Goal: Task Accomplishment & Management: Complete application form

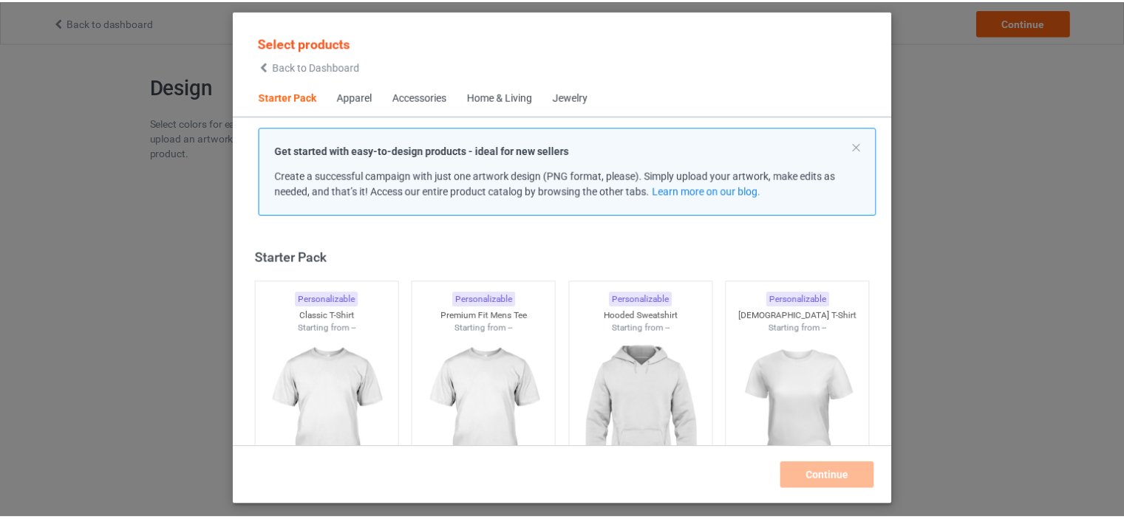
scroll to position [19, 0]
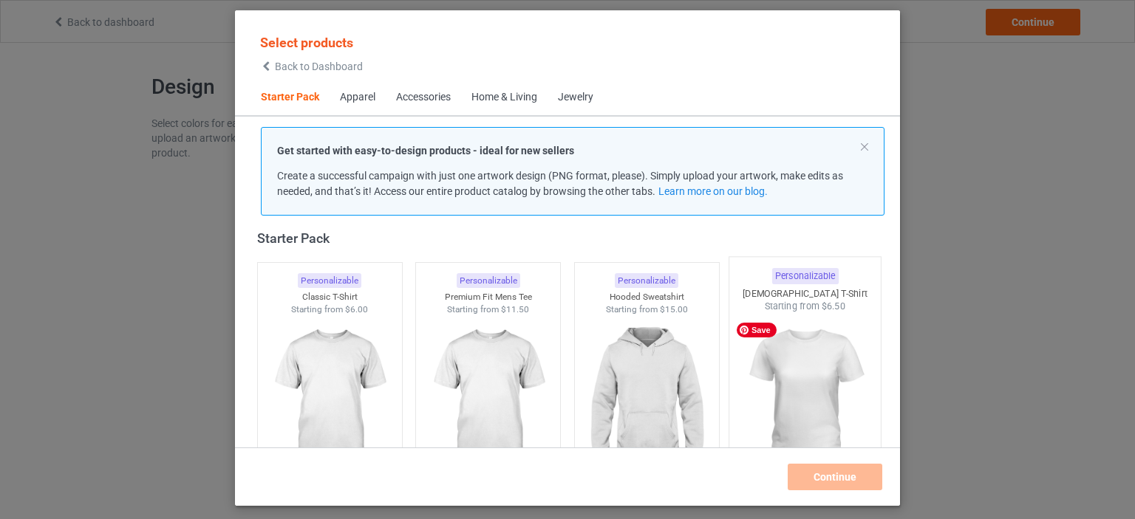
click at [782, 386] on img at bounding box center [805, 400] width 139 height 174
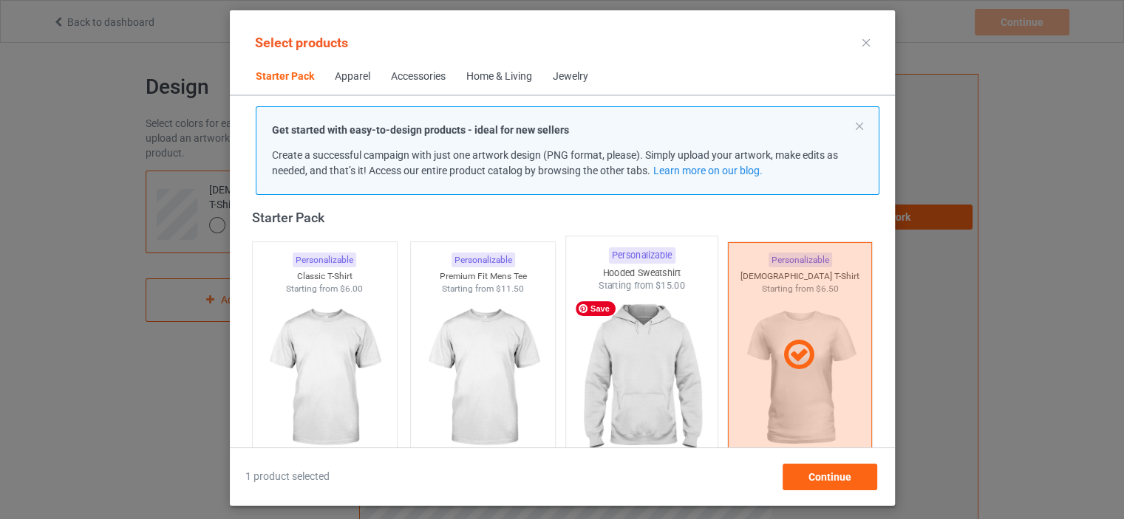
click at [626, 365] on img at bounding box center [641, 380] width 139 height 174
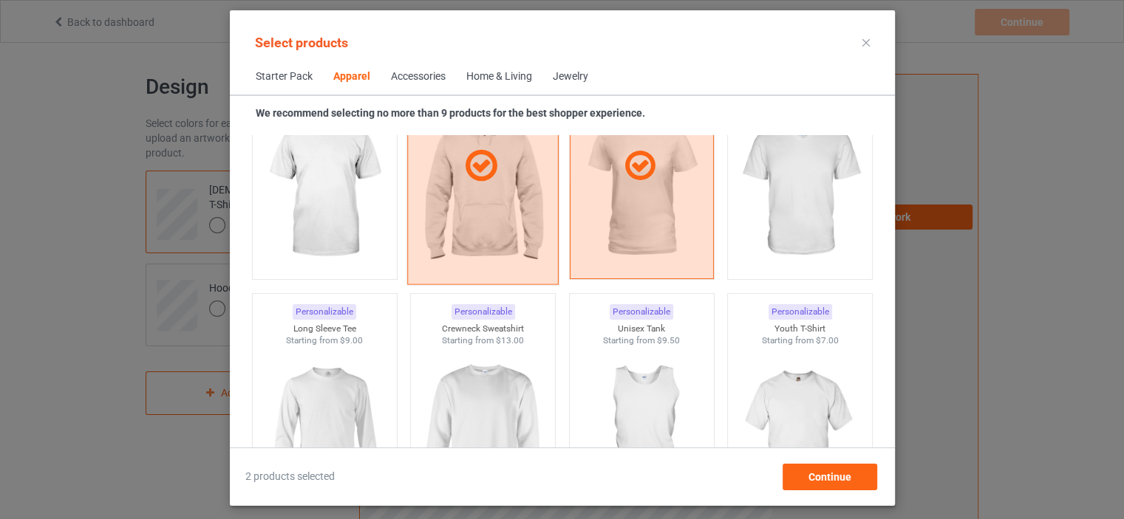
scroll to position [980, 0]
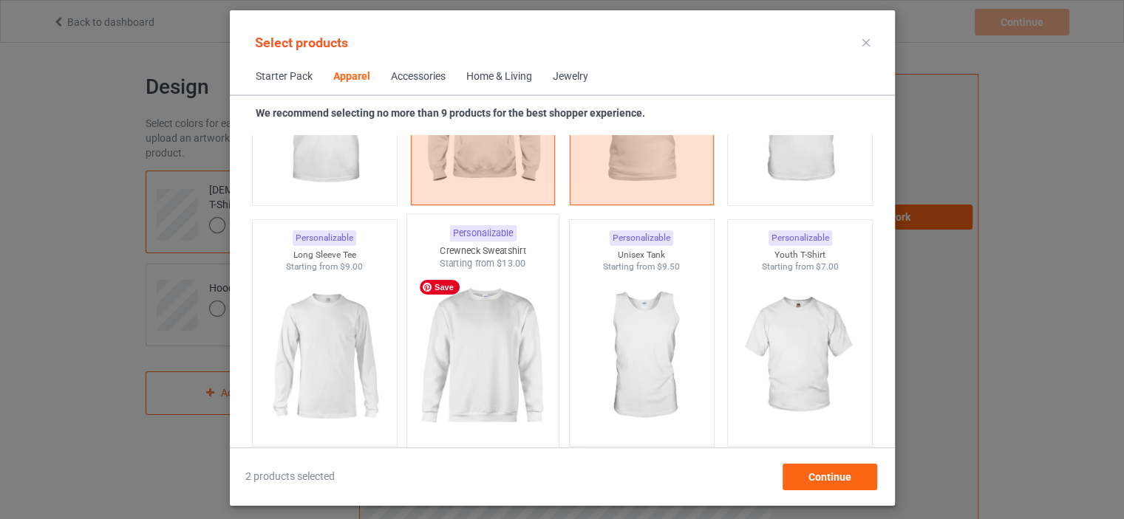
click at [502, 346] on img at bounding box center [482, 357] width 139 height 174
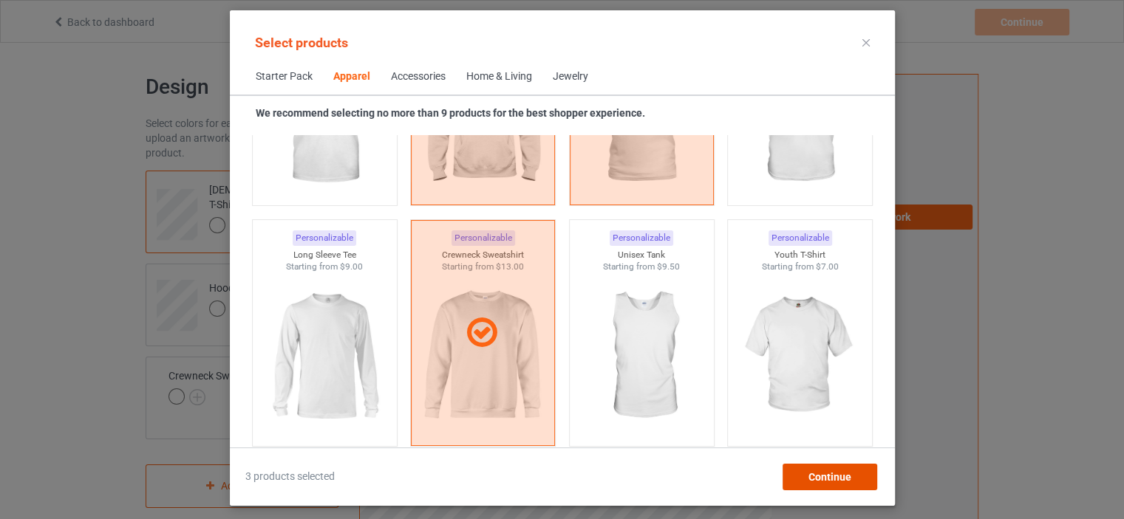
click at [816, 469] on div "Continue" at bounding box center [829, 477] width 95 height 27
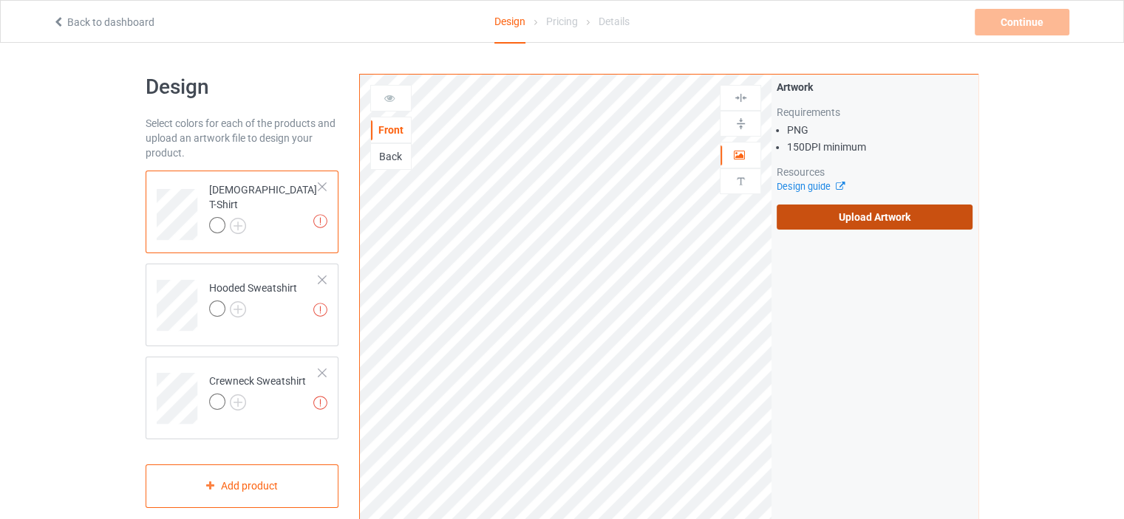
click at [810, 215] on label "Upload Artwork" at bounding box center [874, 217] width 196 height 25
click at [0, 0] on input "Upload Artwork" at bounding box center [0, 0] width 0 height 0
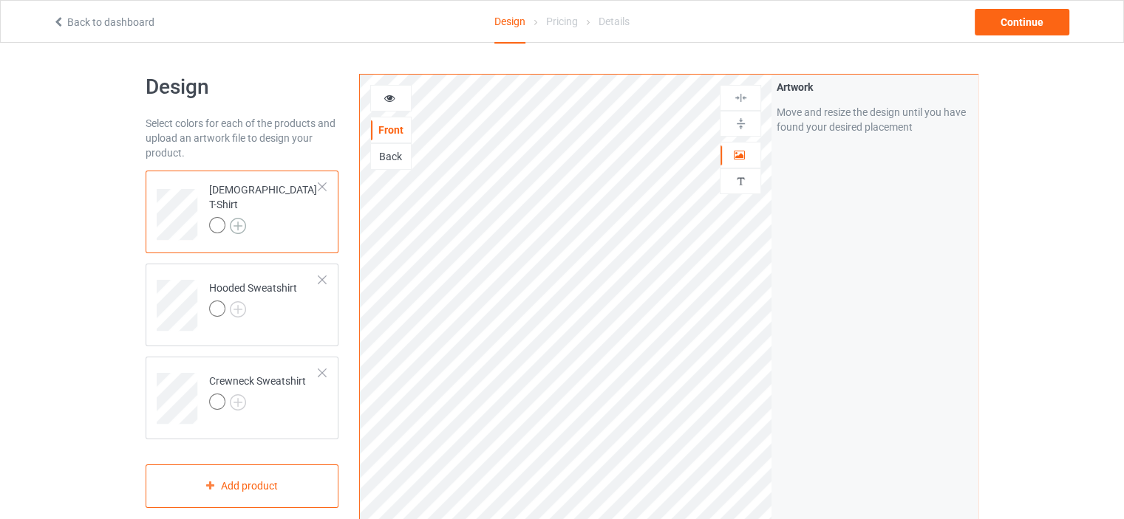
click at [242, 219] on img at bounding box center [238, 226] width 16 height 16
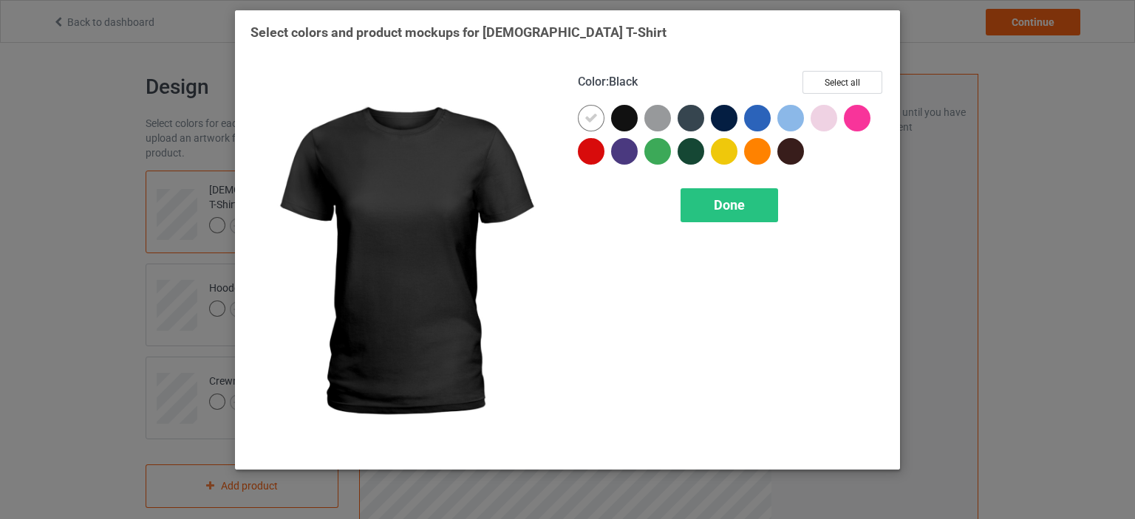
click at [617, 125] on div at bounding box center [624, 118] width 27 height 27
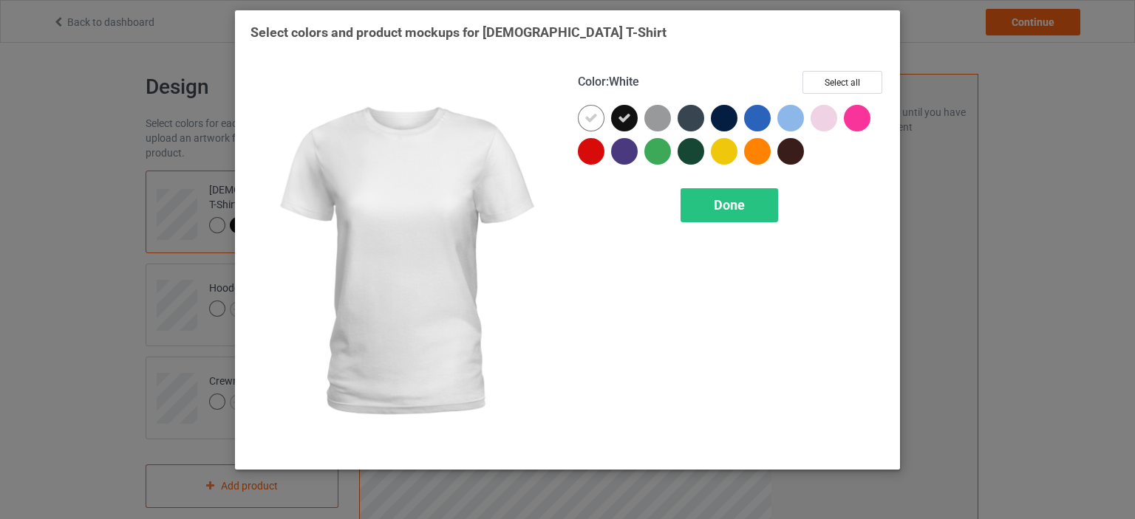
click at [595, 116] on icon at bounding box center [590, 118] width 13 height 13
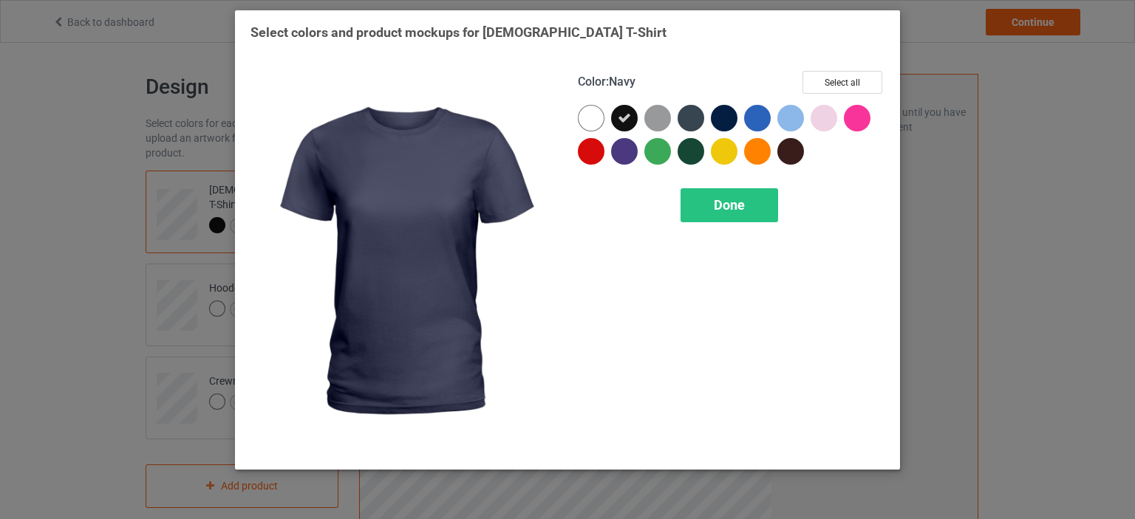
click at [721, 119] on div at bounding box center [724, 118] width 27 height 27
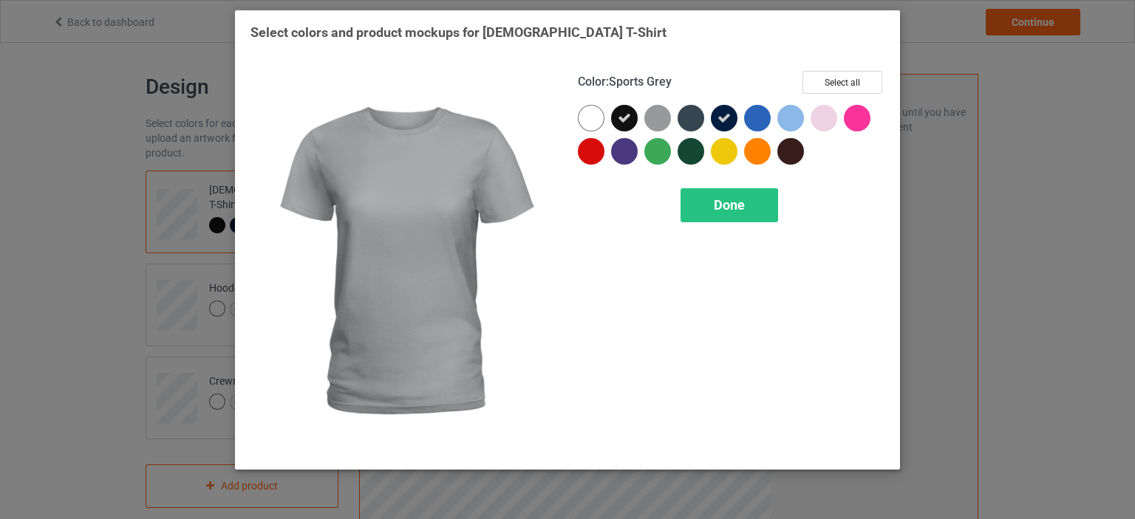
click at [672, 120] on div at bounding box center [660, 121] width 33 height 33
click at [659, 117] on icon at bounding box center [657, 118] width 13 height 13
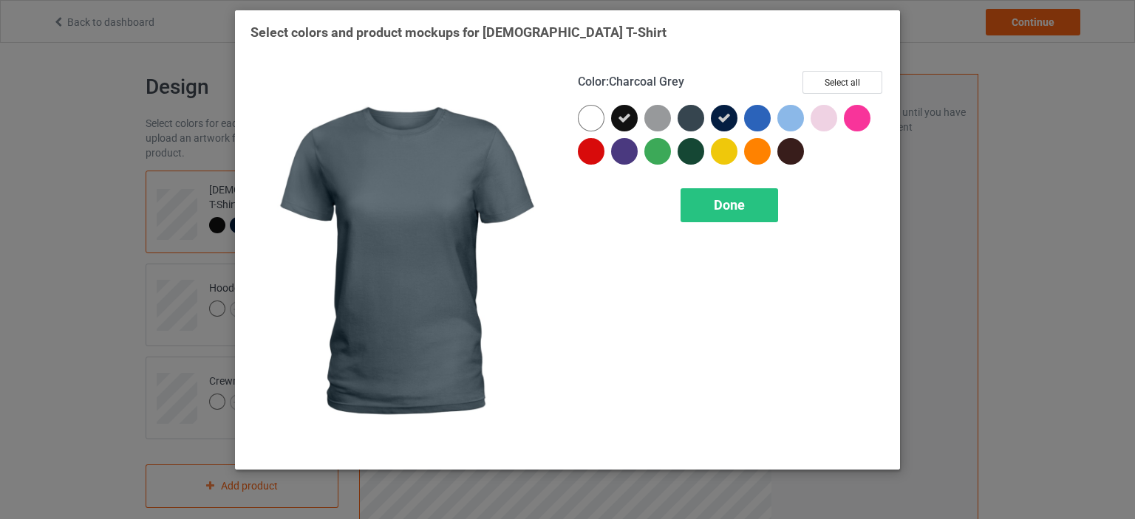
click at [692, 117] on div at bounding box center [690, 118] width 27 height 27
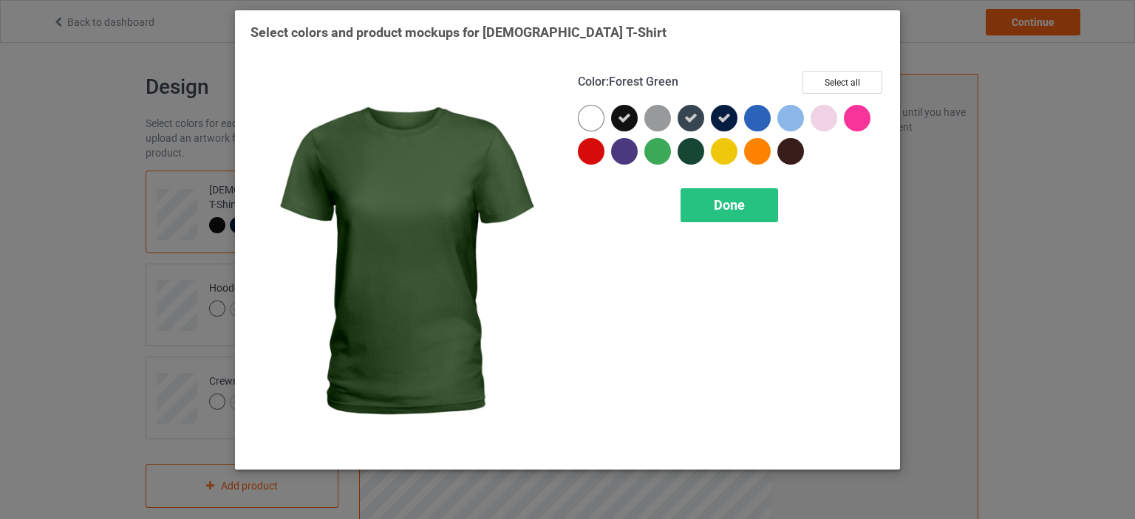
click at [693, 147] on div at bounding box center [690, 151] width 27 height 27
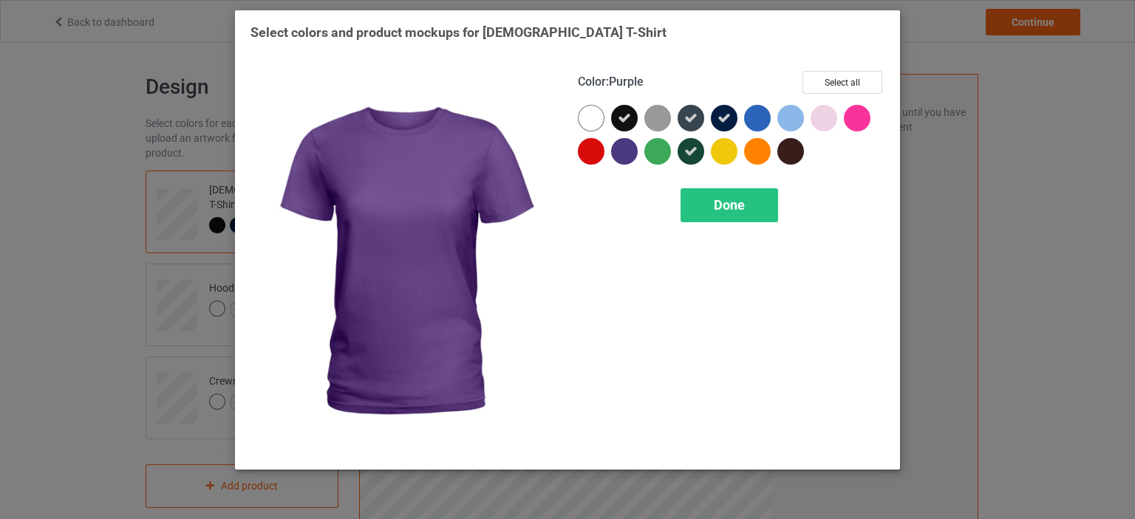
click at [631, 151] on div at bounding box center [624, 151] width 27 height 27
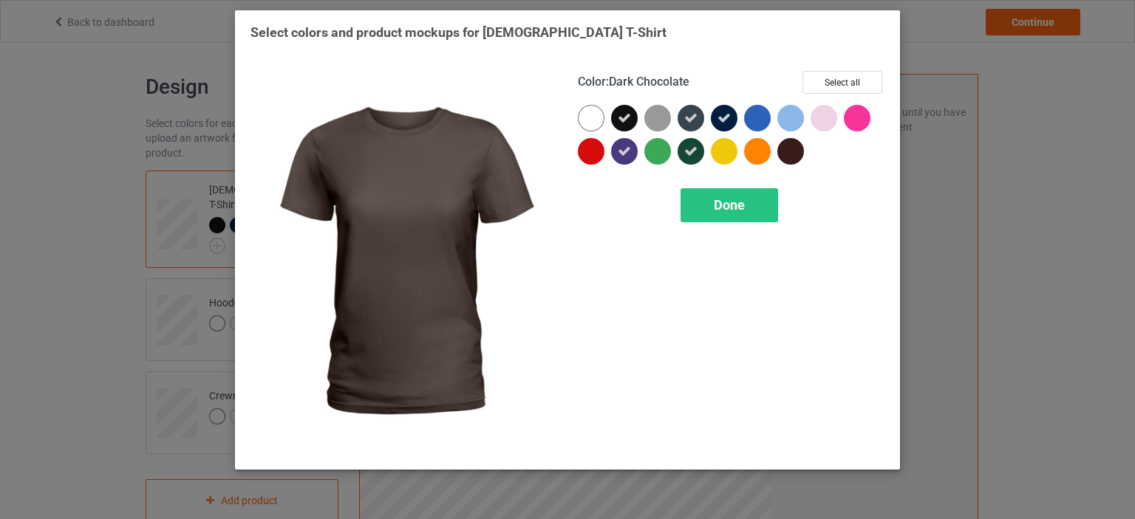
click at [785, 150] on div at bounding box center [790, 151] width 27 height 27
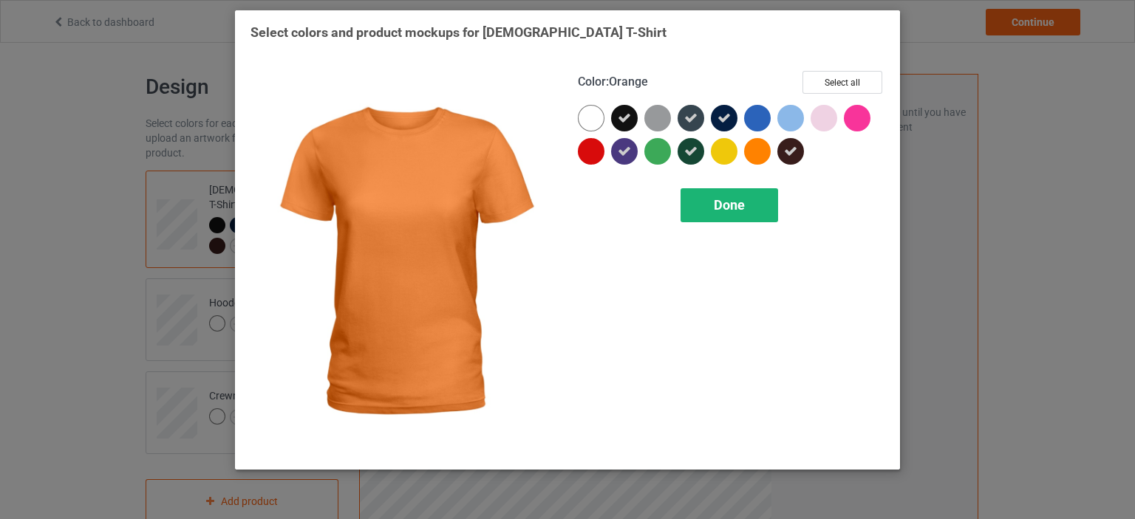
click at [756, 201] on div "Done" at bounding box center [729, 205] width 98 height 34
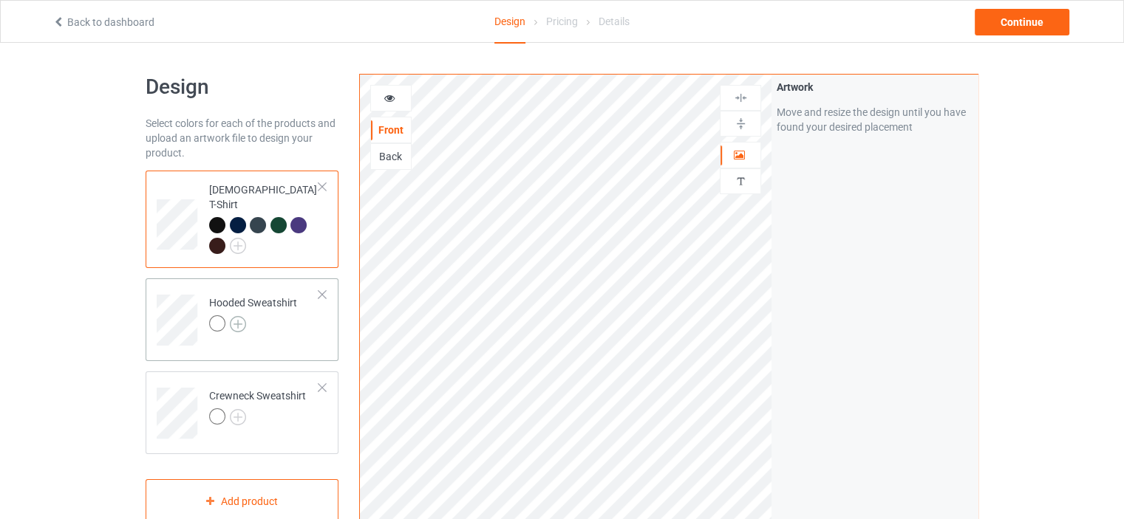
click at [240, 316] on img at bounding box center [238, 324] width 16 height 16
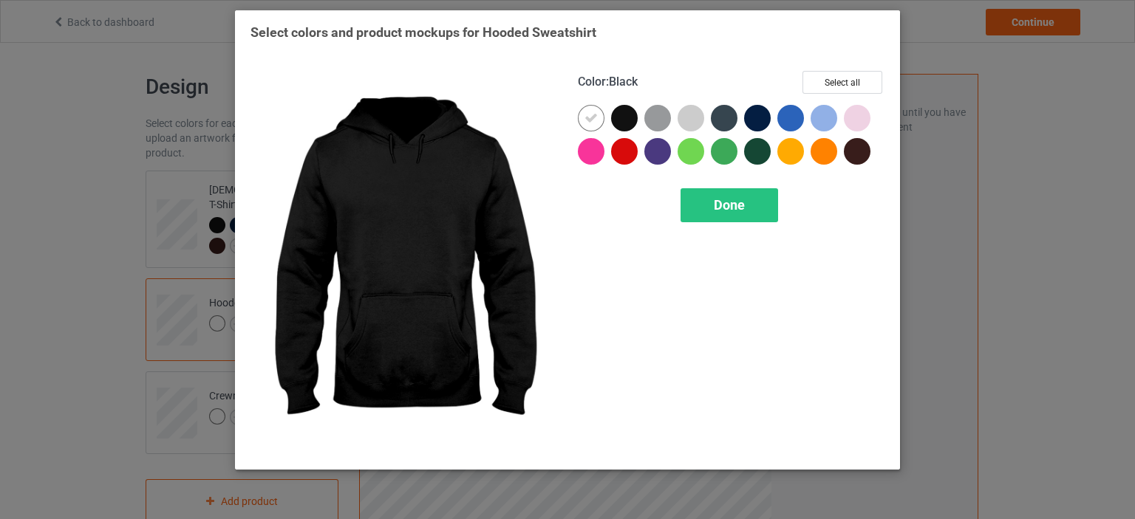
click at [629, 118] on div at bounding box center [624, 118] width 27 height 27
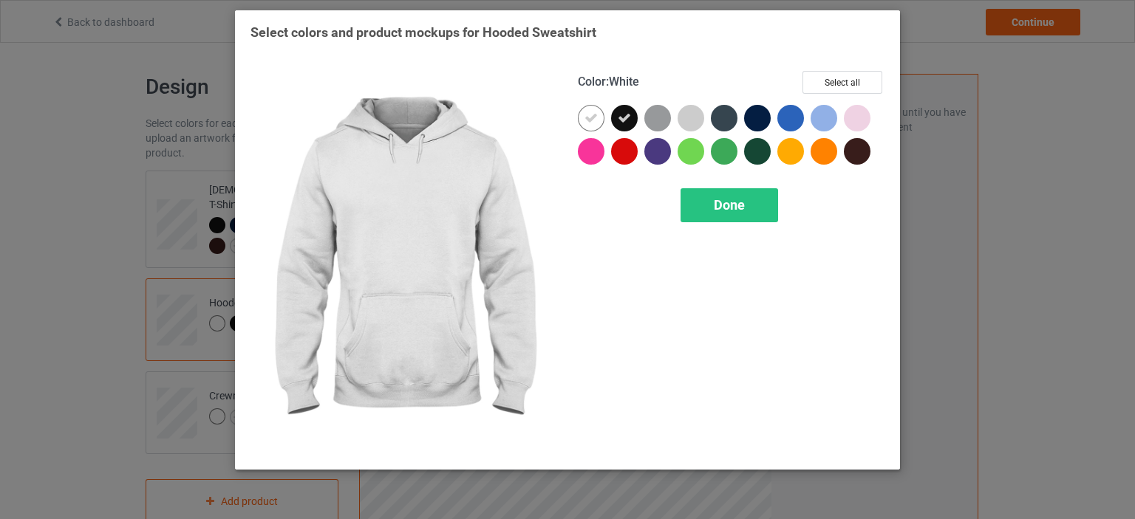
click at [604, 120] on div at bounding box center [594, 121] width 33 height 33
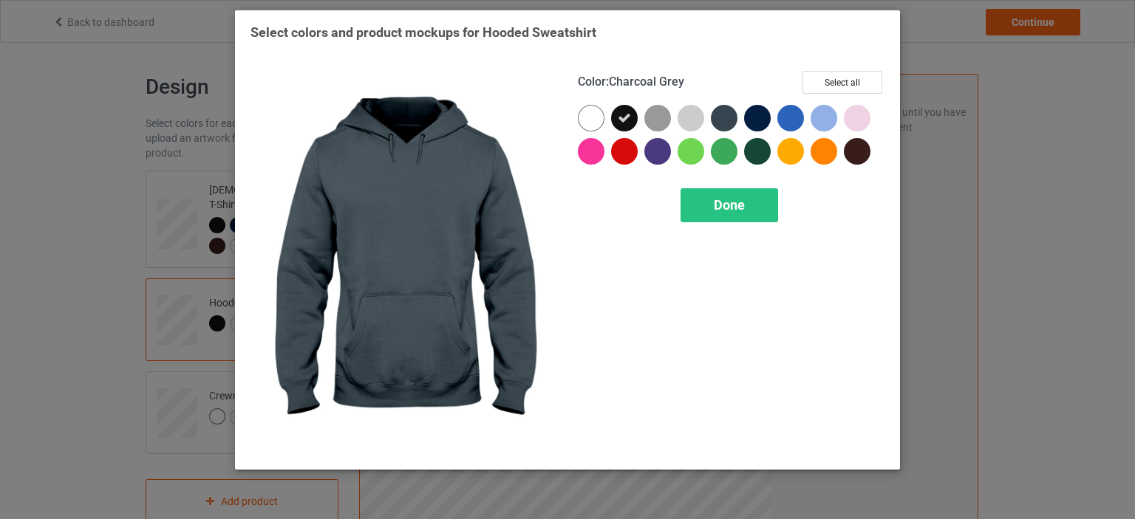
click at [726, 113] on div at bounding box center [724, 118] width 27 height 27
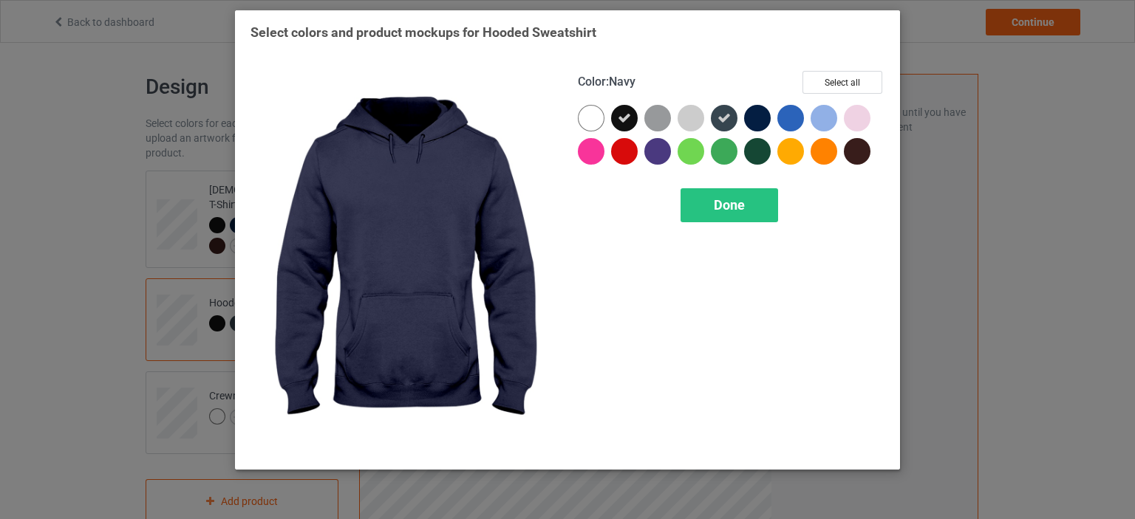
click at [754, 120] on div at bounding box center [757, 118] width 27 height 27
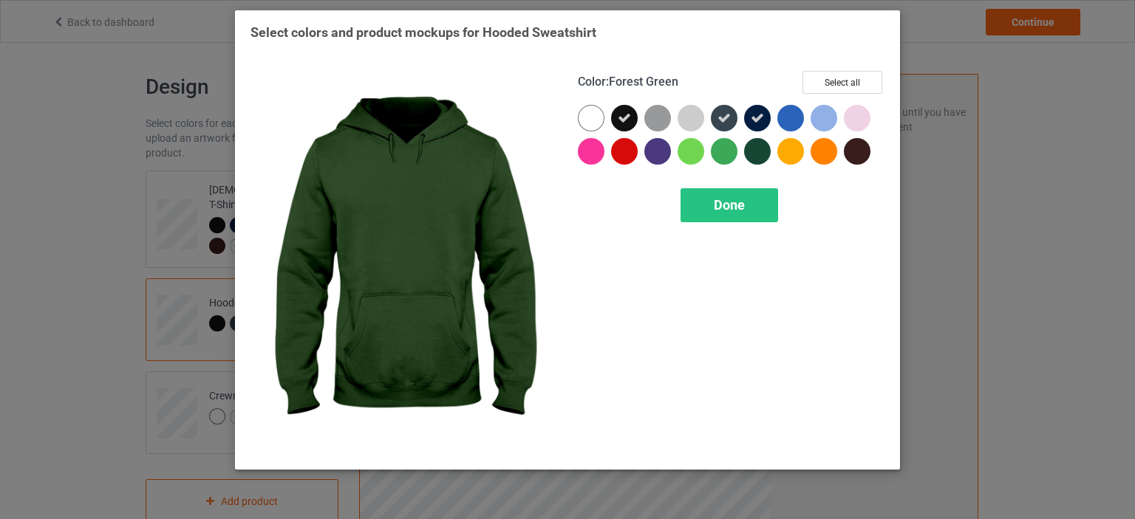
click at [759, 143] on div at bounding box center [757, 151] width 27 height 27
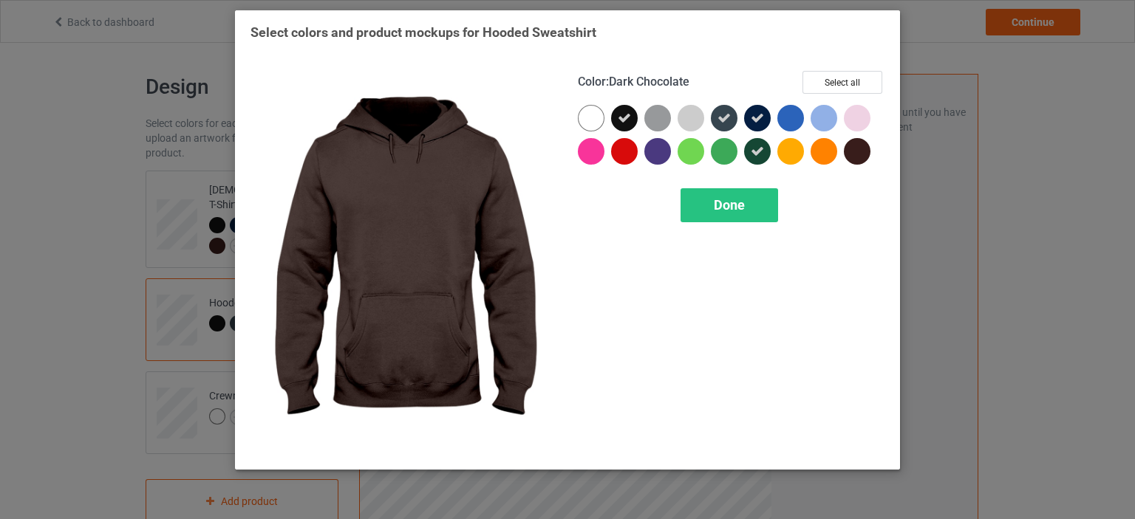
click at [852, 152] on div at bounding box center [857, 151] width 27 height 27
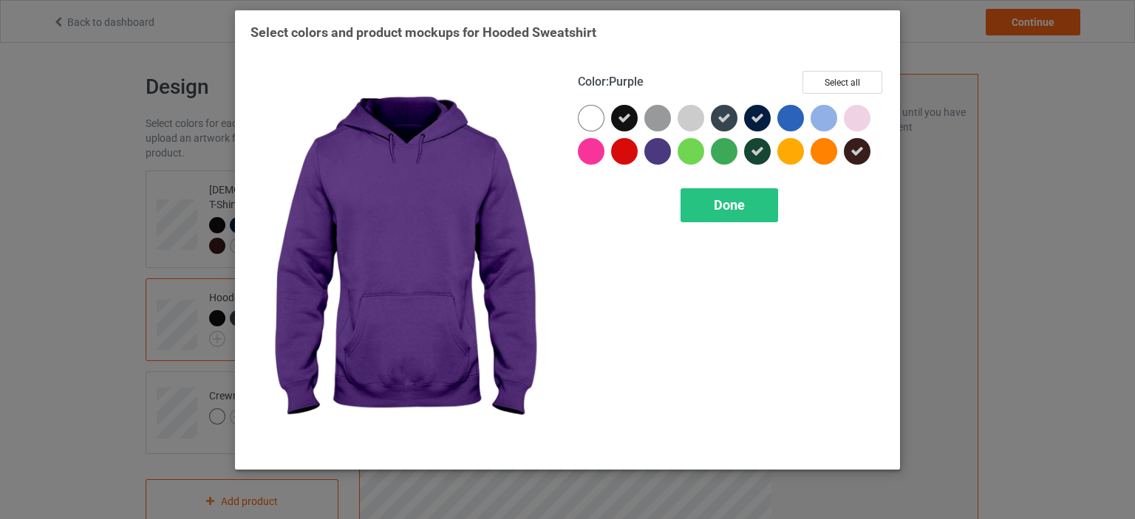
click at [669, 154] on div at bounding box center [657, 151] width 27 height 27
click at [708, 202] on div "Done" at bounding box center [729, 205] width 98 height 34
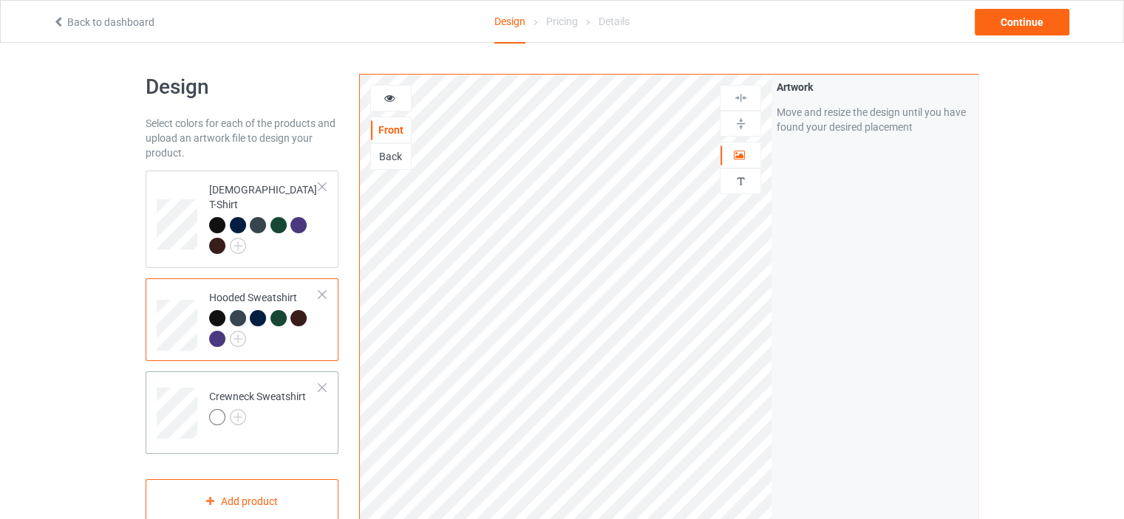
scroll to position [74, 0]
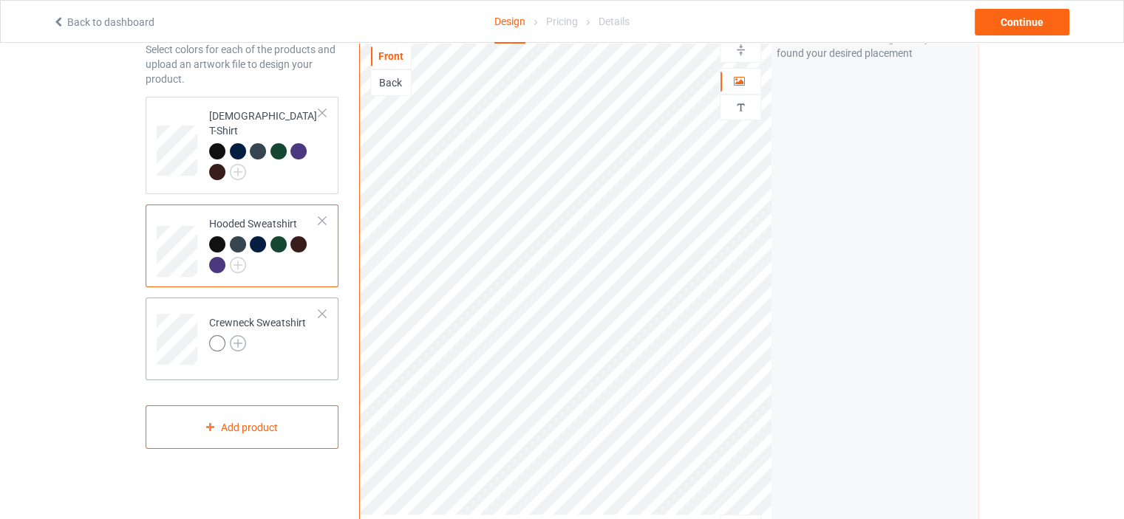
click at [241, 335] on img at bounding box center [238, 343] width 16 height 16
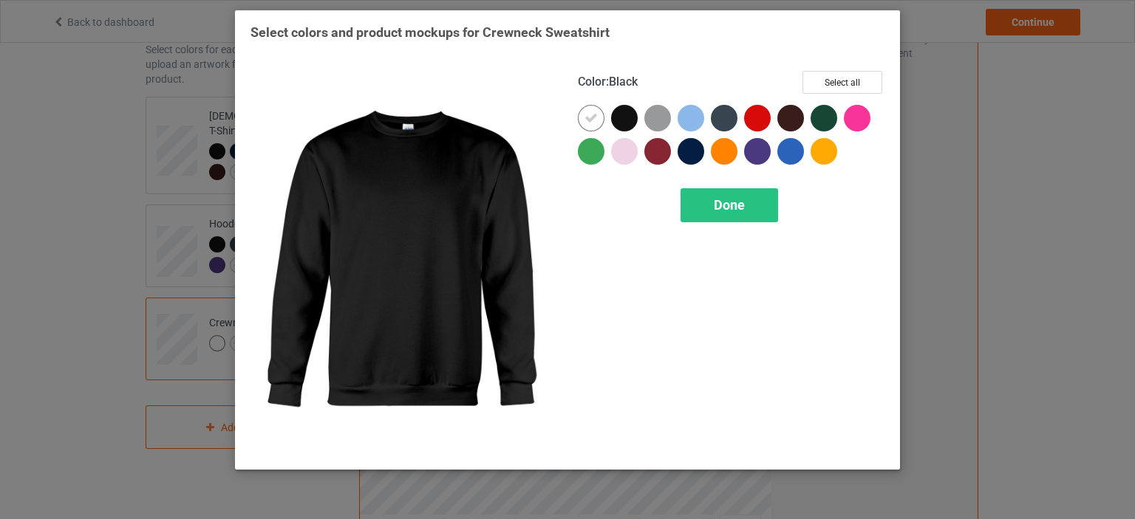
click at [618, 120] on div at bounding box center [624, 118] width 27 height 27
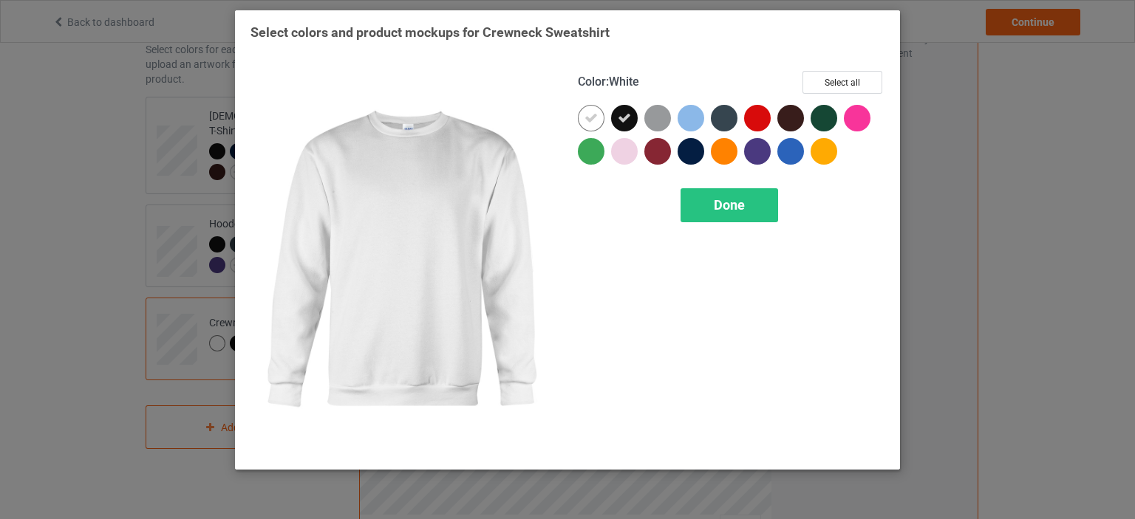
click at [588, 120] on icon at bounding box center [590, 118] width 13 height 13
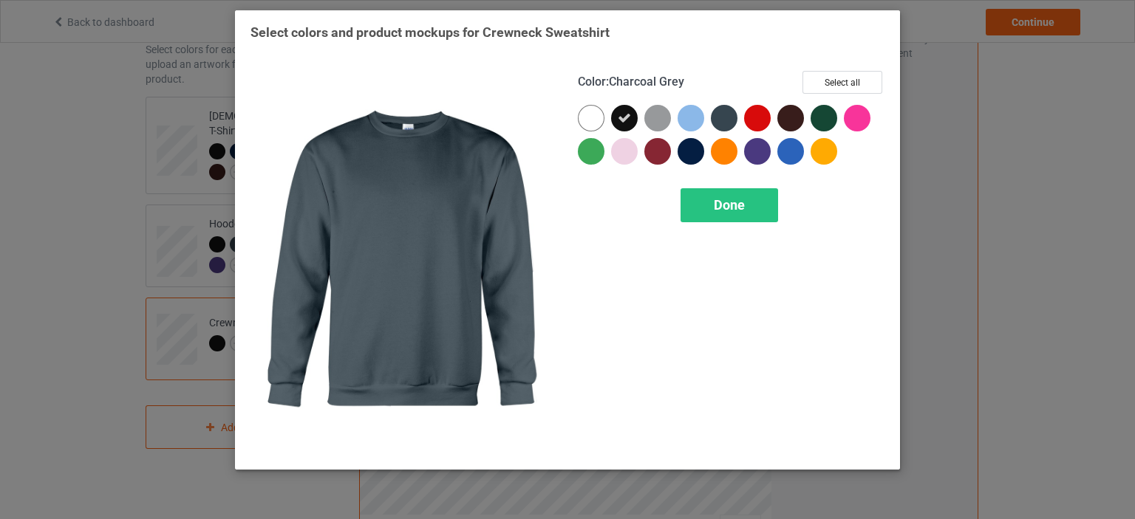
click at [728, 122] on div at bounding box center [724, 118] width 27 height 27
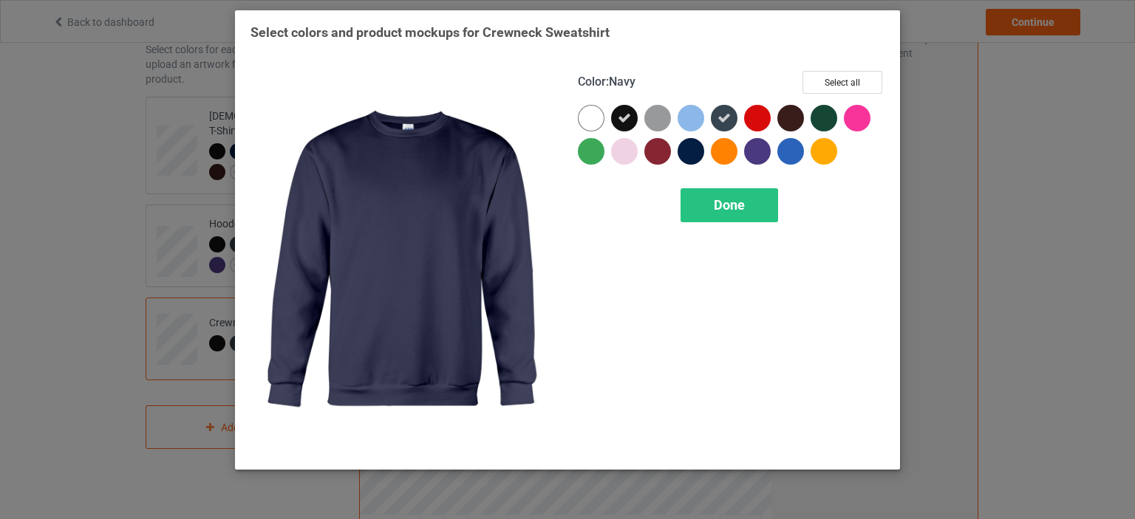
click at [694, 157] on div at bounding box center [690, 151] width 27 height 27
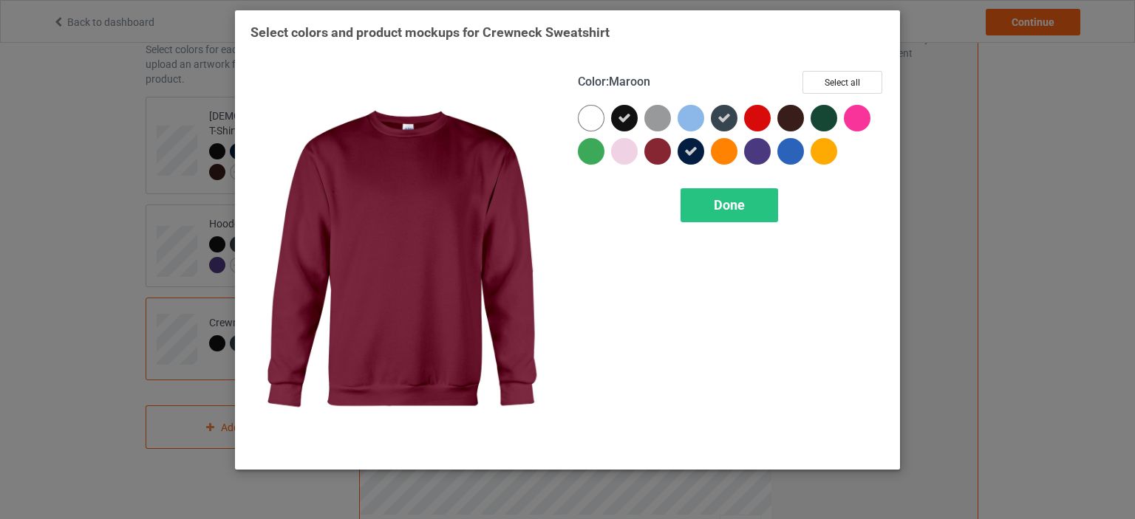
click at [669, 157] on div at bounding box center [657, 151] width 27 height 27
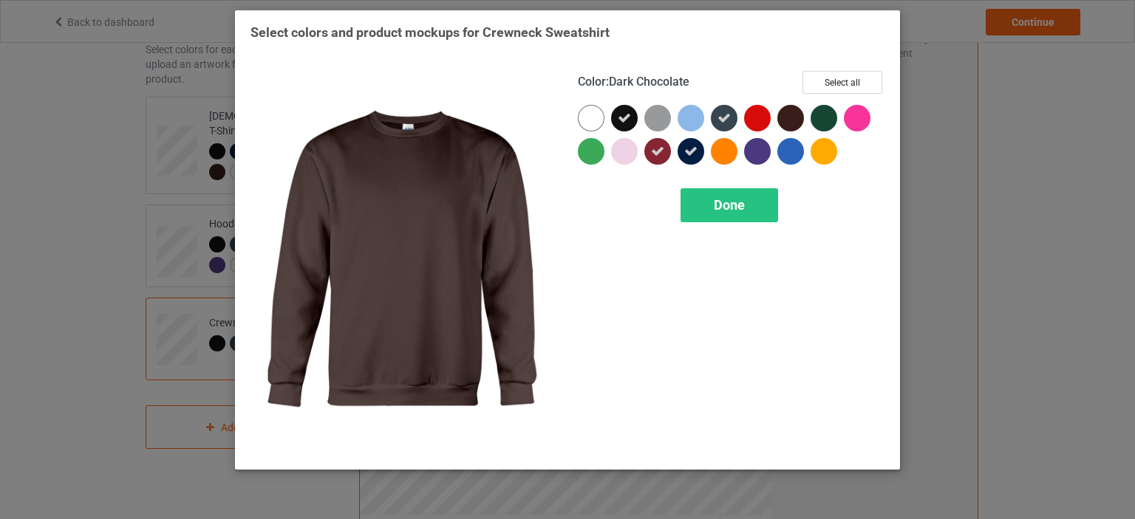
click at [792, 119] on div at bounding box center [790, 118] width 27 height 27
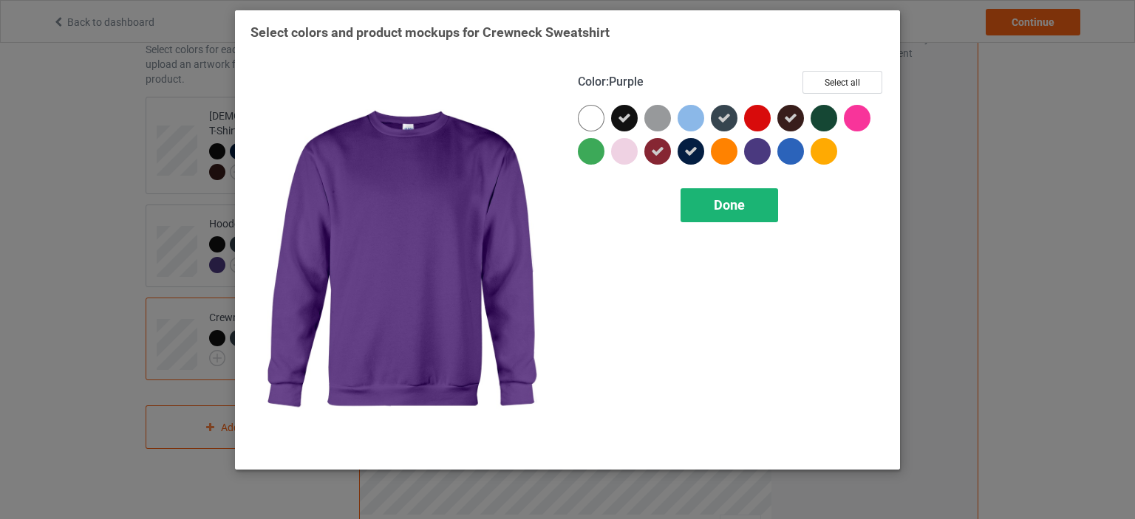
click at [744, 208] on span "Done" at bounding box center [729, 205] width 31 height 16
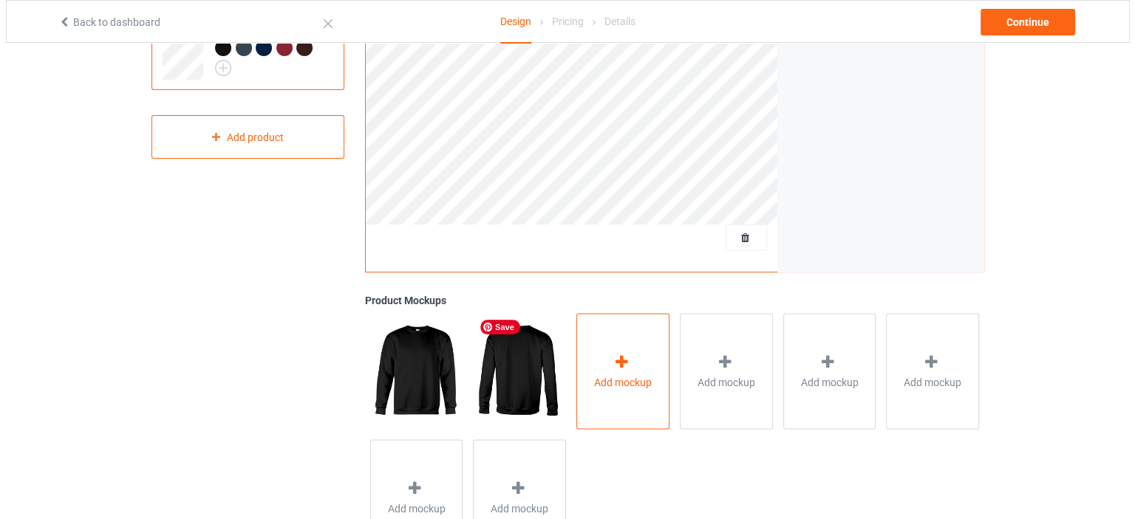
scroll to position [369, 0]
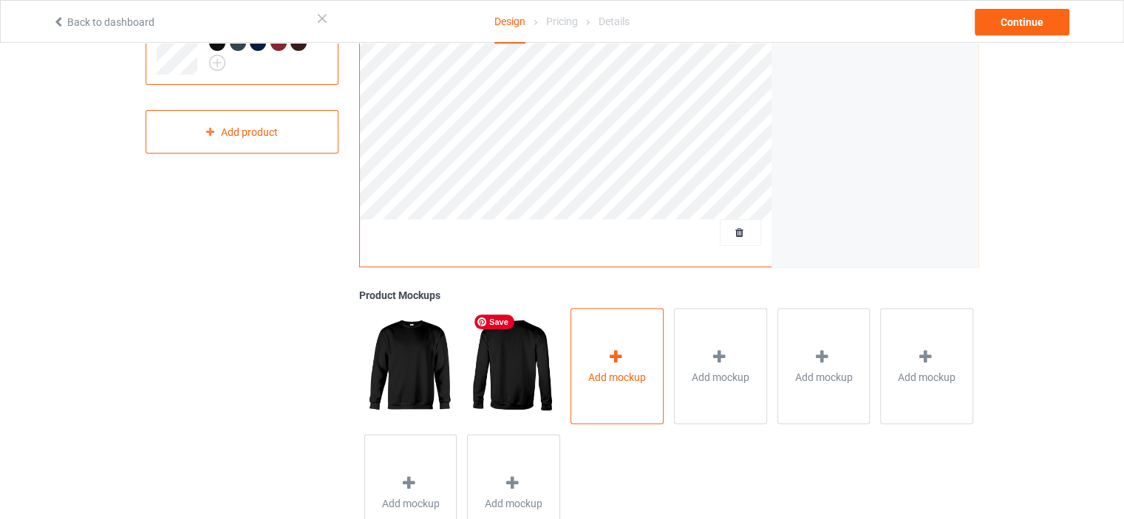
click at [604, 369] on span "Add mockup" at bounding box center [617, 376] width 58 height 15
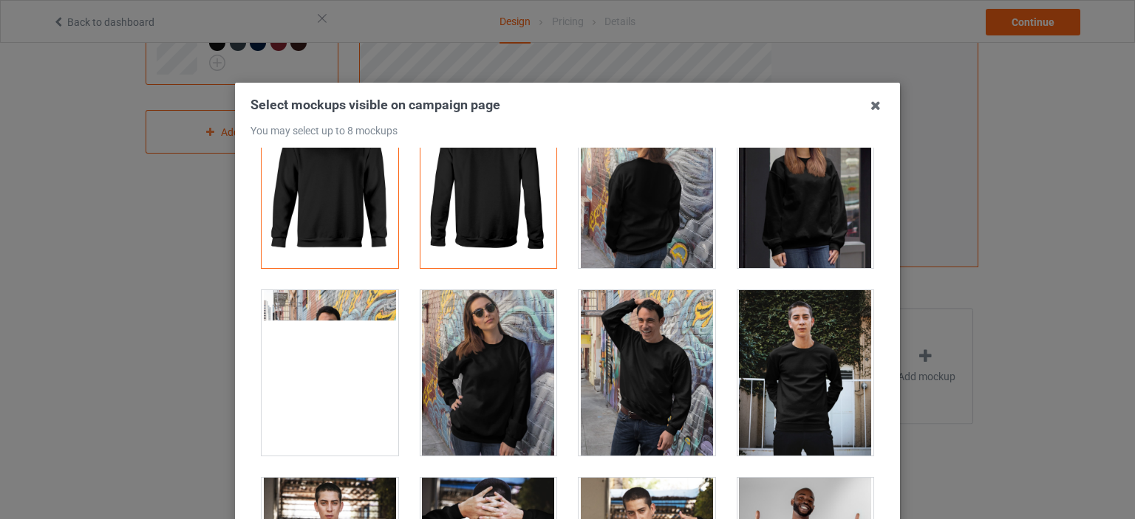
scroll to position [74, 0]
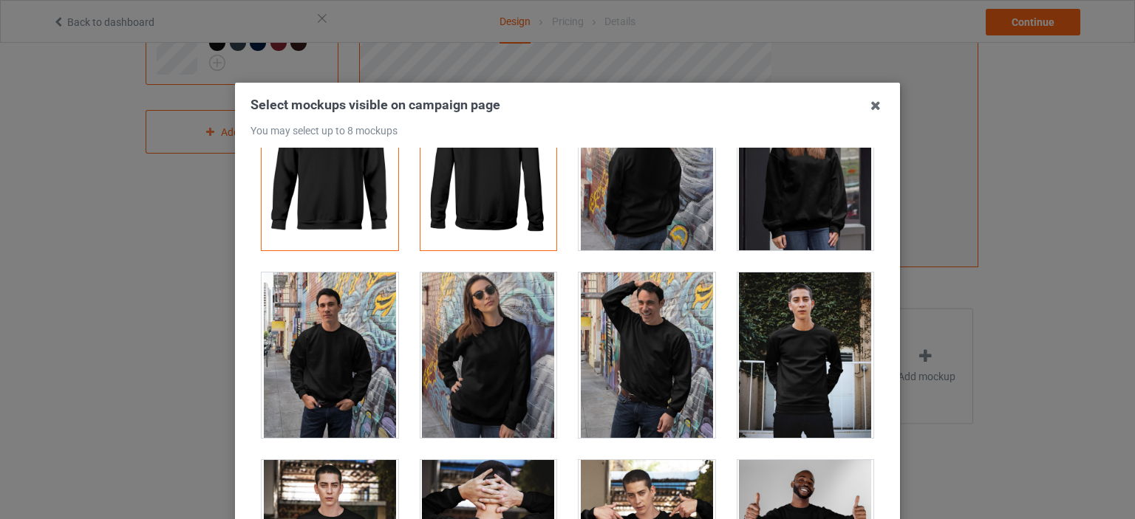
click at [499, 339] on div at bounding box center [488, 355] width 137 height 165
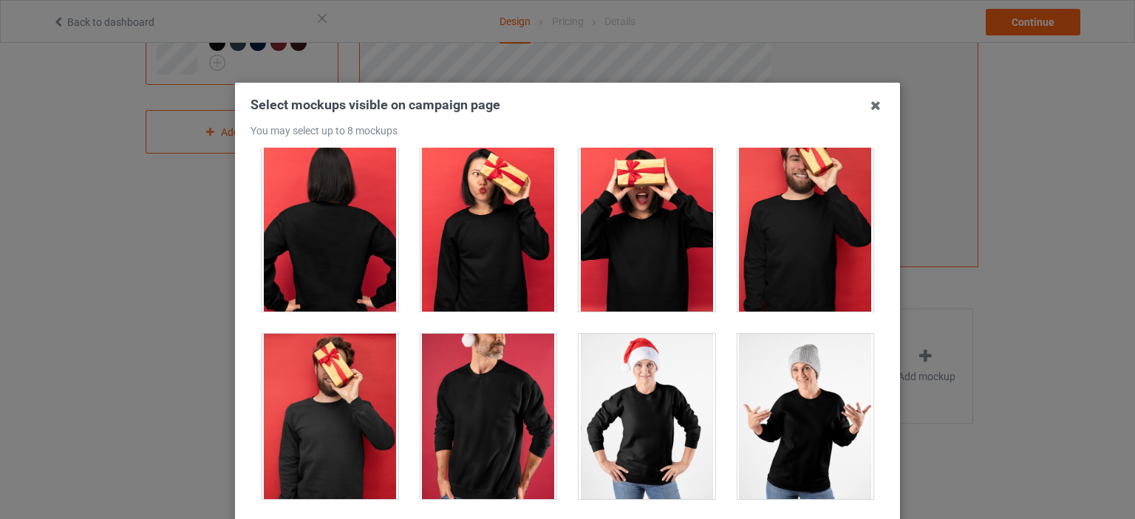
scroll to position [1404, 0]
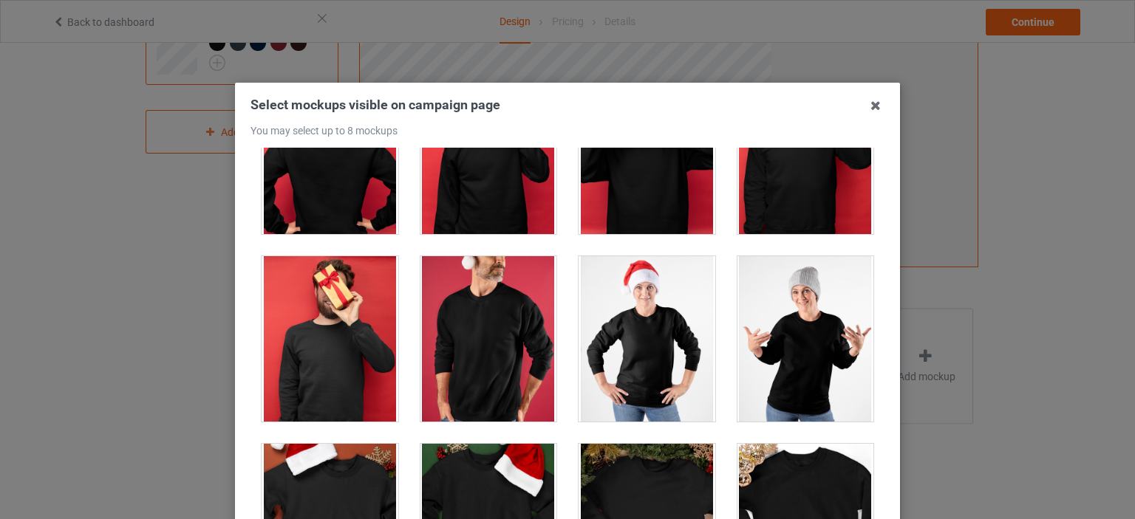
click at [751, 340] on div at bounding box center [805, 338] width 137 height 165
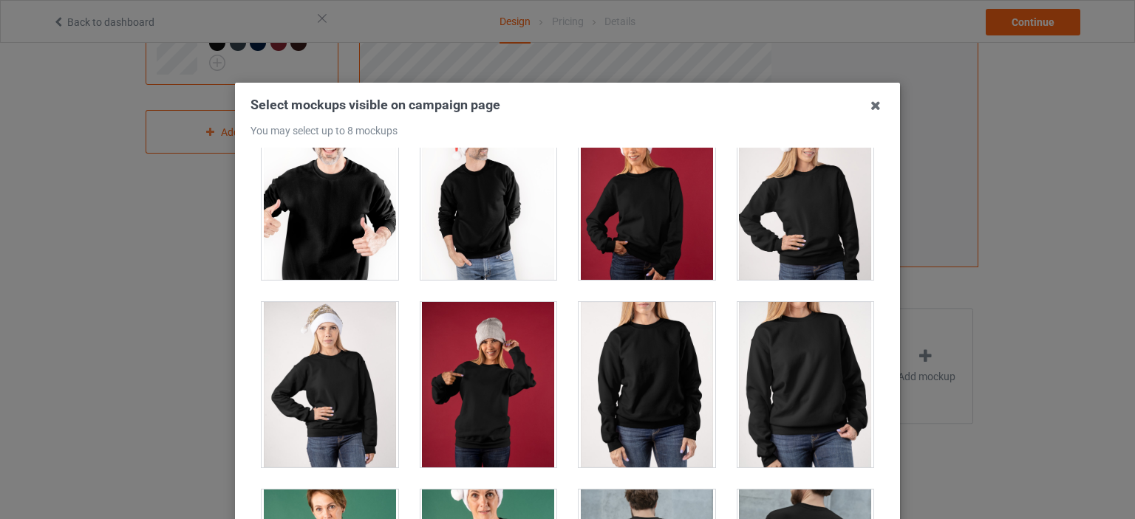
scroll to position [1995, 0]
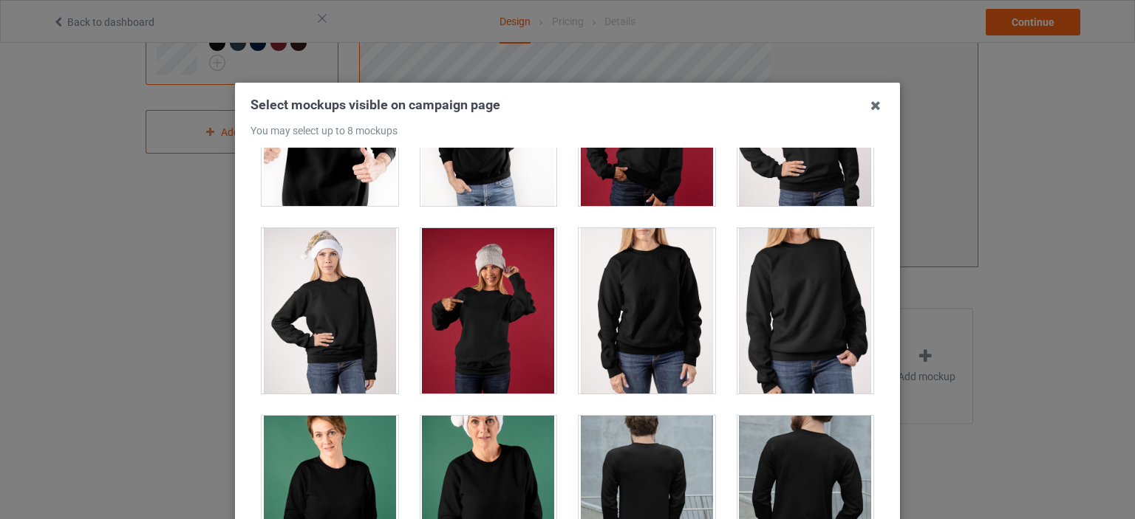
click at [759, 306] on div at bounding box center [805, 310] width 137 height 165
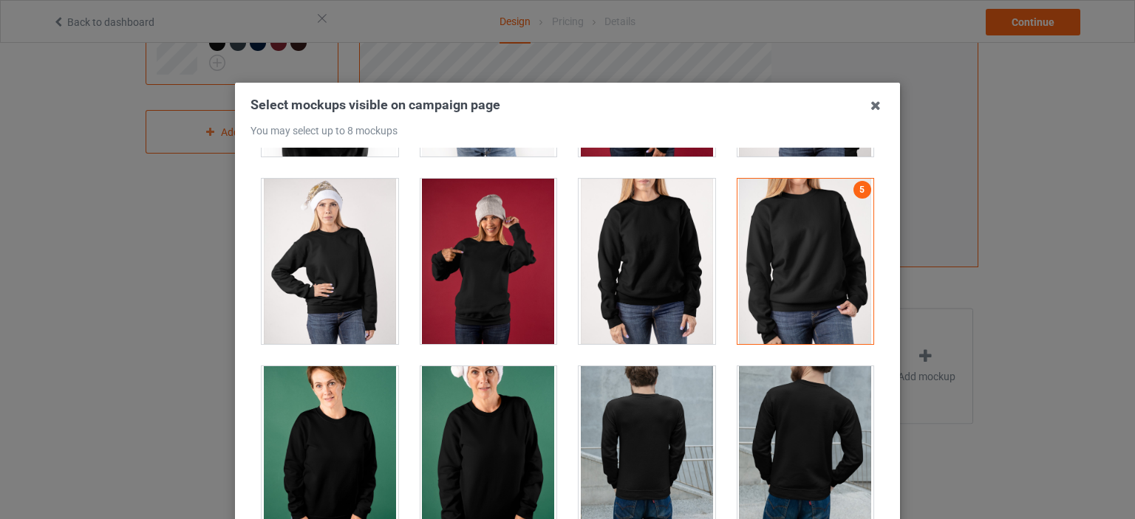
scroll to position [2068, 0]
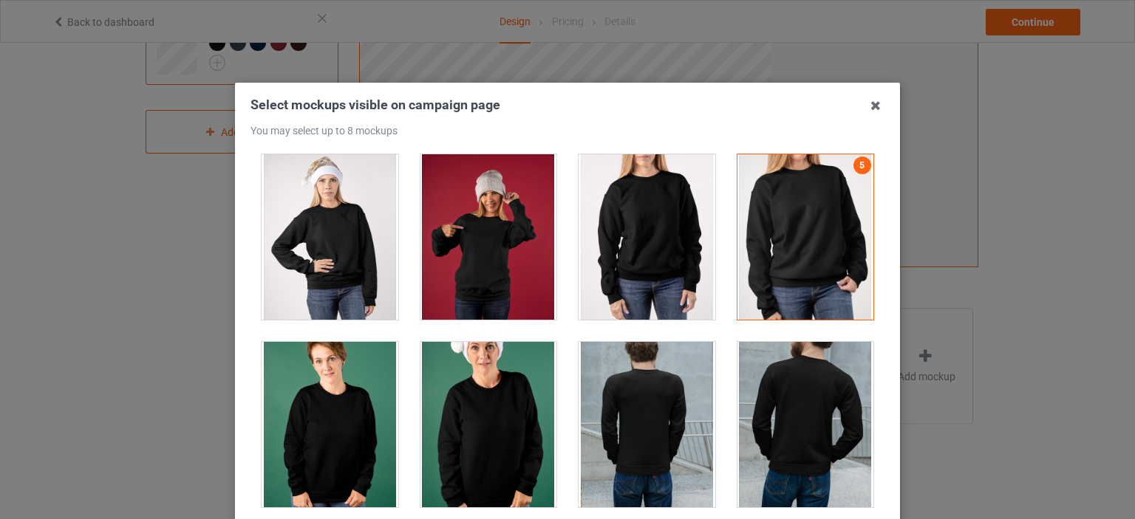
click at [474, 414] on div at bounding box center [488, 424] width 137 height 165
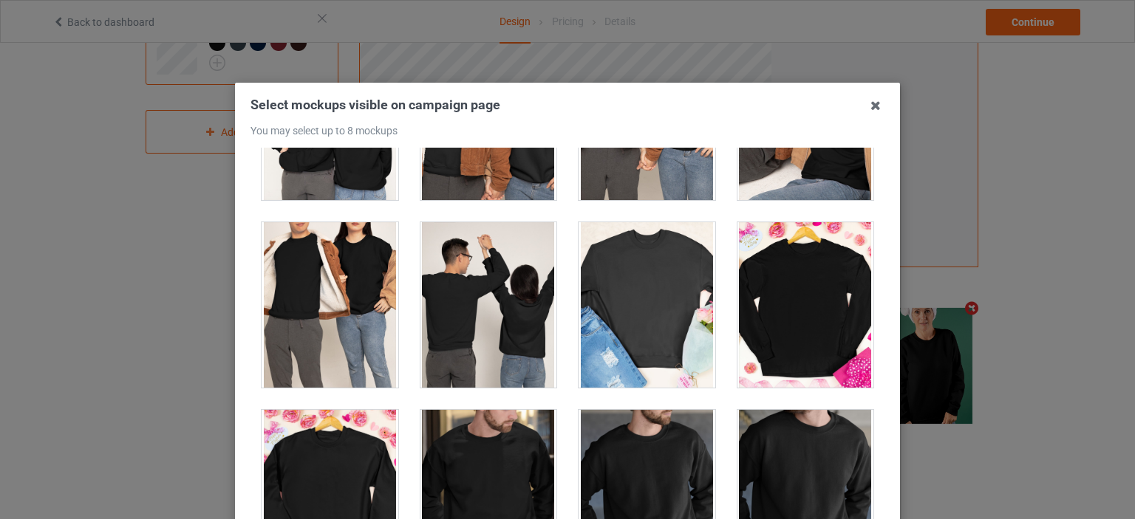
scroll to position [3324, 0]
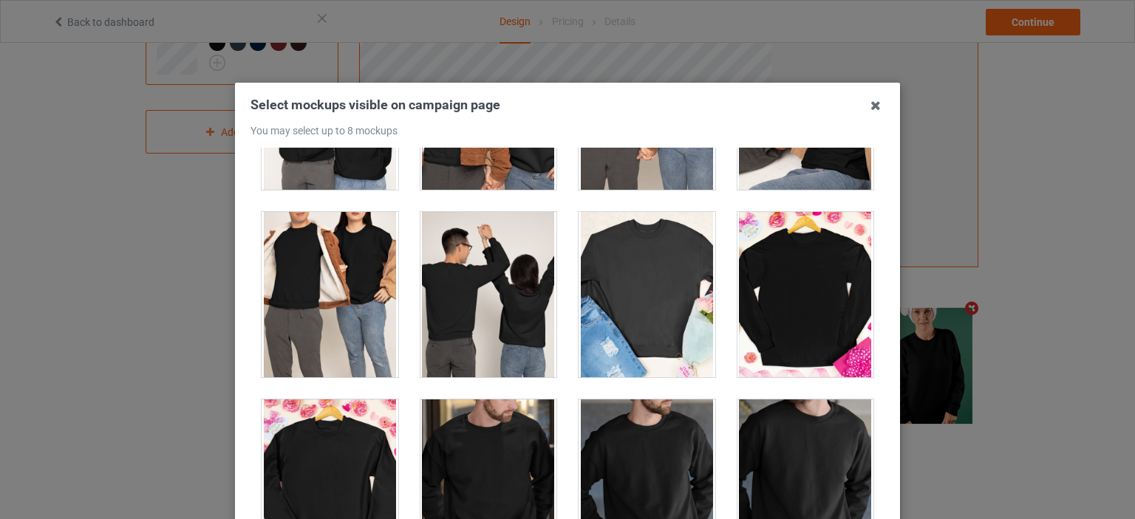
click at [789, 313] on div at bounding box center [805, 294] width 137 height 165
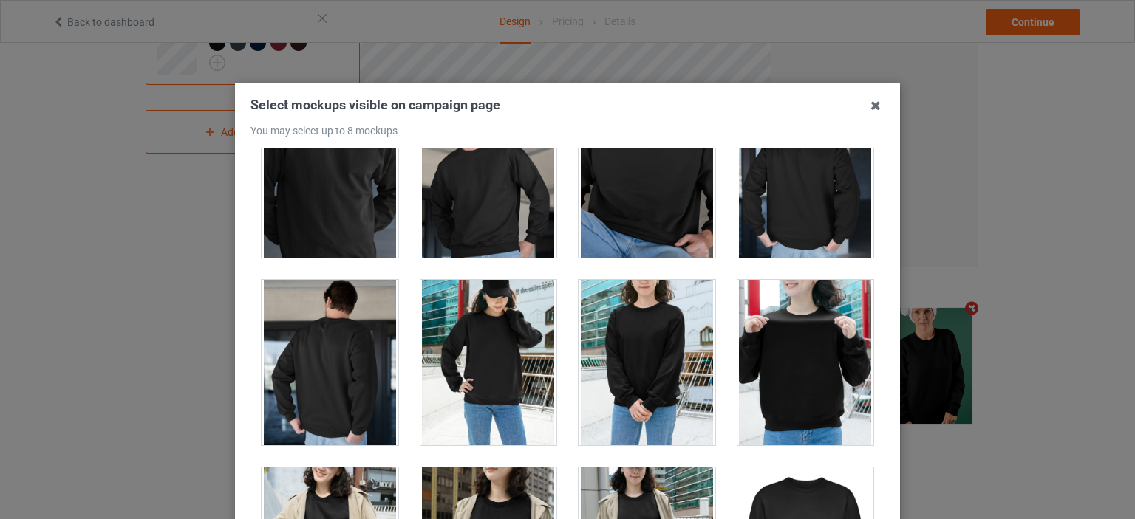
scroll to position [3841, 0]
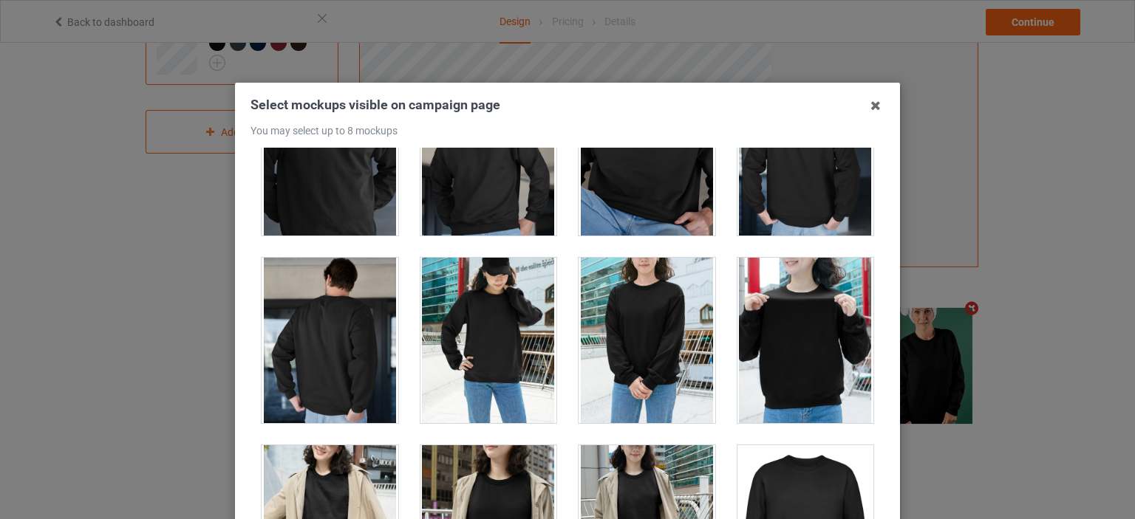
click at [737, 318] on div at bounding box center [805, 340] width 137 height 165
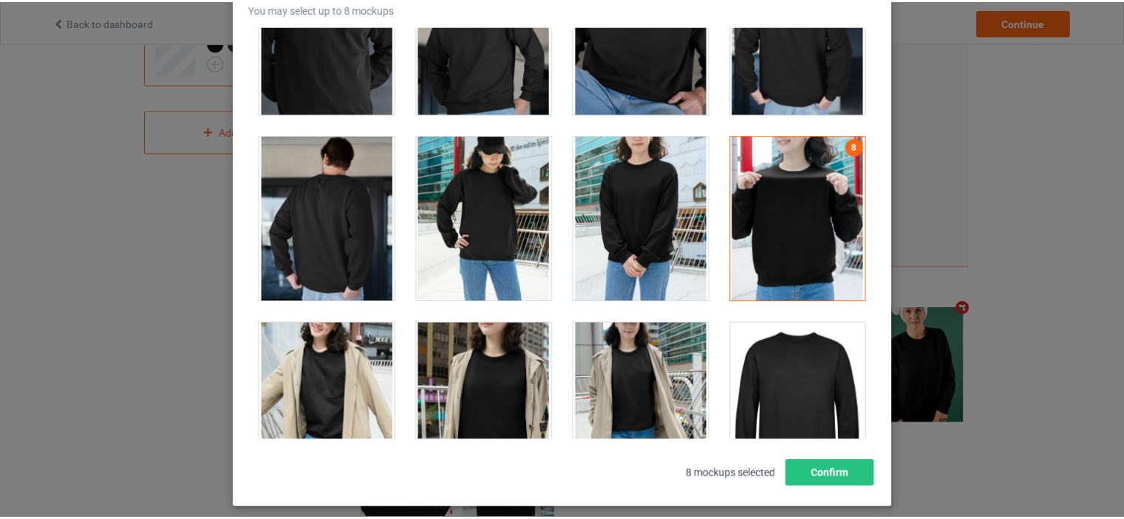
scroll to position [194, 0]
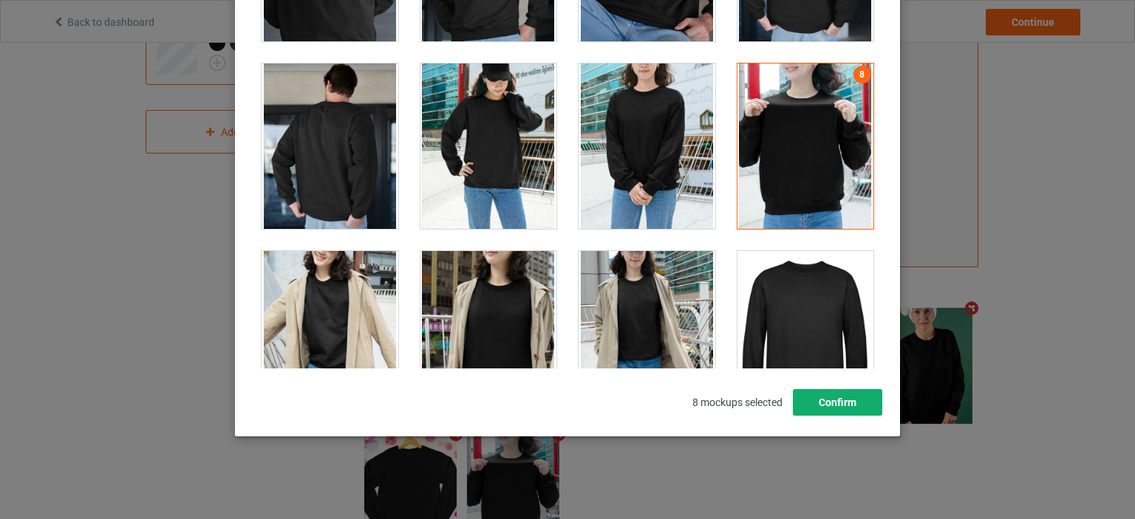
click at [833, 395] on button "Confirm" at bounding box center [837, 402] width 89 height 27
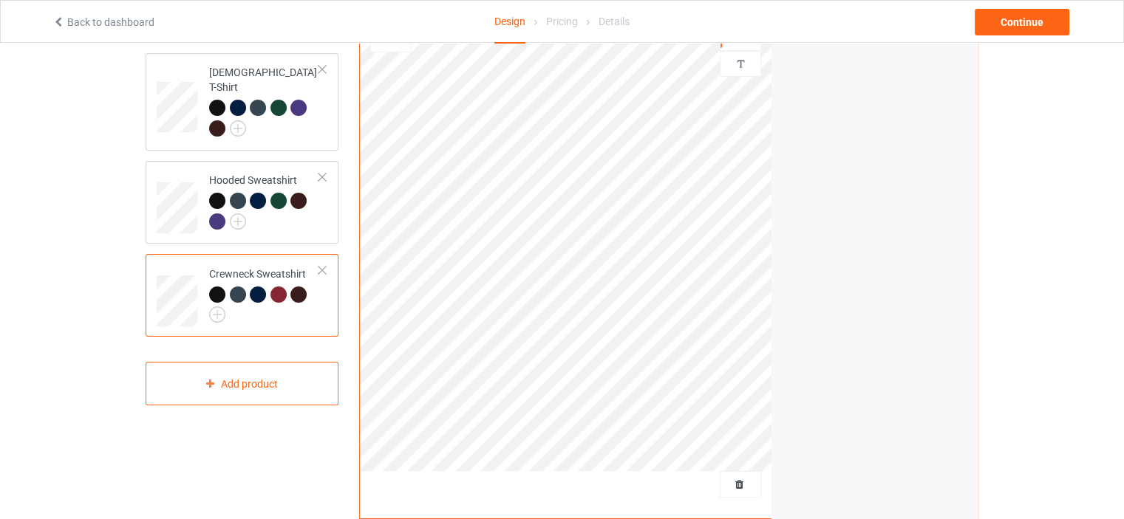
scroll to position [74, 0]
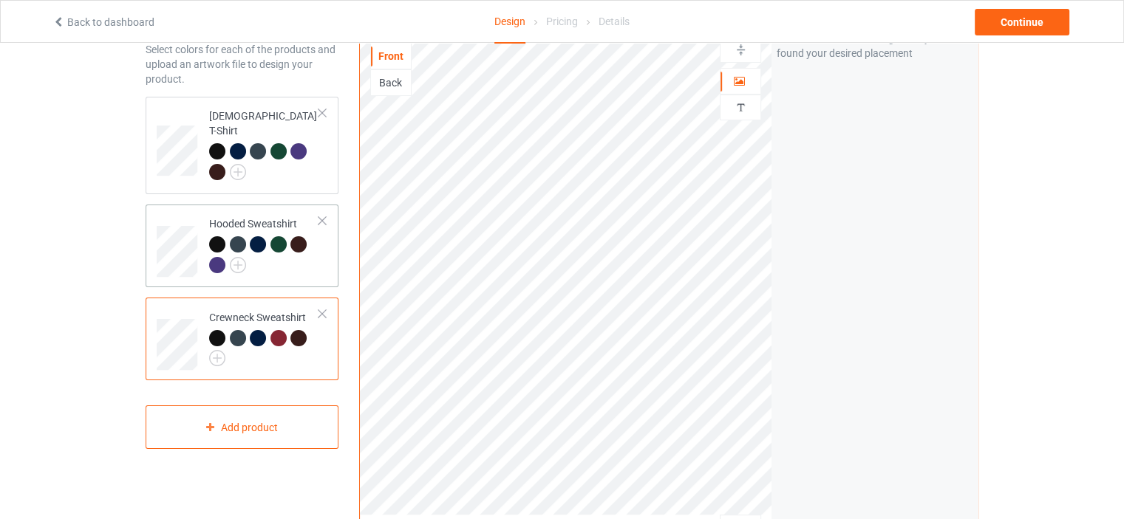
click at [287, 250] on div at bounding box center [264, 256] width 110 height 41
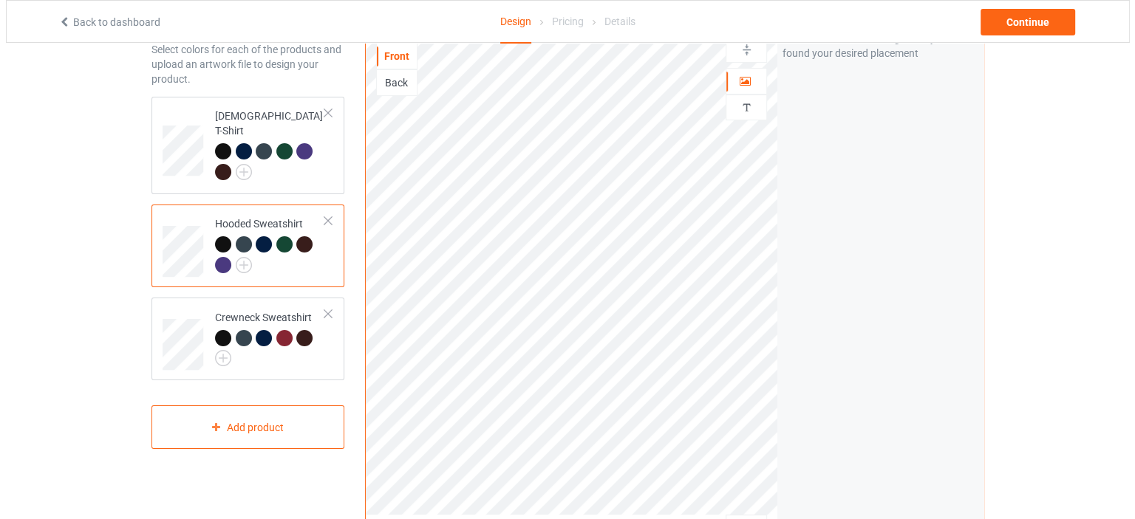
scroll to position [369, 0]
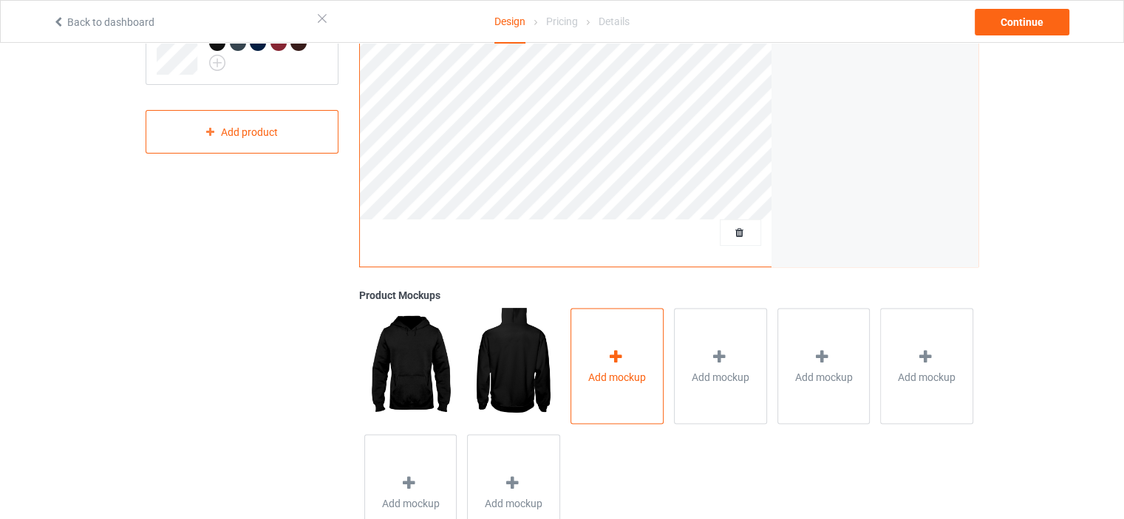
click at [599, 341] on div "Add mockup" at bounding box center [616, 366] width 93 height 116
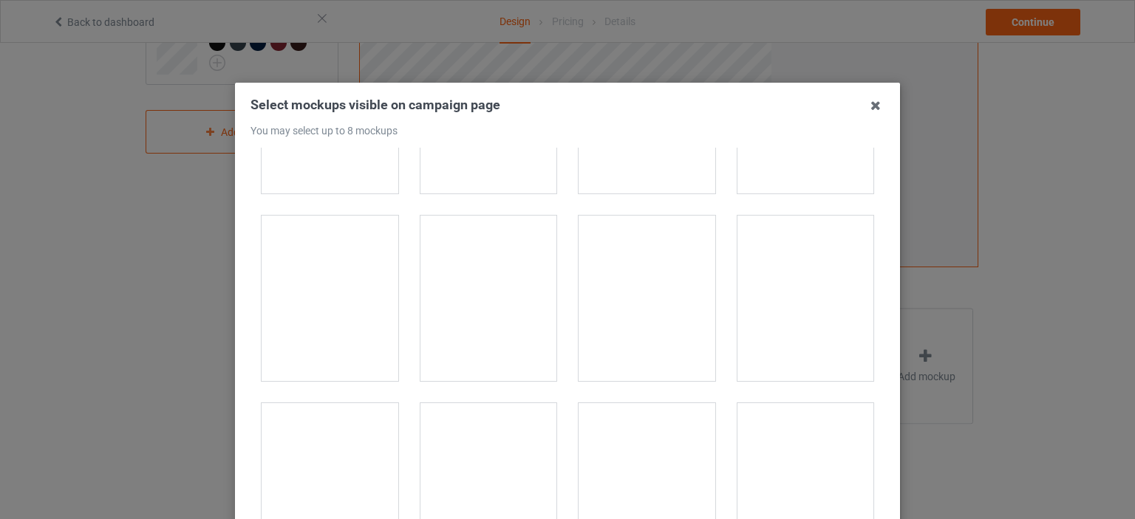
scroll to position [2955, 0]
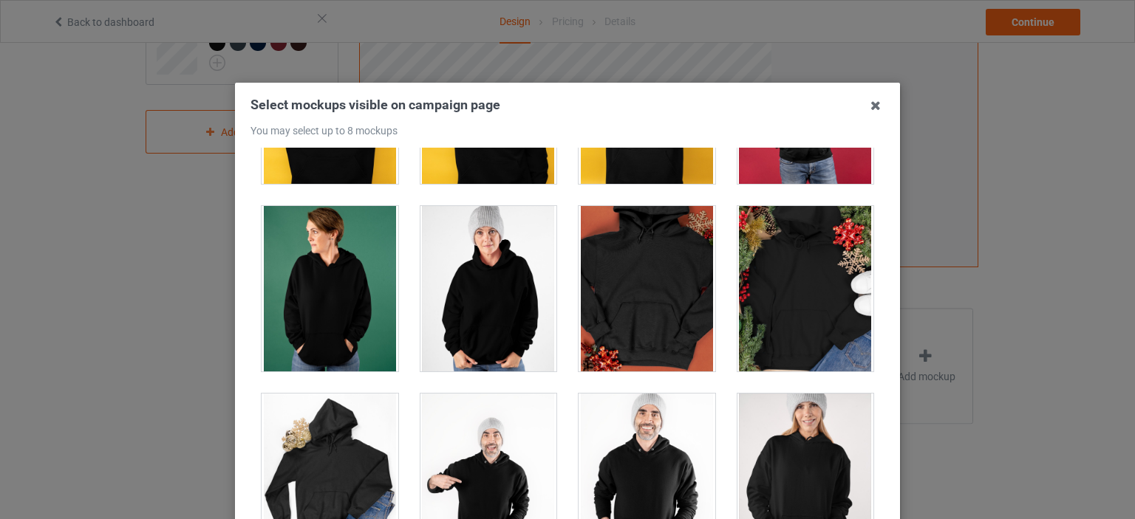
click at [411, 305] on div at bounding box center [488, 289] width 159 height 188
click at [458, 298] on div at bounding box center [488, 288] width 137 height 165
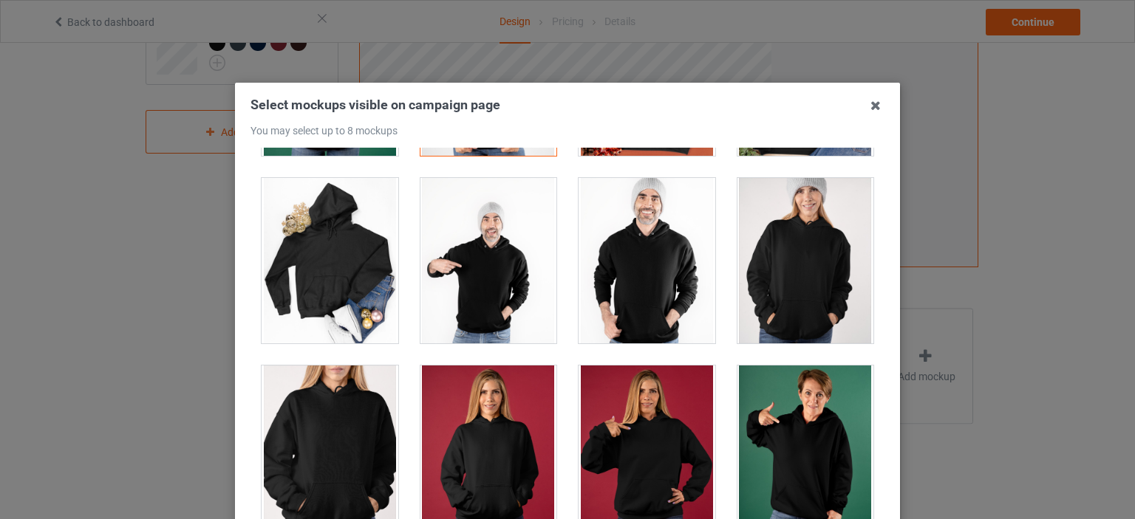
scroll to position [3177, 0]
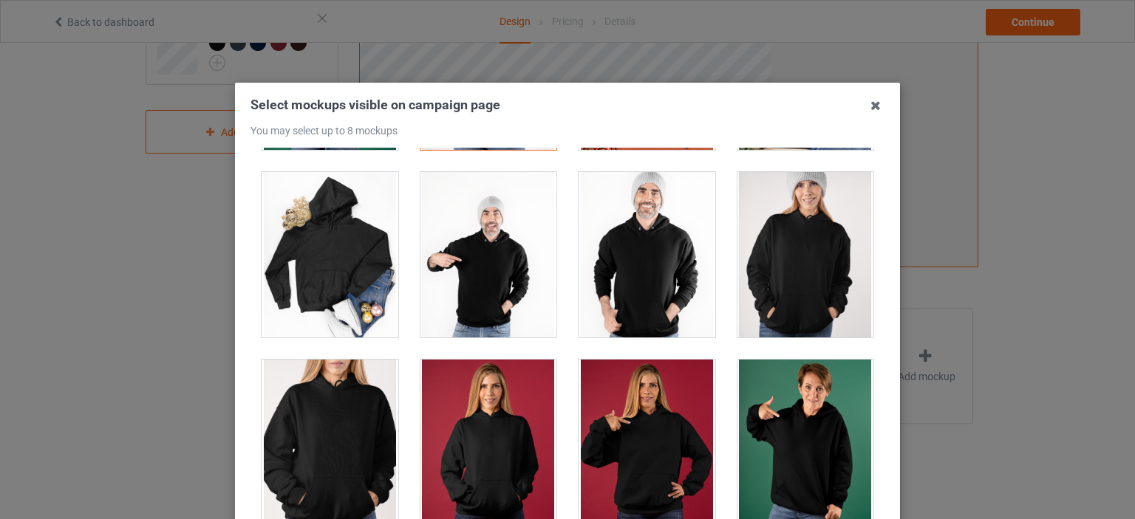
click at [627, 437] on div at bounding box center [646, 442] width 137 height 165
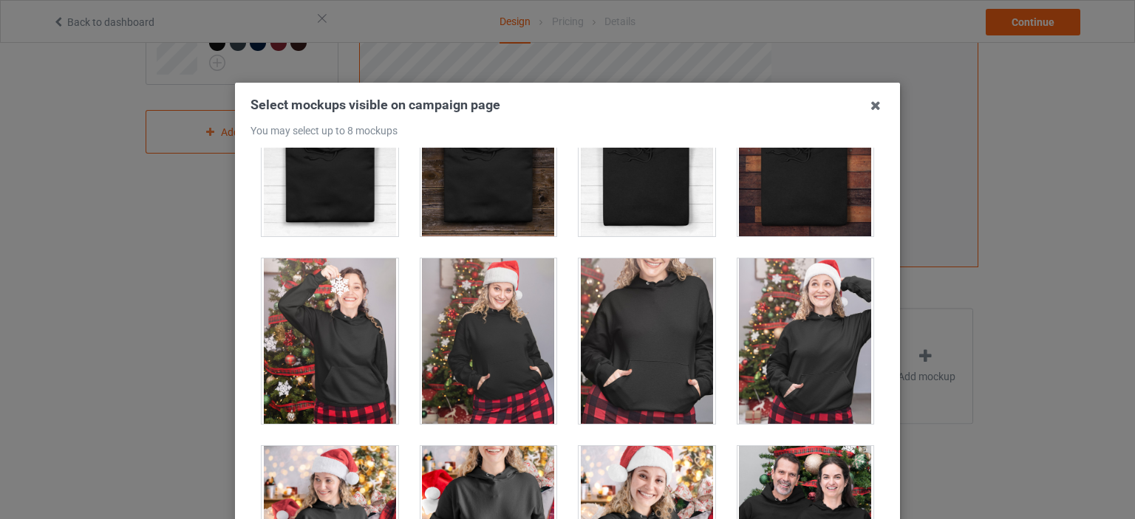
scroll to position [9308, 0]
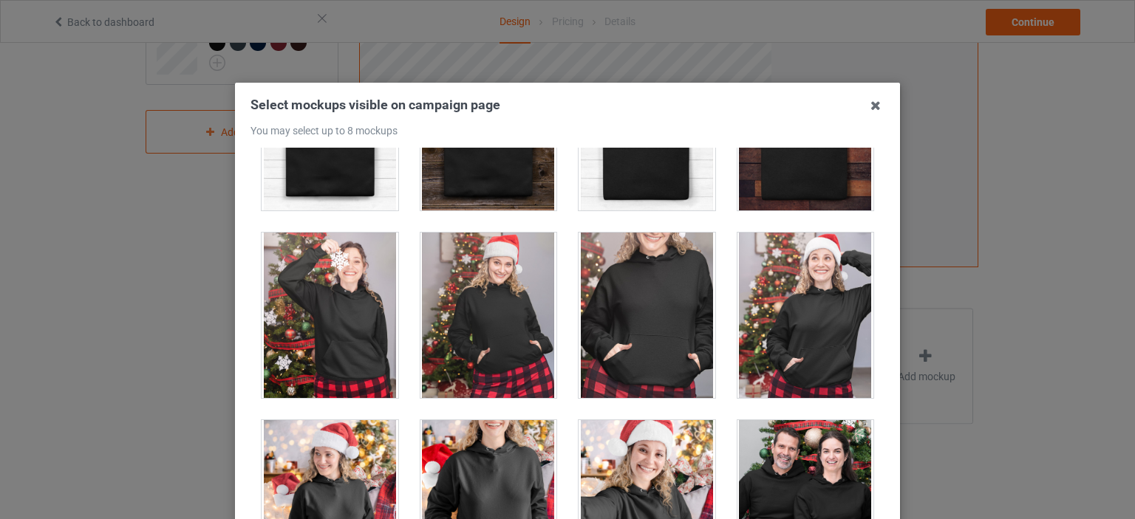
click at [774, 317] on div at bounding box center [805, 315] width 137 height 165
click at [661, 308] on div at bounding box center [646, 315] width 137 height 165
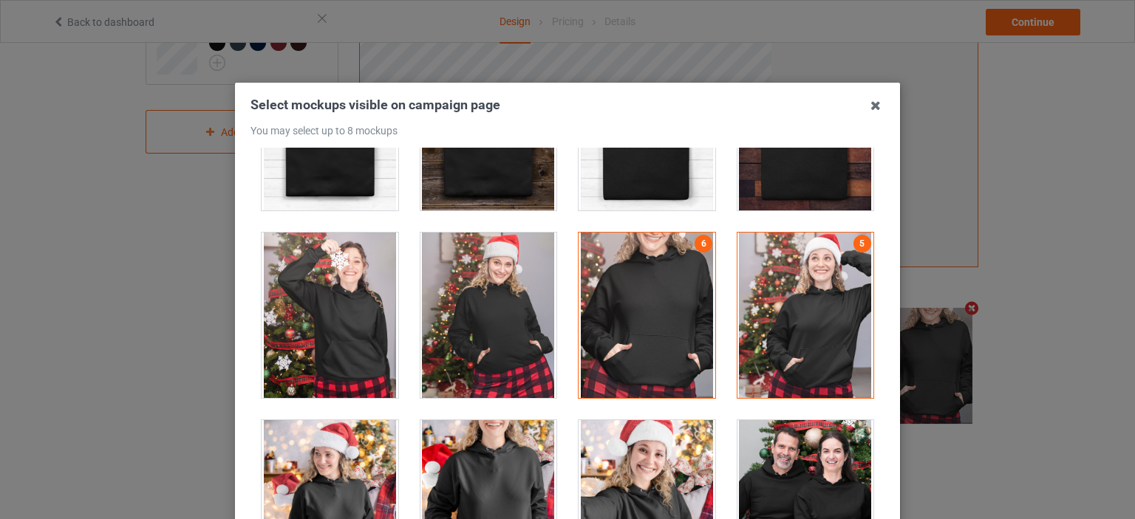
click at [802, 316] on div at bounding box center [805, 315] width 137 height 165
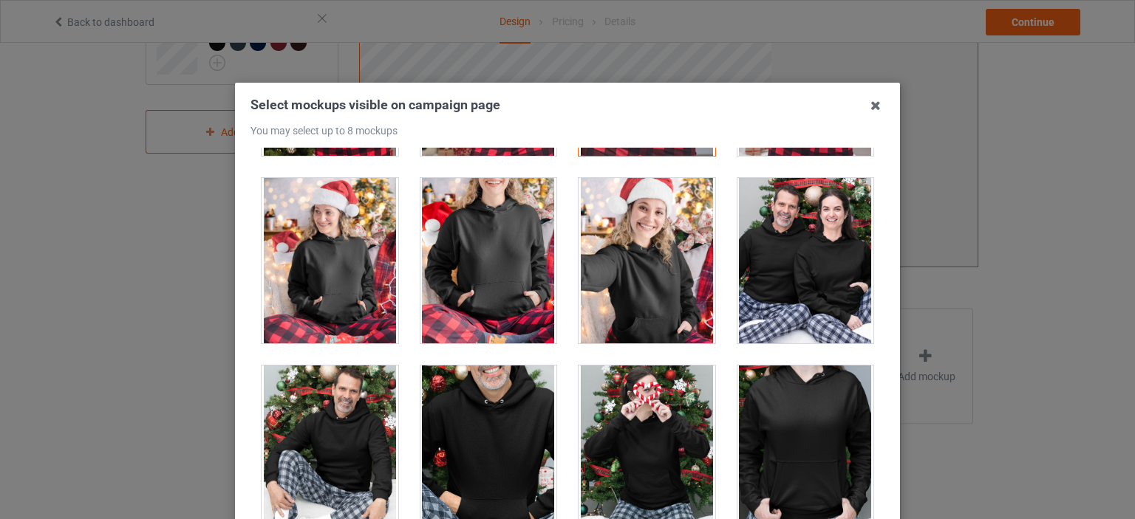
scroll to position [9677, 0]
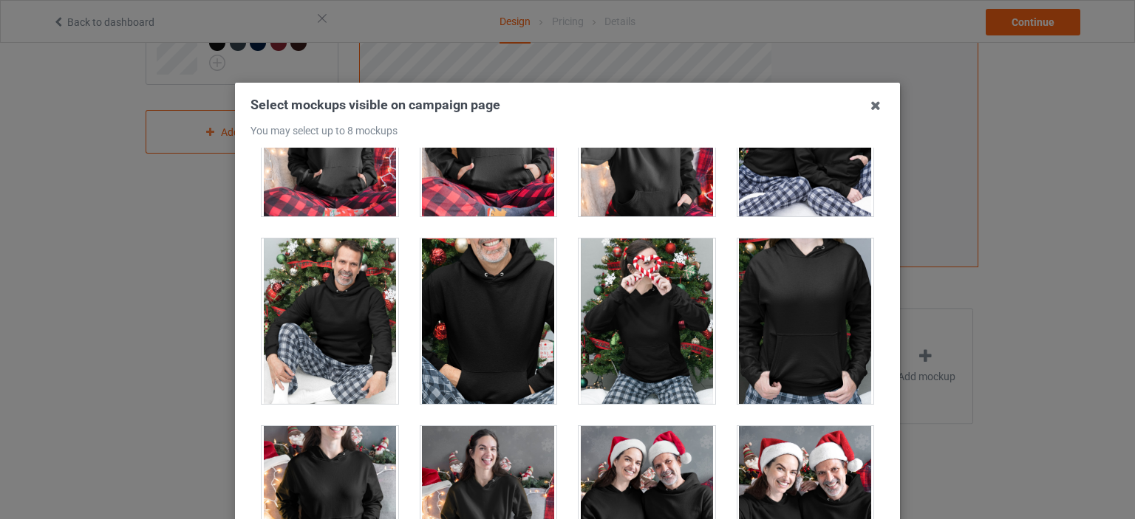
click at [779, 305] on div at bounding box center [805, 321] width 137 height 165
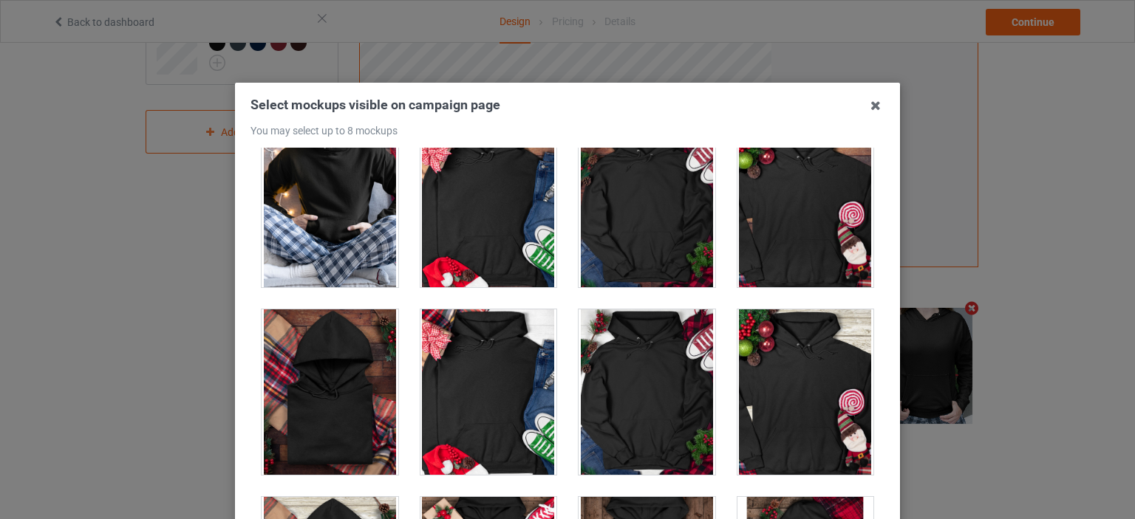
scroll to position [10194, 0]
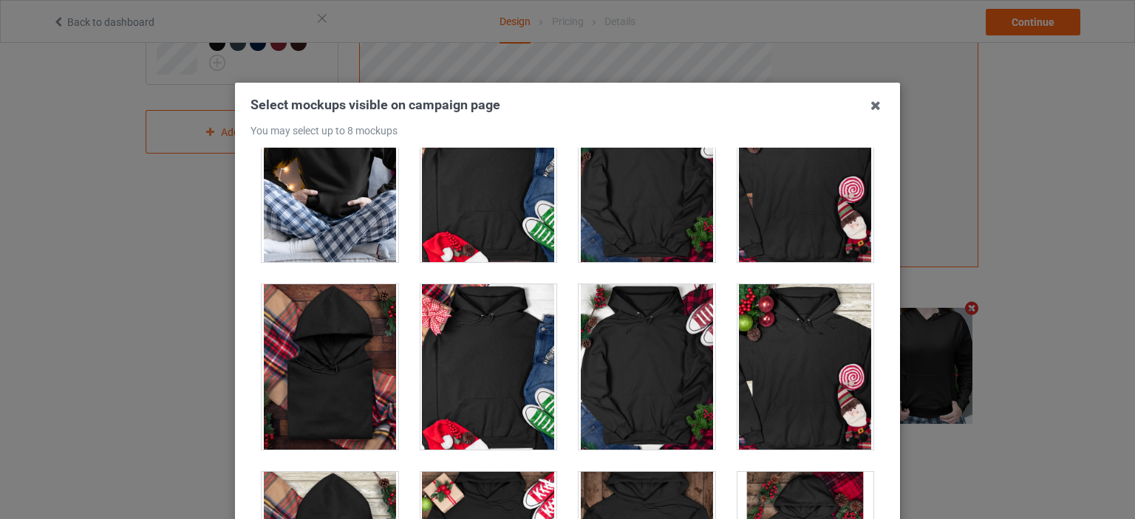
click at [640, 368] on div at bounding box center [646, 366] width 137 height 165
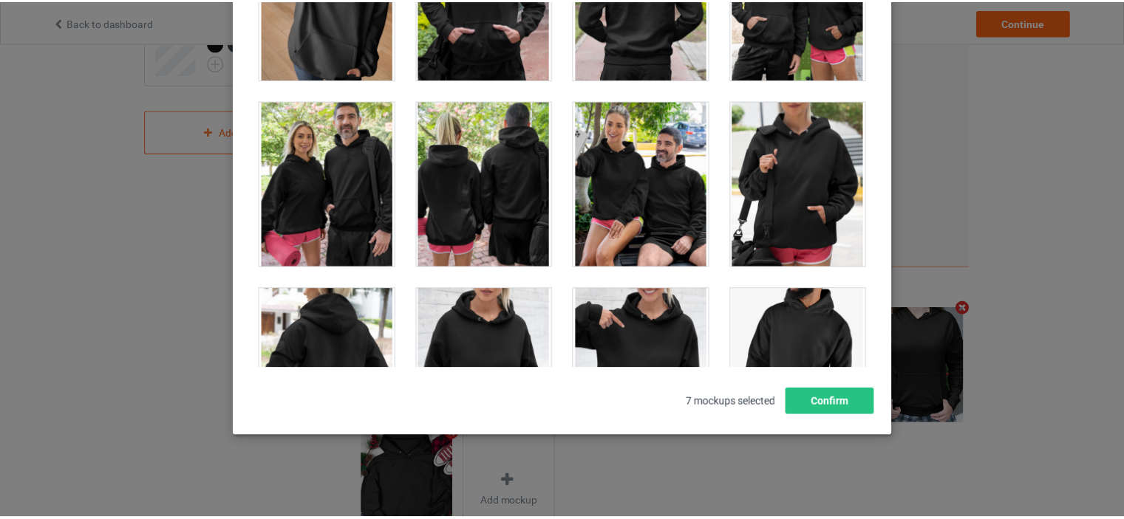
scroll to position [11967, 0]
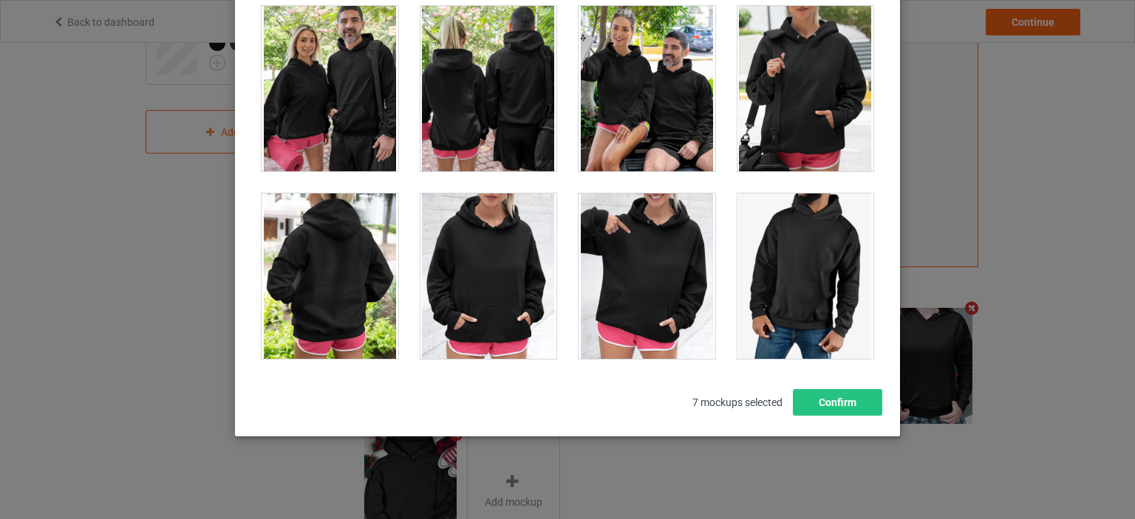
click at [644, 216] on div at bounding box center [646, 276] width 137 height 165
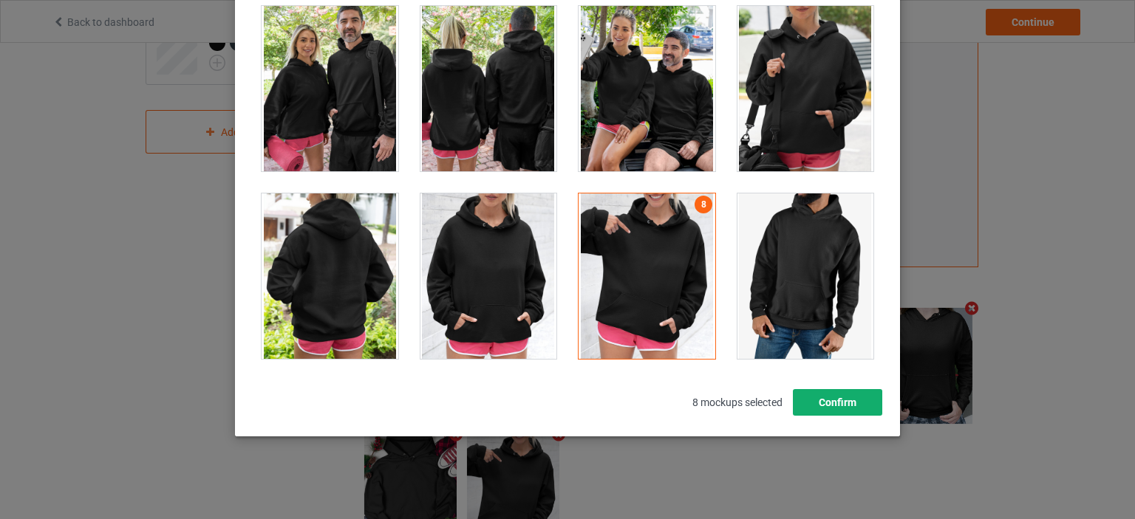
click at [808, 407] on button "Confirm" at bounding box center [837, 402] width 89 height 27
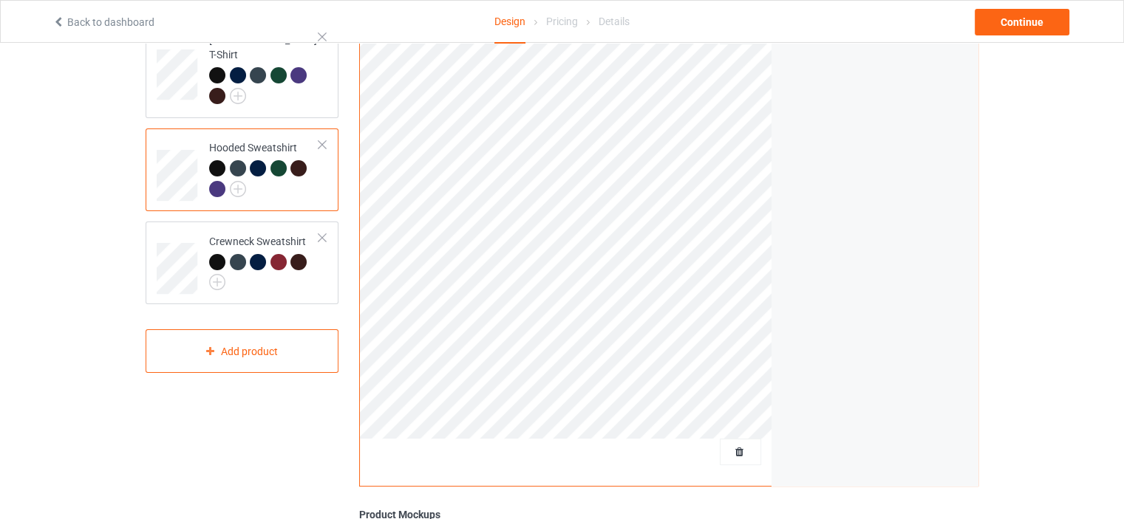
scroll to position [74, 0]
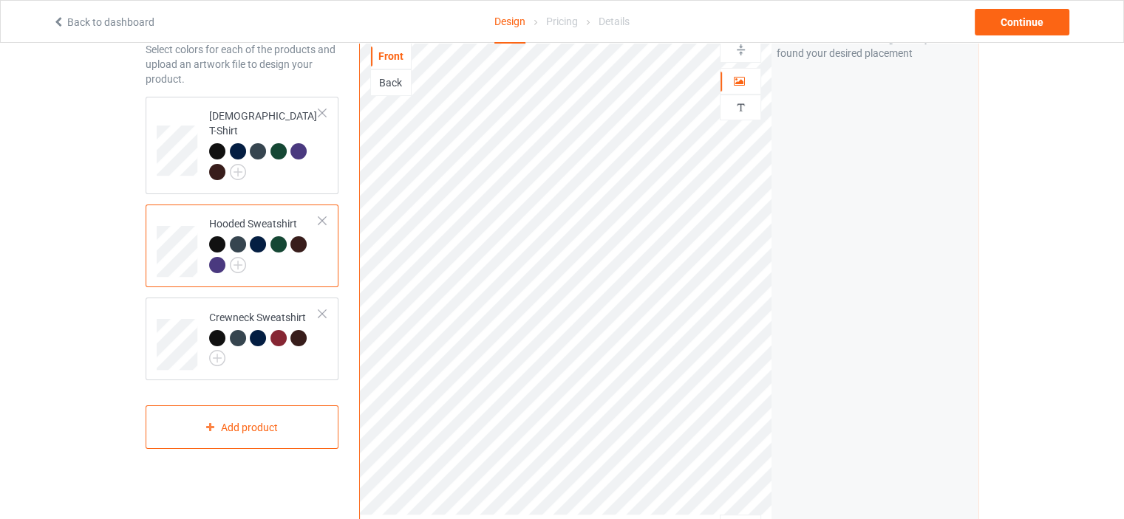
click at [298, 171] on td "[DEMOGRAPHIC_DATA] T-Shirt" at bounding box center [264, 146] width 126 height 86
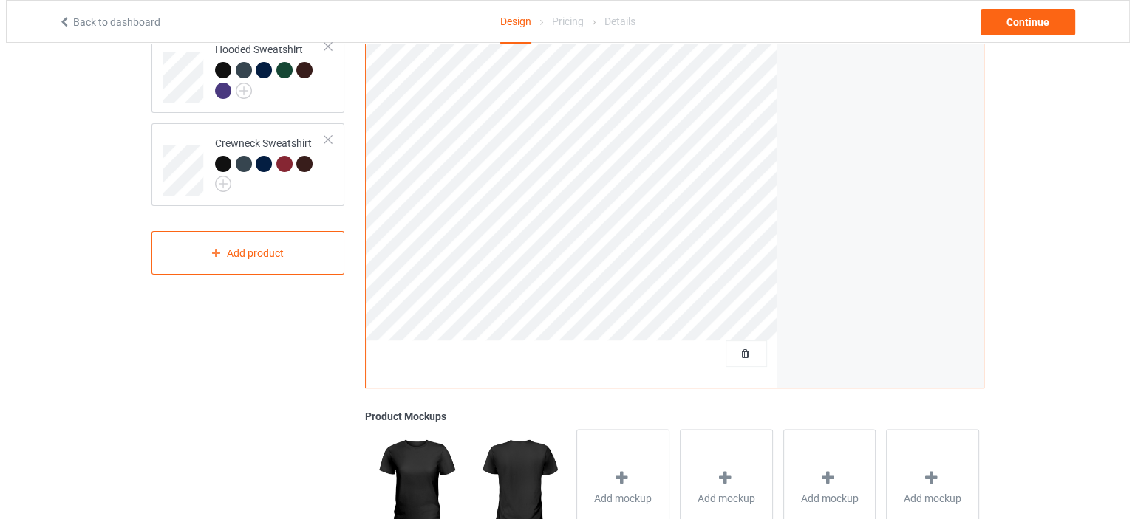
scroll to position [436, 0]
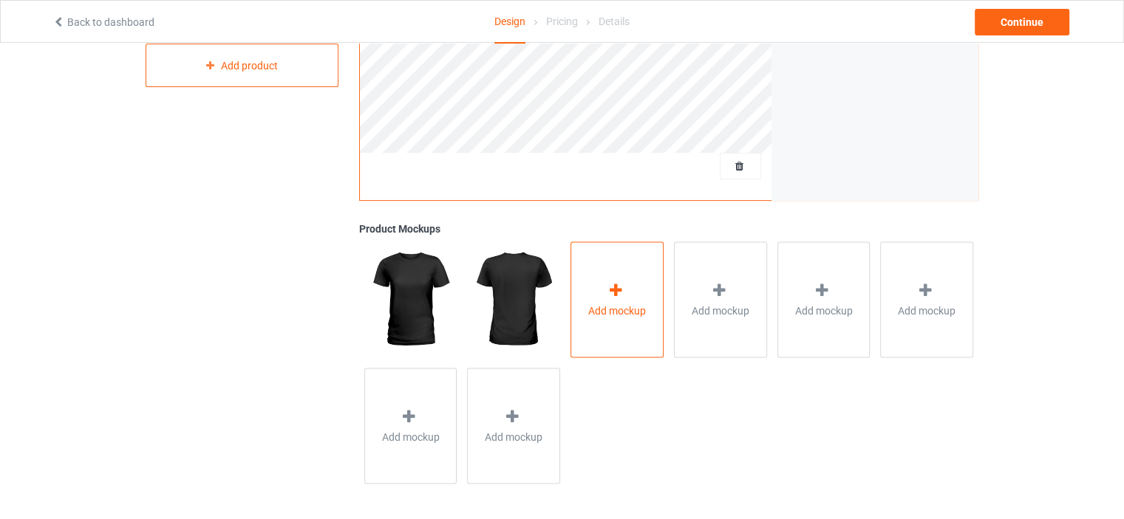
click at [603, 324] on div "Add mockup" at bounding box center [616, 300] width 93 height 116
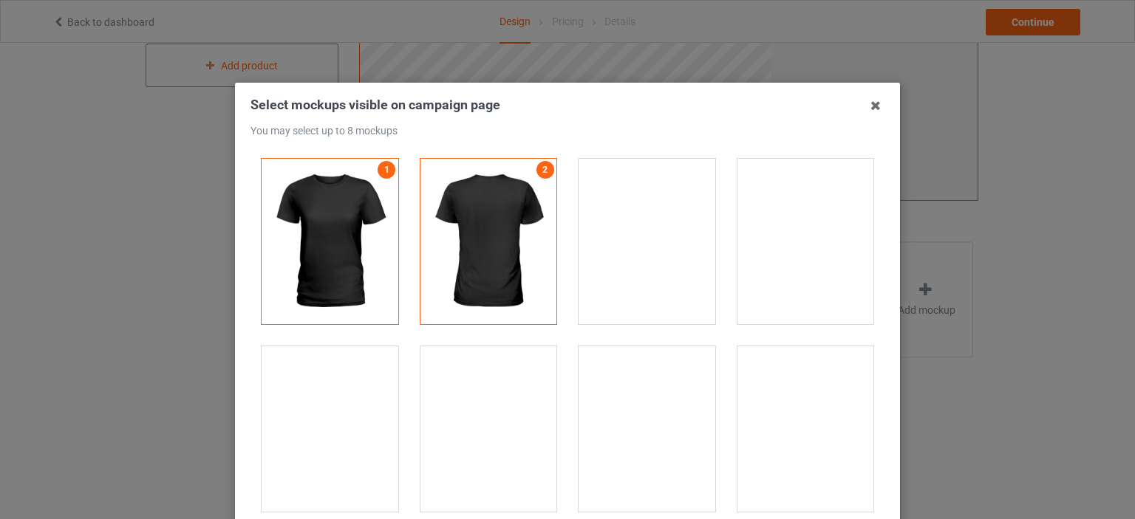
click at [762, 276] on div at bounding box center [805, 241] width 137 height 165
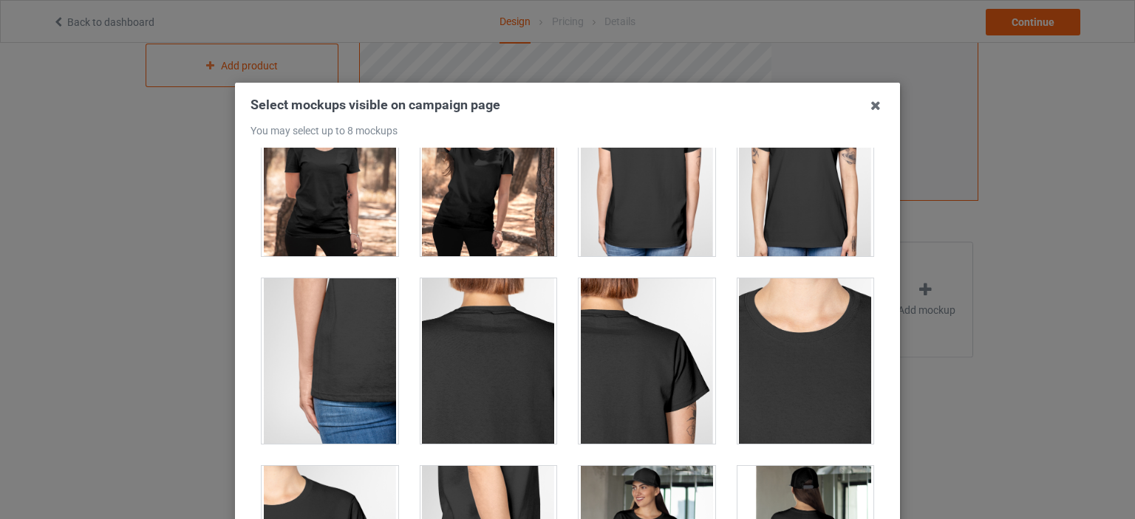
scroll to position [739, 0]
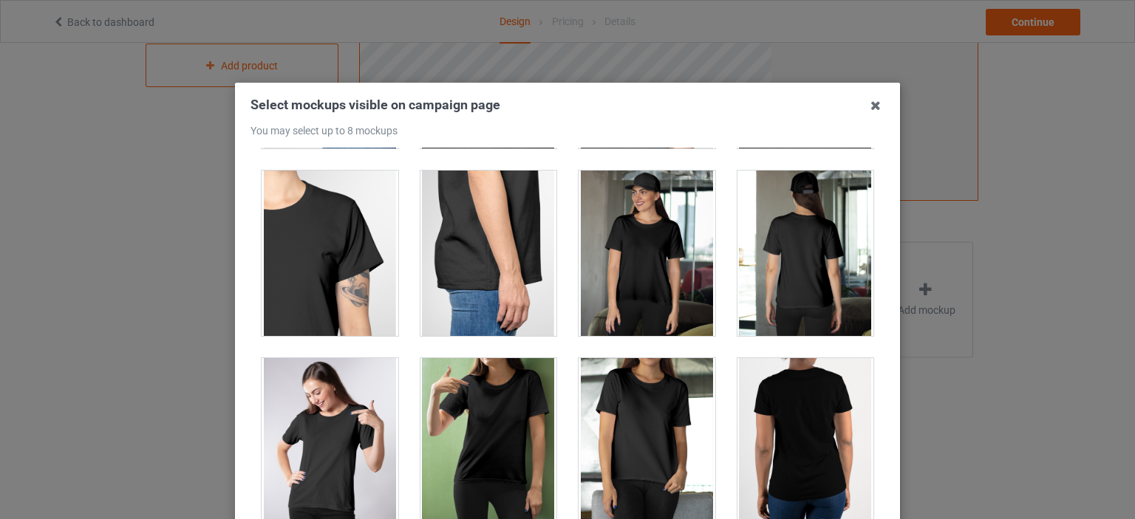
click at [378, 405] on div at bounding box center [330, 440] width 137 height 165
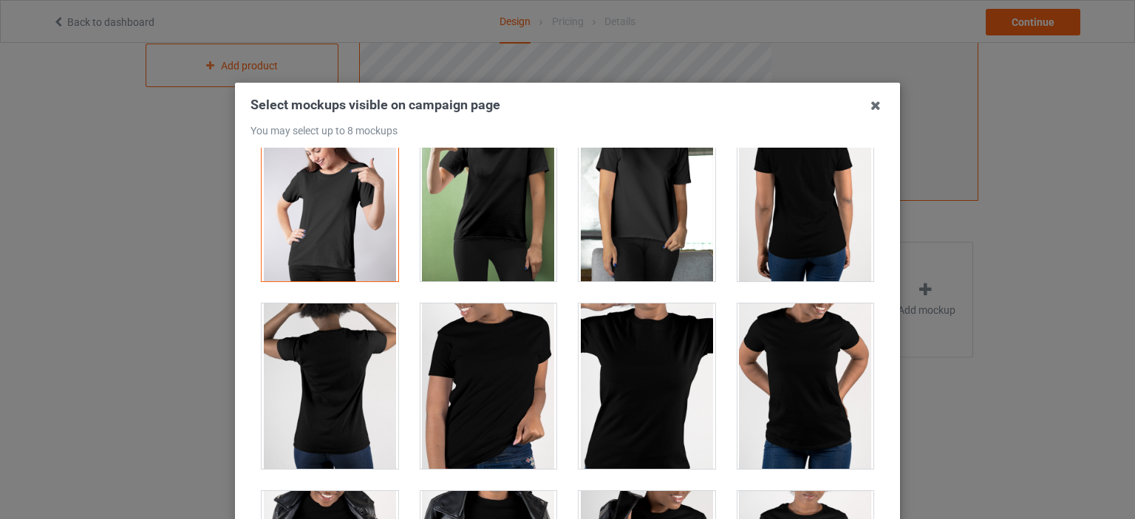
scroll to position [1182, 0]
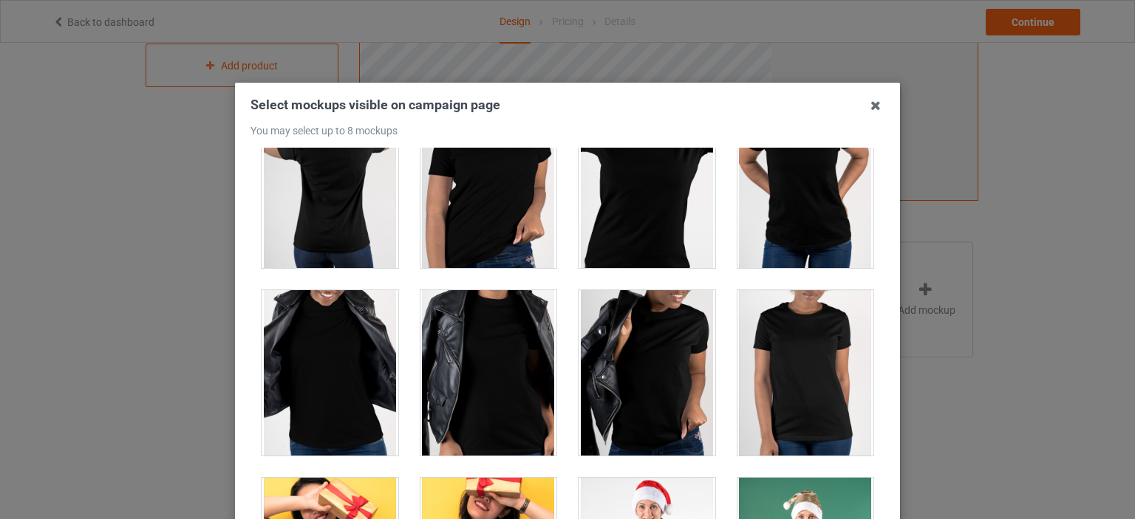
click at [782, 350] on div at bounding box center [805, 372] width 137 height 165
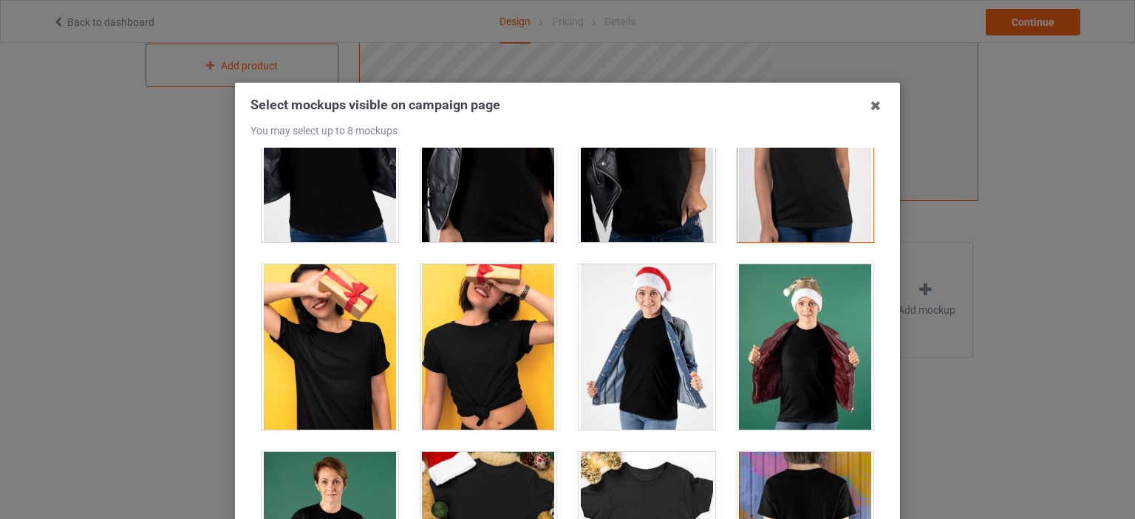
scroll to position [1551, 0]
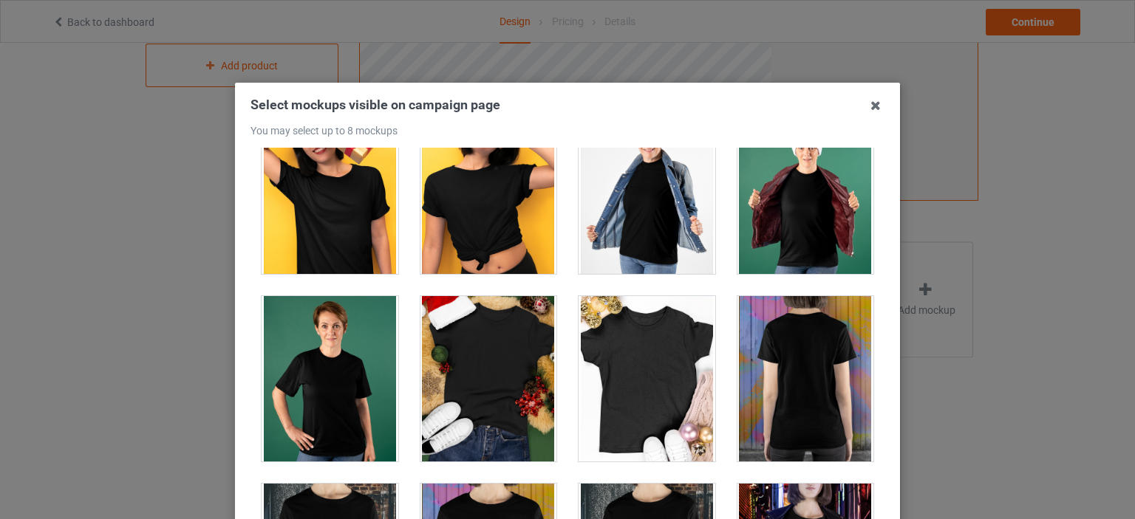
click at [768, 216] on div at bounding box center [805, 191] width 137 height 165
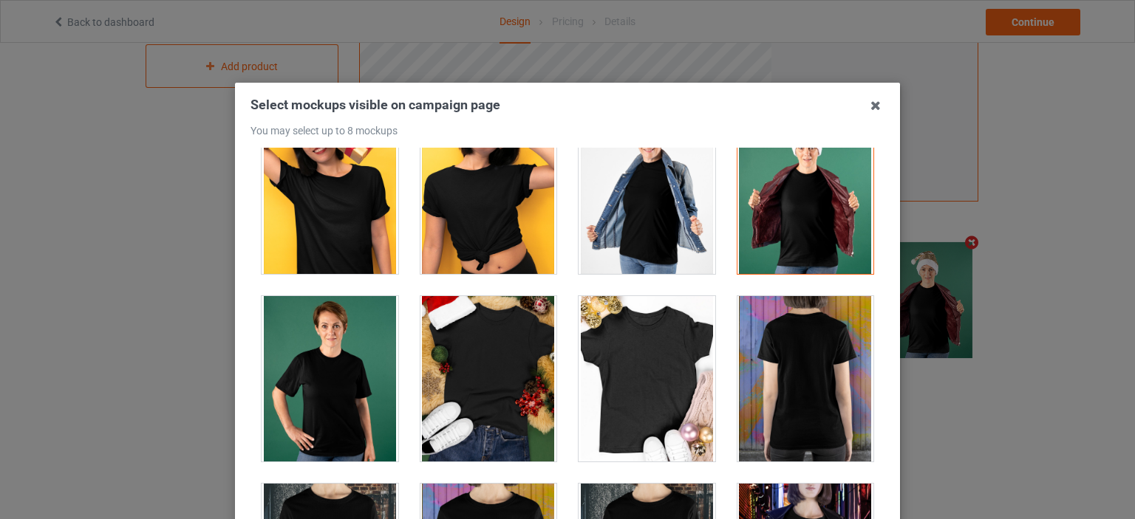
click at [352, 365] on div at bounding box center [330, 378] width 137 height 165
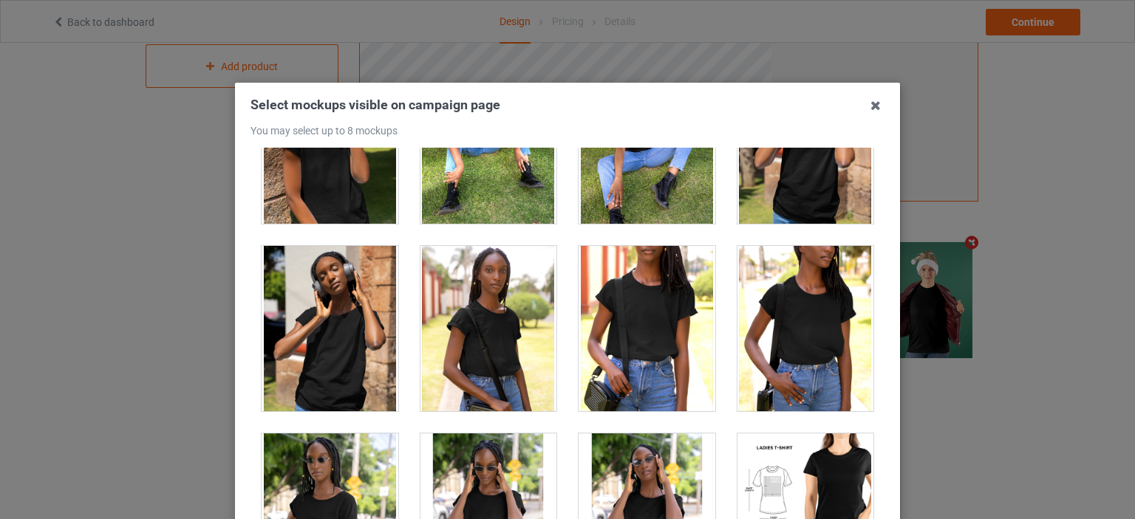
scroll to position [3620, 0]
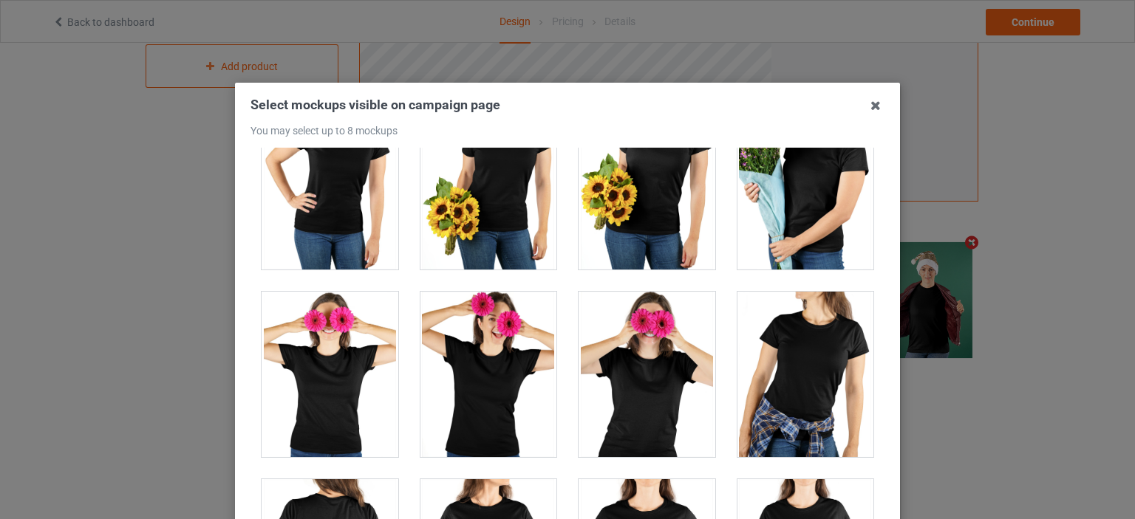
click at [759, 326] on div at bounding box center [805, 374] width 137 height 165
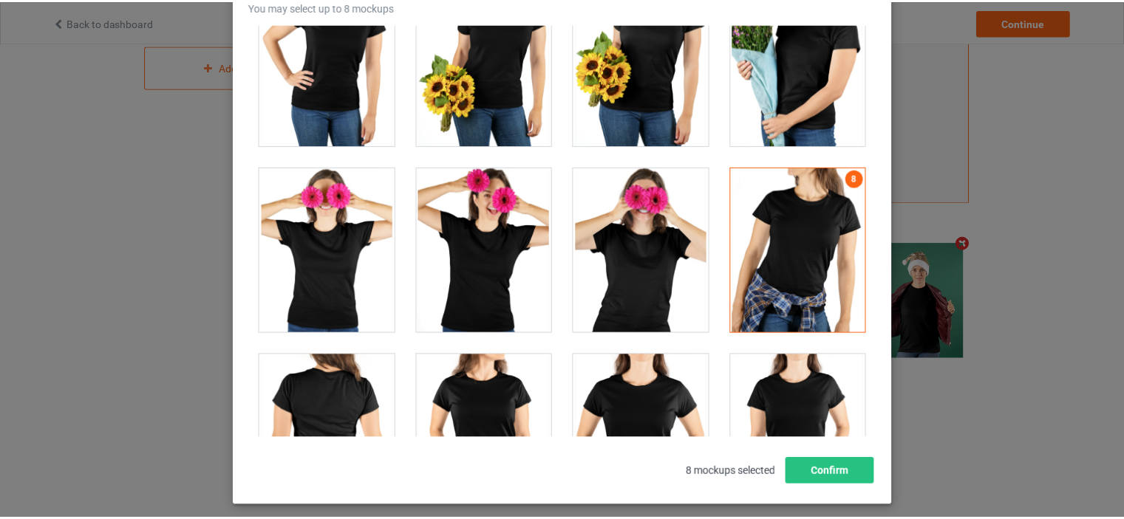
scroll to position [194, 0]
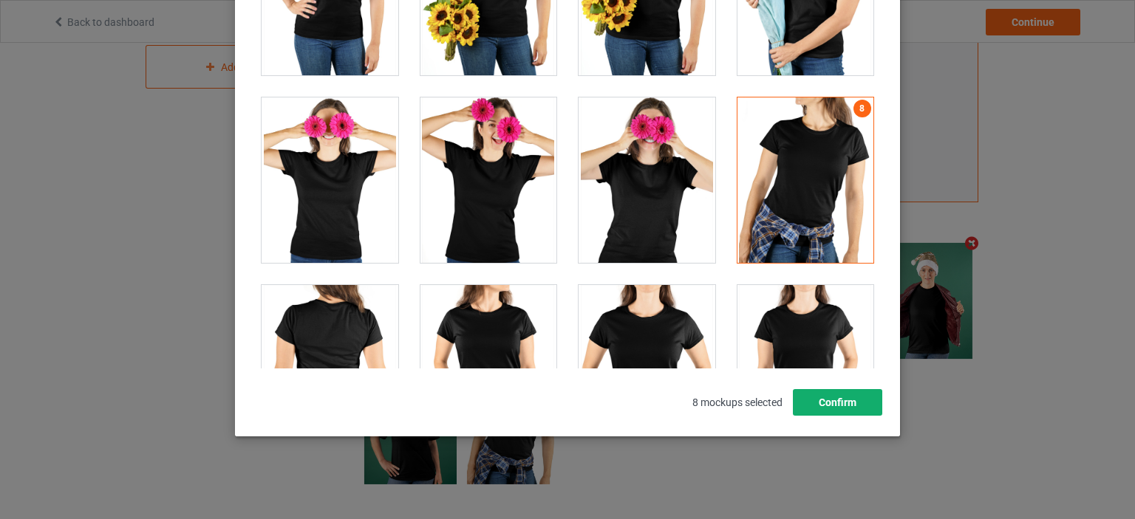
click at [858, 410] on button "Confirm" at bounding box center [837, 402] width 89 height 27
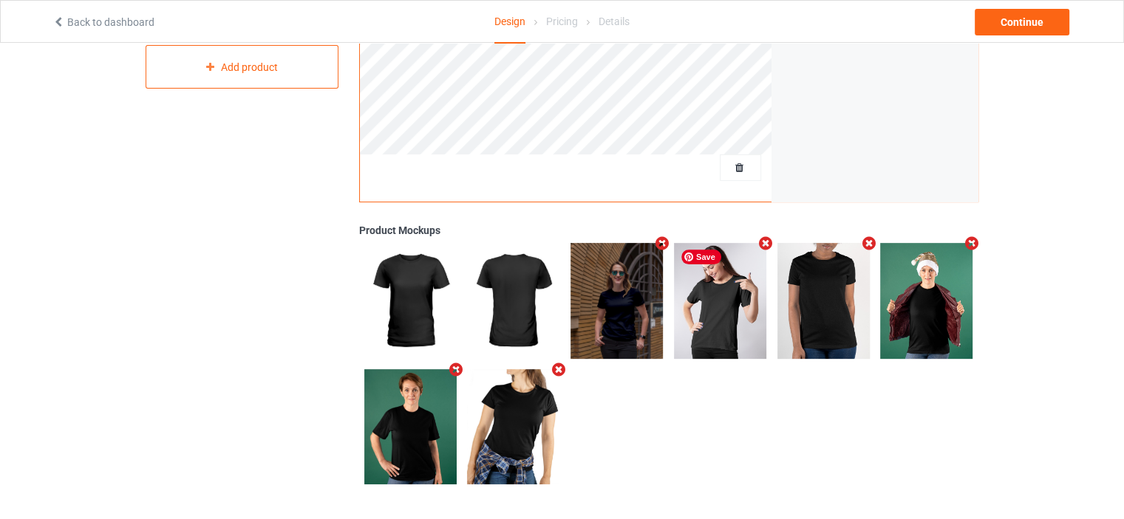
scroll to position [65, 0]
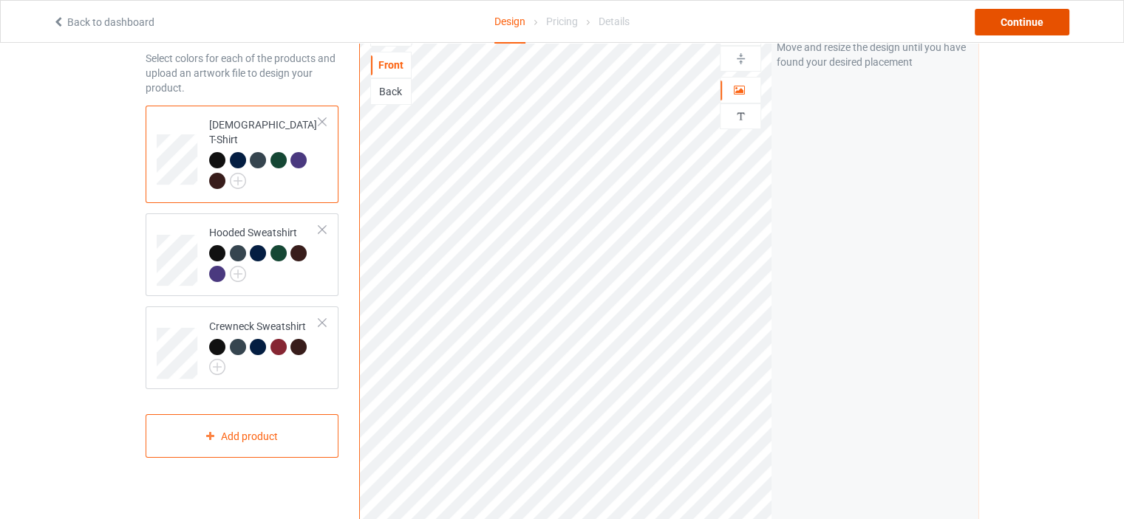
click at [1040, 27] on div "Continue" at bounding box center [1021, 22] width 95 height 27
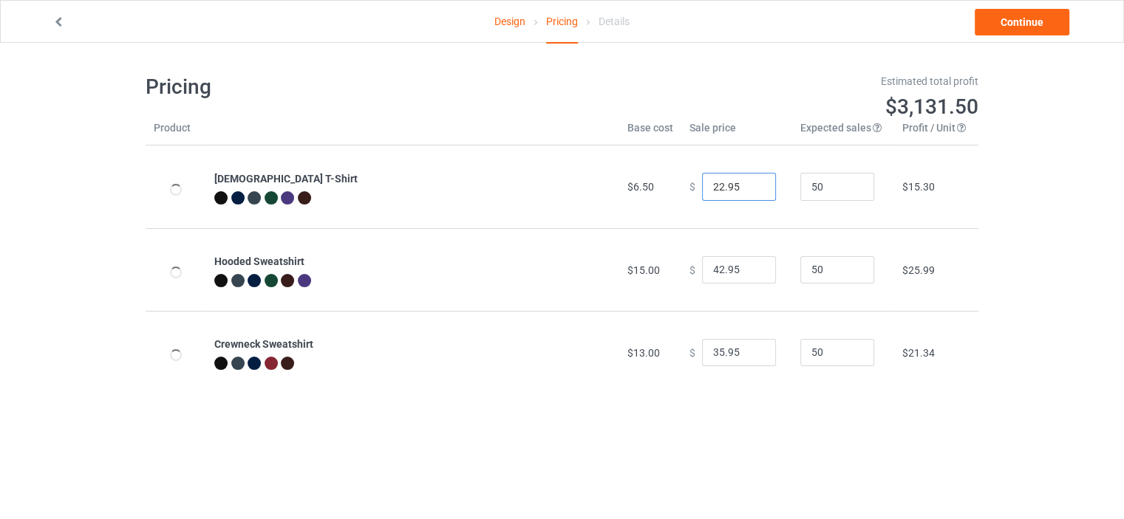
click at [714, 188] on input "22.95" at bounding box center [739, 187] width 74 height 28
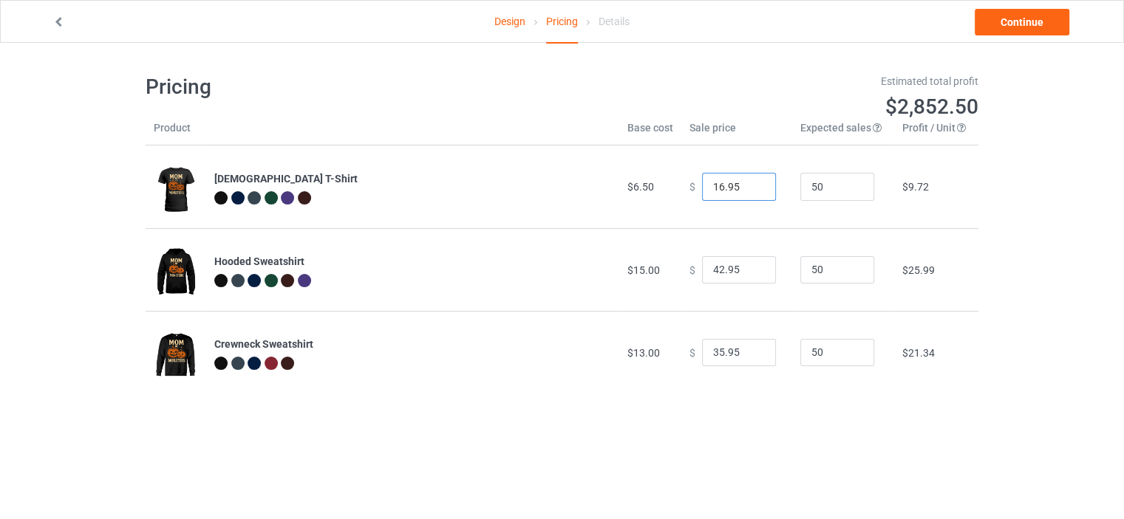
type input "16.95"
click at [716, 273] on input "42.95" at bounding box center [739, 270] width 74 height 28
type input "29.95"
click at [717, 355] on input "35.95" at bounding box center [739, 353] width 74 height 28
type input "29.95"
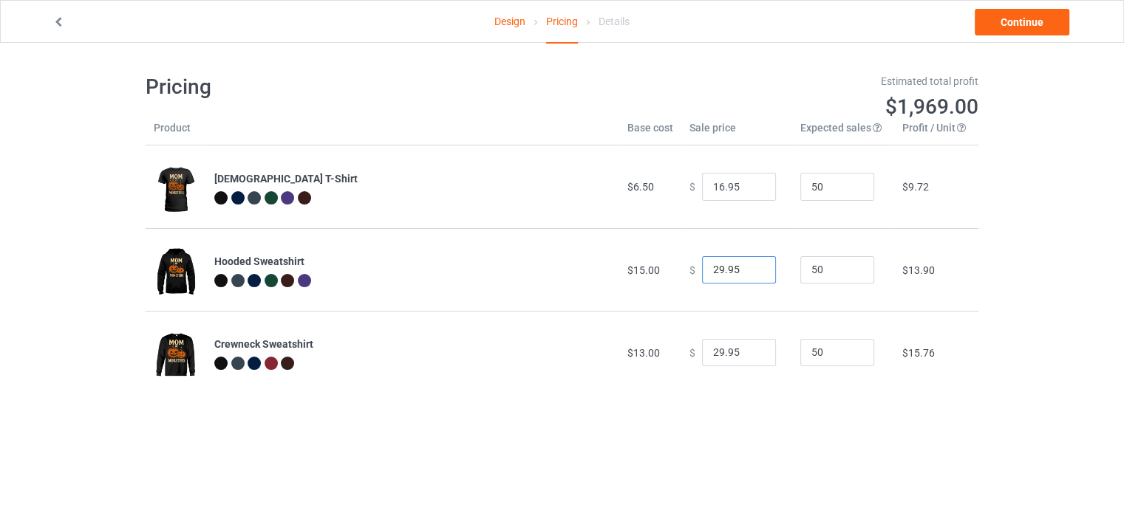
click at [715, 270] on input "29.95" at bounding box center [739, 270] width 74 height 28
type input "27.95"
click at [715, 352] on input "29.95" at bounding box center [739, 353] width 74 height 28
type input "25.95"
click at [1048, 26] on link "Continue" at bounding box center [1021, 22] width 95 height 27
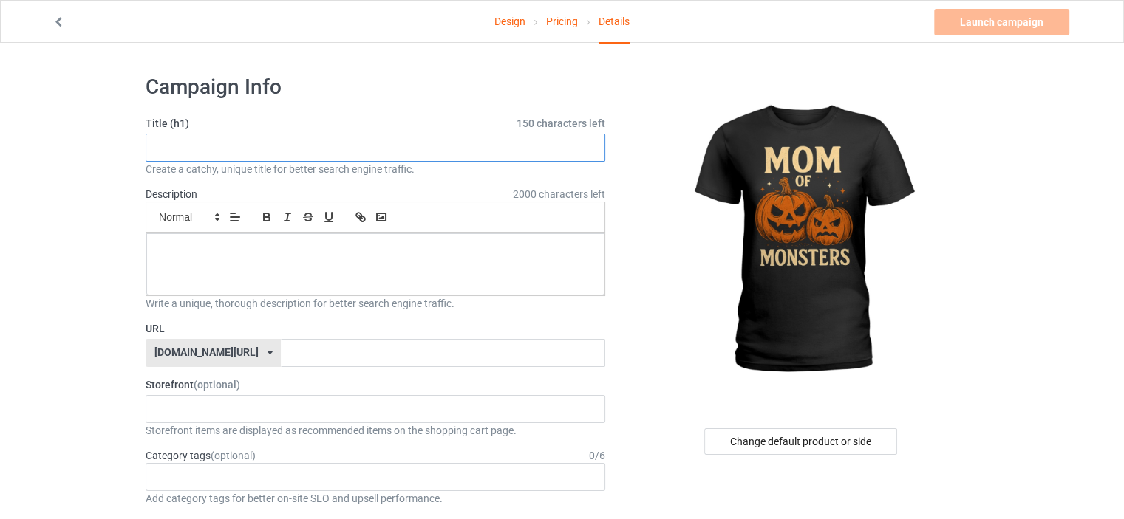
click at [355, 151] on input "text" at bounding box center [375, 148] width 459 height 28
paste input "Mom of Monsters Pumpkin"
type input "Mom of Monsters Pumpkin"
click at [469, 280] on div at bounding box center [375, 264] width 458 height 62
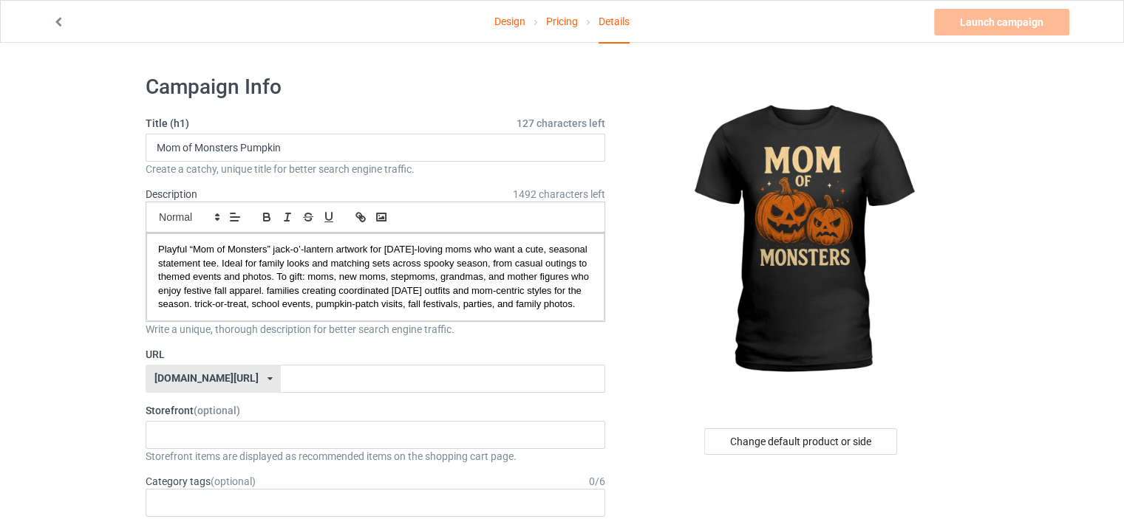
click at [248, 393] on div "speakingprint.com/ speakingprint.com/ teechip.com/ 61593155afa3620afb33000f 587…" at bounding box center [213, 379] width 135 height 28
click at [219, 445] on div "[DOMAIN_NAME][URL]" at bounding box center [213, 433] width 134 height 27
click at [281, 389] on input "text" at bounding box center [443, 379] width 324 height 28
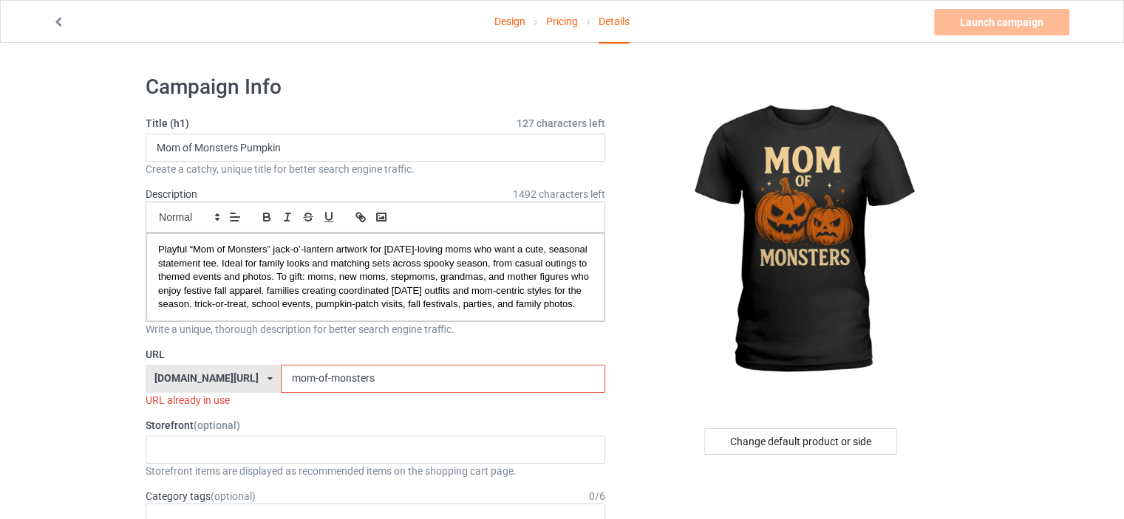
click at [281, 386] on input "mom-of-monsters" at bounding box center [443, 379] width 324 height 28
paste input "[DATE]"
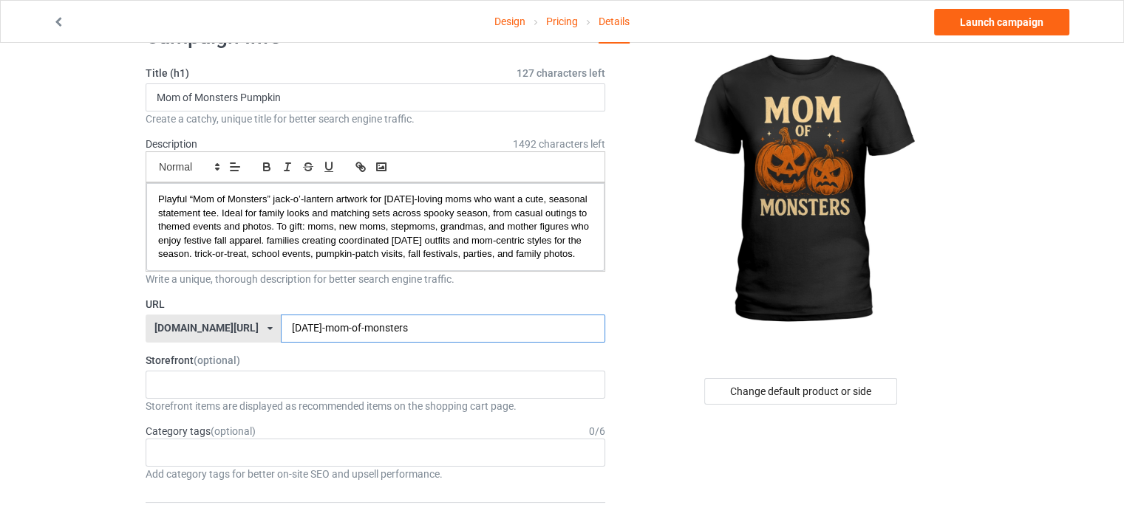
scroll to position [74, 0]
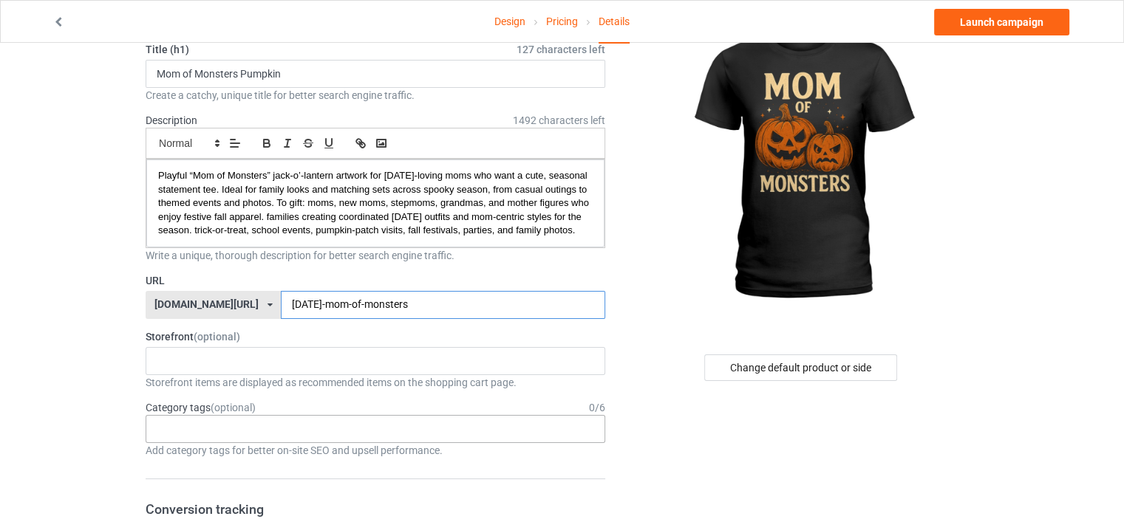
type input "halloween-mom-of-monsters"
click at [213, 431] on div "Age > 1-19 > 1 Age > 1-12 Months > 1 Month Age > 1-12 Months Age > 1-19 Age > 1…" at bounding box center [375, 429] width 459 height 28
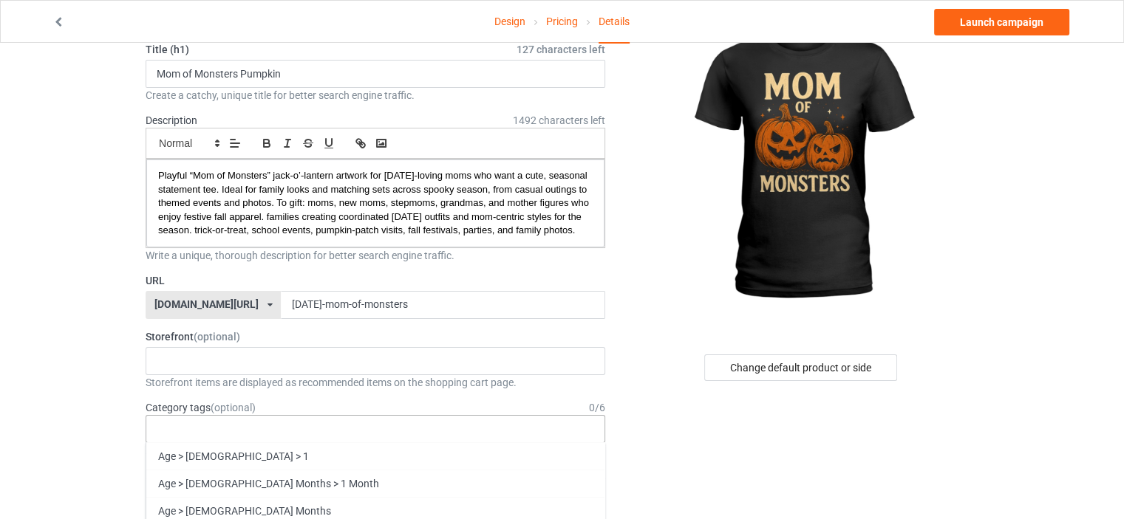
paste input "[DATE]"
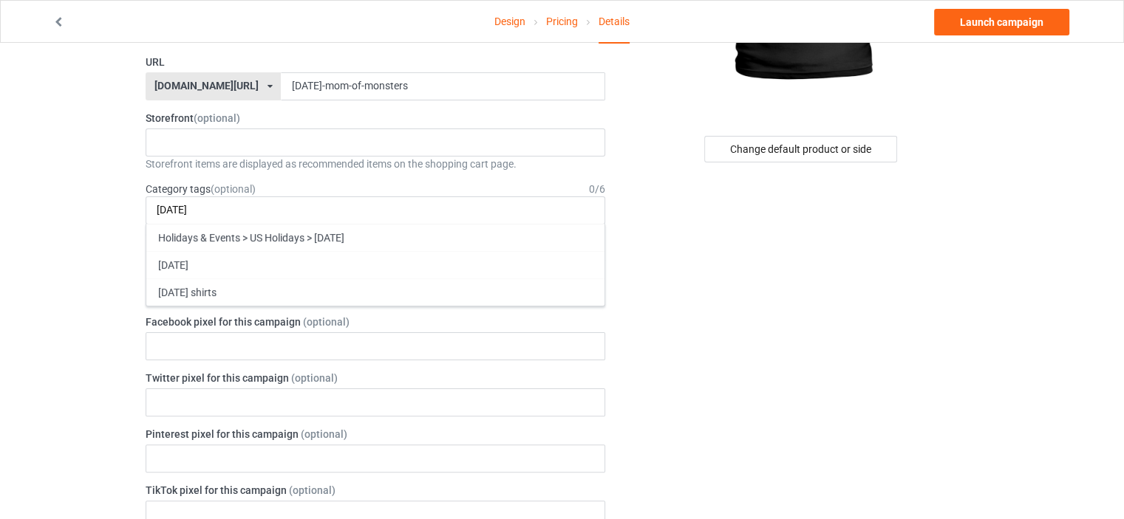
scroll to position [295, 0]
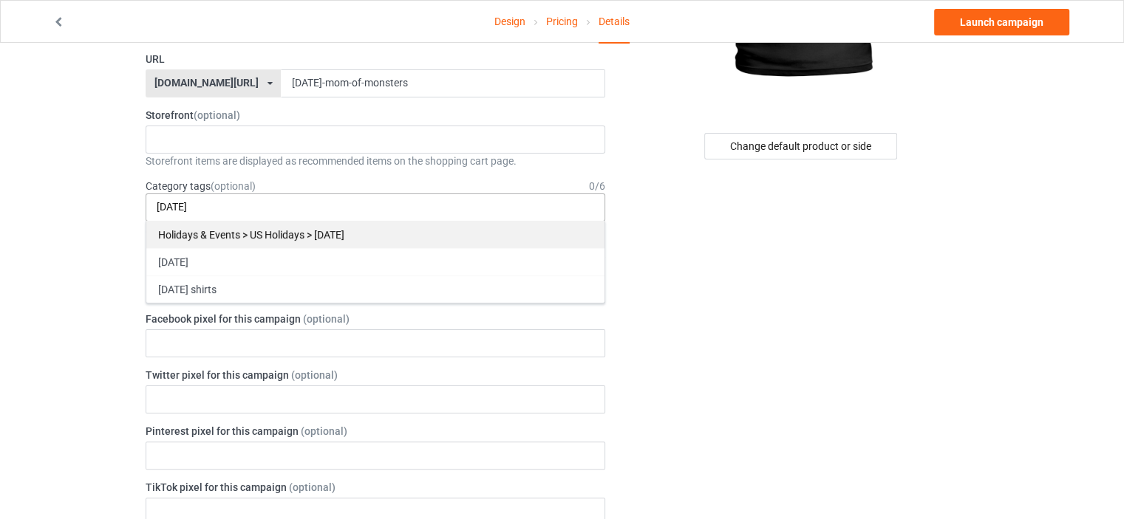
type input "[DATE]"
click at [257, 248] on div "Holidays & Events > US Holidays > [DATE]" at bounding box center [375, 234] width 458 height 27
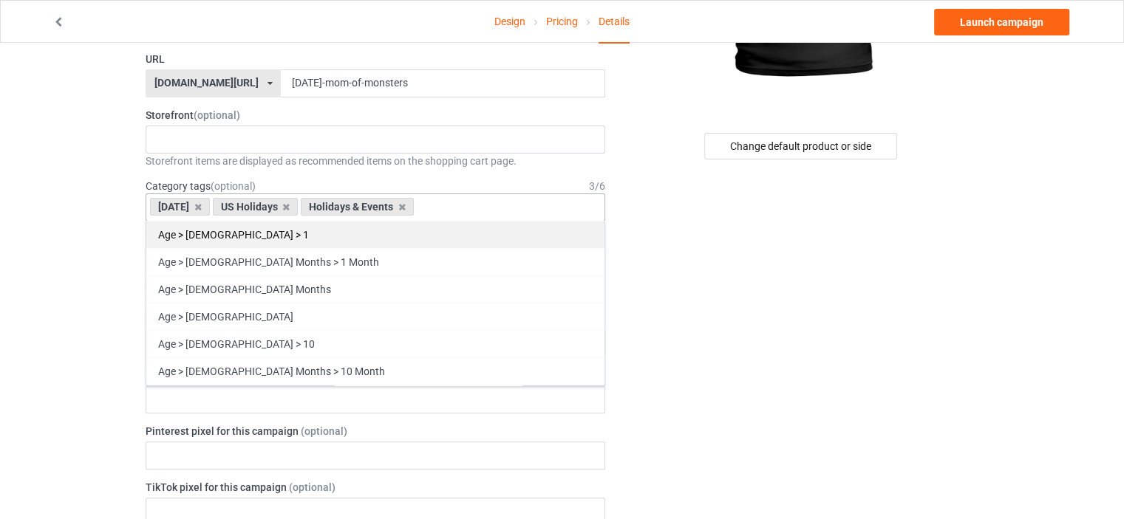
paste input "[DATE]"
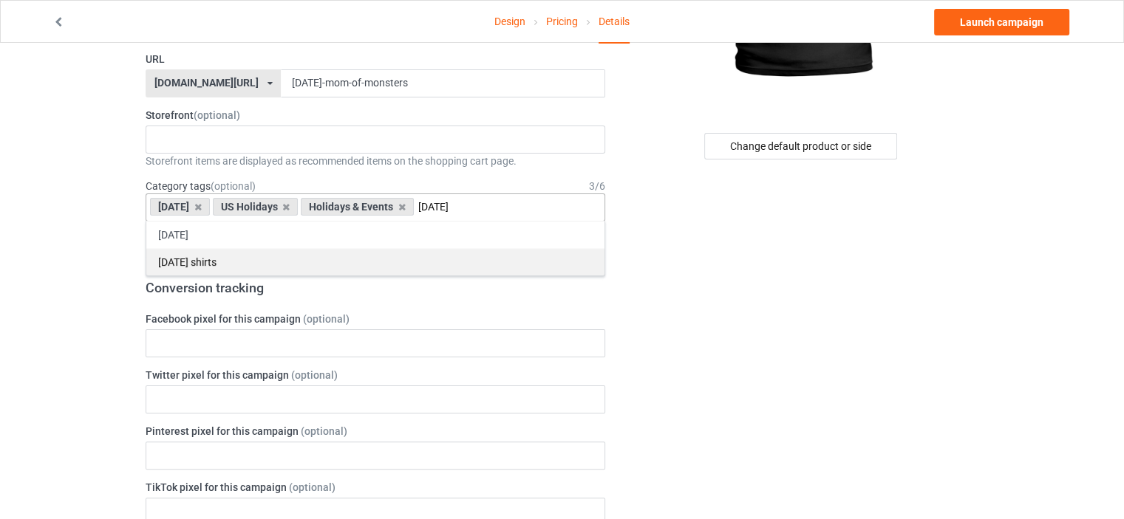
type input "[DATE]"
click at [249, 274] on div "[DATE] shirts" at bounding box center [375, 261] width 458 height 27
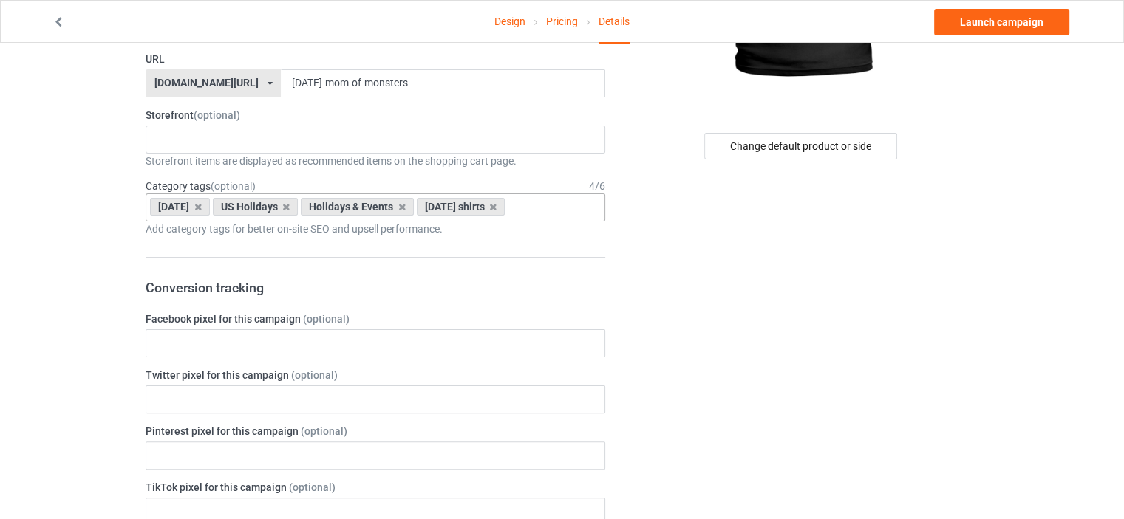
click at [688, 241] on div "Change default product or side" at bounding box center [801, 526] width 373 height 1516
click at [996, 21] on link "Launch campaign" at bounding box center [1001, 22] width 135 height 27
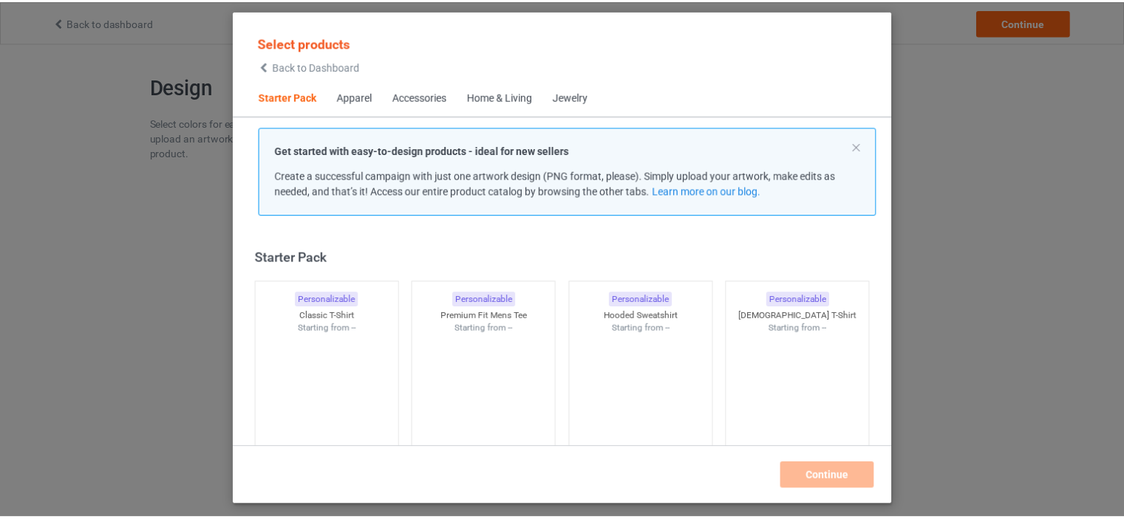
scroll to position [19, 0]
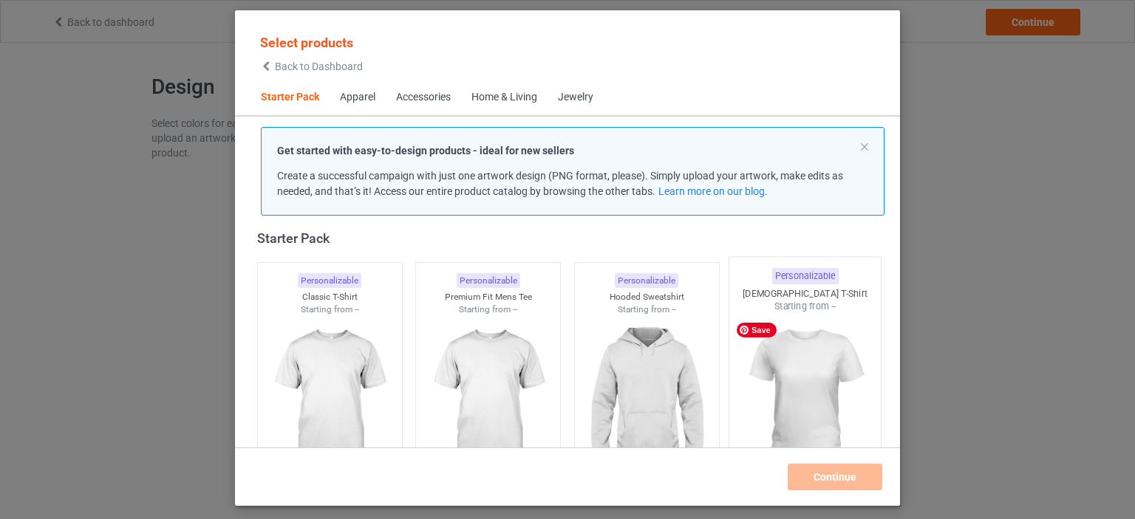
click at [804, 357] on img at bounding box center [805, 400] width 139 height 174
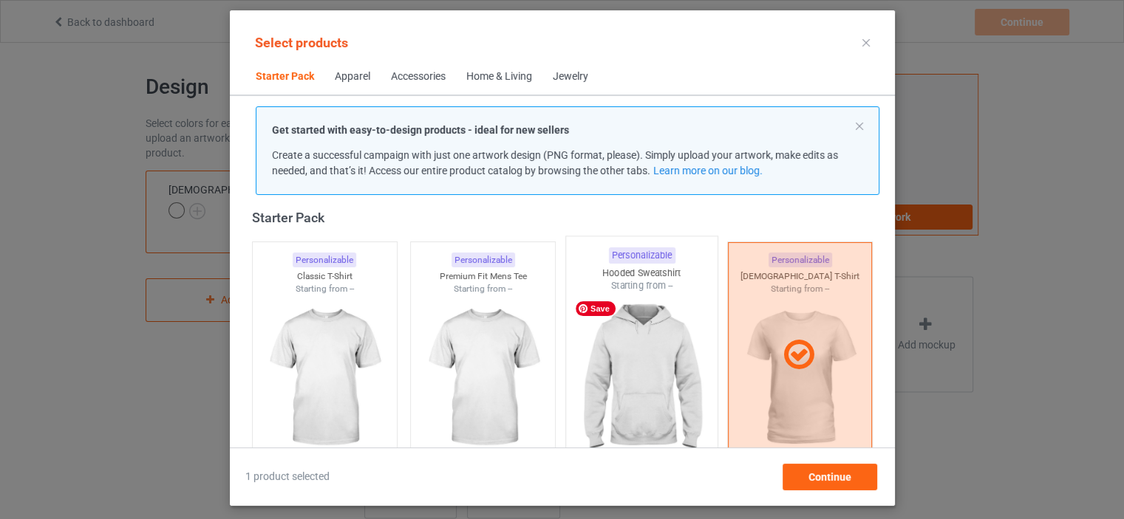
click at [657, 392] on img at bounding box center [641, 380] width 139 height 174
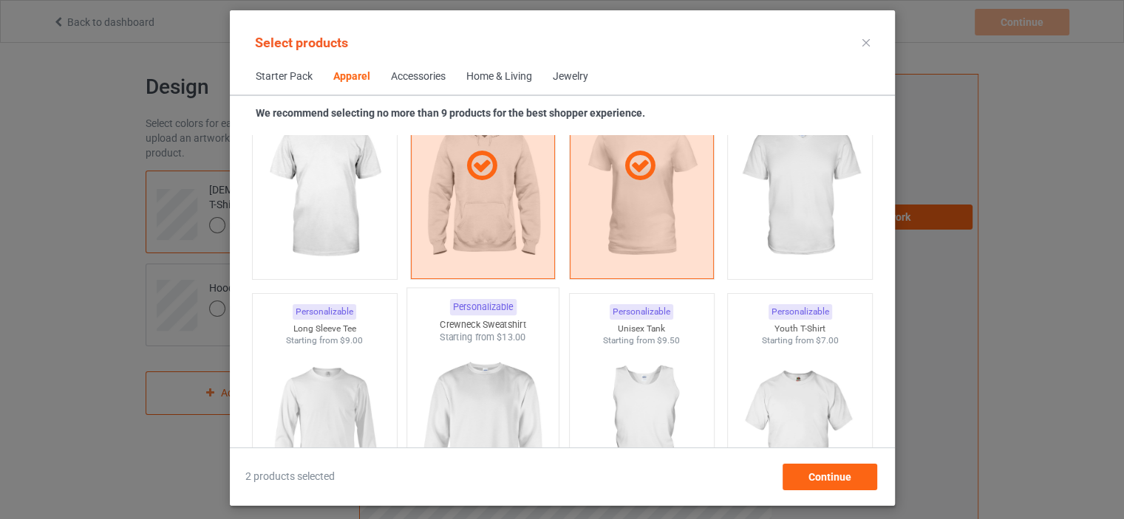
scroll to position [980, 0]
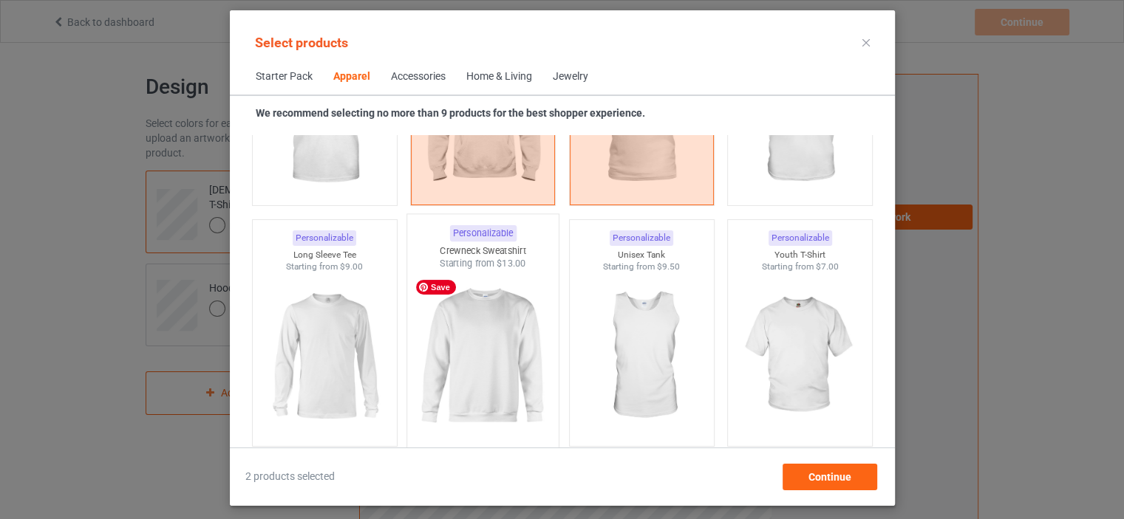
click at [511, 327] on img at bounding box center [482, 357] width 139 height 174
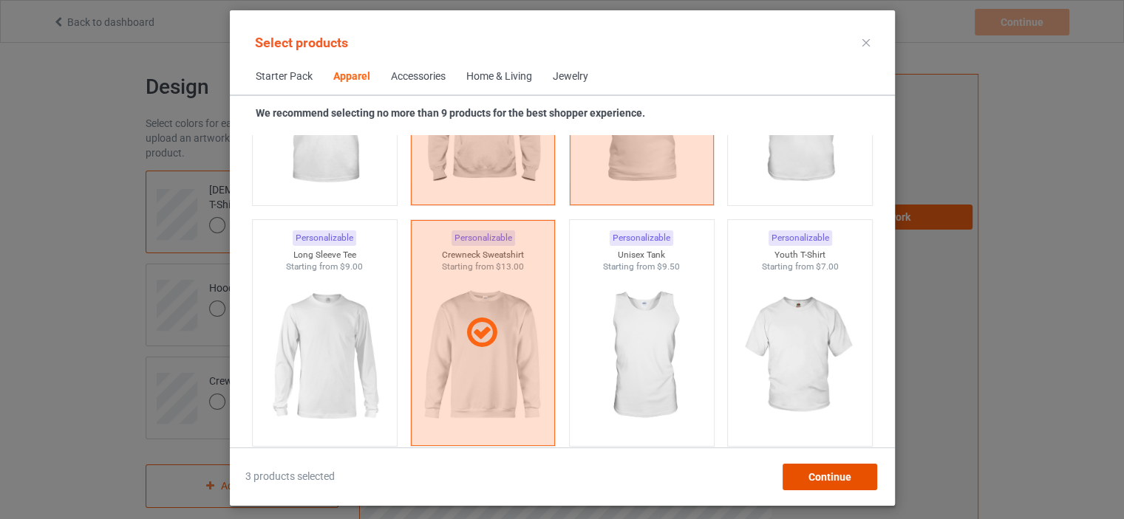
click at [839, 468] on div "Continue" at bounding box center [829, 477] width 95 height 27
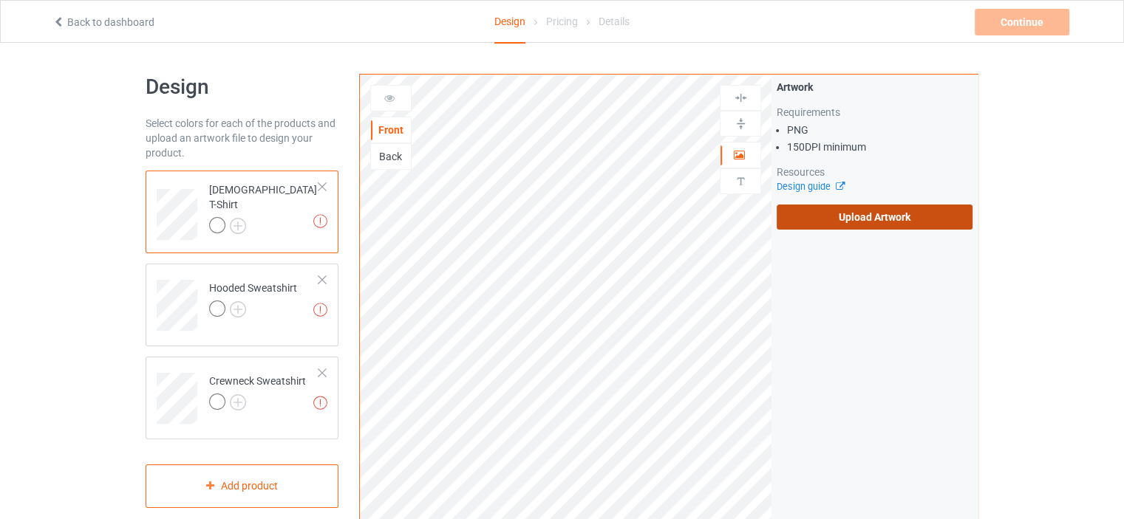
click at [886, 229] on label "Upload Artwork" at bounding box center [874, 217] width 196 height 25
click at [0, 0] on input "Upload Artwork" at bounding box center [0, 0] width 0 height 0
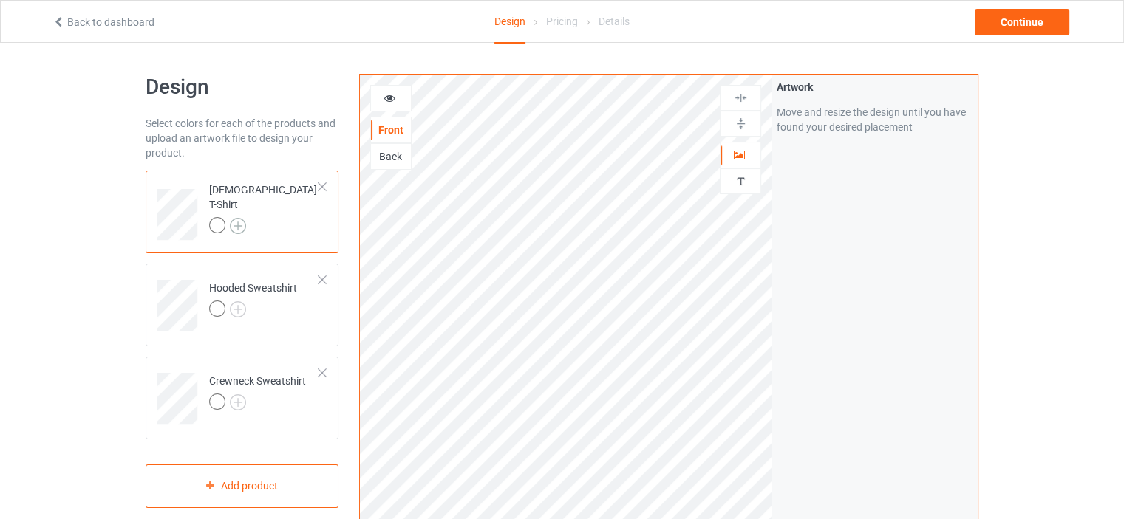
click at [237, 218] on img at bounding box center [238, 226] width 16 height 16
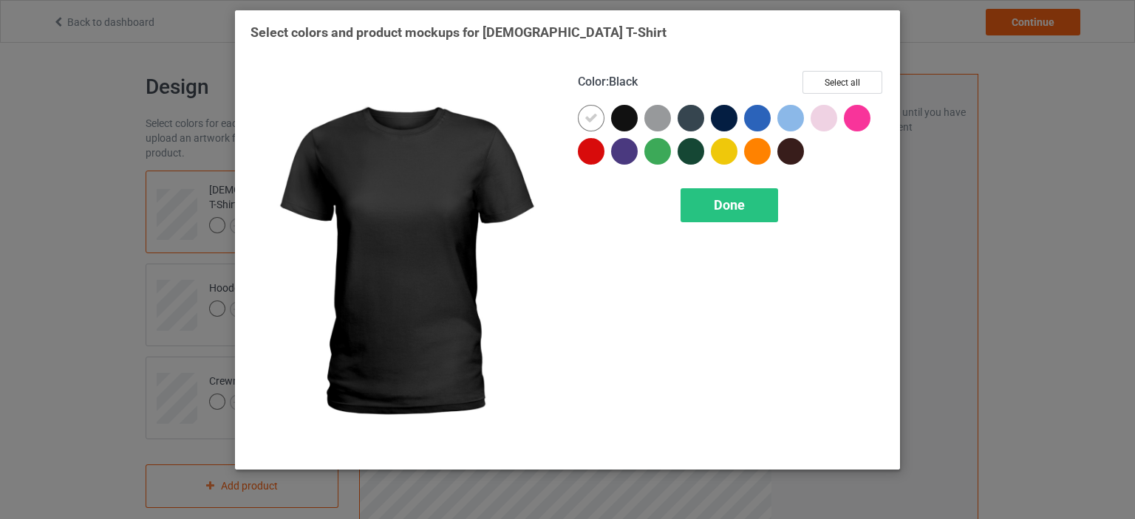
click at [613, 115] on div at bounding box center [624, 118] width 27 height 27
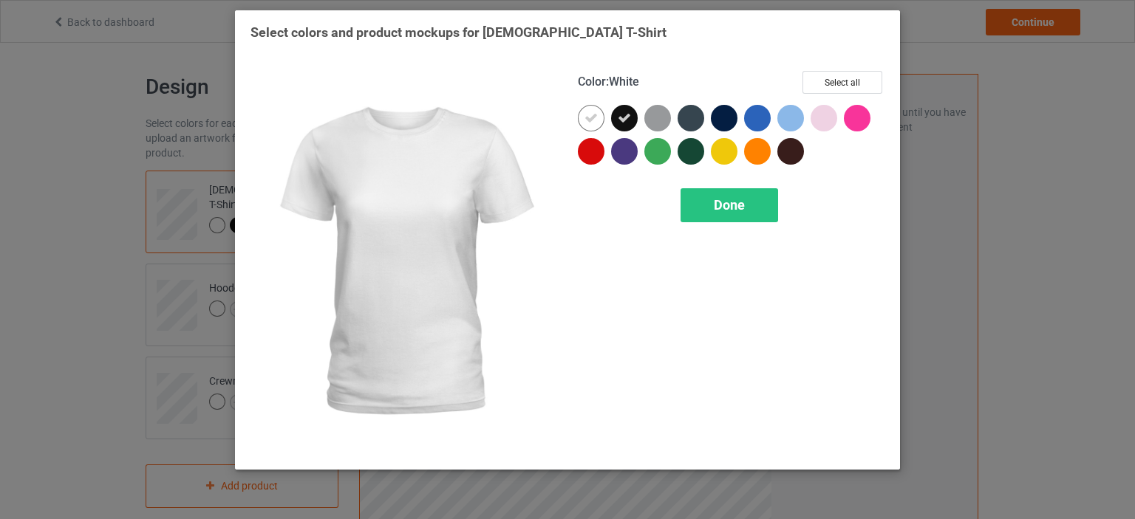
click at [591, 115] on icon at bounding box center [590, 118] width 13 height 13
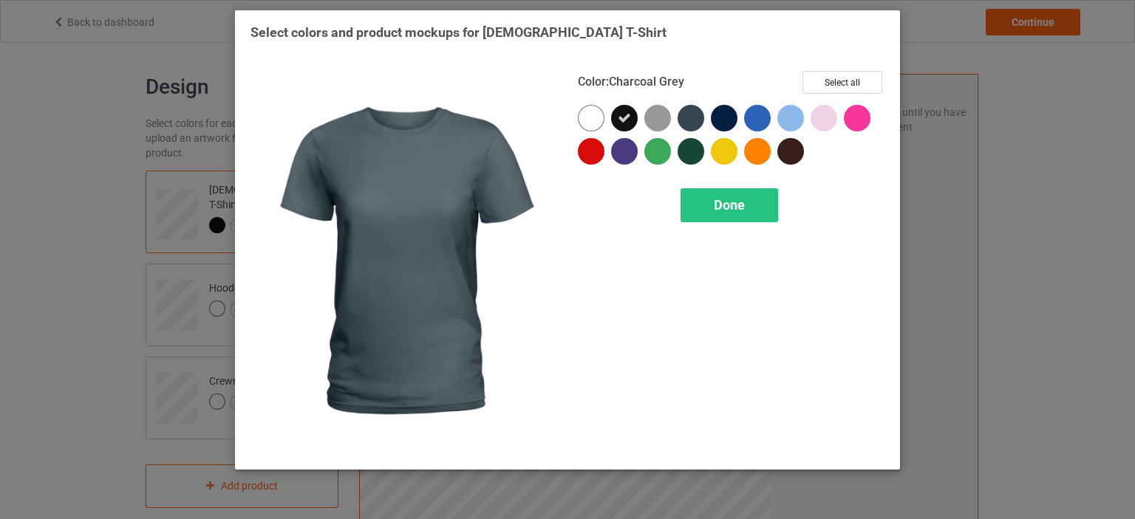
click at [688, 117] on div at bounding box center [690, 118] width 27 height 27
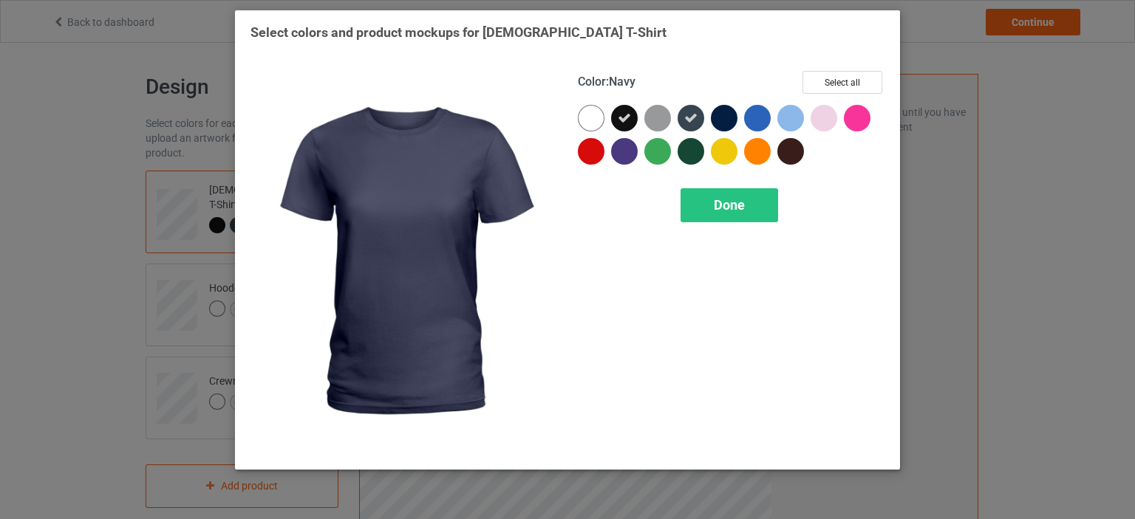
click at [726, 117] on div at bounding box center [724, 118] width 27 height 27
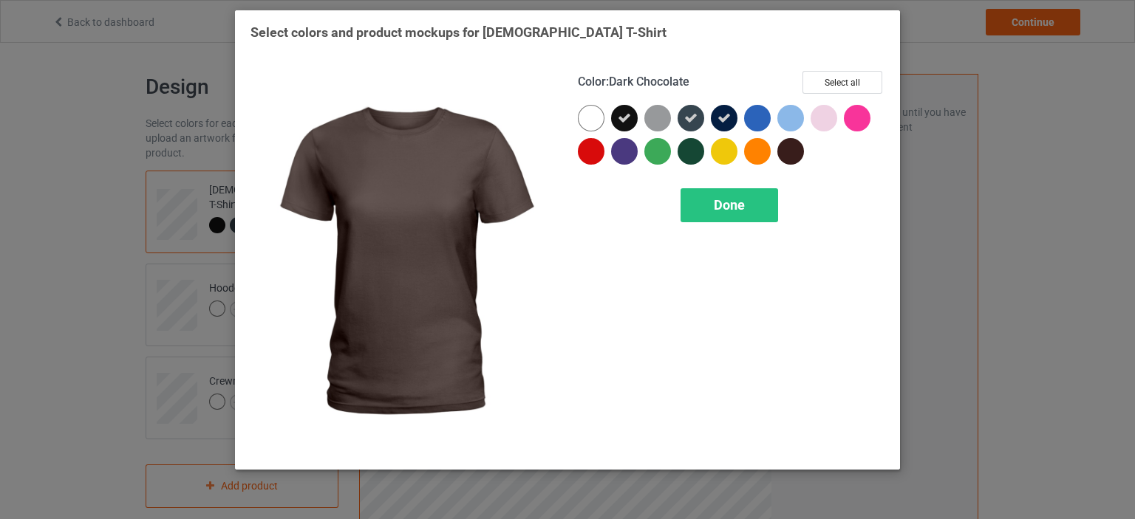
click at [789, 156] on div at bounding box center [790, 151] width 27 height 27
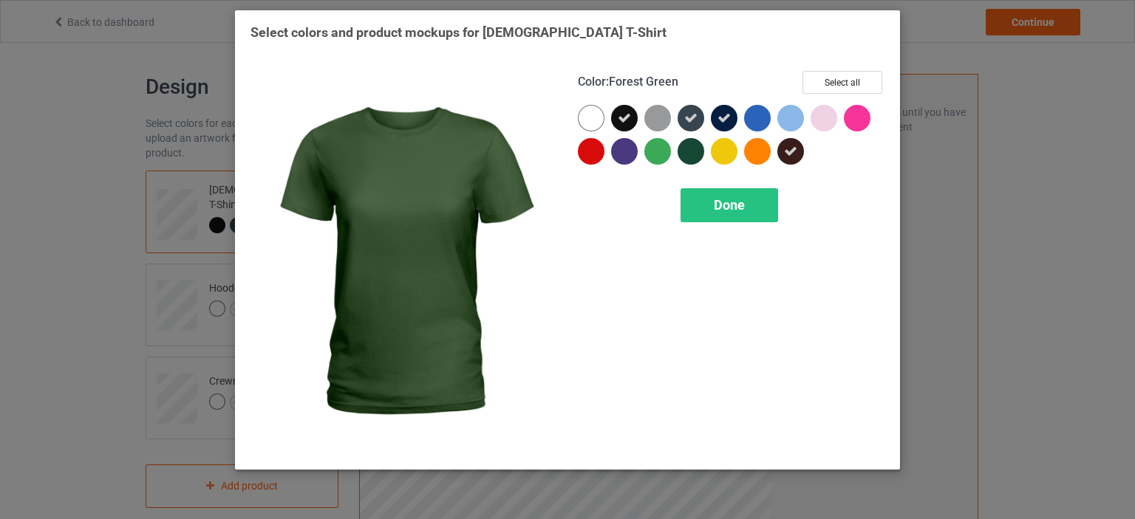
click at [691, 148] on div at bounding box center [690, 151] width 27 height 27
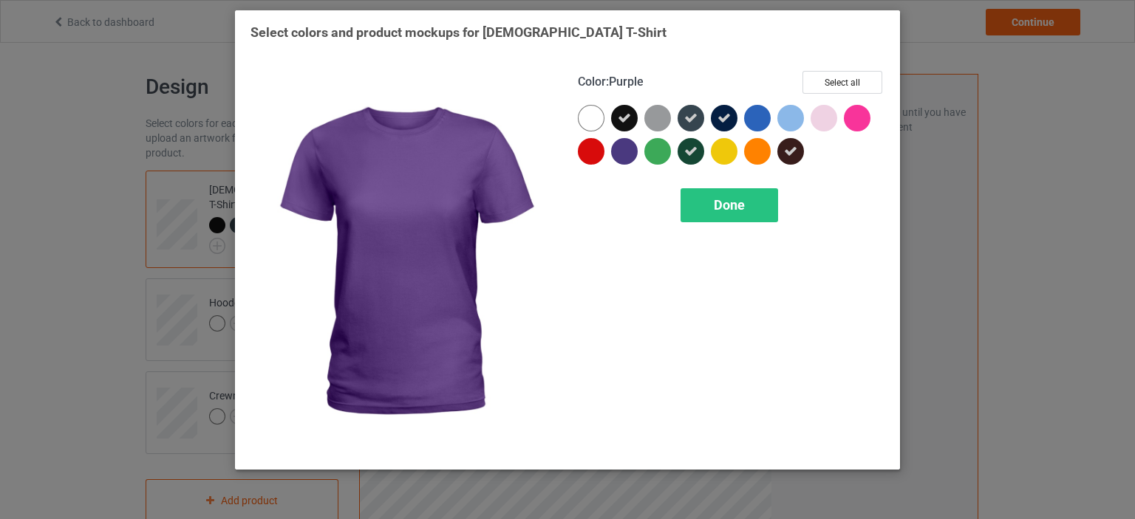
click at [629, 150] on div at bounding box center [624, 151] width 27 height 27
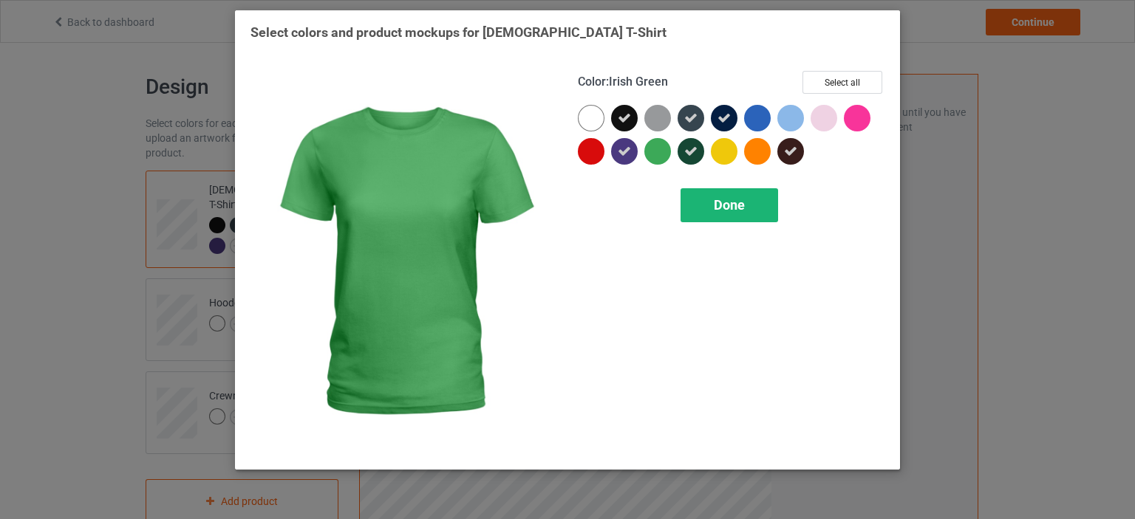
click at [705, 191] on div "Done" at bounding box center [729, 205] width 98 height 34
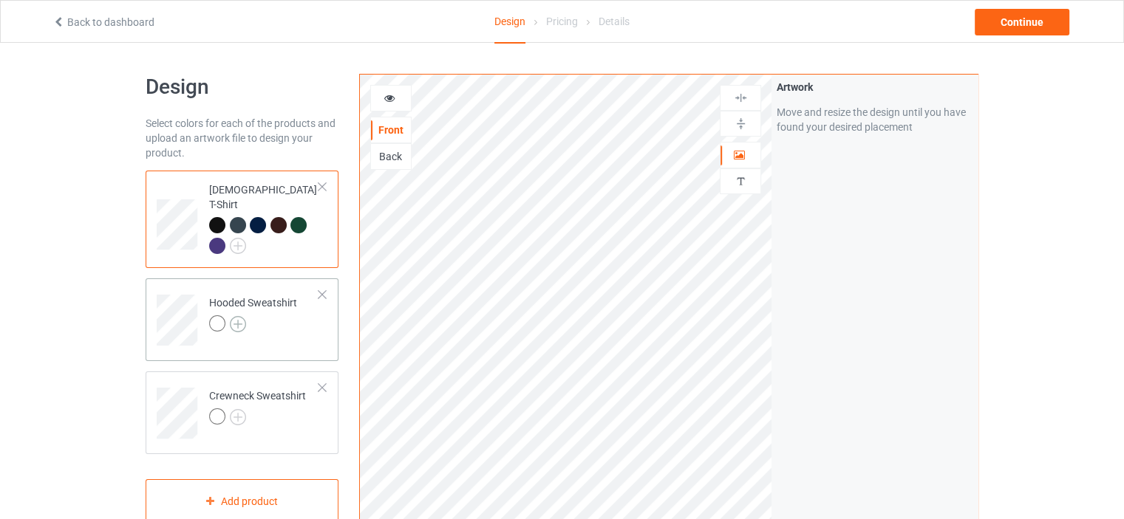
click at [233, 316] on img at bounding box center [238, 324] width 16 height 16
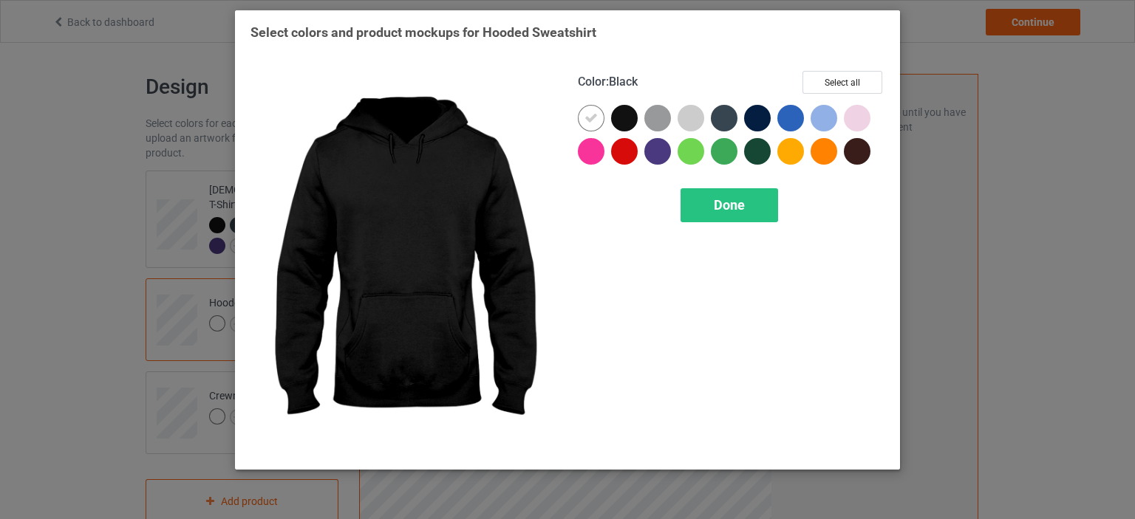
click at [633, 117] on div at bounding box center [624, 118] width 27 height 27
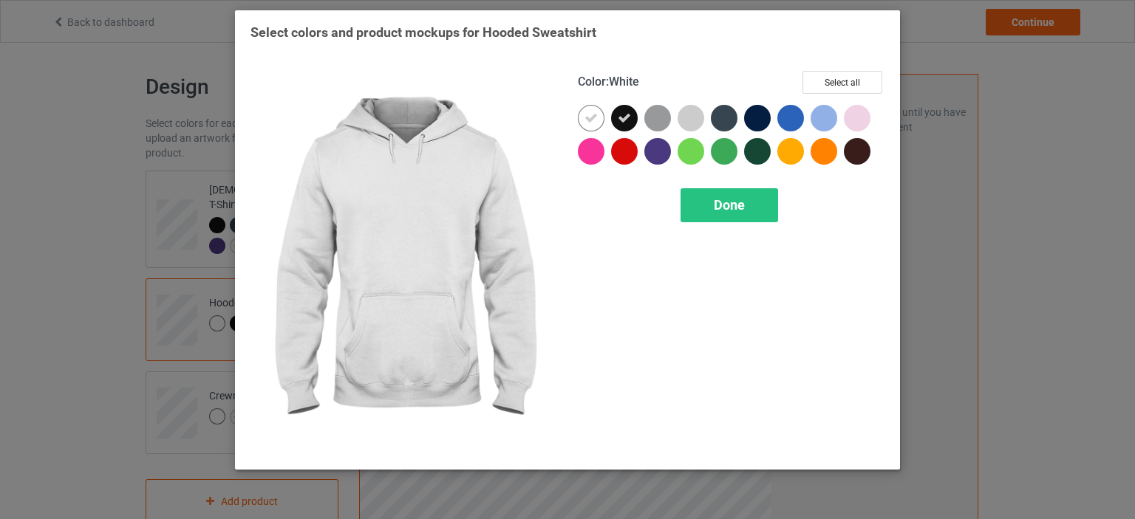
click at [586, 117] on icon at bounding box center [590, 118] width 13 height 13
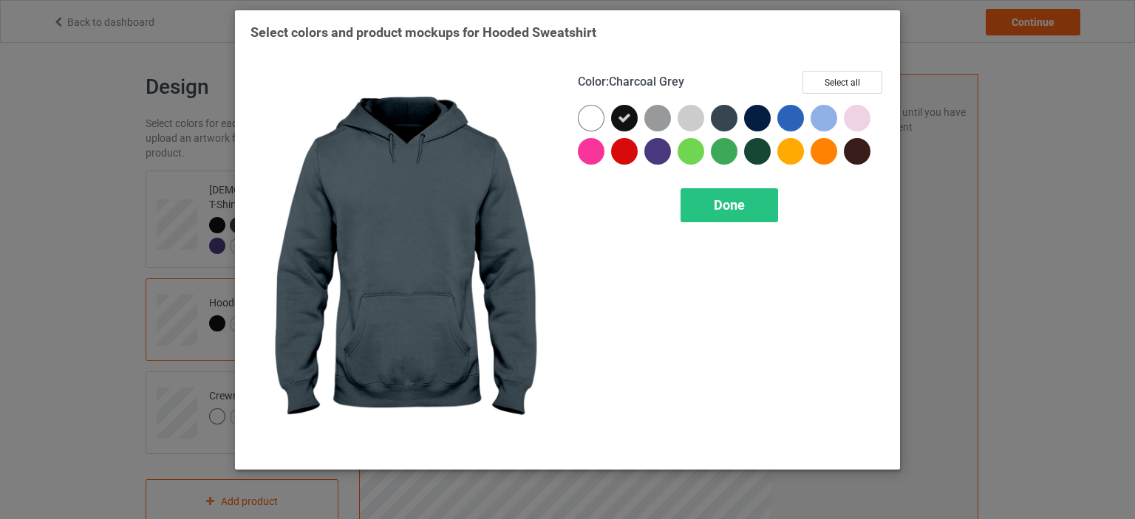
click at [725, 115] on div at bounding box center [724, 118] width 27 height 27
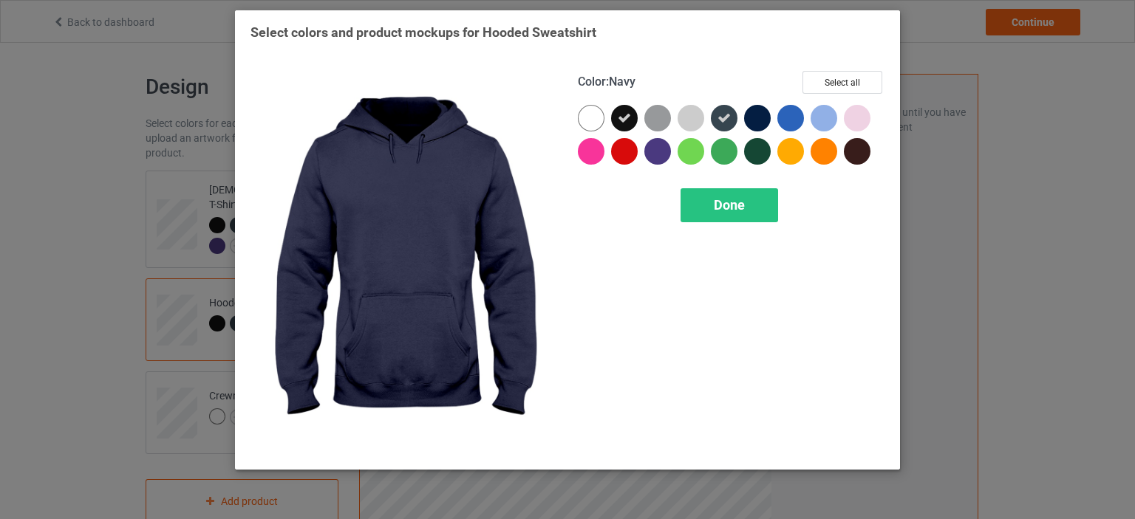
click at [765, 115] on div at bounding box center [757, 118] width 27 height 27
click at [765, 134] on div at bounding box center [760, 121] width 33 height 33
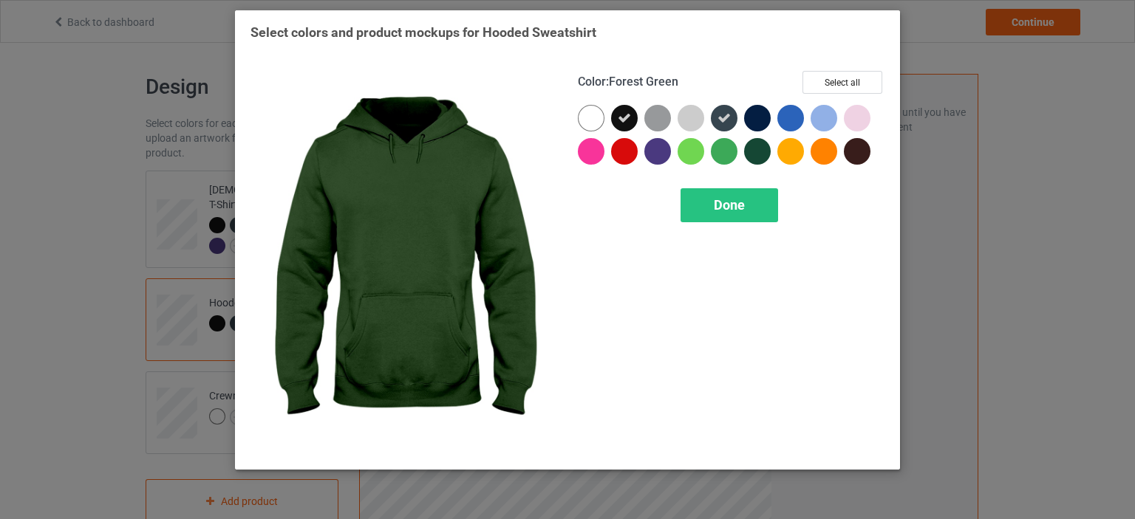
click at [762, 145] on div at bounding box center [757, 151] width 27 height 27
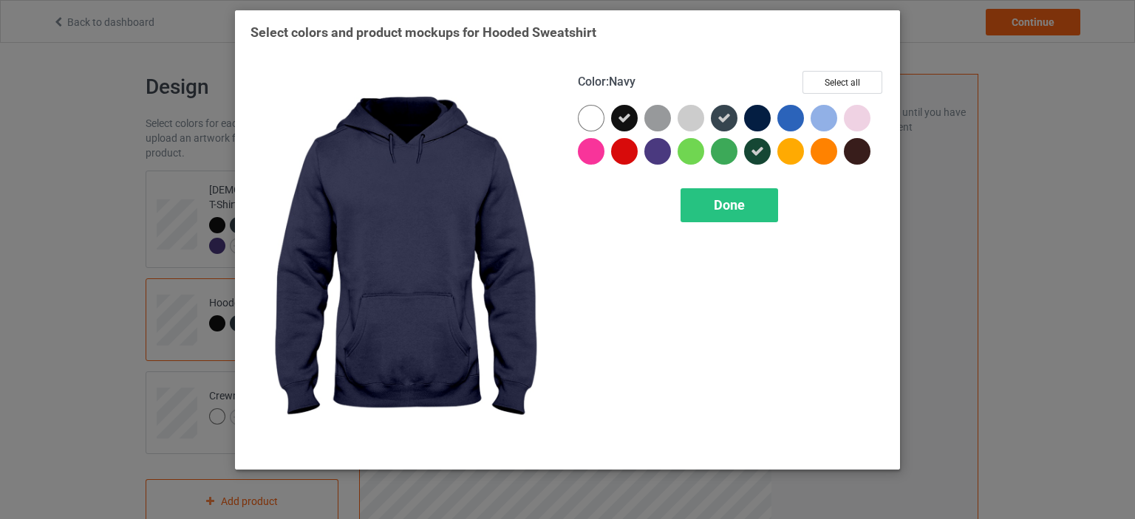
click at [762, 119] on div at bounding box center [757, 118] width 27 height 27
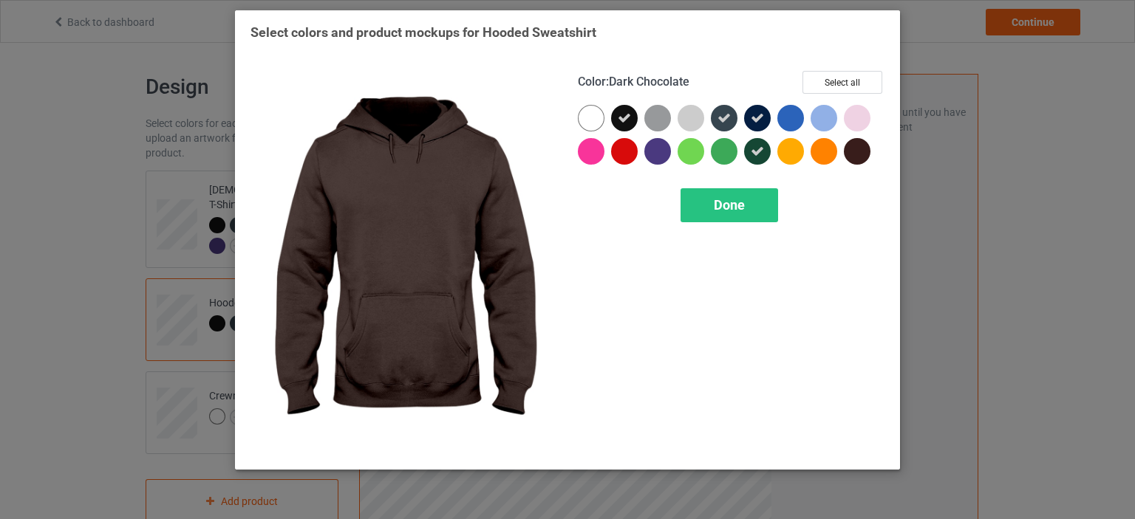
click at [849, 148] on div at bounding box center [857, 151] width 27 height 27
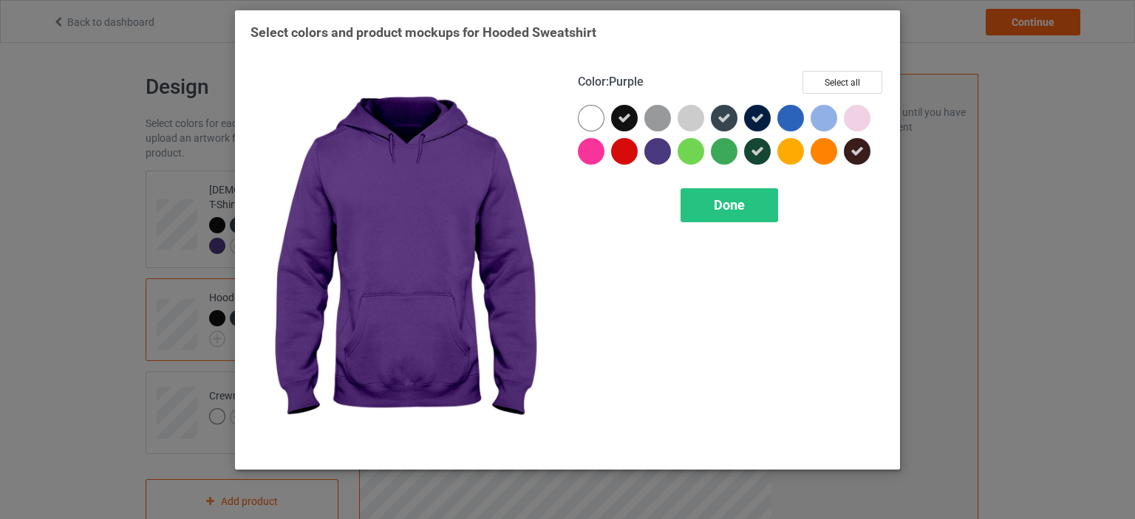
click at [659, 152] on div at bounding box center [657, 151] width 27 height 27
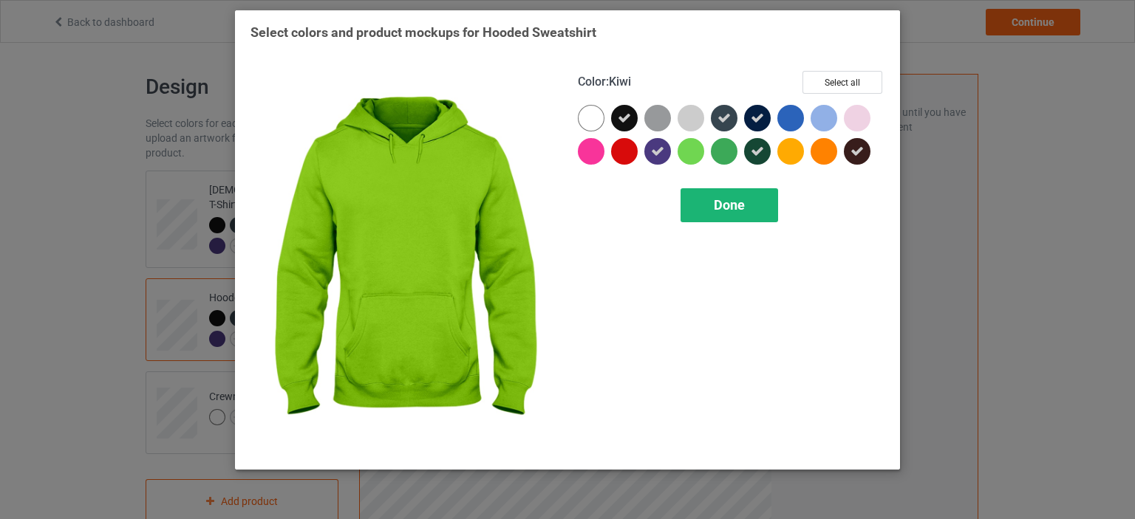
click at [712, 206] on div "Done" at bounding box center [729, 205] width 98 height 34
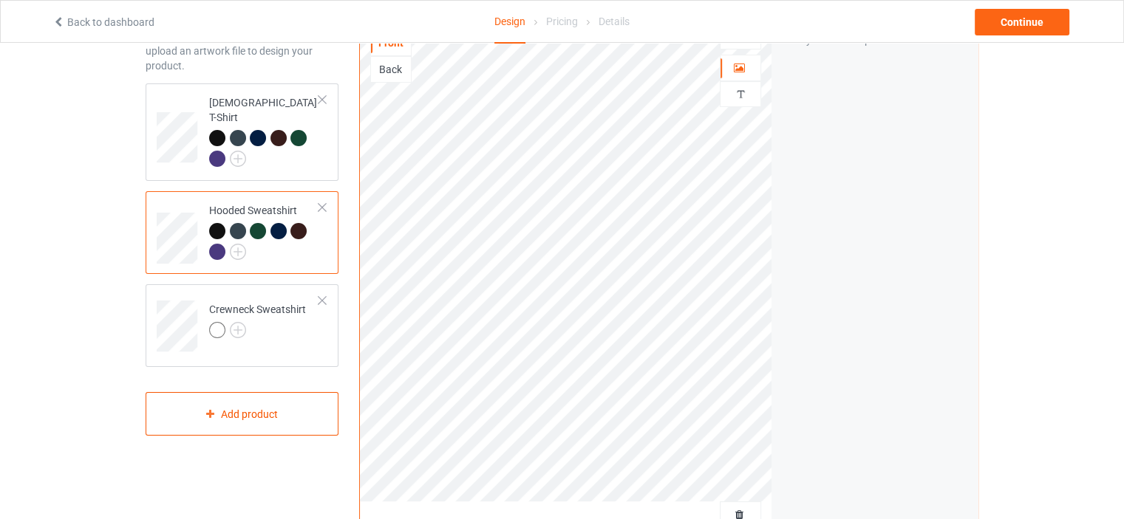
scroll to position [148, 0]
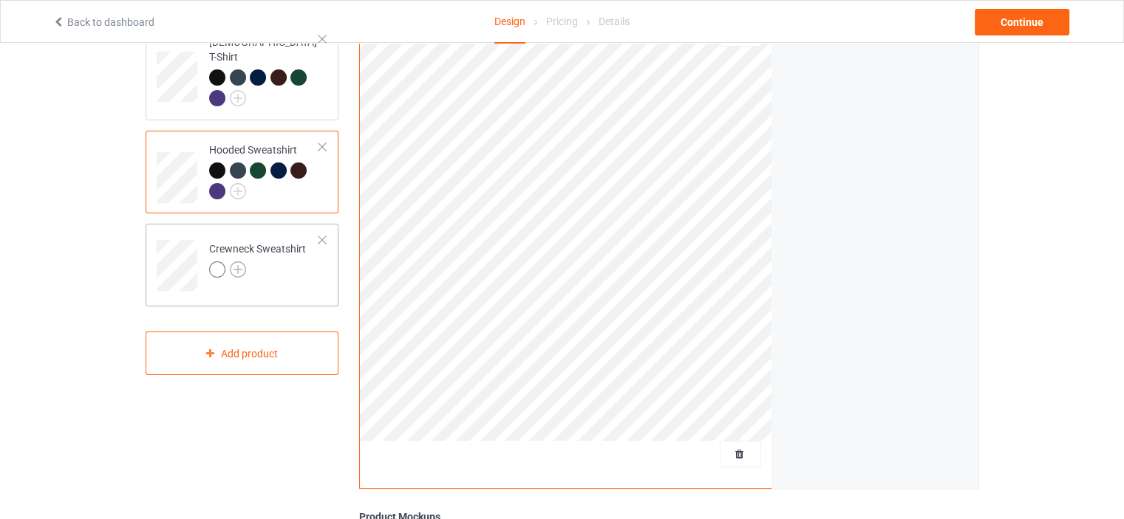
click at [238, 262] on img at bounding box center [238, 270] width 16 height 16
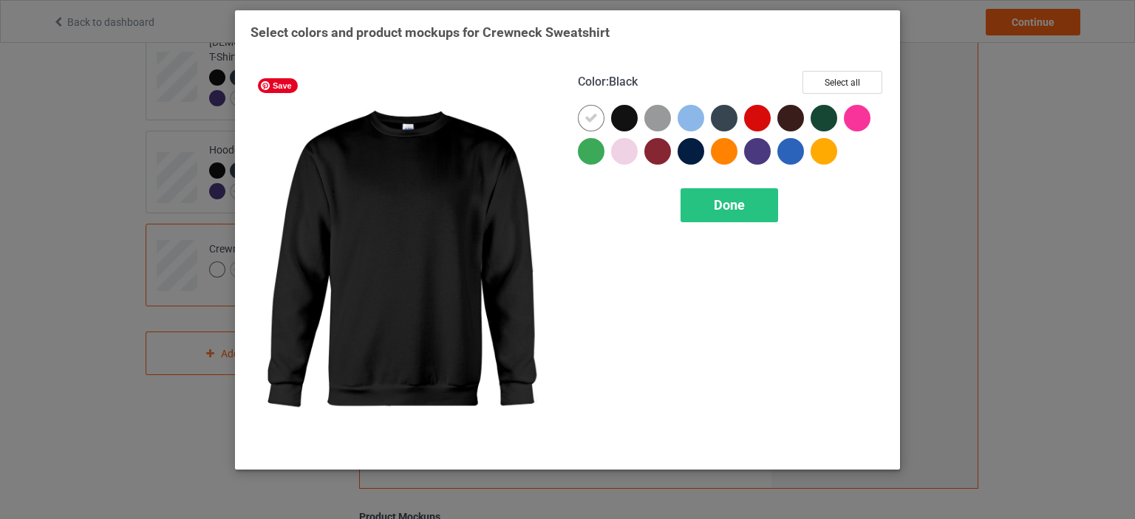
click at [618, 121] on div at bounding box center [624, 118] width 27 height 27
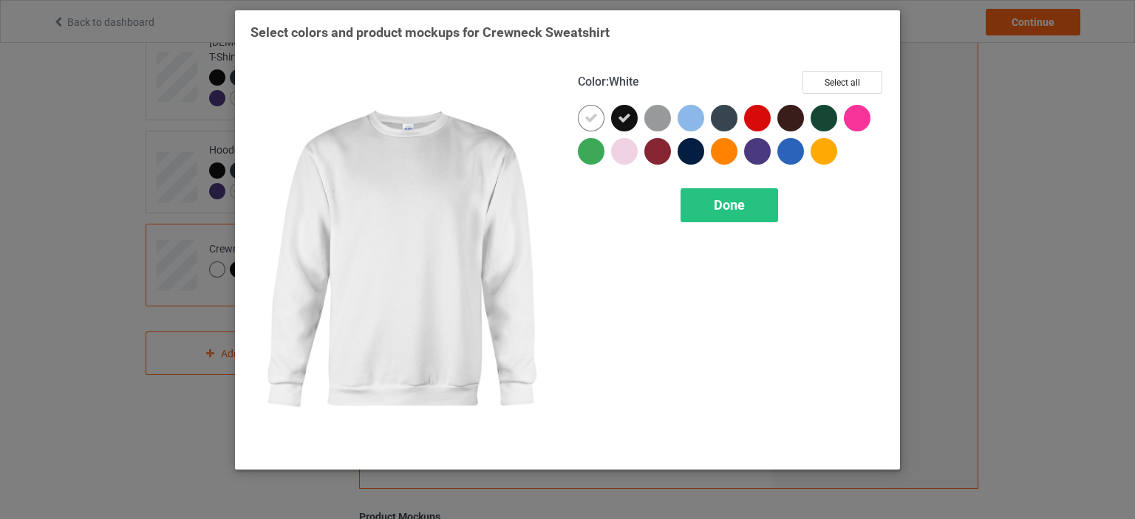
click at [599, 121] on div at bounding box center [591, 118] width 27 height 27
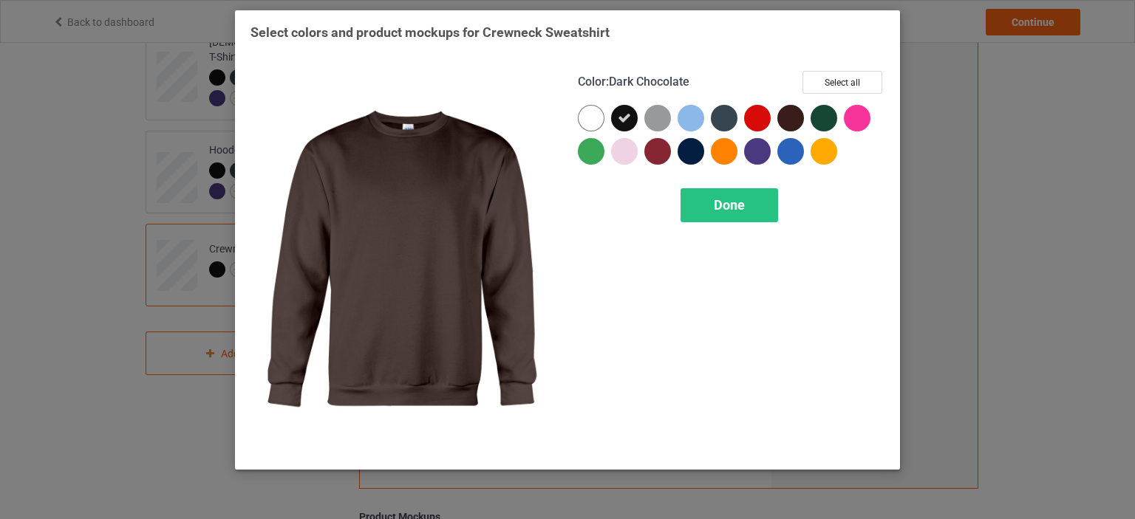
click at [794, 114] on div at bounding box center [790, 118] width 27 height 27
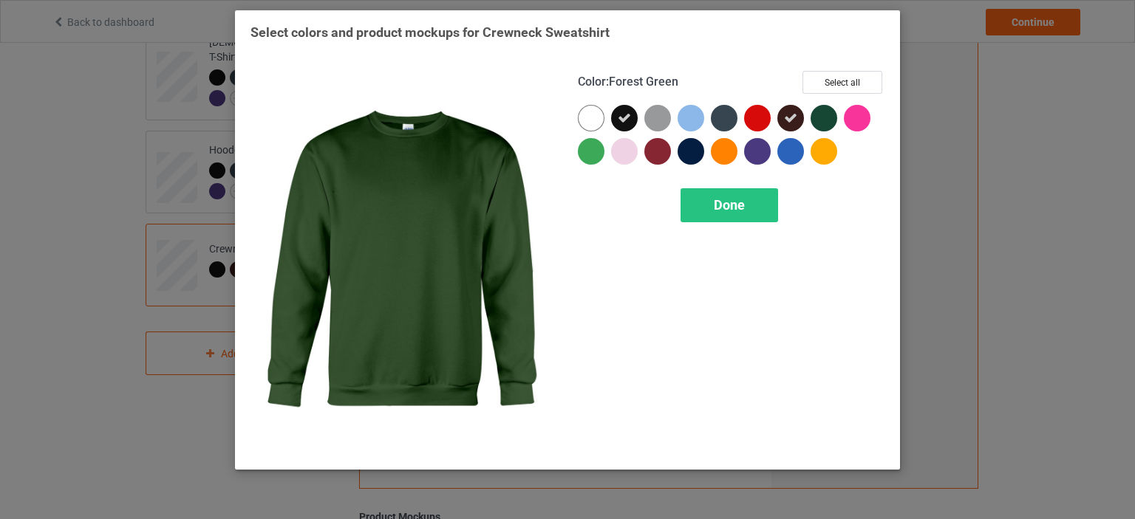
click at [822, 129] on div at bounding box center [823, 118] width 27 height 27
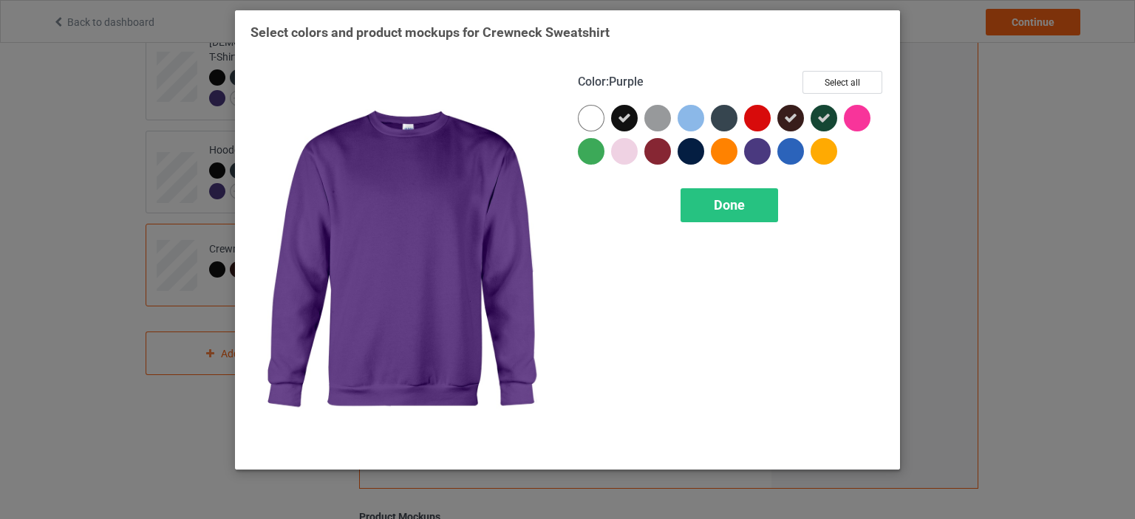
drag, startPoint x: 747, startPoint y: 156, endPoint x: 706, endPoint y: 157, distance: 40.6
click at [746, 156] on div at bounding box center [757, 151] width 27 height 27
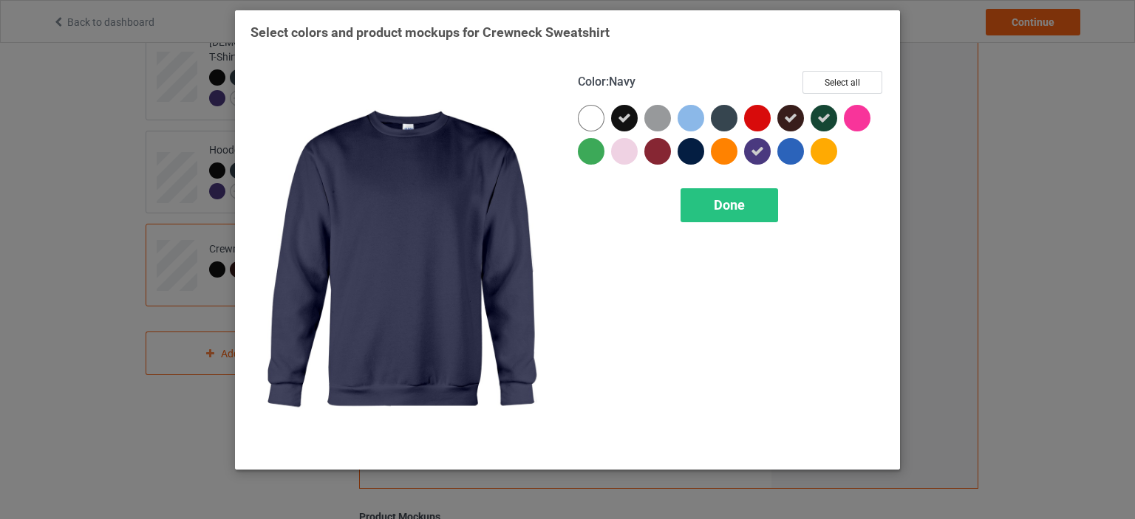
click at [698, 157] on div at bounding box center [690, 151] width 27 height 27
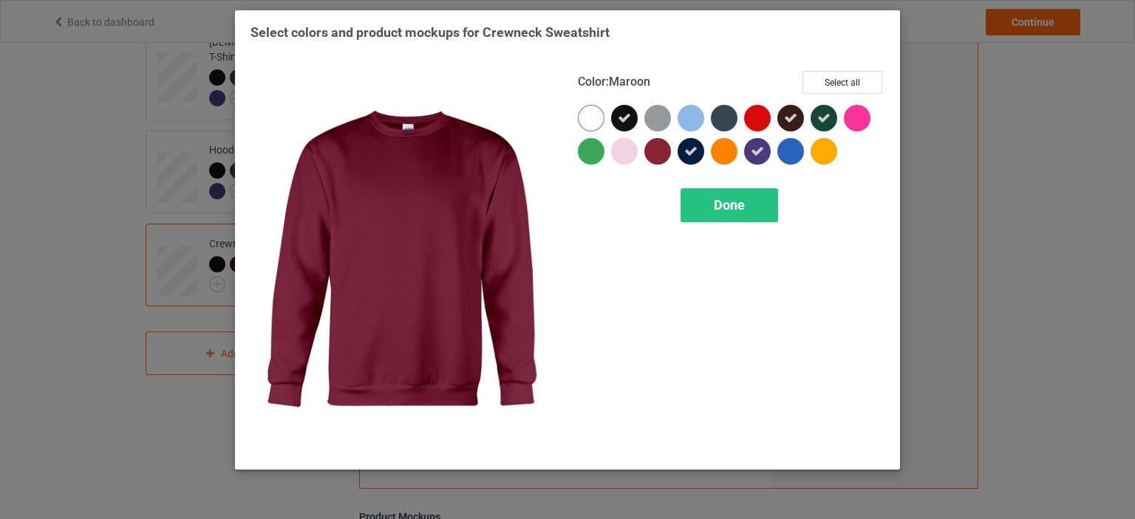
click at [647, 164] on div at bounding box center [660, 154] width 33 height 33
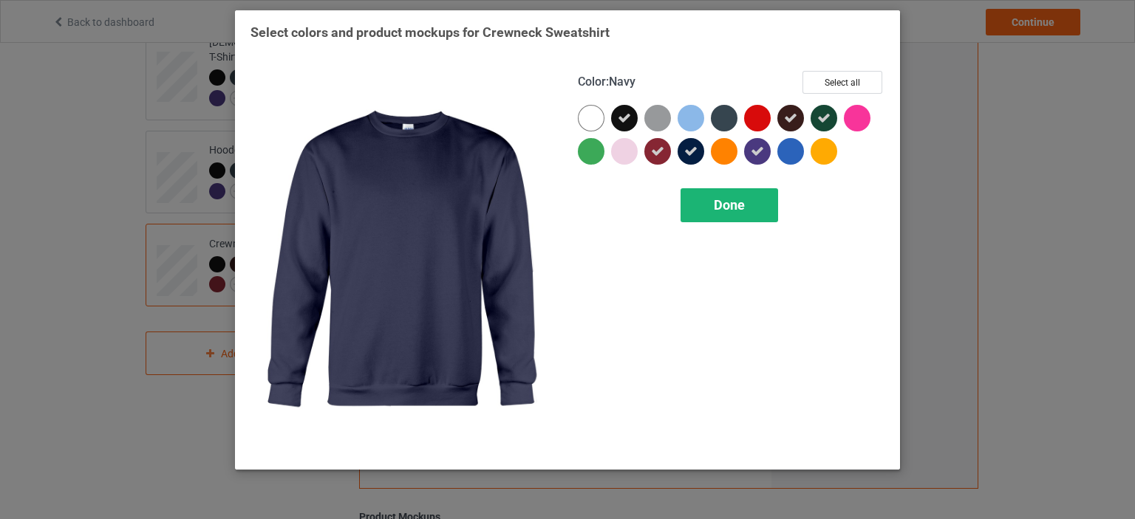
click at [711, 200] on div "Done" at bounding box center [729, 205] width 98 height 34
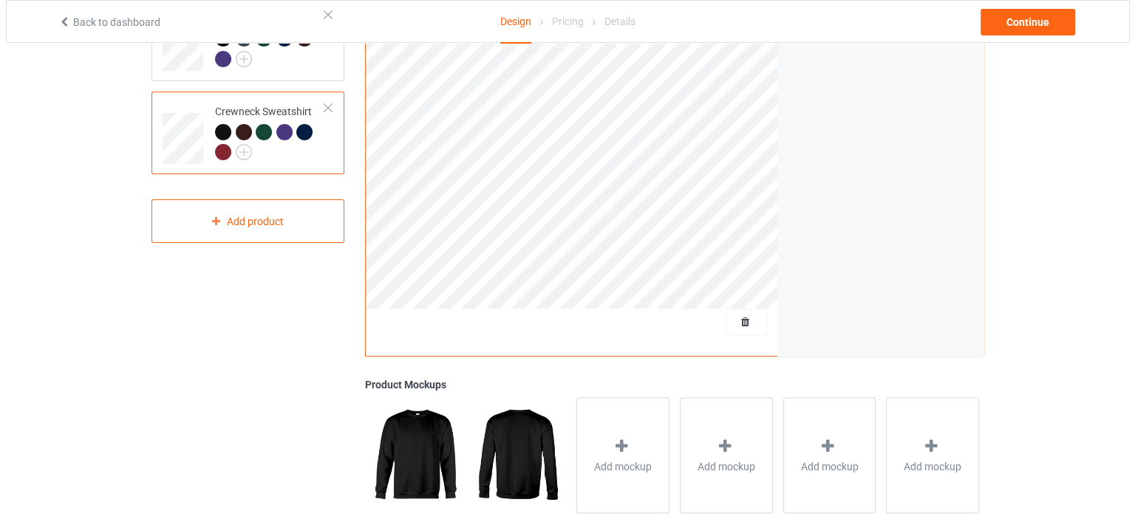
scroll to position [436, 0]
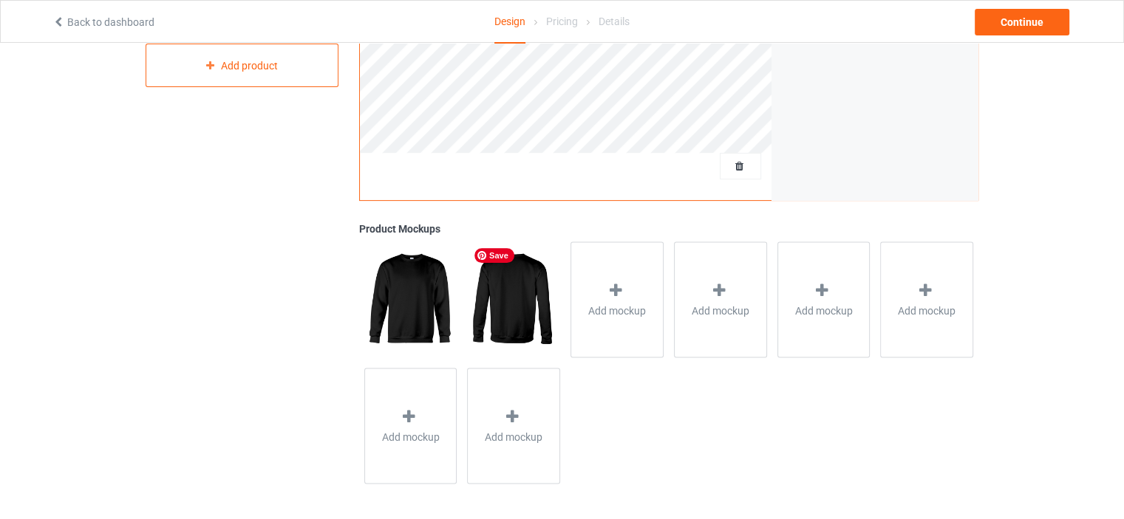
click at [546, 339] on img at bounding box center [513, 299] width 92 height 115
click at [621, 312] on span "Add mockup" at bounding box center [617, 310] width 58 height 15
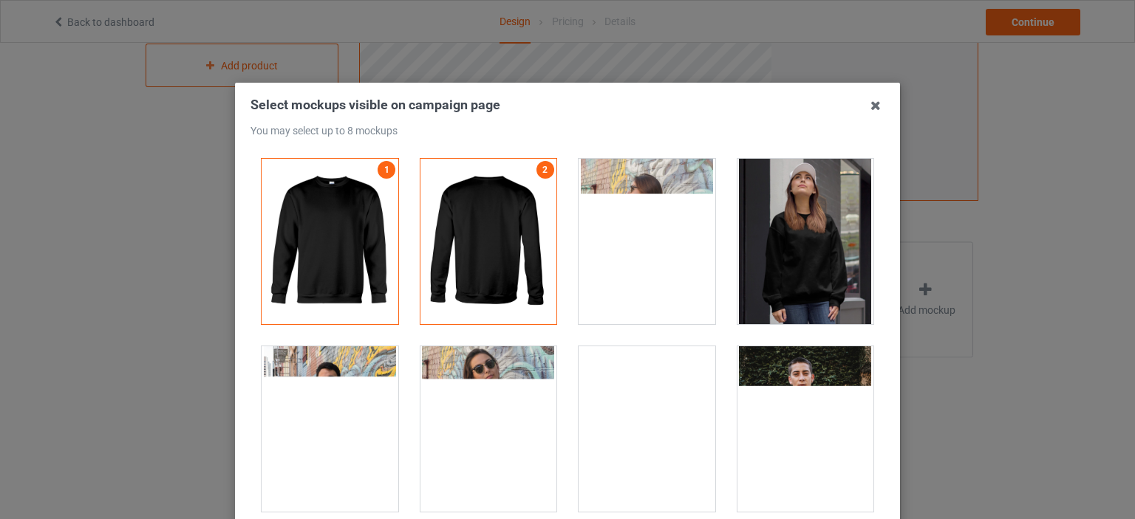
click at [530, 405] on div at bounding box center [488, 428] width 137 height 165
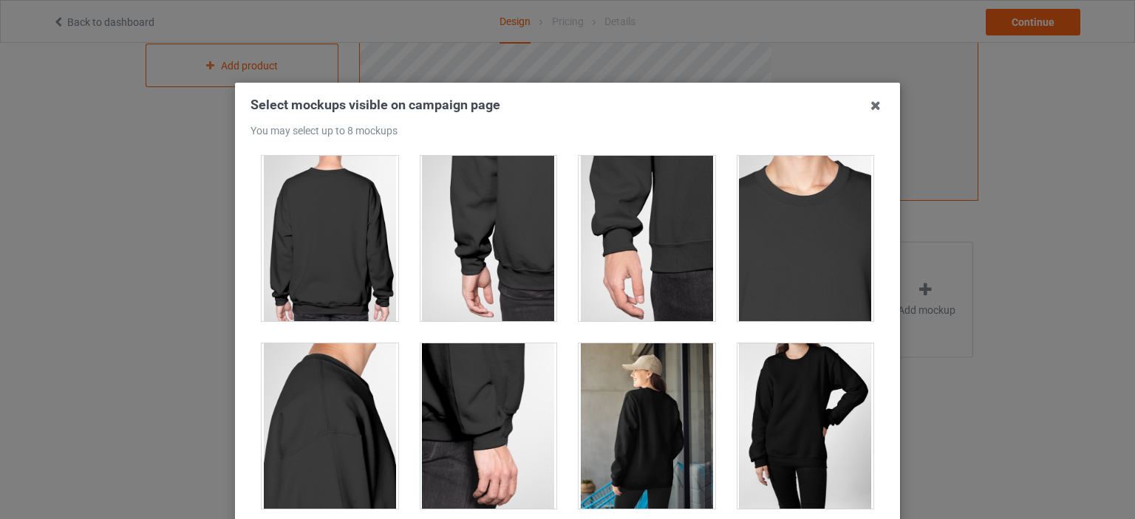
scroll to position [813, 0]
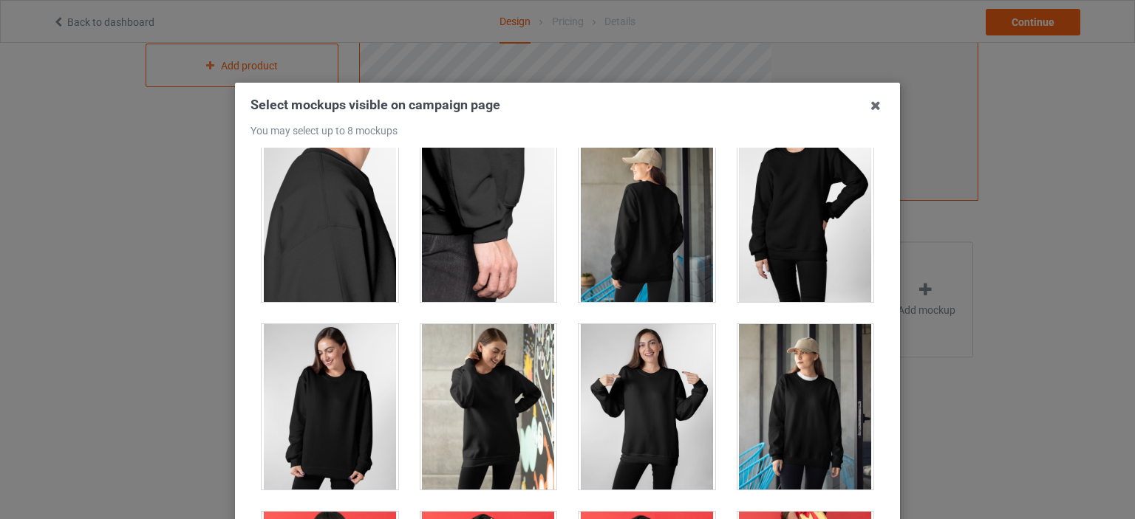
click at [629, 386] on div at bounding box center [646, 406] width 137 height 165
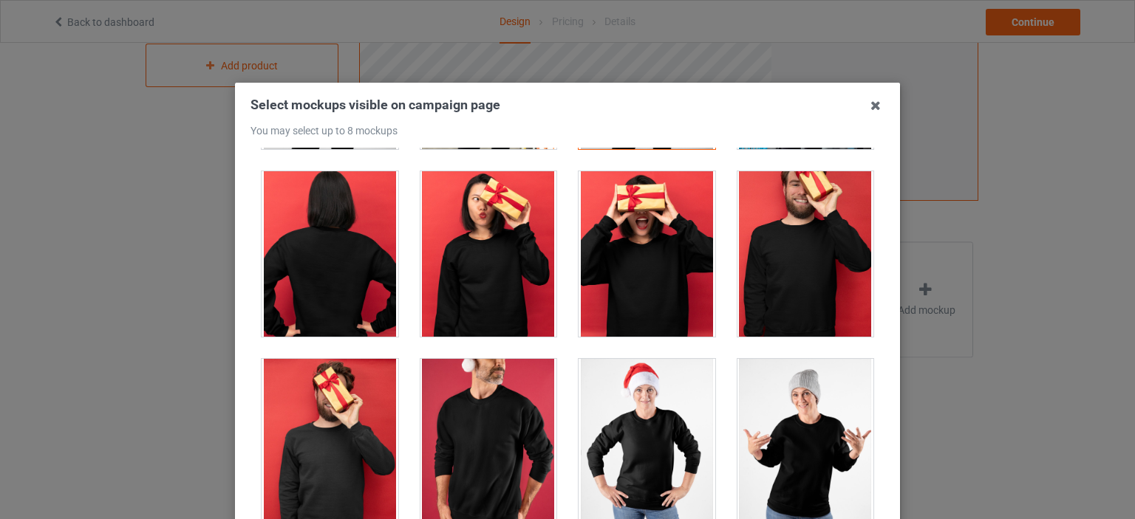
scroll to position [1477, 0]
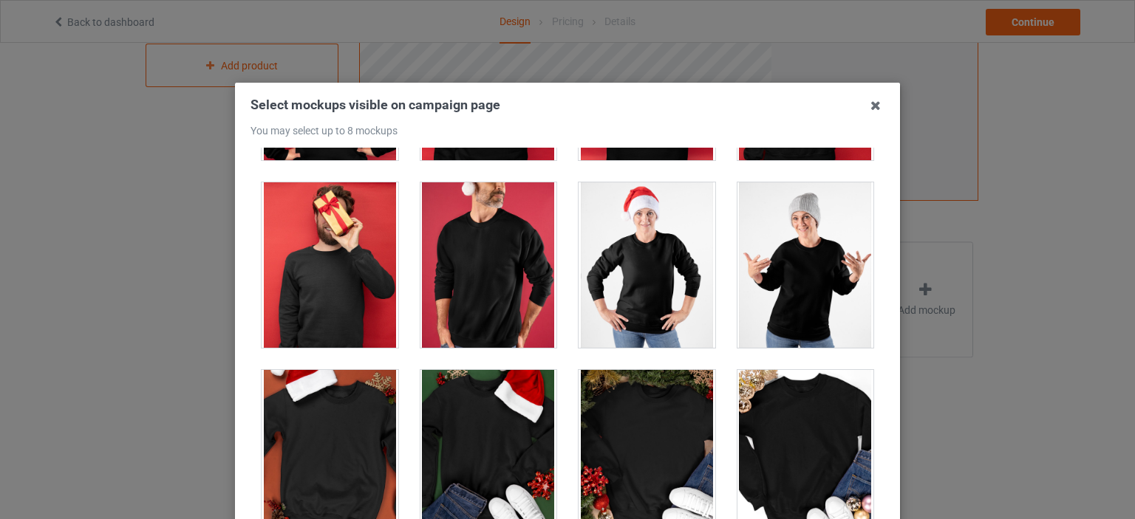
click at [776, 295] on div at bounding box center [805, 264] width 137 height 165
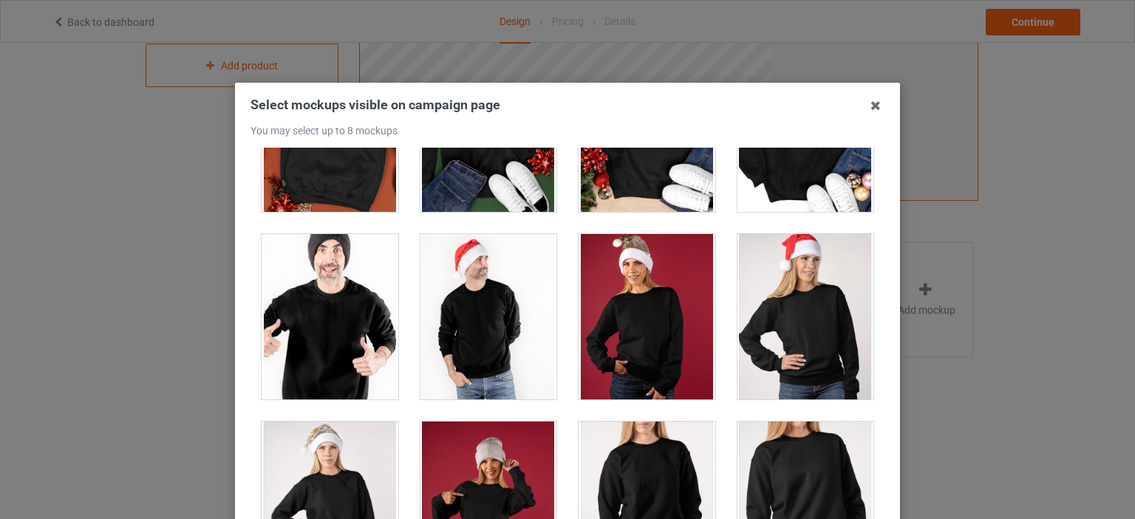
scroll to position [2068, 0]
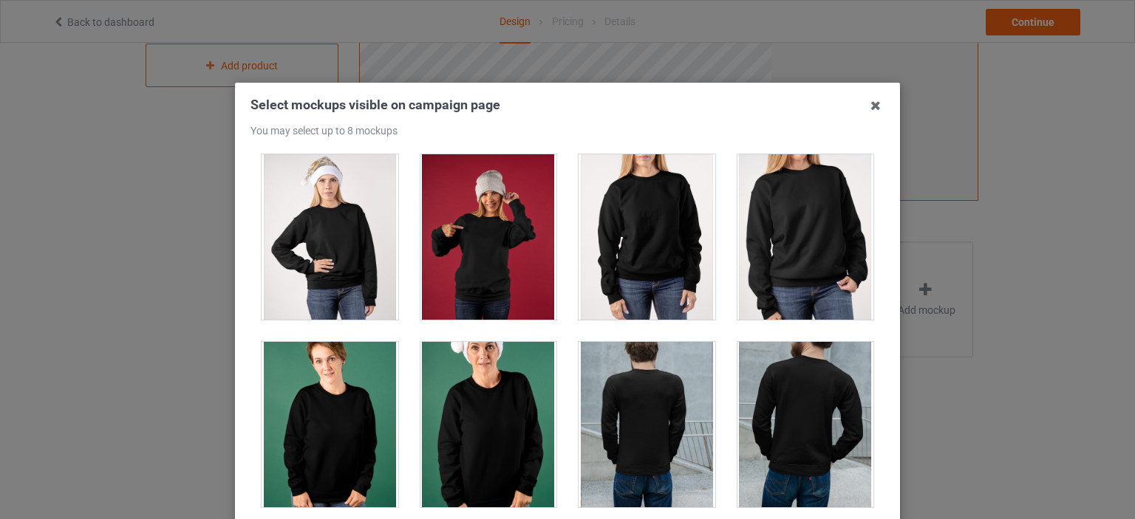
click at [467, 254] on div at bounding box center [488, 236] width 137 height 165
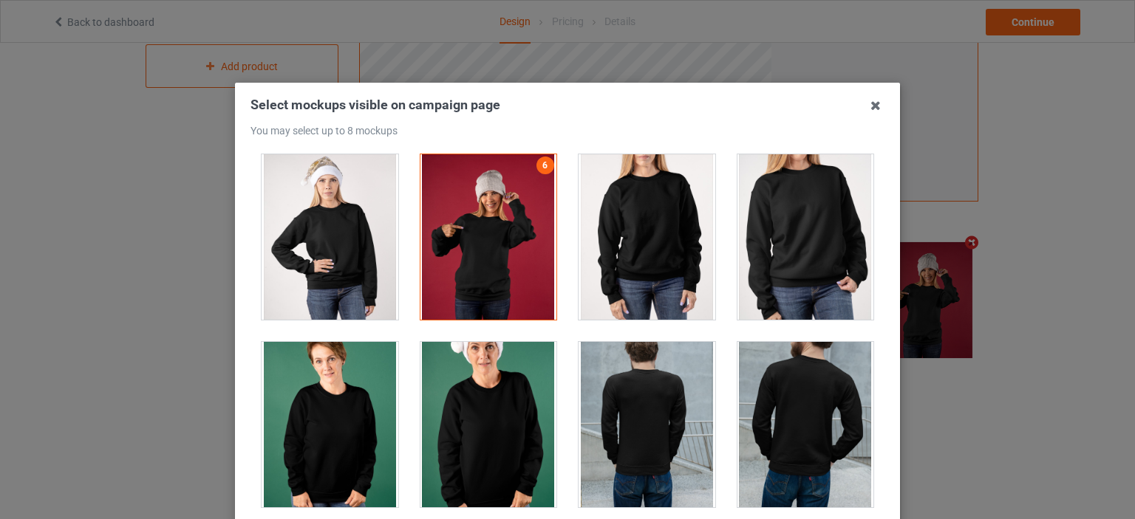
click at [800, 239] on div at bounding box center [805, 236] width 137 height 165
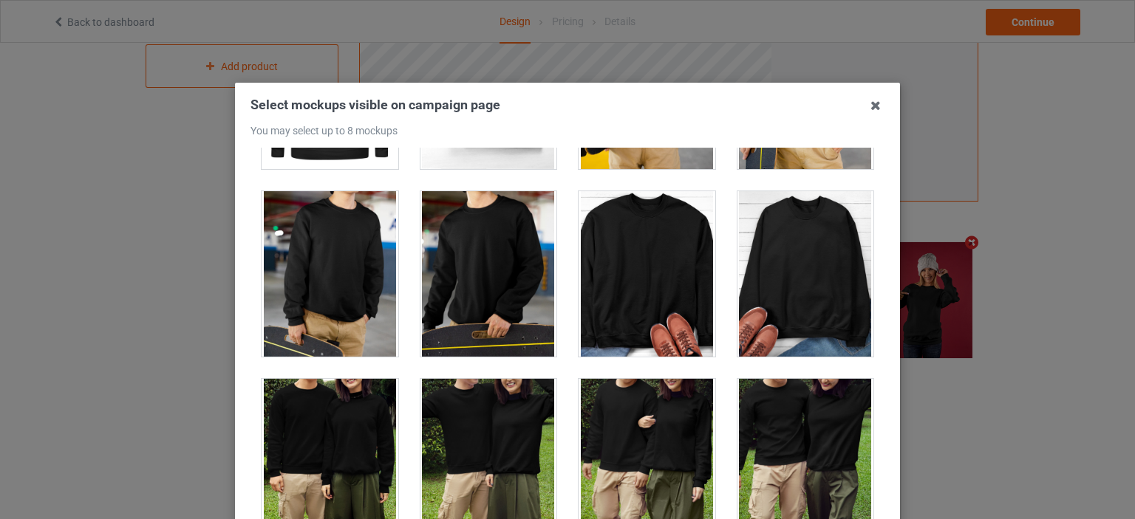
scroll to position [4506, 0]
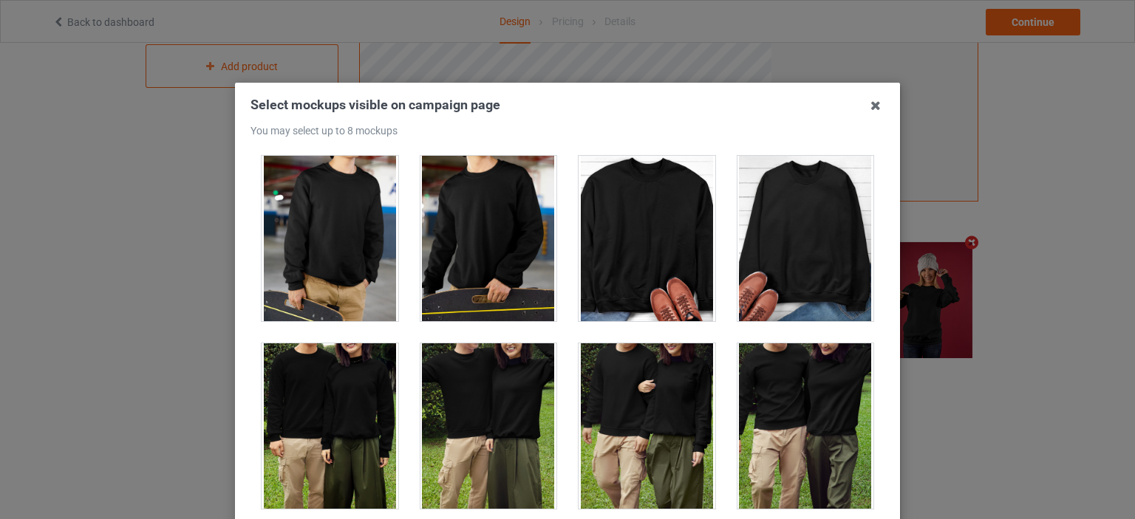
click at [776, 262] on div at bounding box center [805, 238] width 137 height 165
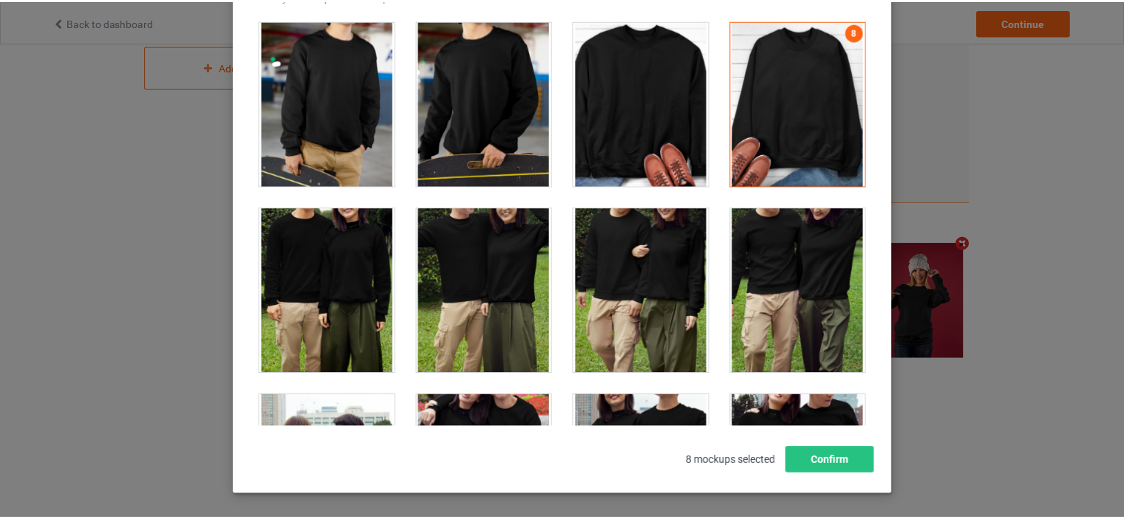
scroll to position [194, 0]
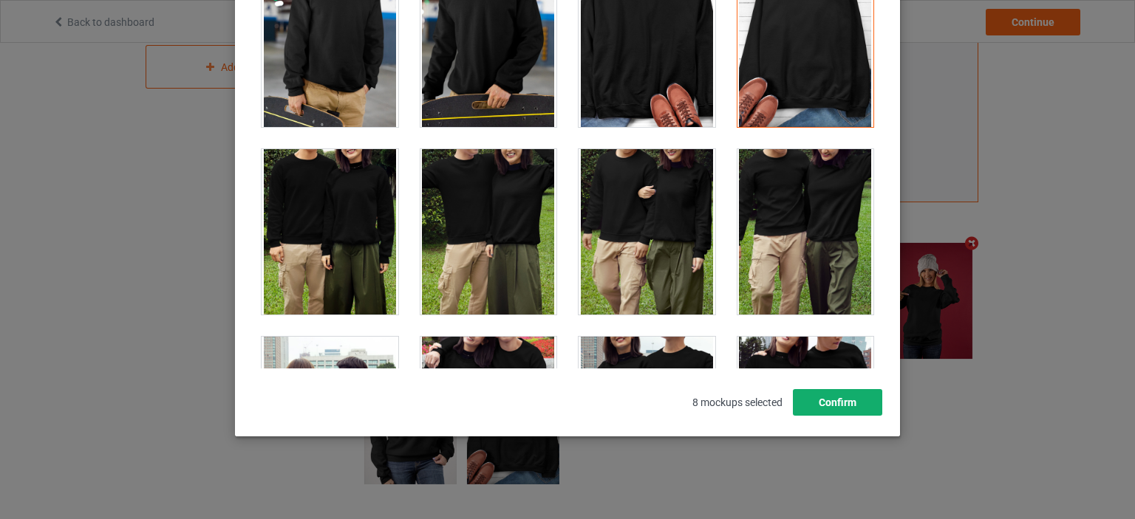
click at [870, 398] on button "Confirm" at bounding box center [837, 402] width 89 height 27
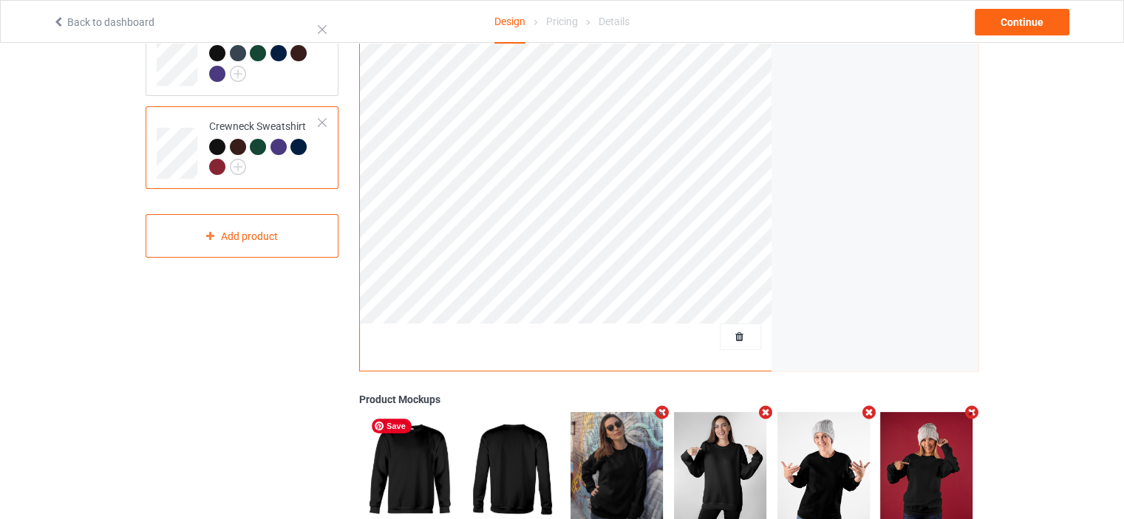
scroll to position [213, 0]
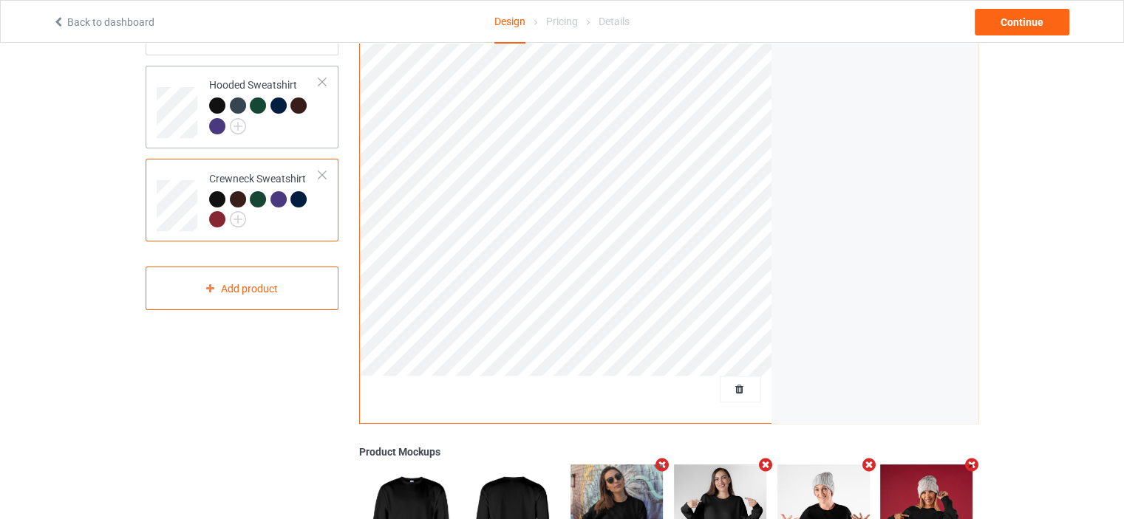
click at [310, 122] on div at bounding box center [264, 118] width 110 height 41
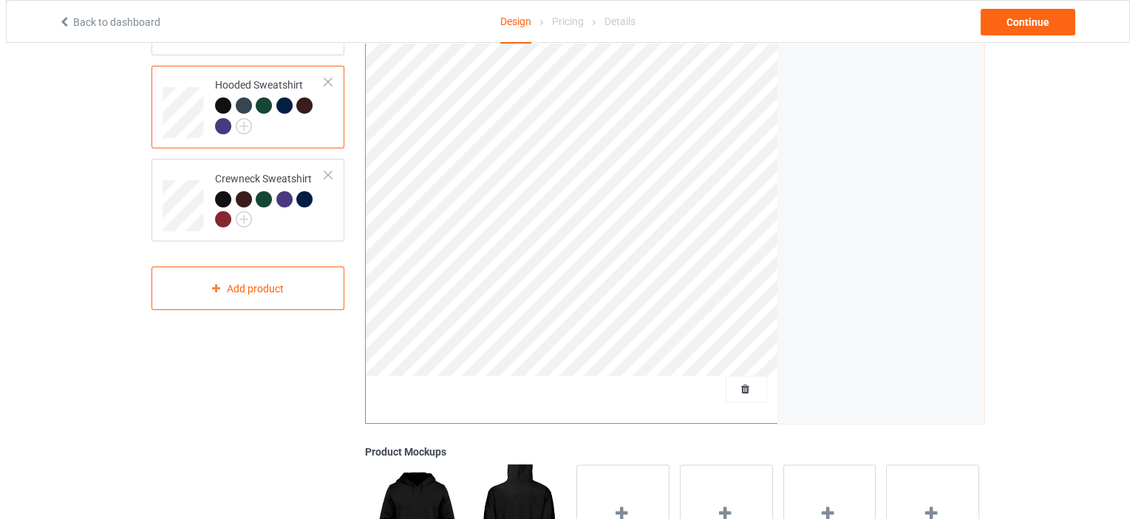
scroll to position [434, 0]
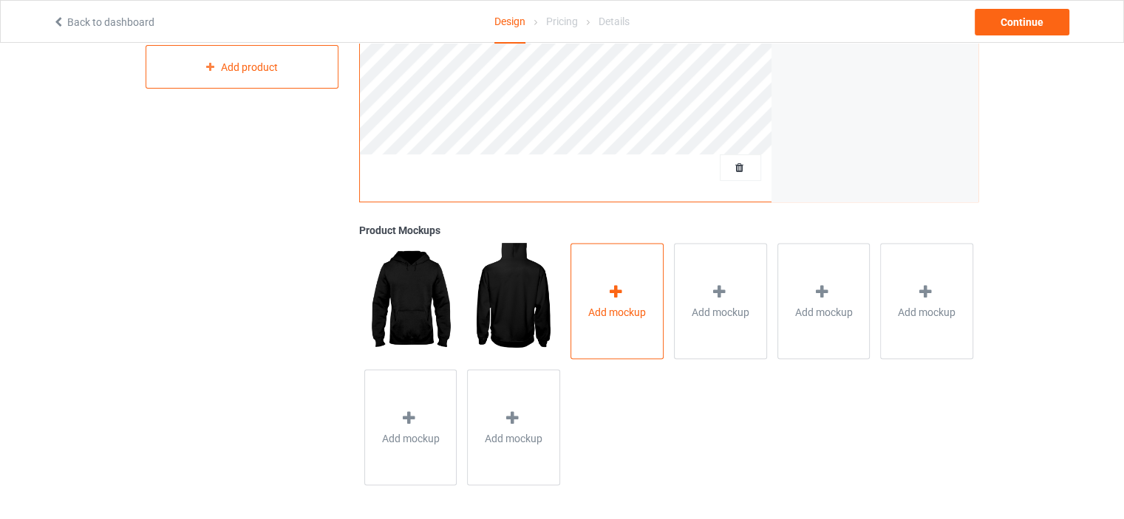
click at [588, 326] on div "Add mockup" at bounding box center [616, 301] width 93 height 116
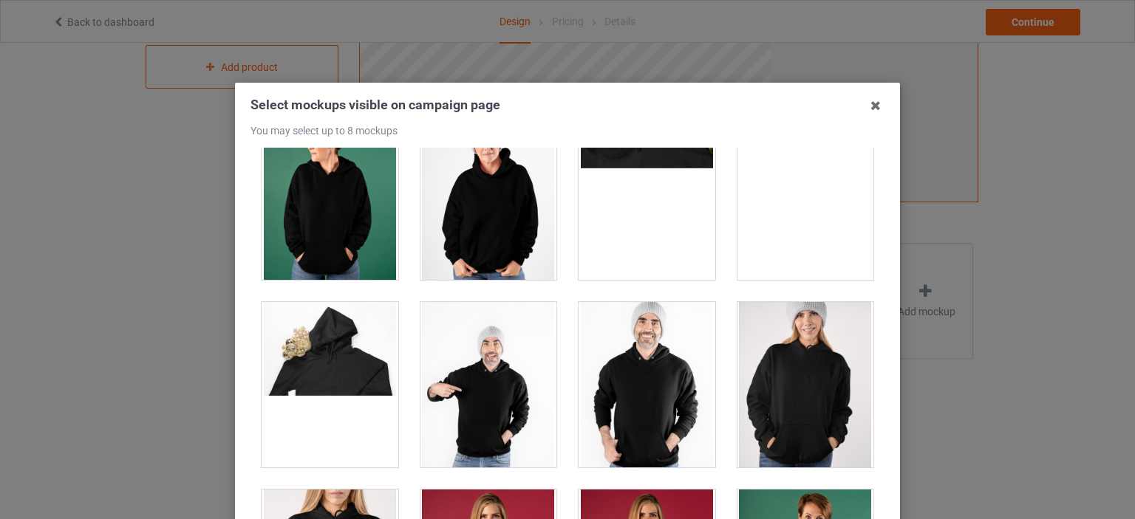
scroll to position [2955, 0]
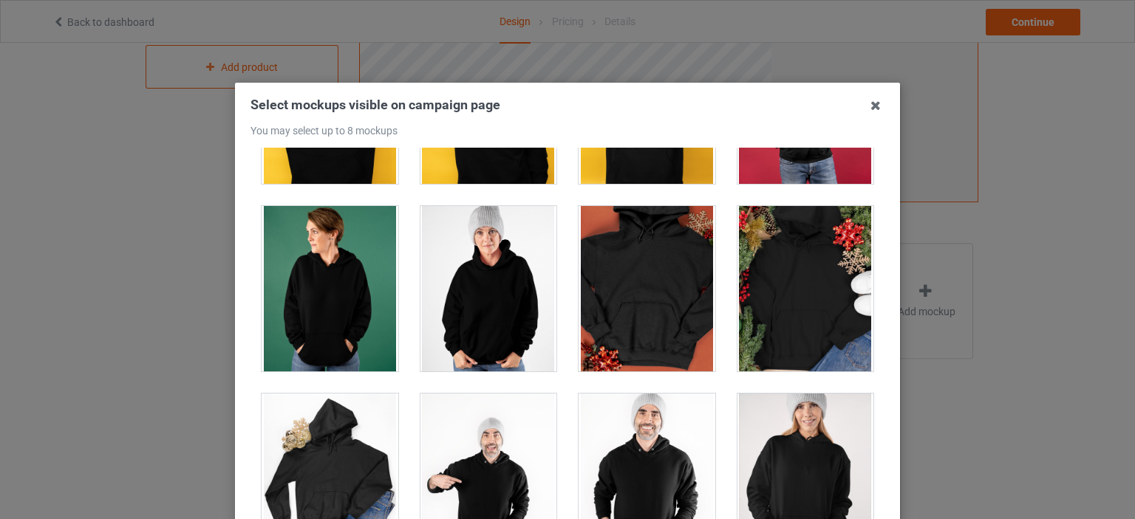
click at [522, 231] on div at bounding box center [488, 288] width 137 height 165
click at [770, 284] on div at bounding box center [805, 288] width 137 height 165
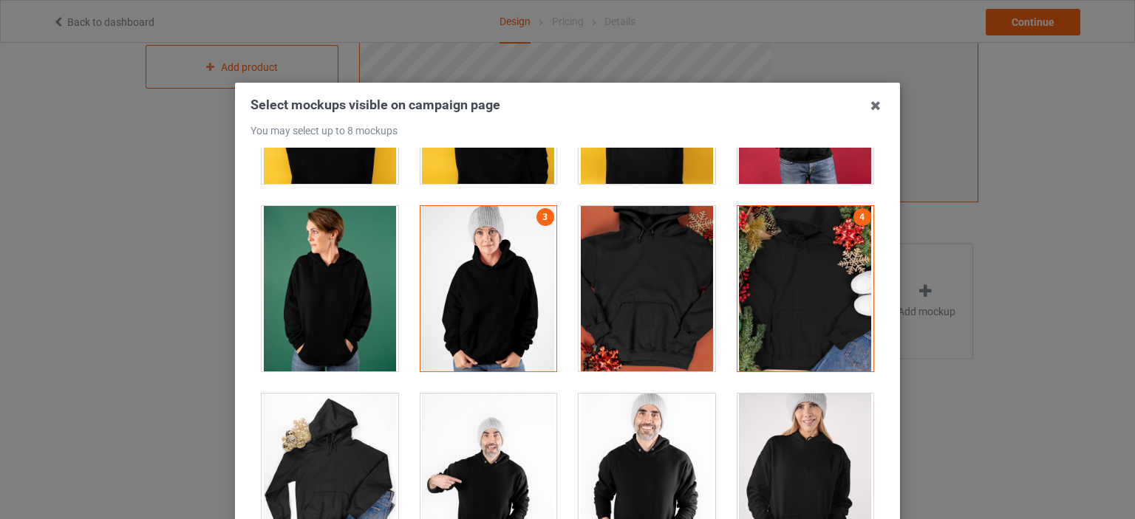
click at [765, 284] on div at bounding box center [805, 288] width 137 height 165
click at [677, 287] on div at bounding box center [646, 288] width 137 height 165
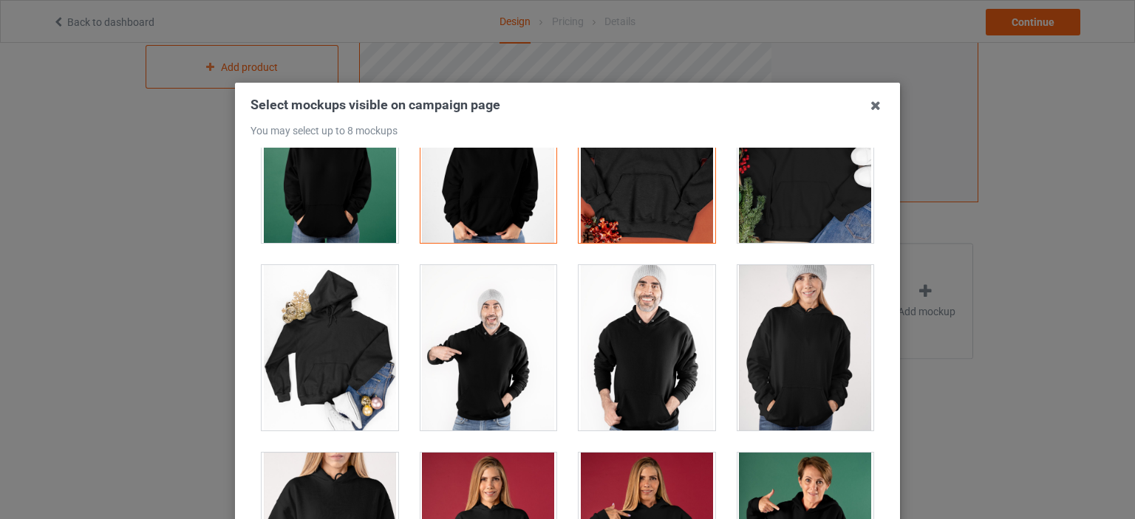
scroll to position [3250, 0]
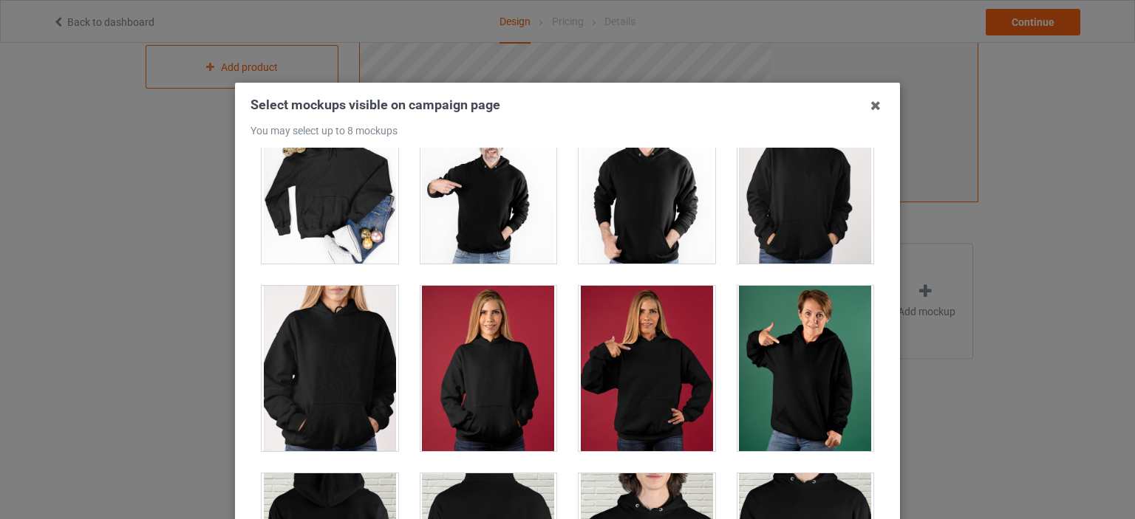
click at [659, 351] on div at bounding box center [646, 368] width 137 height 165
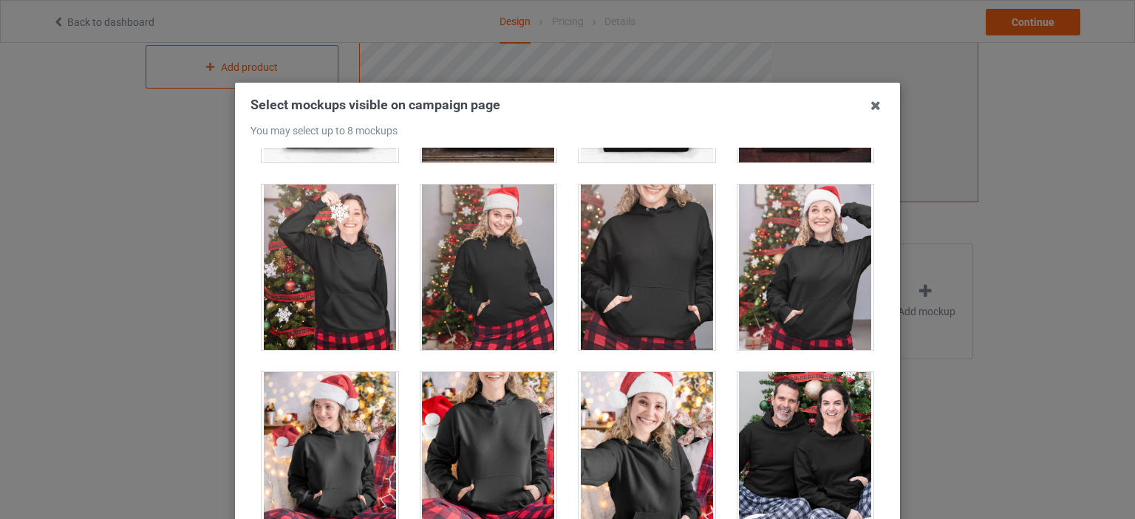
scroll to position [9382, 0]
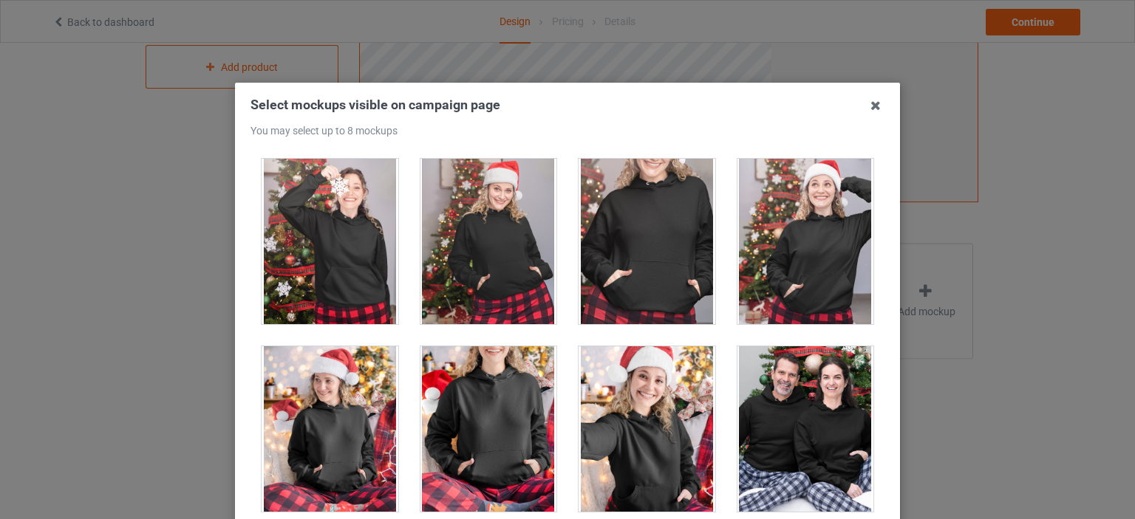
click at [683, 232] on div at bounding box center [646, 241] width 137 height 165
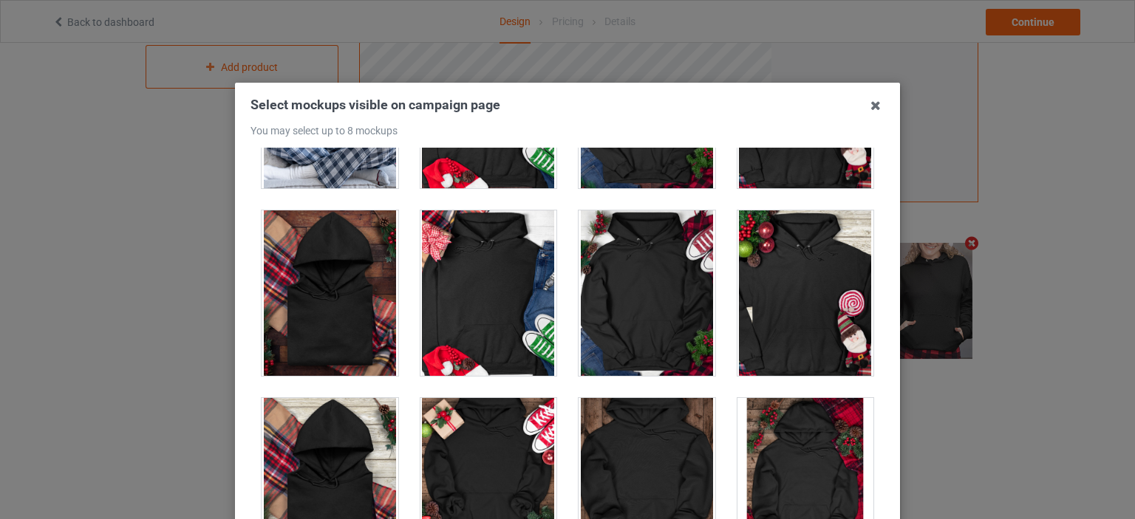
click at [762, 324] on div at bounding box center [805, 293] width 137 height 165
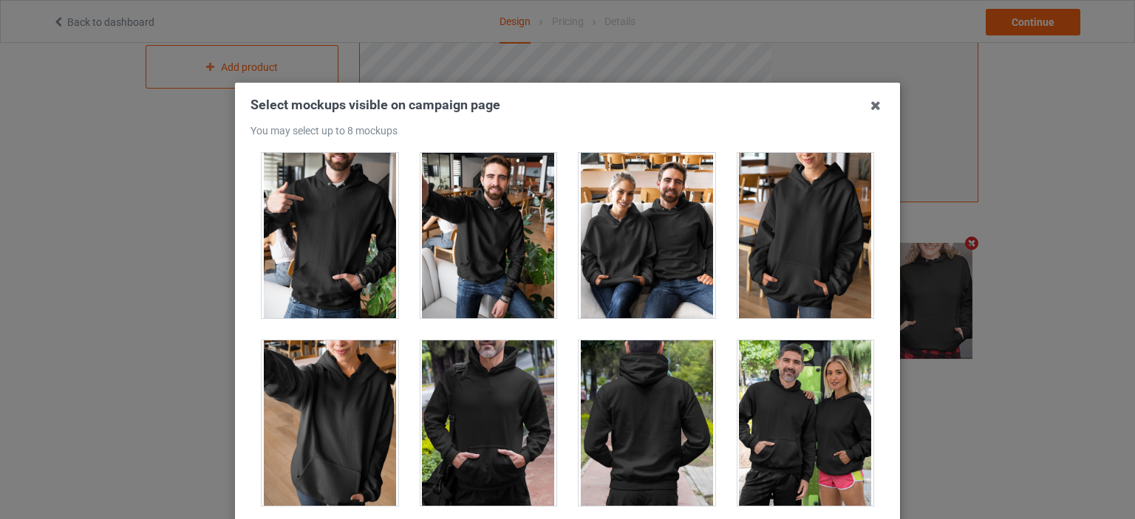
scroll to position [11598, 0]
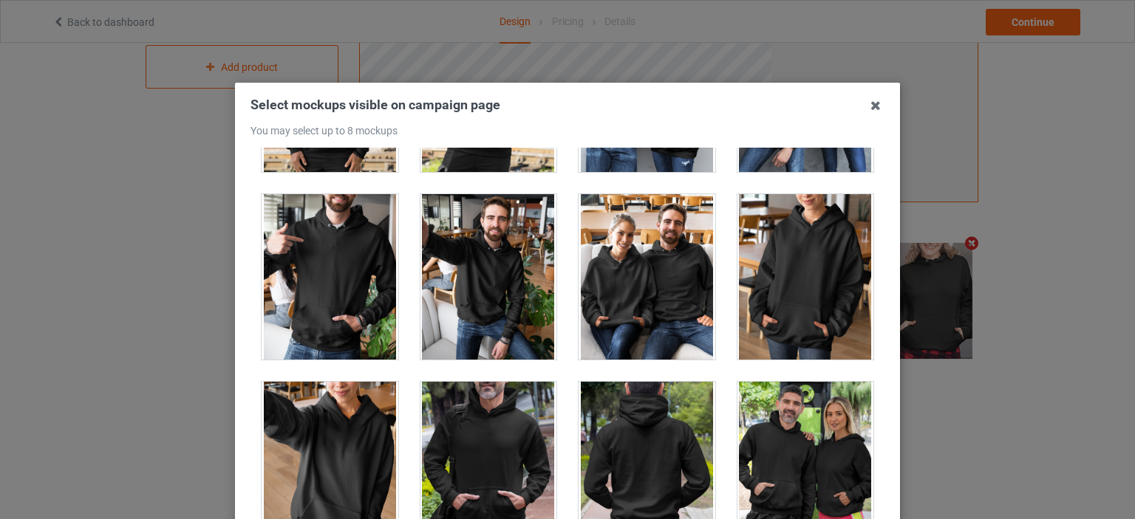
click at [780, 298] on div at bounding box center [805, 276] width 137 height 165
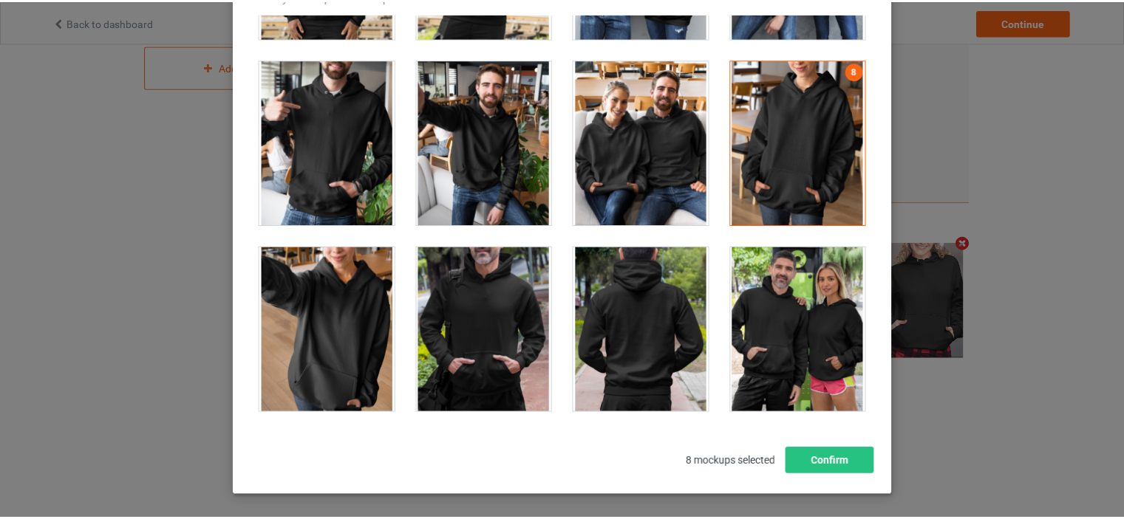
scroll to position [194, 0]
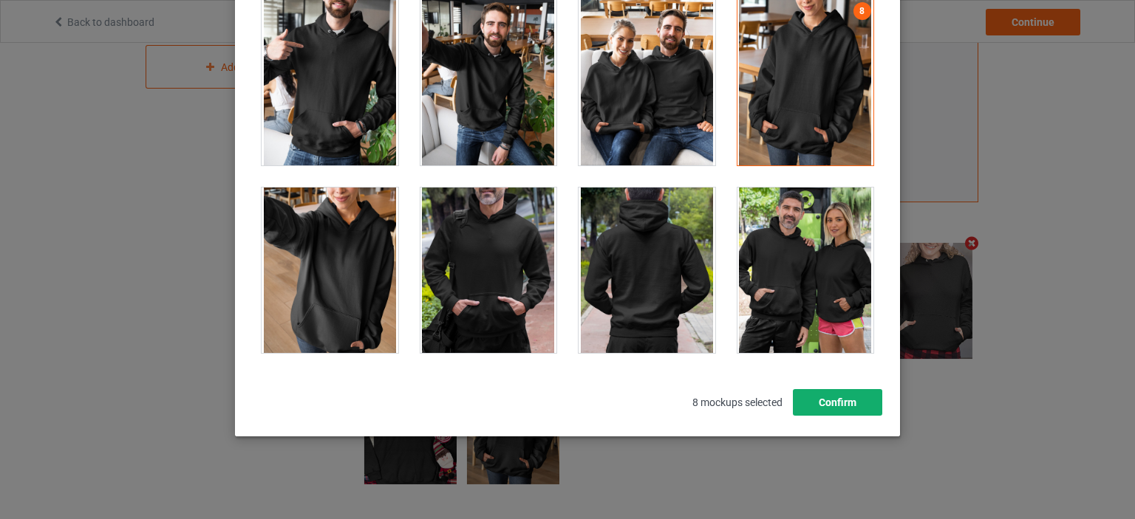
click at [836, 409] on button "Confirm" at bounding box center [837, 402] width 89 height 27
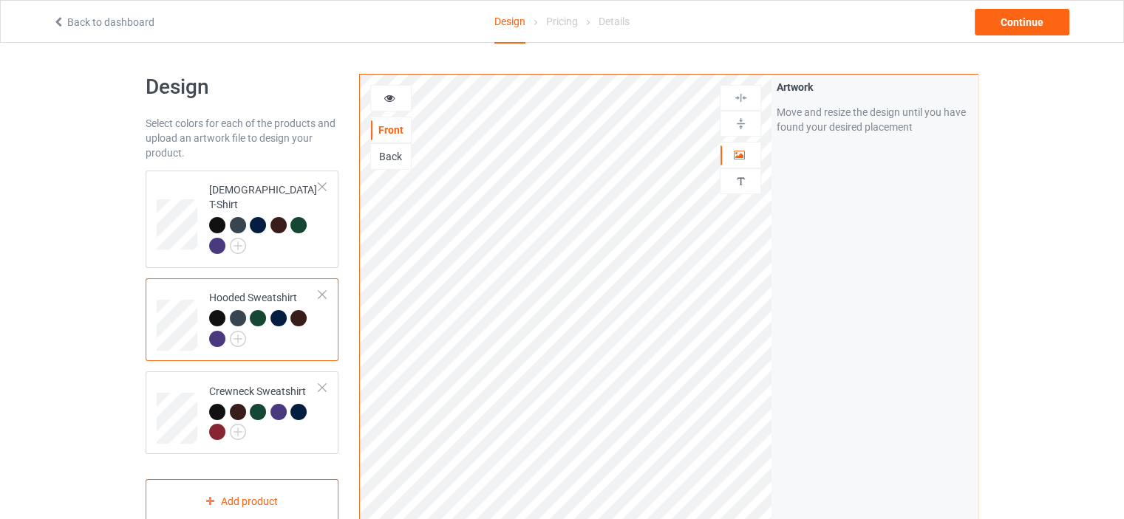
scroll to position [0, 0]
click at [343, 229] on div "Design Select colors for each of the products and upload an artwork file to des…" at bounding box center [241, 499] width 213 height 871
click at [314, 236] on div at bounding box center [264, 237] width 110 height 41
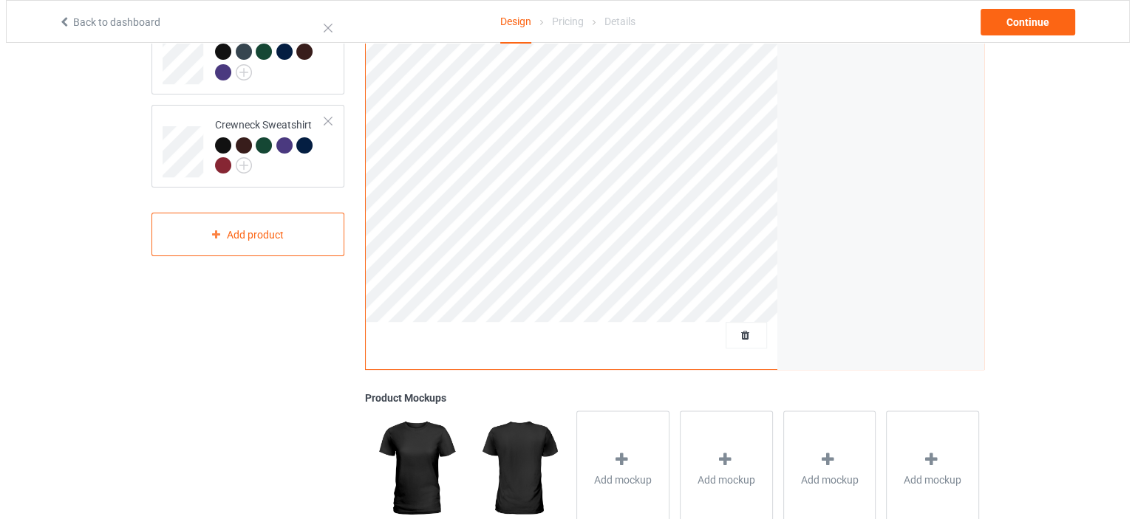
scroll to position [436, 0]
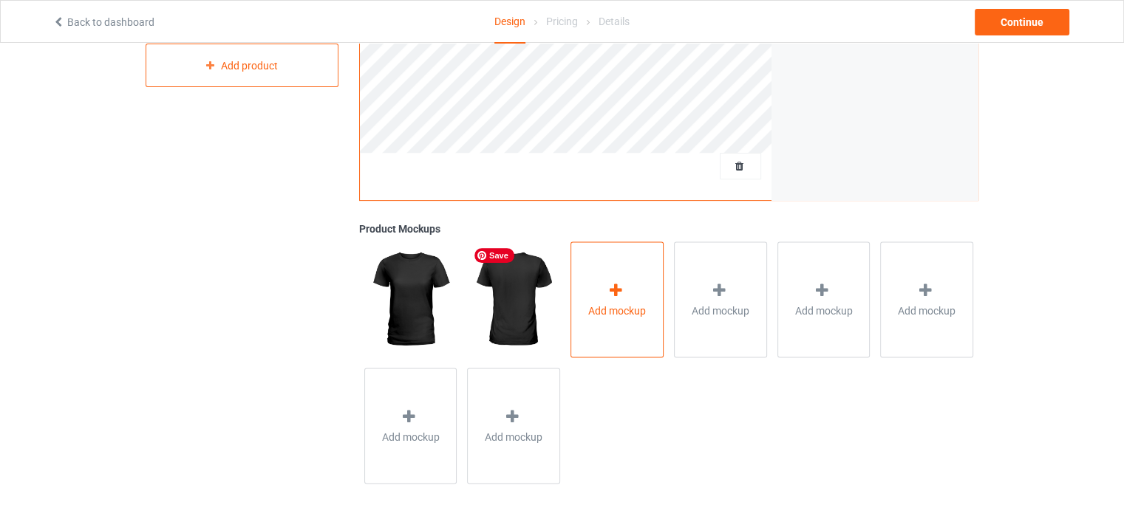
click at [606, 295] on icon at bounding box center [615, 290] width 18 height 16
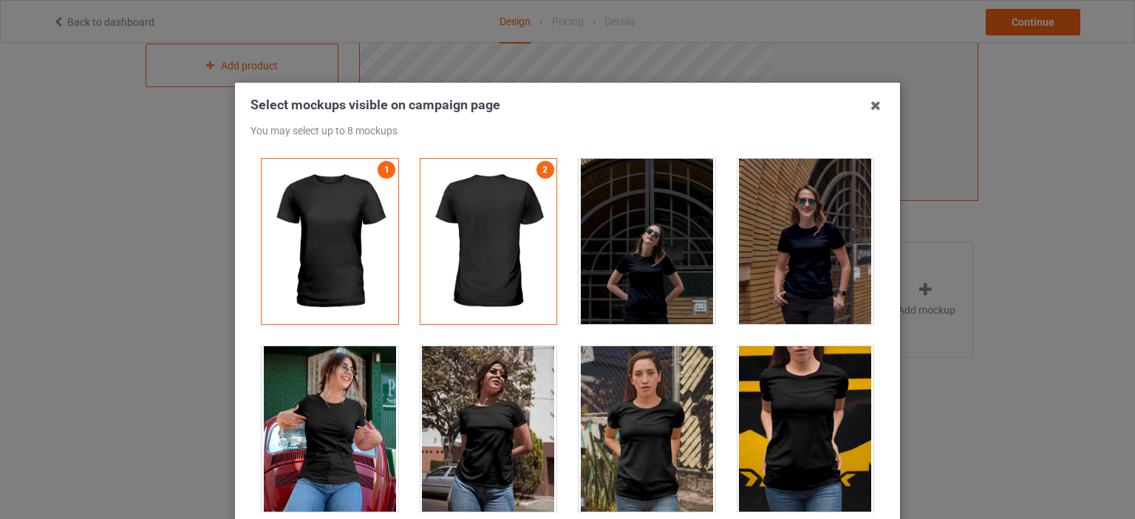
click at [737, 440] on div at bounding box center [805, 428] width 137 height 165
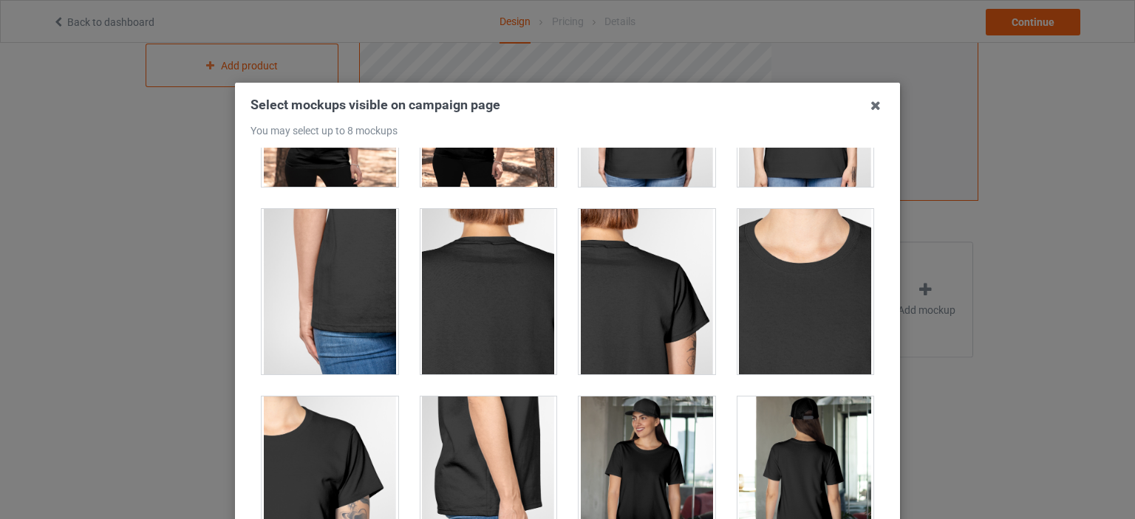
scroll to position [517, 0]
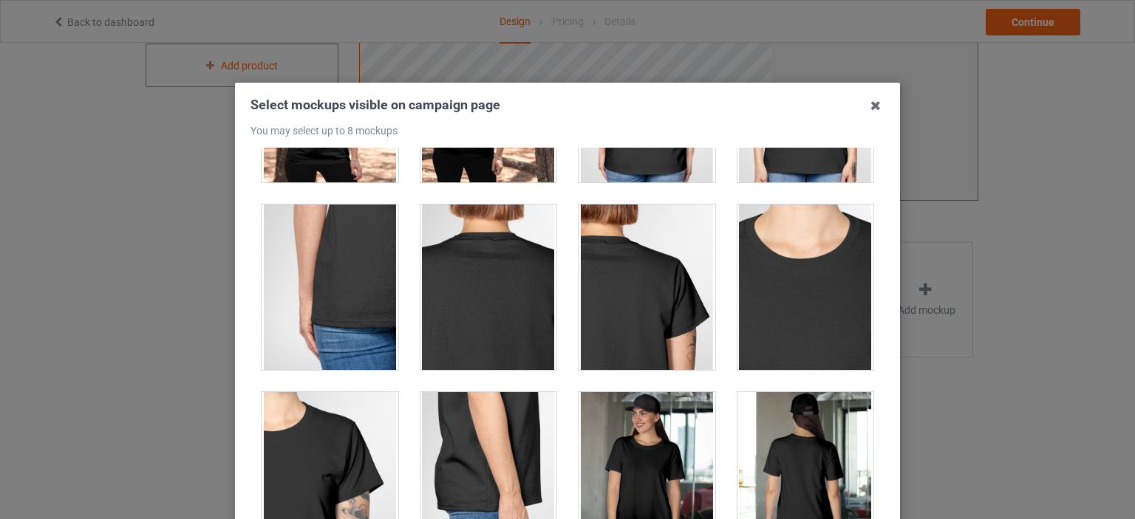
click at [660, 417] on div at bounding box center [646, 474] width 137 height 165
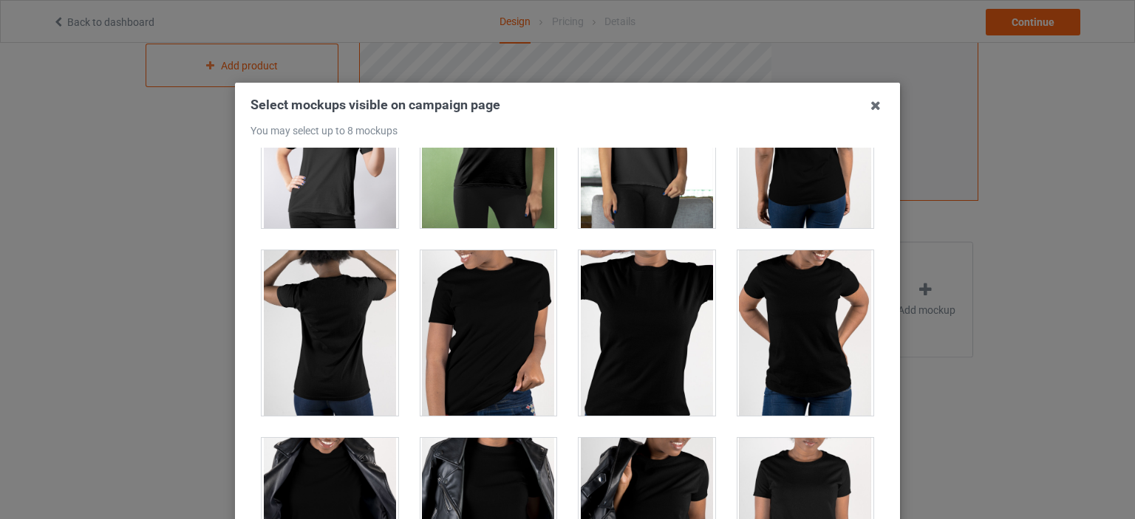
click at [771, 363] on div at bounding box center [805, 332] width 137 height 165
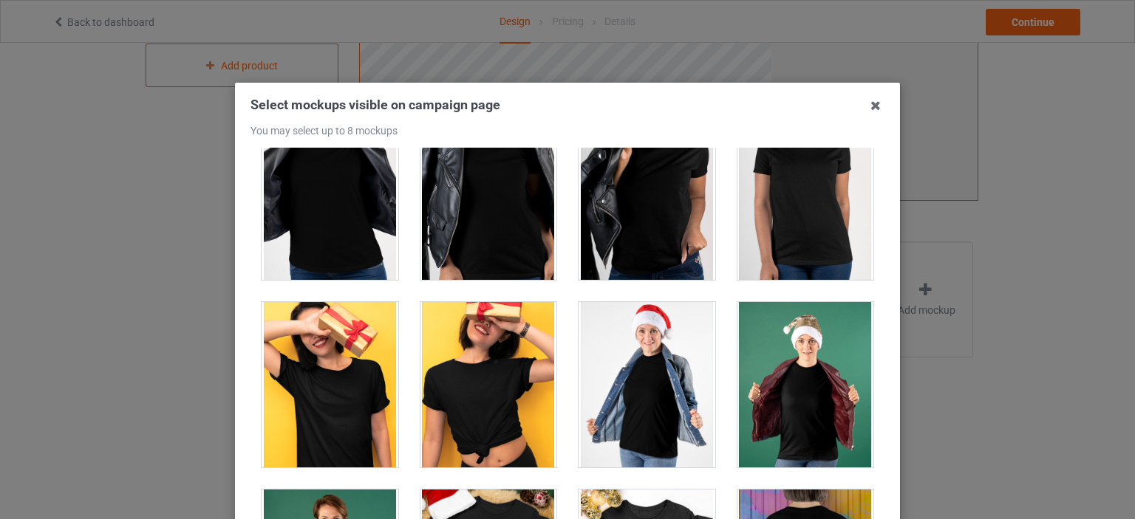
scroll to position [1477, 0]
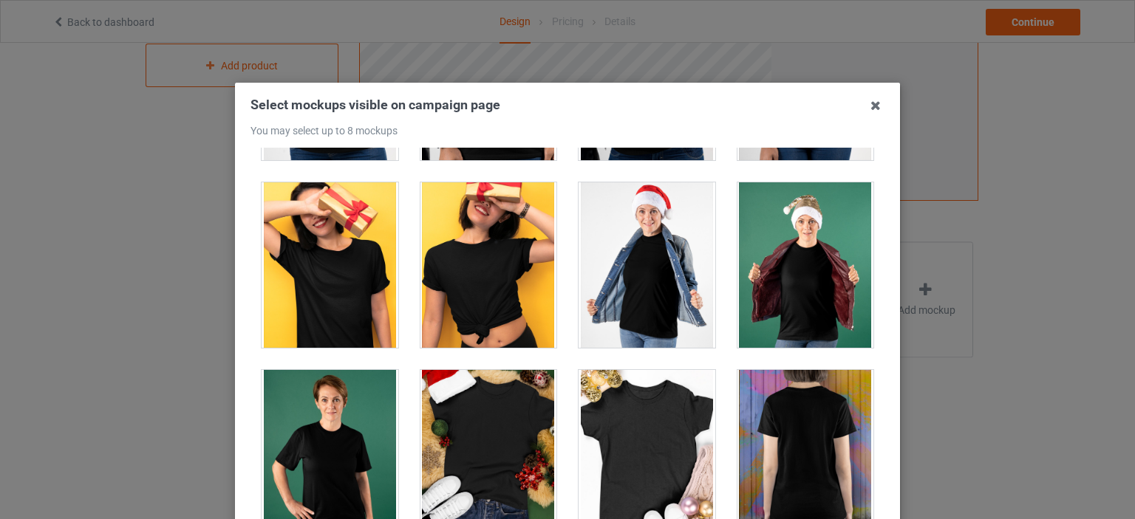
click at [776, 280] on div at bounding box center [805, 264] width 137 height 165
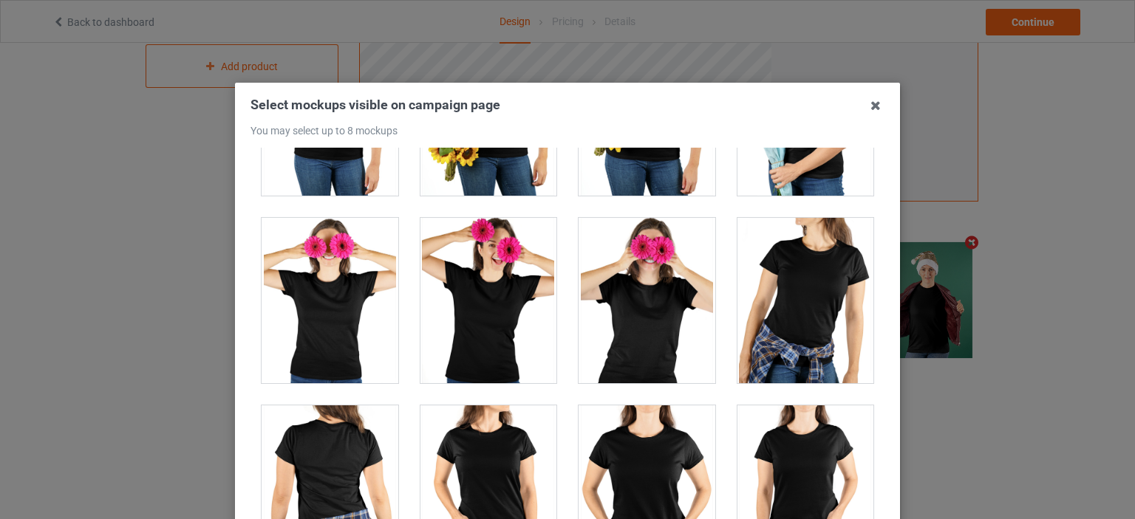
click at [775, 286] on div at bounding box center [805, 300] width 137 height 165
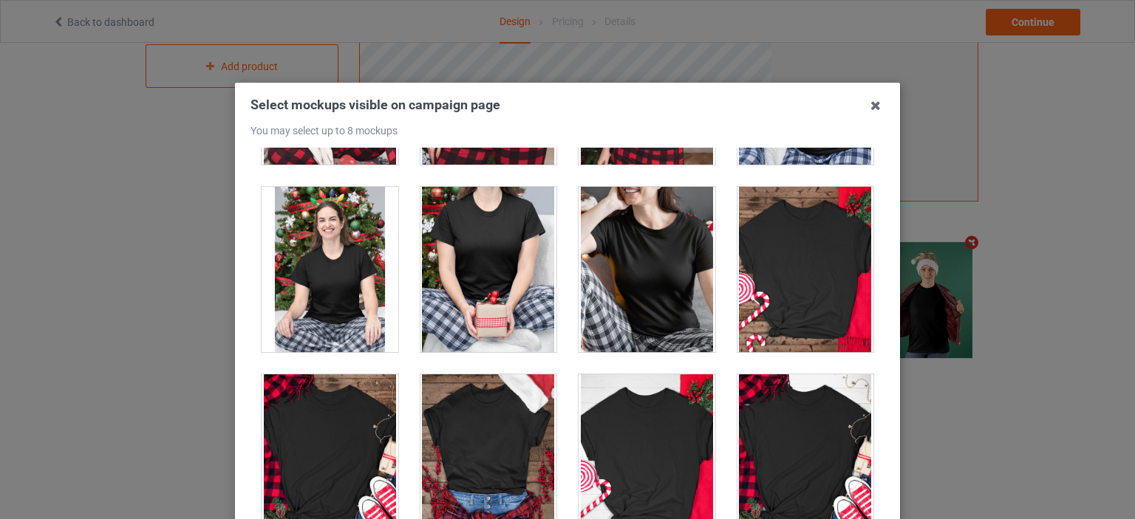
scroll to position [4580, 0]
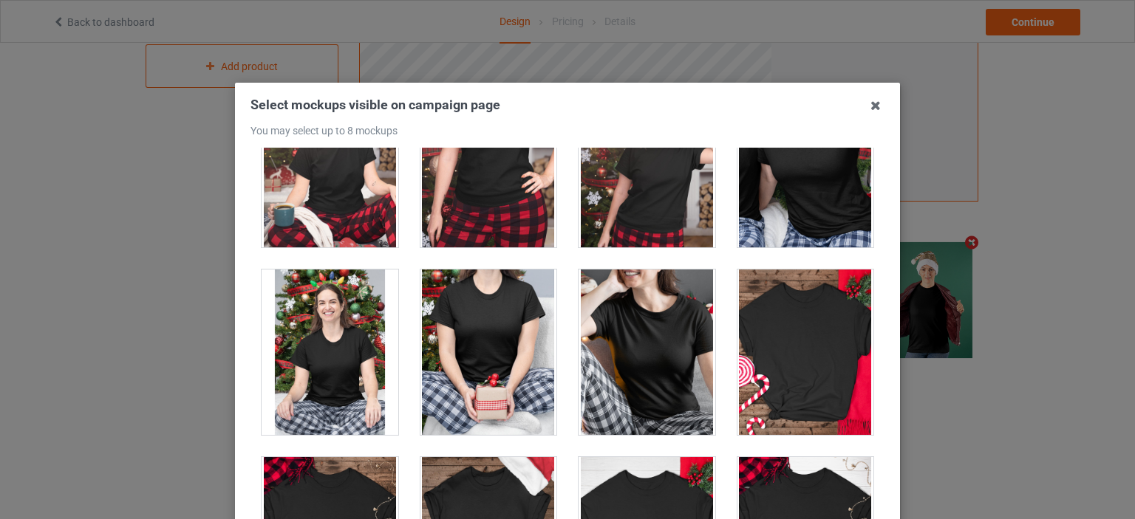
drag, startPoint x: 624, startPoint y: 347, endPoint x: 755, endPoint y: 342, distance: 130.9
click at [624, 346] on div at bounding box center [646, 352] width 137 height 165
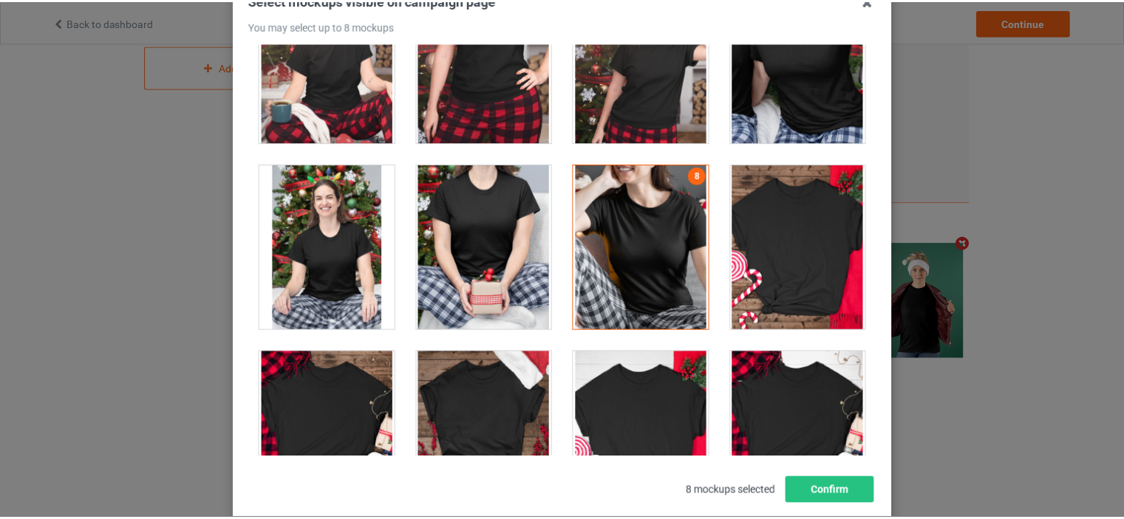
scroll to position [194, 0]
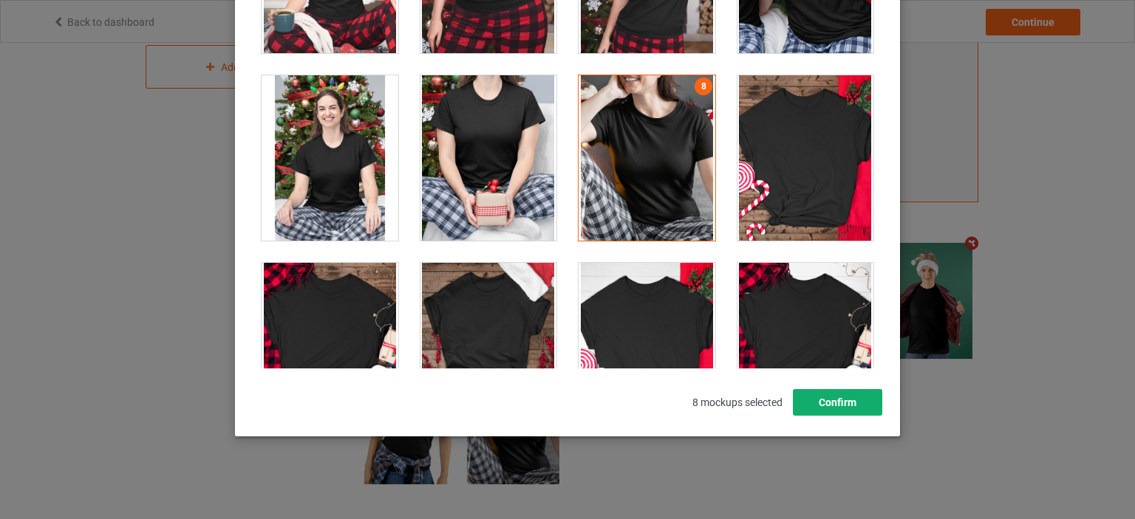
click at [844, 407] on button "Confirm" at bounding box center [837, 402] width 89 height 27
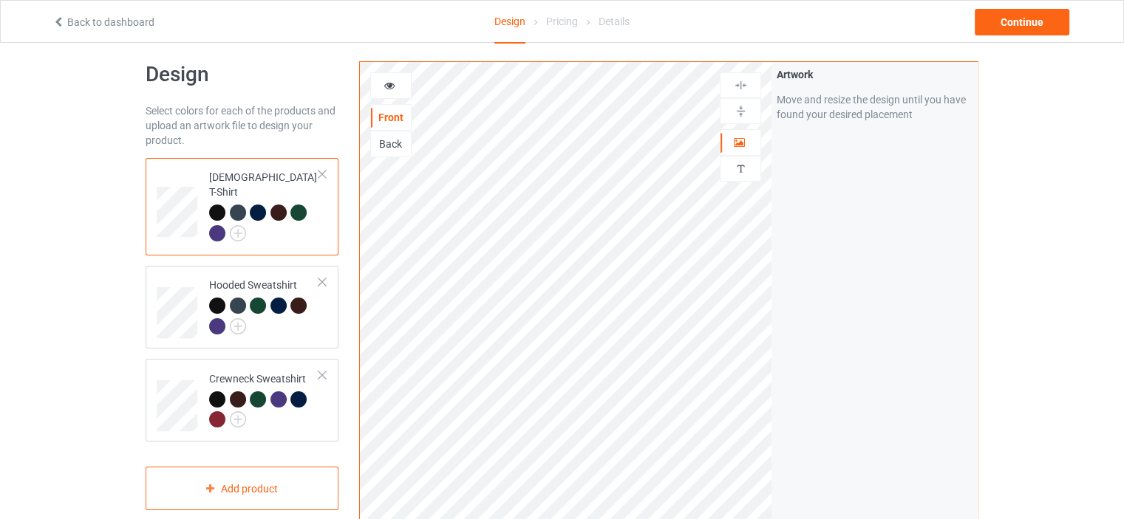
scroll to position [0, 0]
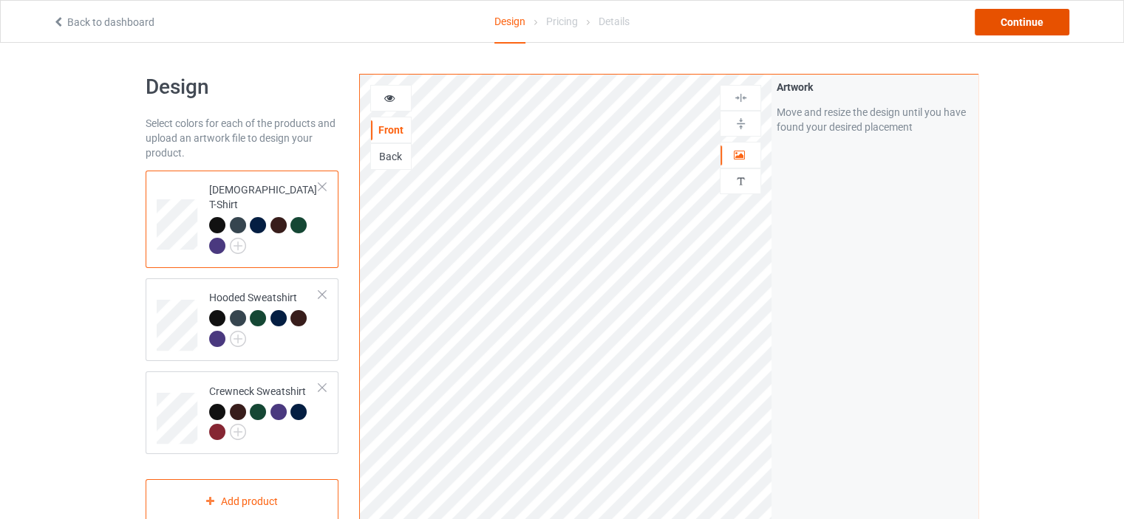
click at [1046, 26] on div "Continue" at bounding box center [1021, 22] width 95 height 27
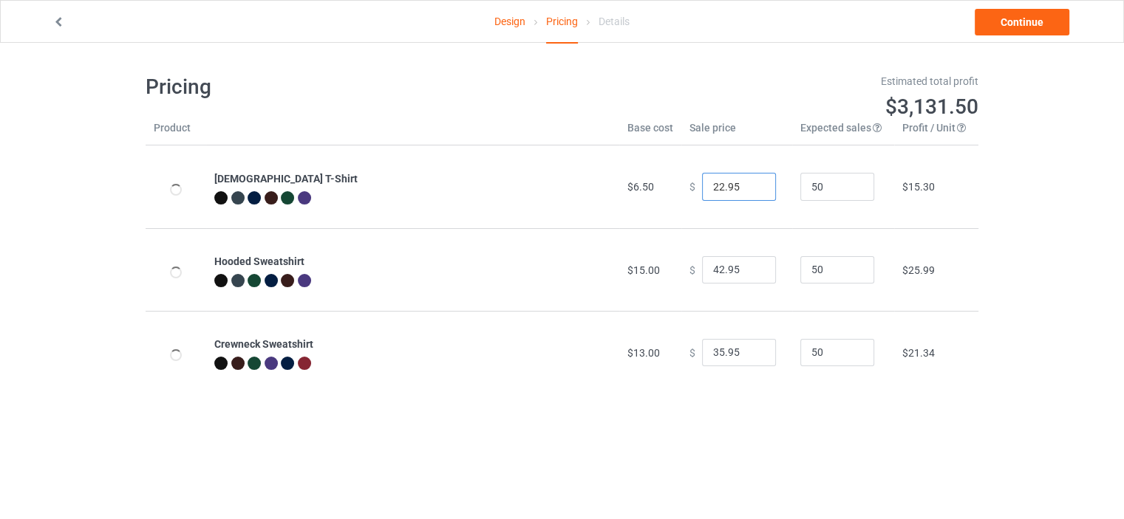
click at [717, 187] on input "22.95" at bounding box center [739, 187] width 74 height 28
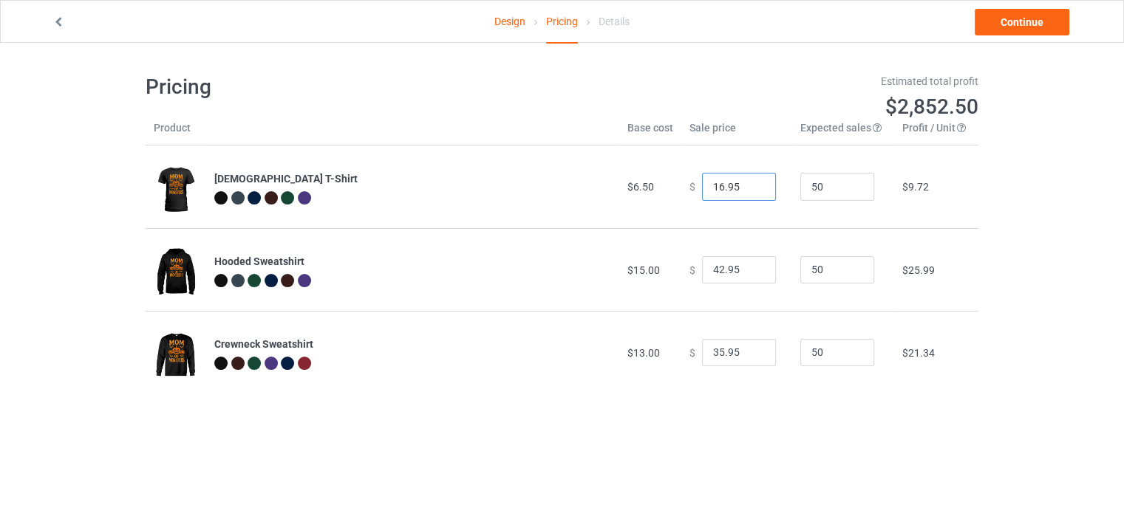
type input "16.95"
click at [716, 274] on input "42.95" at bounding box center [739, 270] width 74 height 28
type input "27.95"
click at [713, 356] on input "35.95" at bounding box center [739, 353] width 74 height 28
type input "25.95"
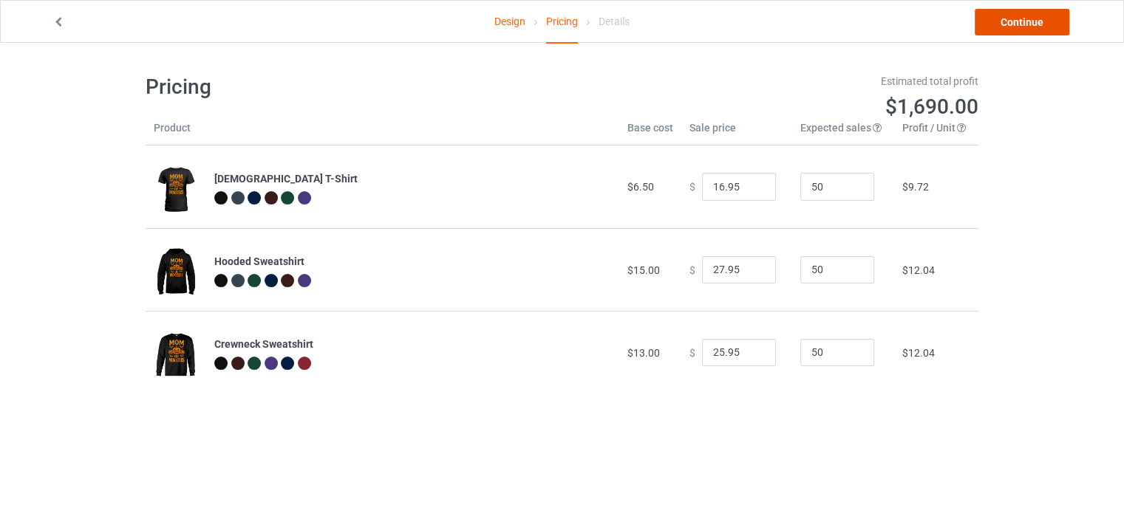
click at [1031, 30] on link "Continue" at bounding box center [1021, 22] width 95 height 27
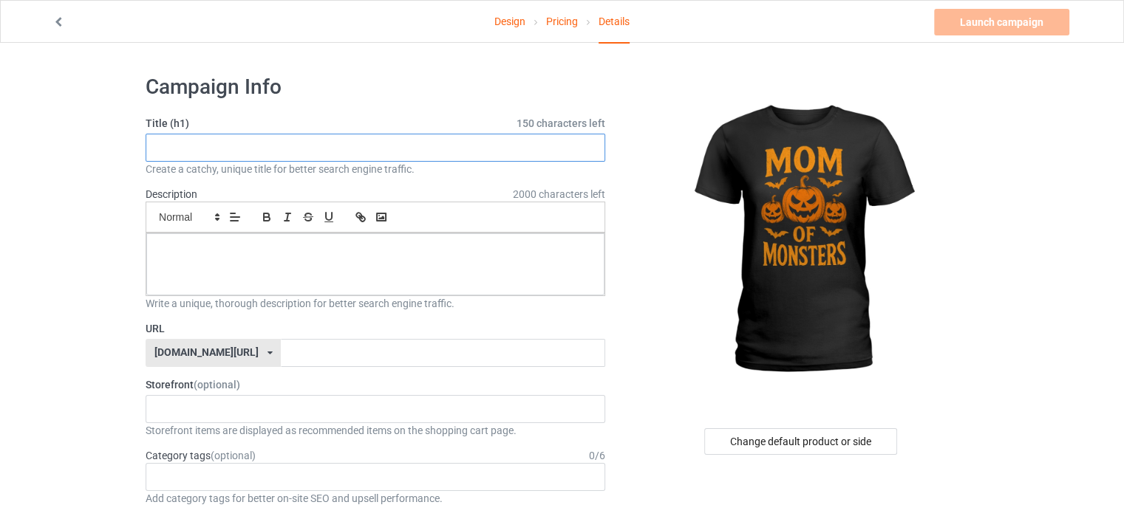
click at [431, 154] on input "text" at bounding box center [375, 148] width 459 height 28
paste input "Halloween Mom Jack‑O‑Lantern"
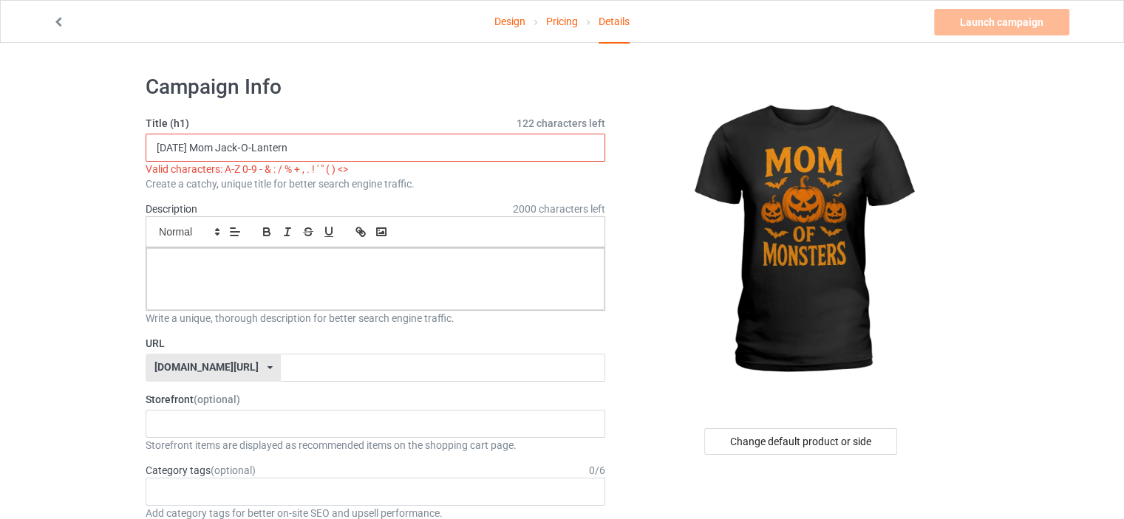
click at [269, 146] on input "Halloween Mom Jack‑O‑Lantern" at bounding box center [375, 148] width 459 height 28
click at [256, 151] on input "Halloween Mom Jack‑O Lantern" at bounding box center [375, 148] width 459 height 28
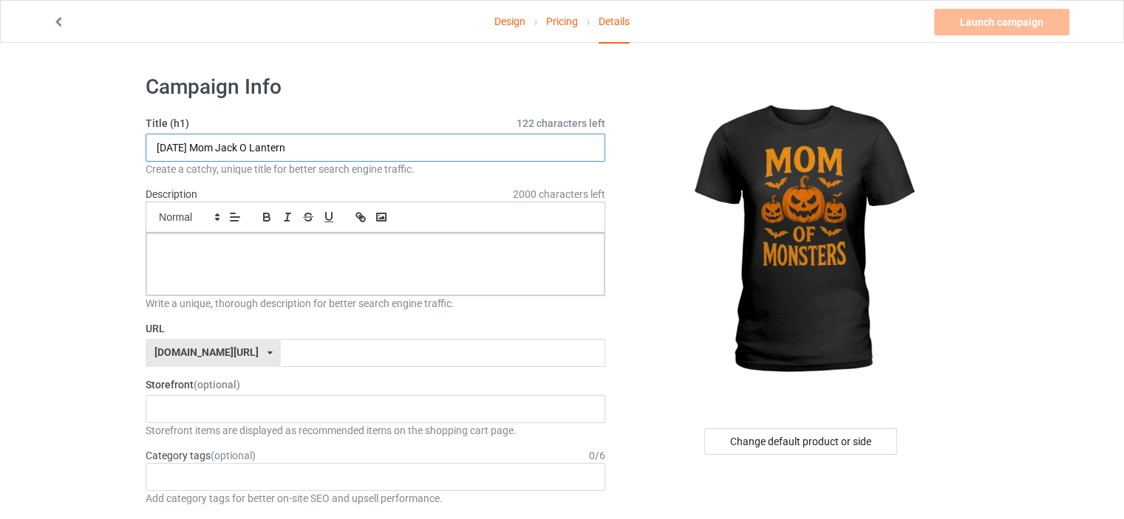
type input "Halloween Mom Jack O Lantern"
click at [245, 247] on p at bounding box center [375, 250] width 434 height 14
click at [414, 250] on p at bounding box center [375, 250] width 434 height 14
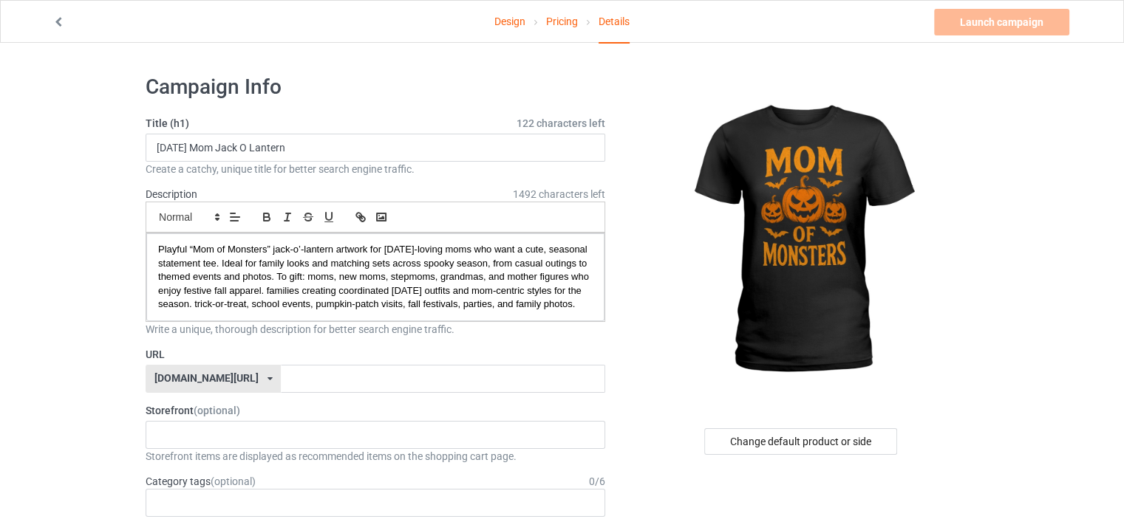
click at [222, 383] on div "[DOMAIN_NAME][URL]" at bounding box center [206, 378] width 104 height 10
click at [189, 445] on div "[DOMAIN_NAME][URL]" at bounding box center [213, 433] width 134 height 27
click at [281, 389] on input "text" at bounding box center [443, 379] width 324 height 28
paste input "[DATE]"
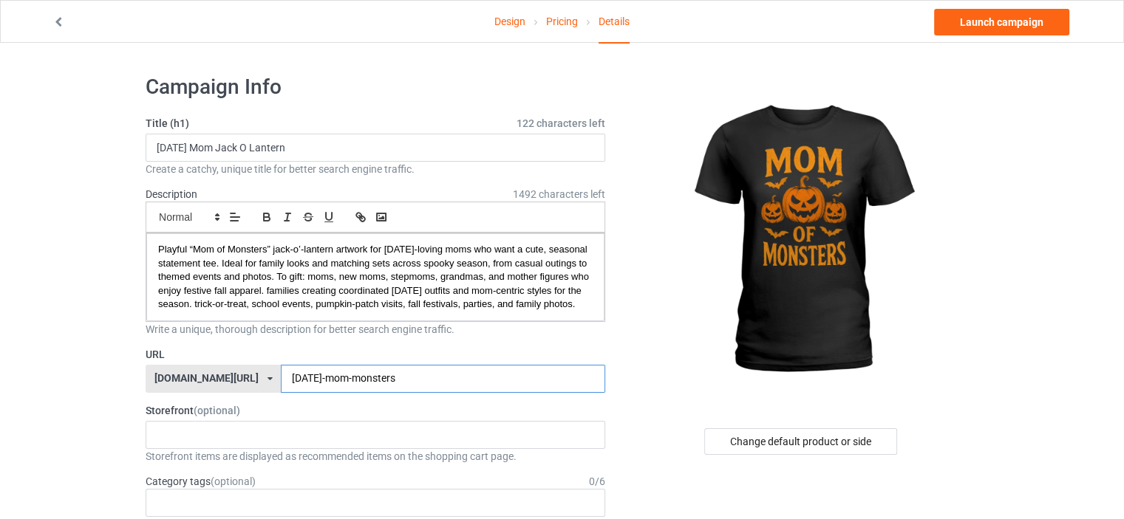
drag, startPoint x: 301, startPoint y: 393, endPoint x: 324, endPoint y: 393, distance: 23.6
click at [324, 393] on input "halloween-mom-monsters" at bounding box center [443, 379] width 324 height 28
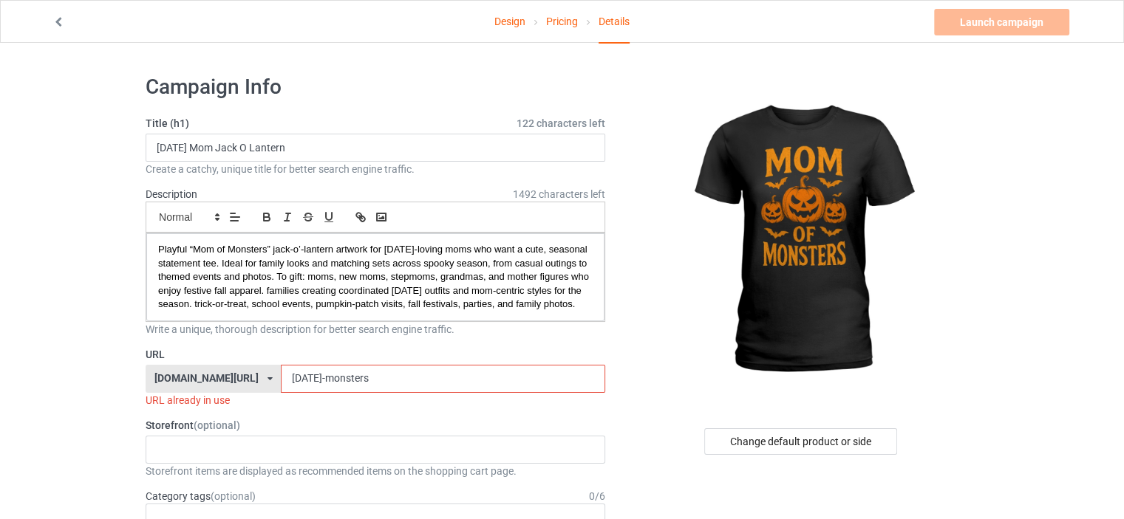
click at [346, 386] on input "[DATE]-monsters" at bounding box center [443, 379] width 324 height 28
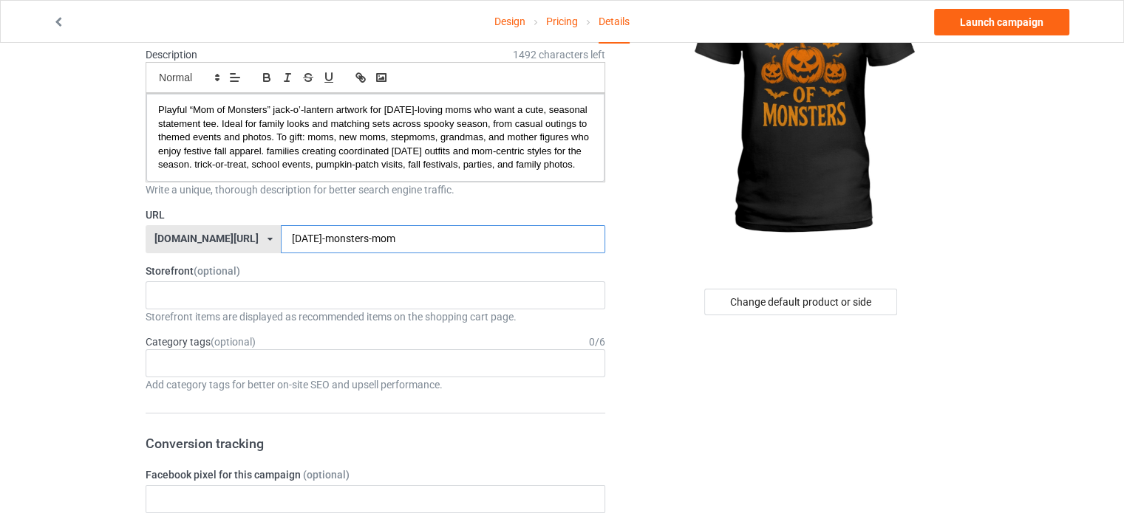
scroll to position [148, 0]
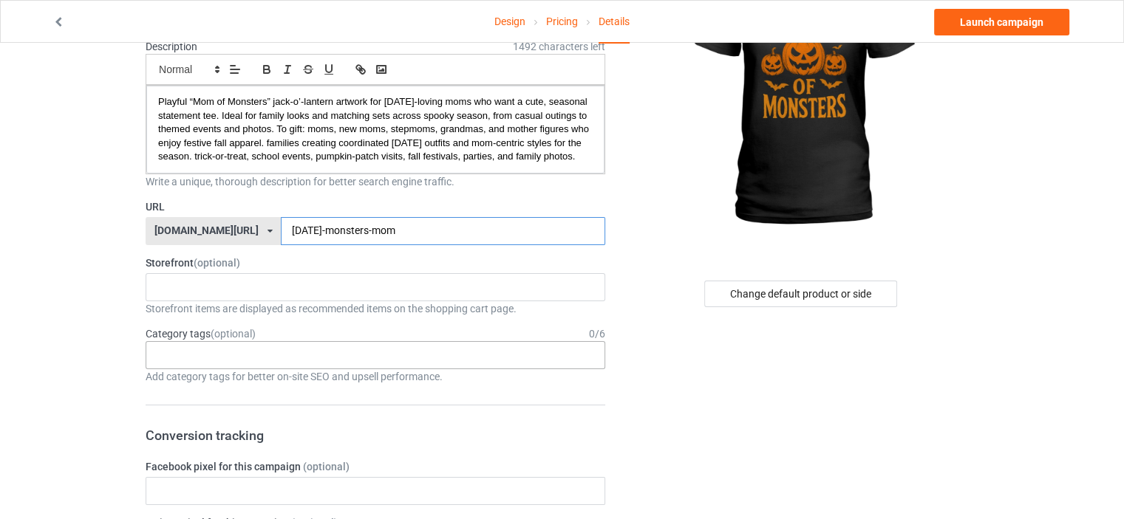
type input "[DATE]-monsters-mom"
drag, startPoint x: 188, startPoint y: 366, endPoint x: 181, endPoint y: 366, distance: 7.4
click at [181, 366] on div "Age > 1-19 > 1 Age > 1-12 Months > 1 Month Age > 1-12 Months Age > 1-19 Age > 1…" at bounding box center [375, 355] width 459 height 28
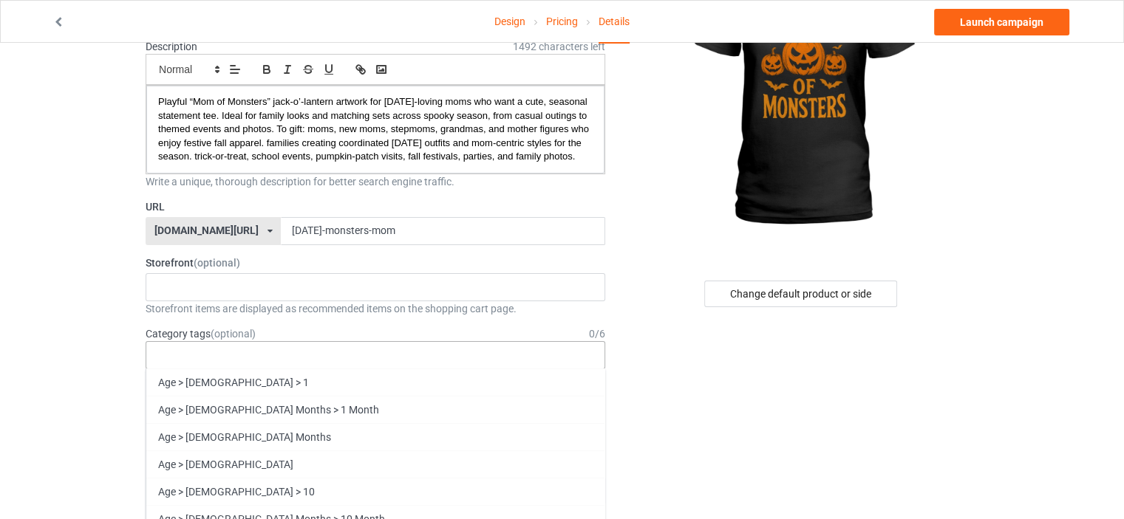
paste input "[DATE]"
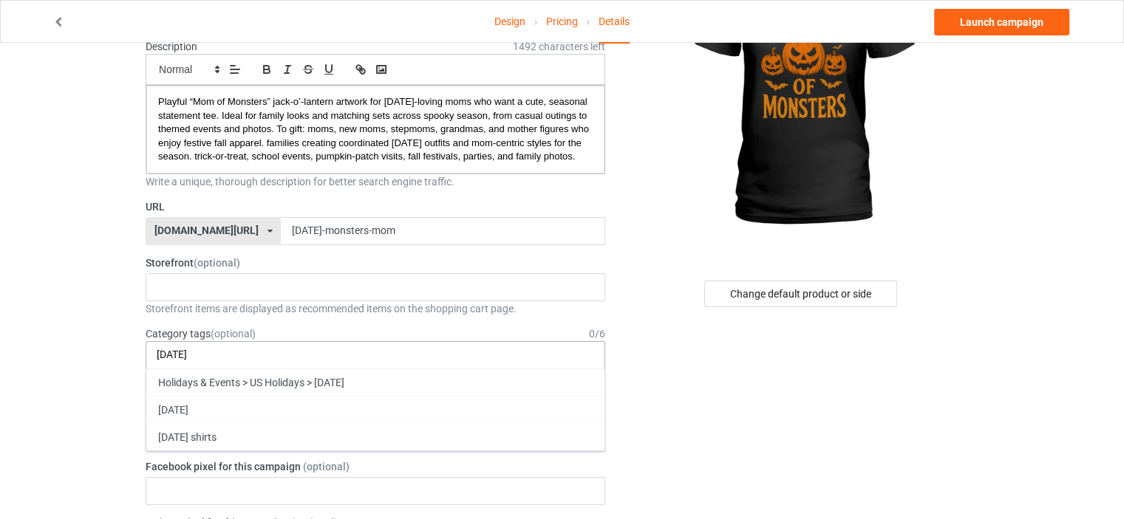
scroll to position [0, 0]
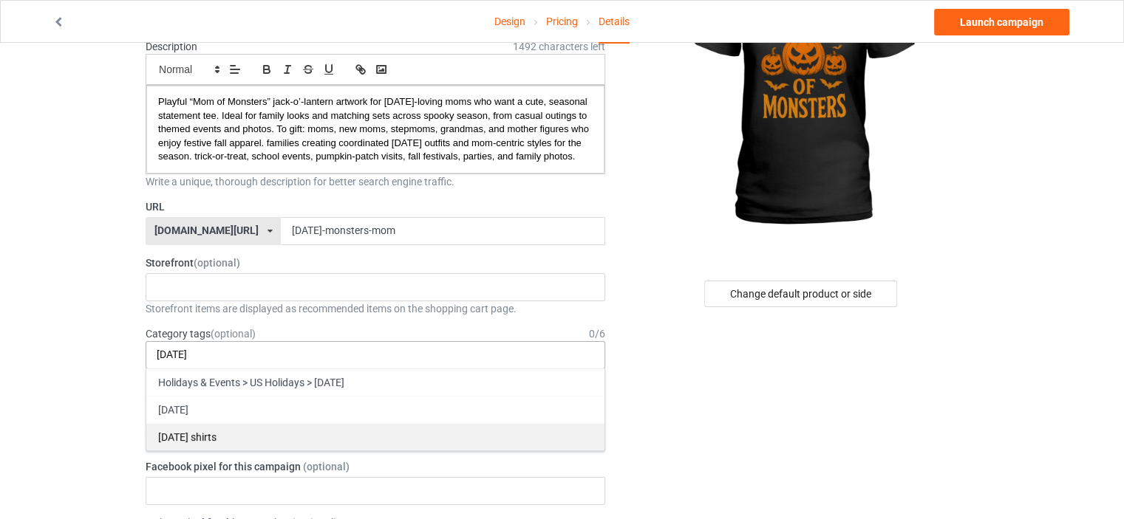
type input "[DATE]"
click at [224, 450] on div "[DATE] shirts" at bounding box center [375, 436] width 458 height 27
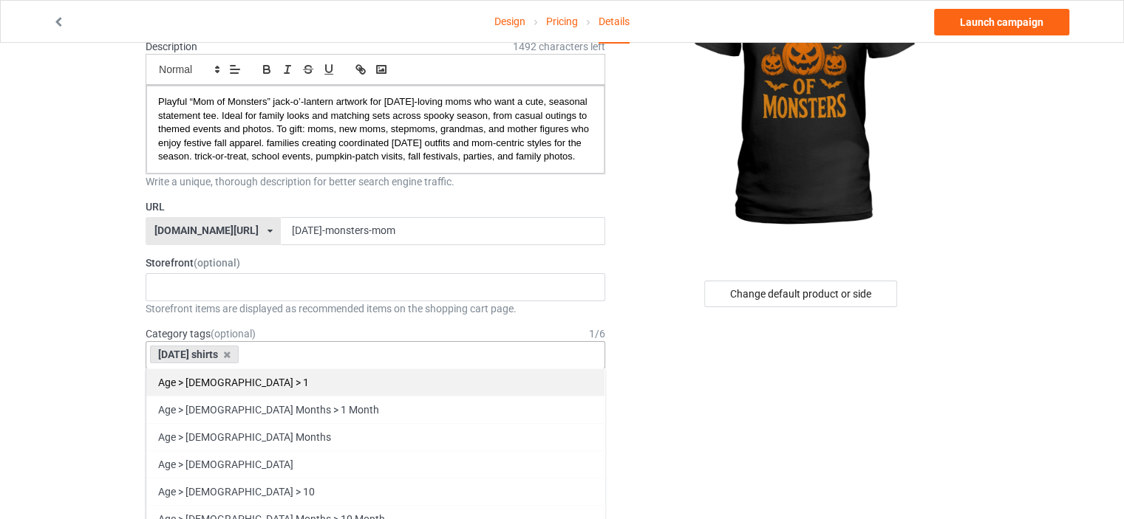
paste input "[DATE]"
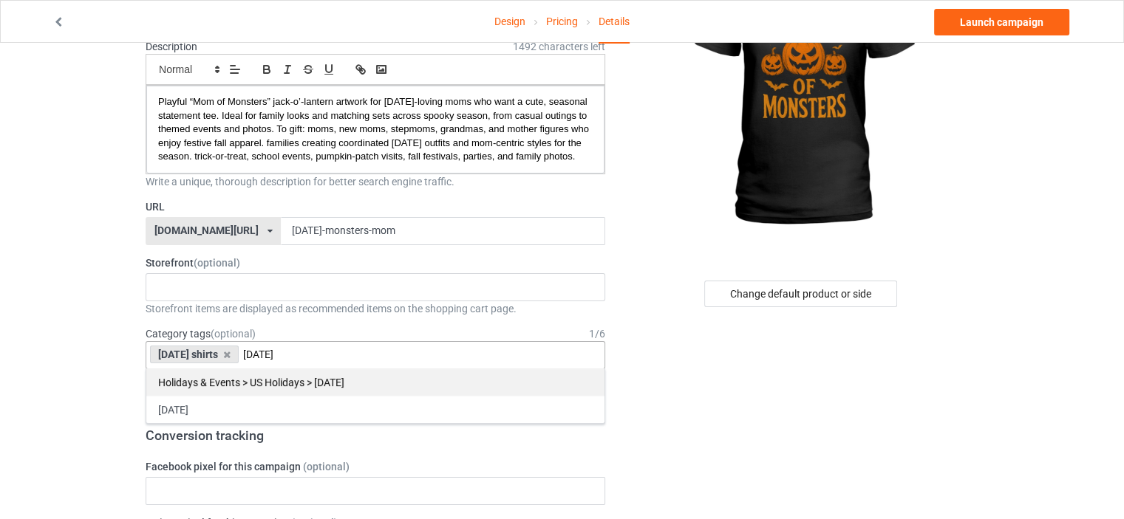
type input "[DATE]"
click at [256, 395] on div "Holidays & Events > US Holidays > [DATE]" at bounding box center [375, 382] width 458 height 27
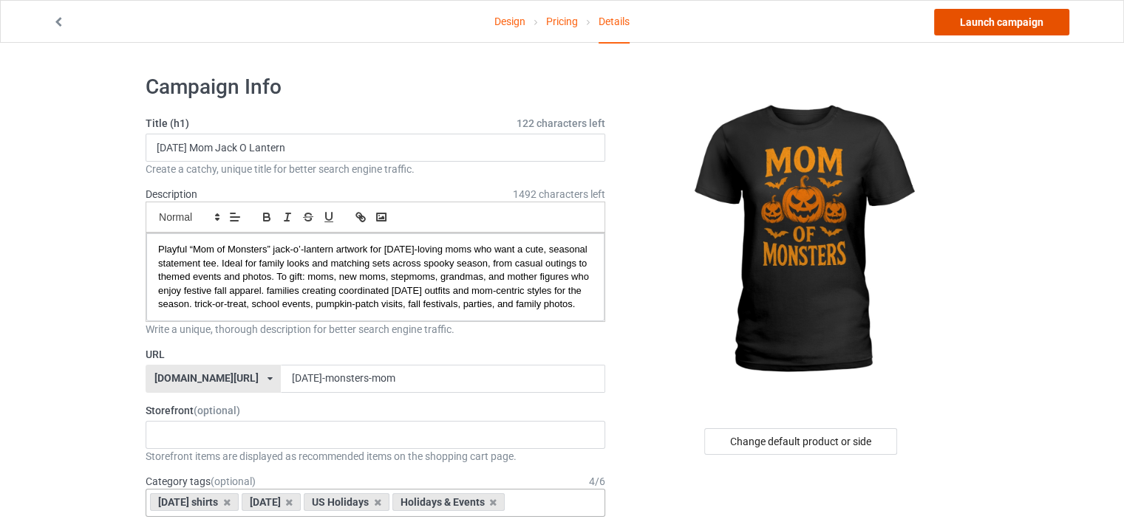
click at [1016, 25] on link "Launch campaign" at bounding box center [1001, 22] width 135 height 27
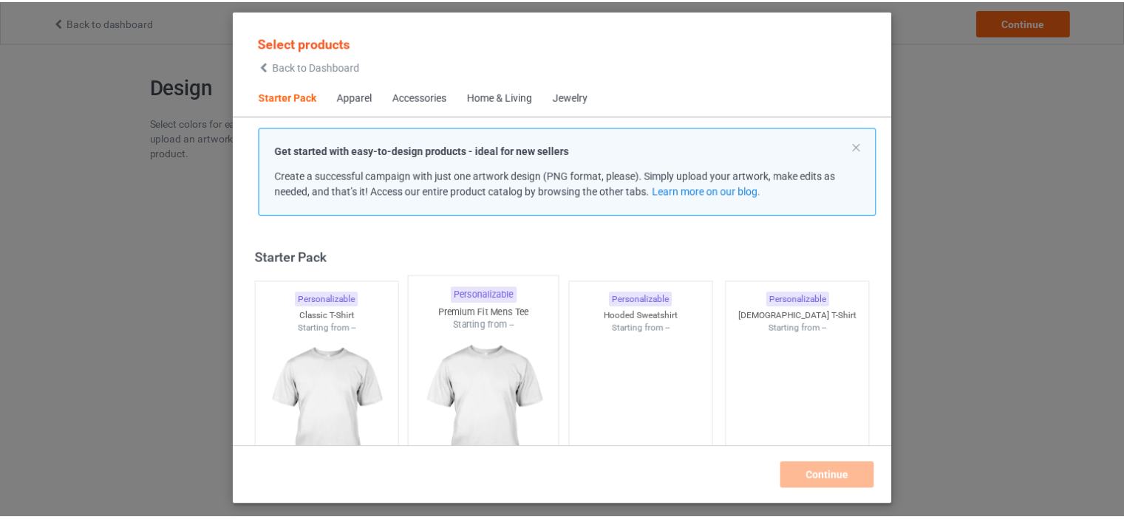
scroll to position [19, 0]
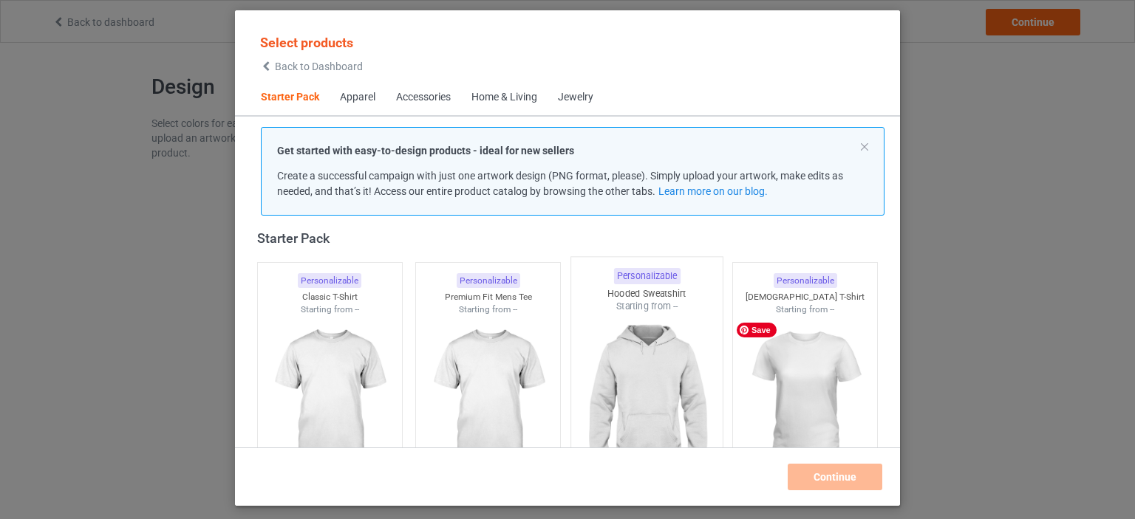
click at [807, 389] on img at bounding box center [805, 398] width 132 height 165
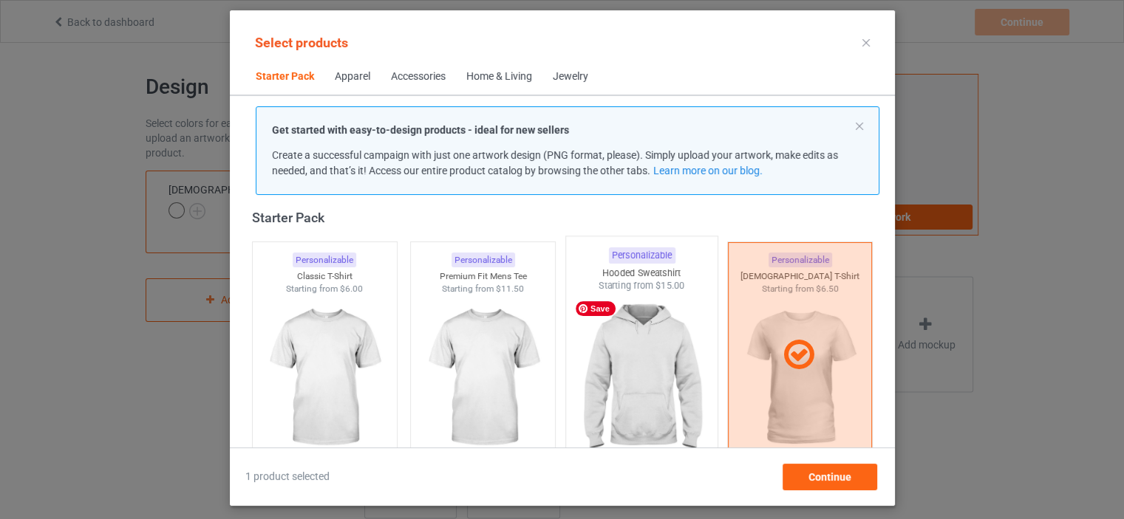
click at [659, 384] on img at bounding box center [641, 380] width 139 height 174
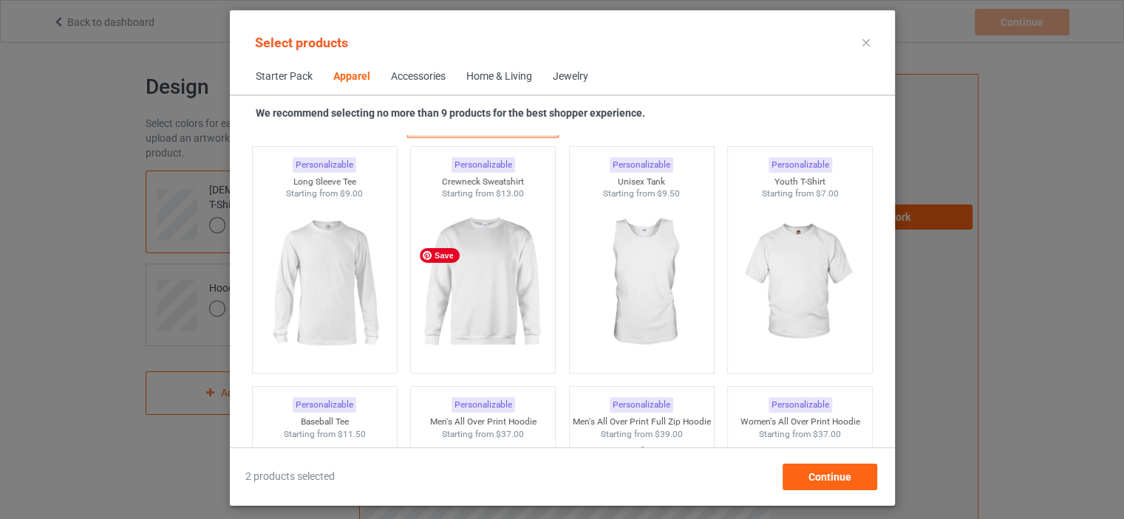
scroll to position [1053, 0]
click at [473, 315] on img at bounding box center [482, 284] width 139 height 174
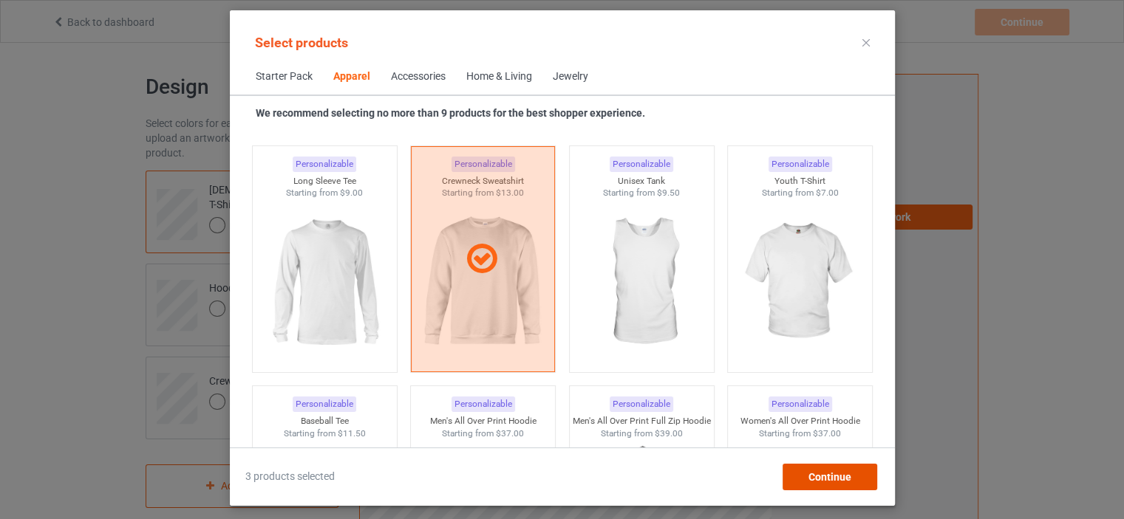
click at [802, 468] on div "Continue" at bounding box center [829, 477] width 95 height 27
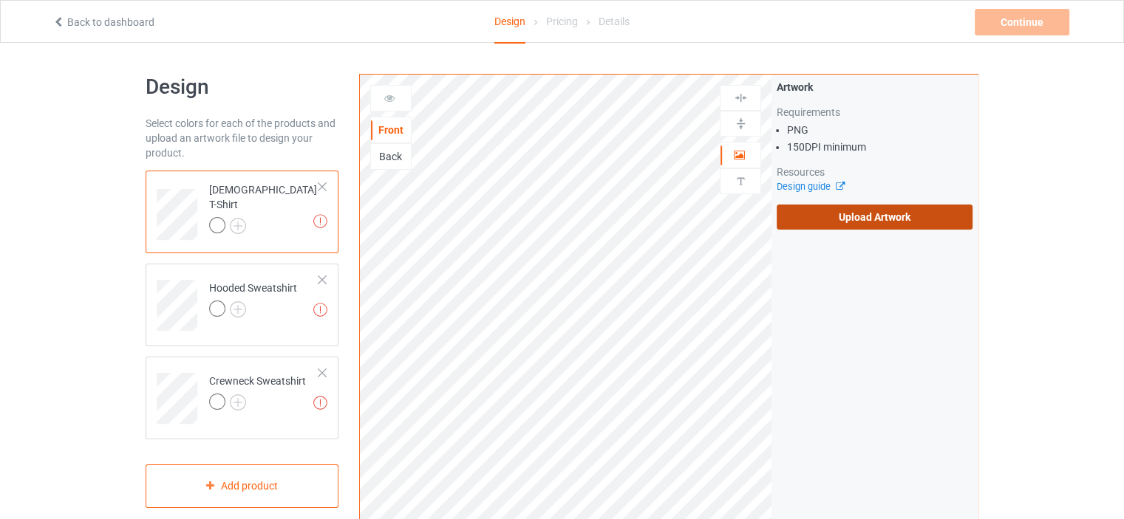
click at [894, 216] on label "Upload Artwork" at bounding box center [874, 217] width 196 height 25
click at [0, 0] on input "Upload Artwork" at bounding box center [0, 0] width 0 height 0
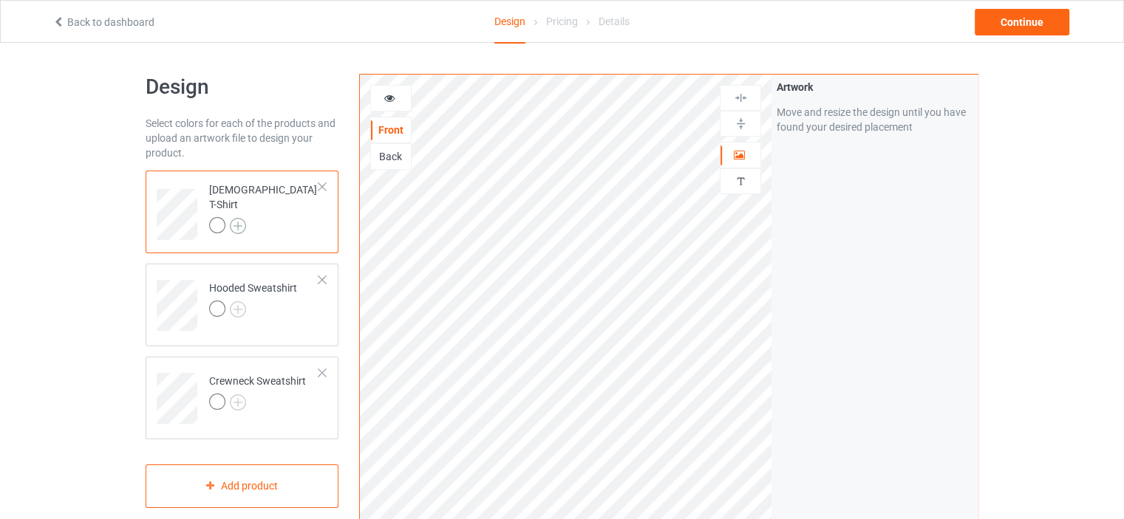
click at [242, 218] on img at bounding box center [238, 226] width 16 height 16
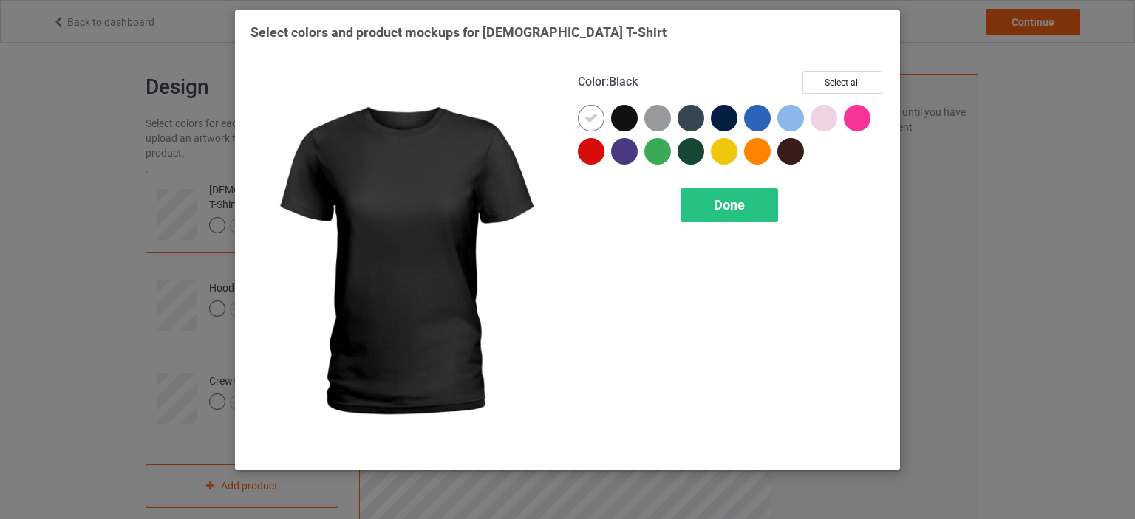
click at [634, 115] on div at bounding box center [624, 118] width 27 height 27
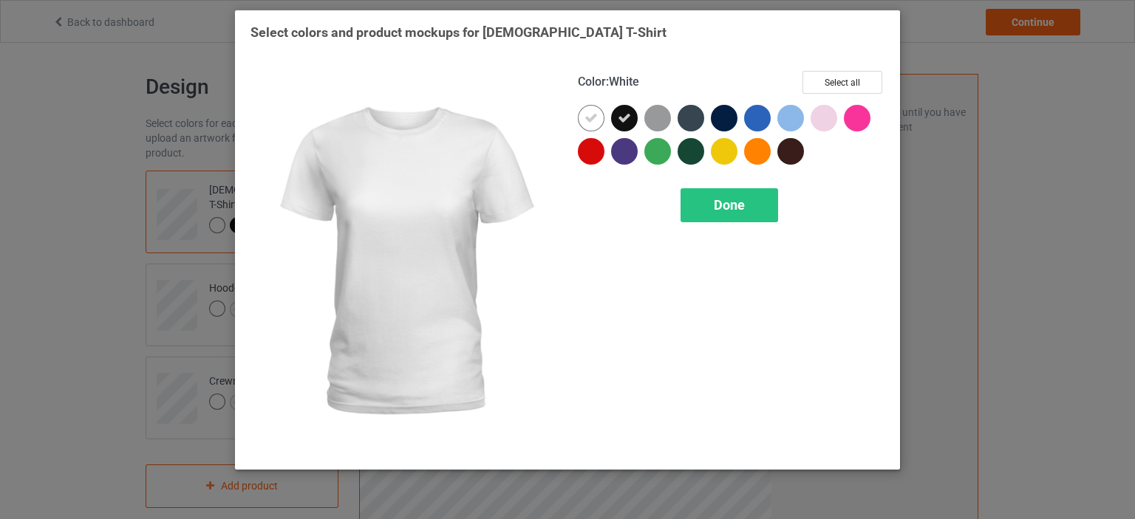
click at [600, 117] on div at bounding box center [591, 118] width 27 height 27
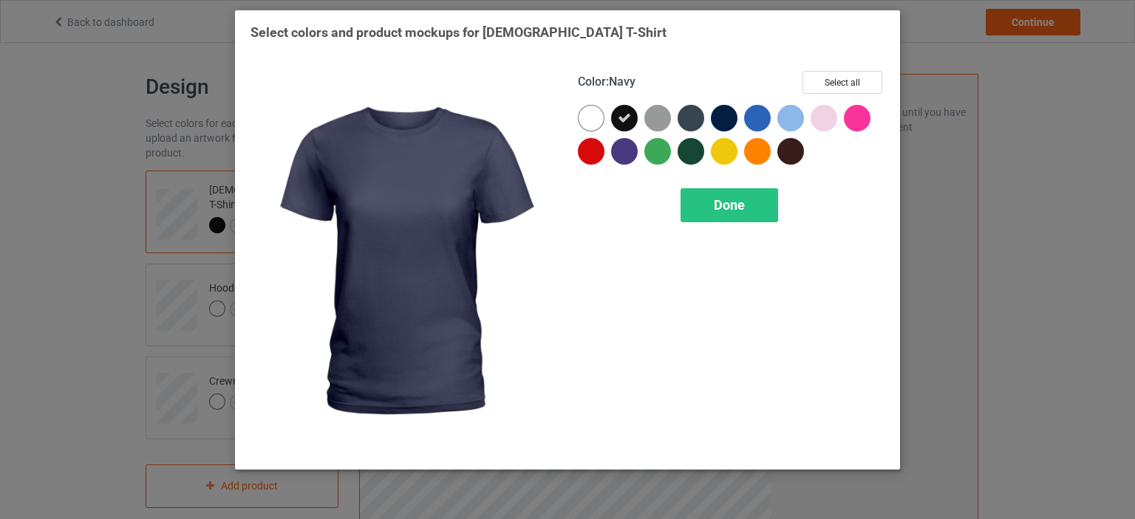
click at [723, 116] on div at bounding box center [724, 118] width 27 height 27
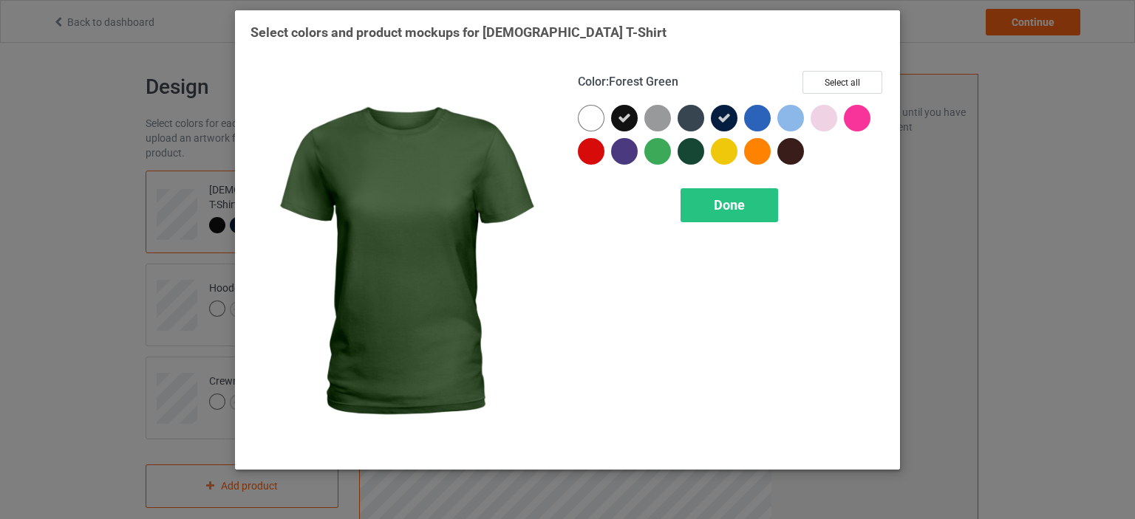
click at [697, 157] on div at bounding box center [690, 151] width 27 height 27
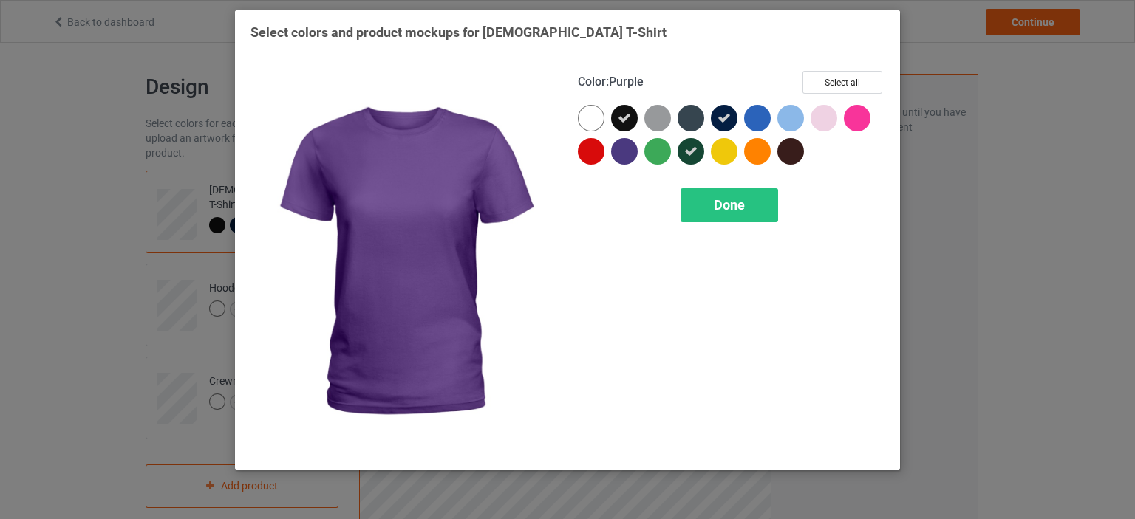
click at [621, 153] on div at bounding box center [624, 151] width 27 height 27
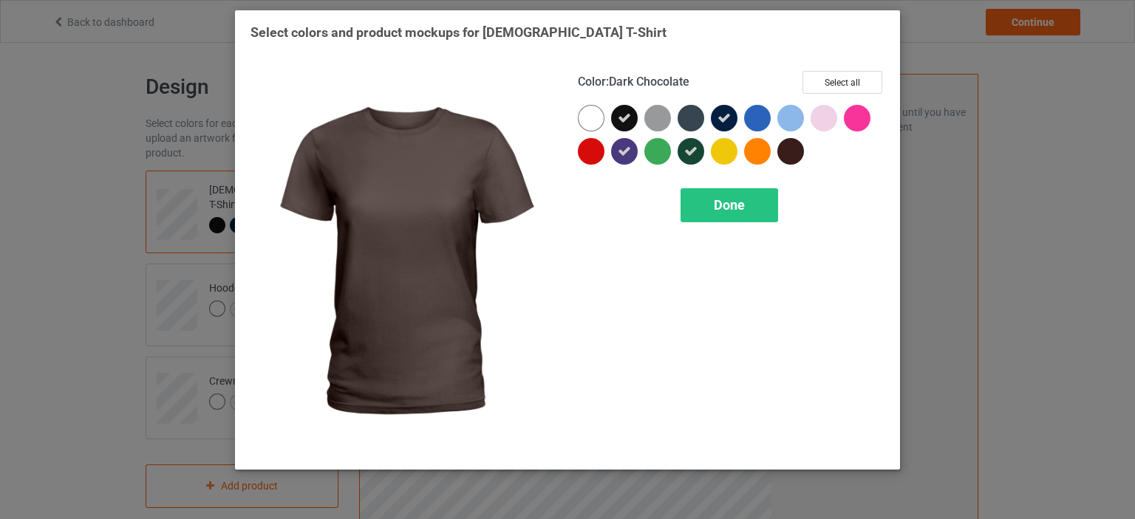
click at [793, 150] on div at bounding box center [790, 151] width 27 height 27
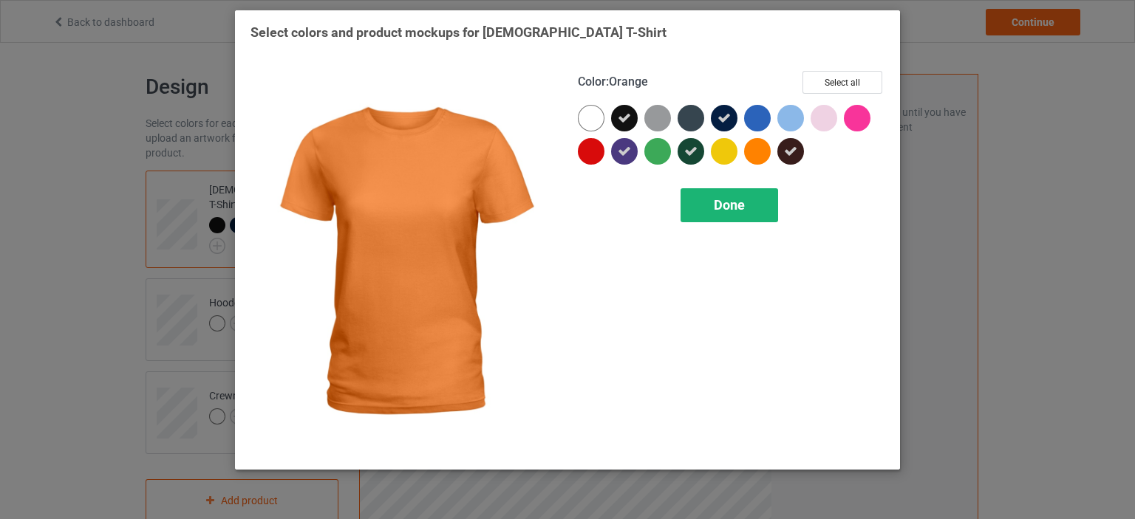
click at [733, 212] on span "Done" at bounding box center [729, 205] width 31 height 16
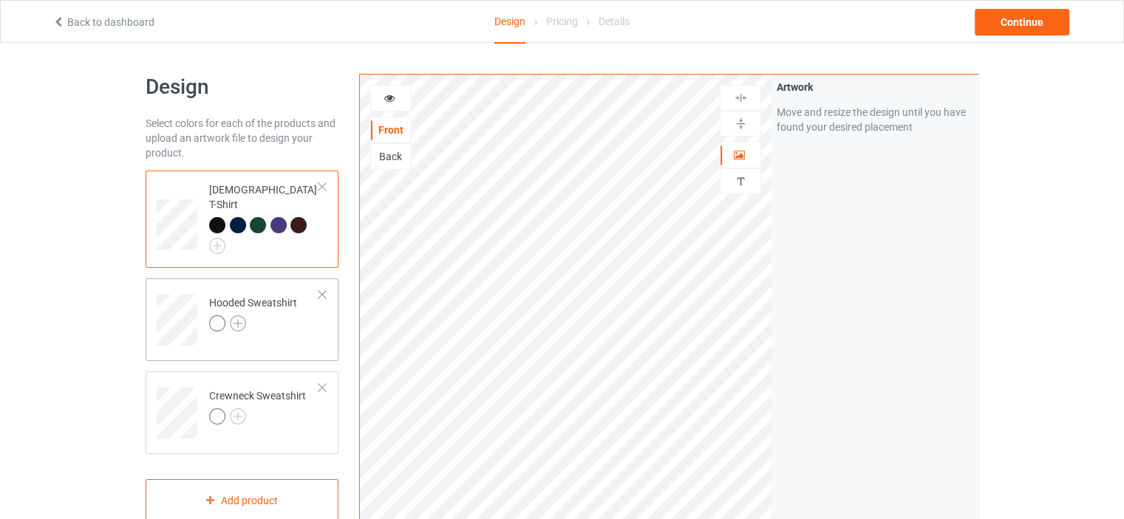
click at [239, 315] on img at bounding box center [238, 323] width 16 height 16
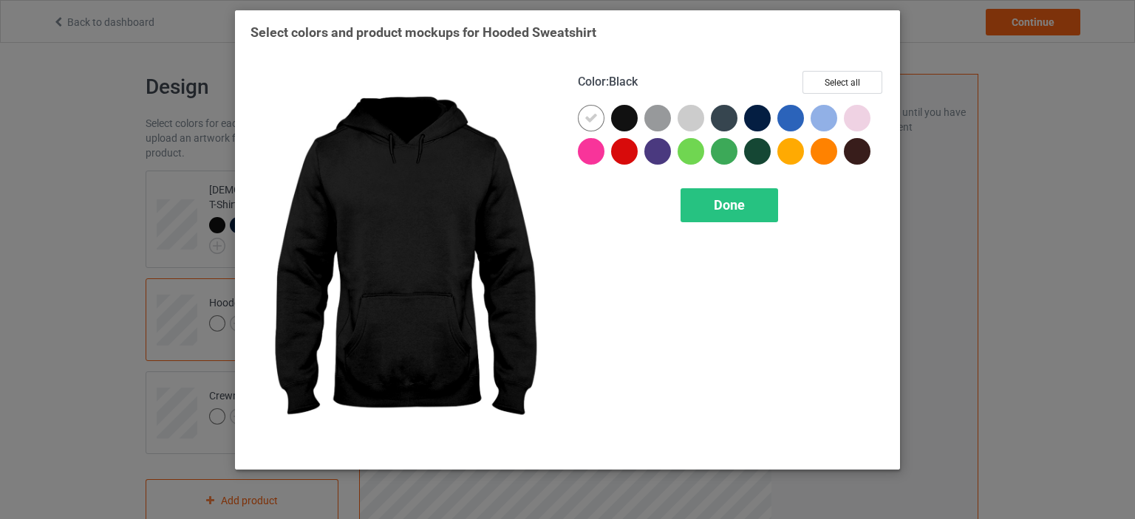
drag, startPoint x: 629, startPoint y: 128, endPoint x: 599, endPoint y: 123, distance: 29.9
click at [628, 128] on div at bounding box center [624, 118] width 27 height 27
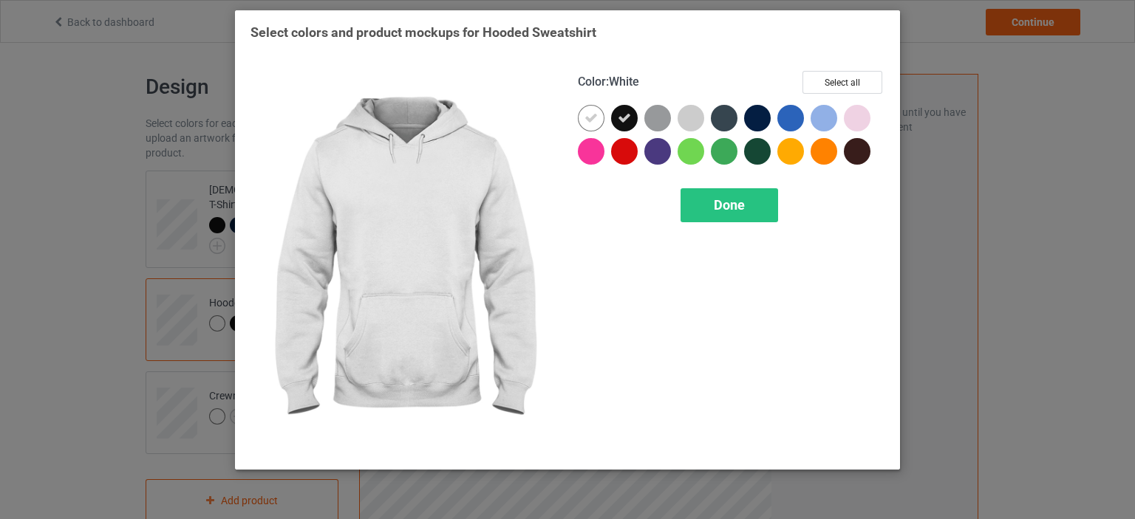
click at [597, 120] on icon at bounding box center [590, 118] width 13 height 13
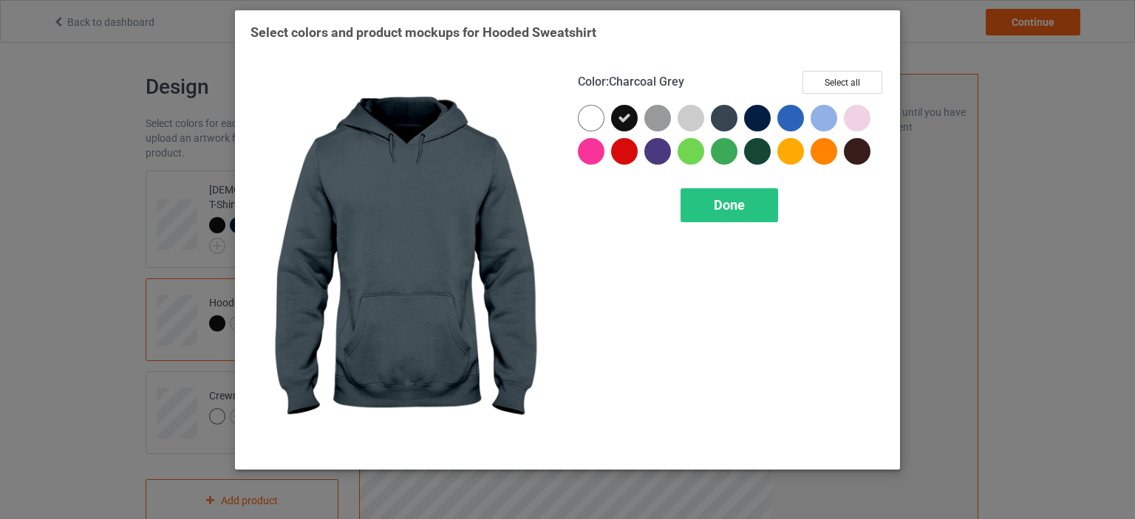
click at [720, 119] on div at bounding box center [724, 118] width 27 height 27
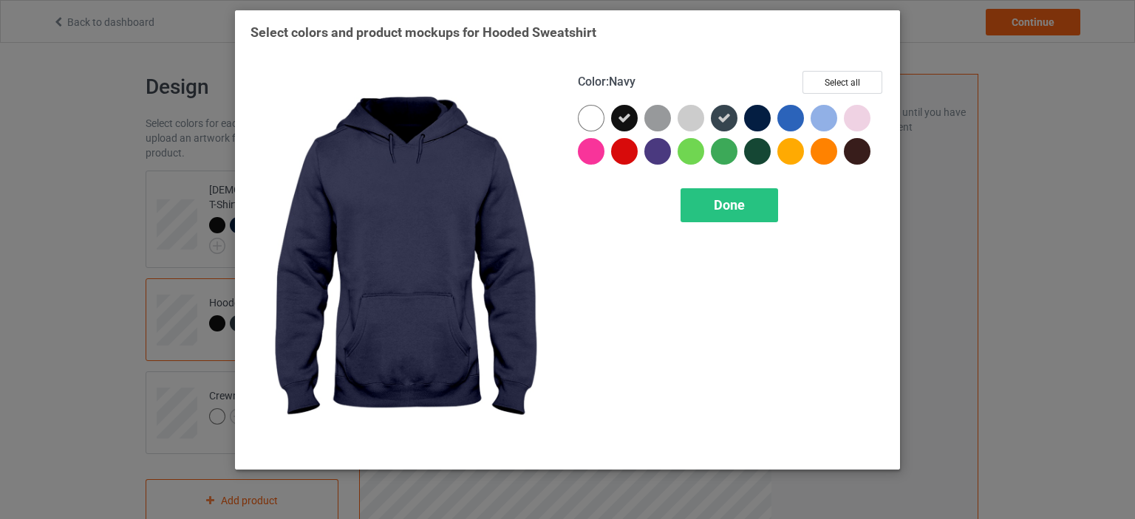
click at [756, 117] on div at bounding box center [757, 118] width 27 height 27
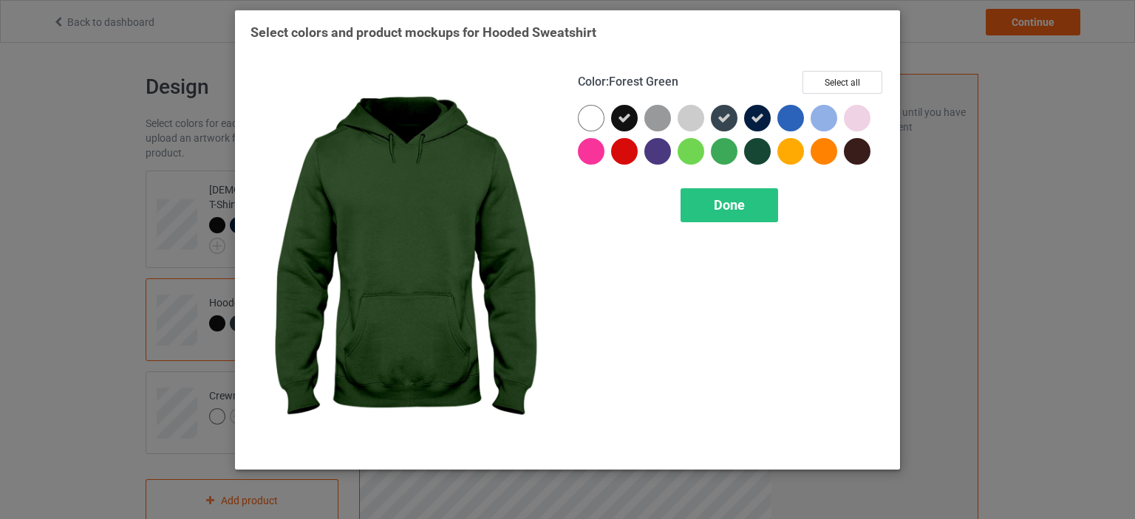
click at [762, 155] on div at bounding box center [757, 151] width 27 height 27
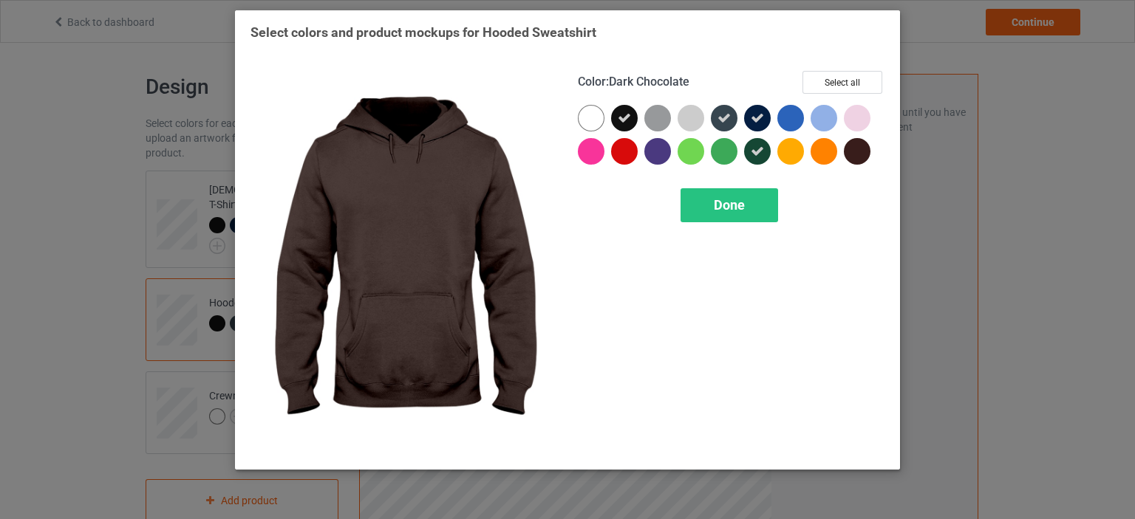
click at [852, 153] on div at bounding box center [857, 151] width 27 height 27
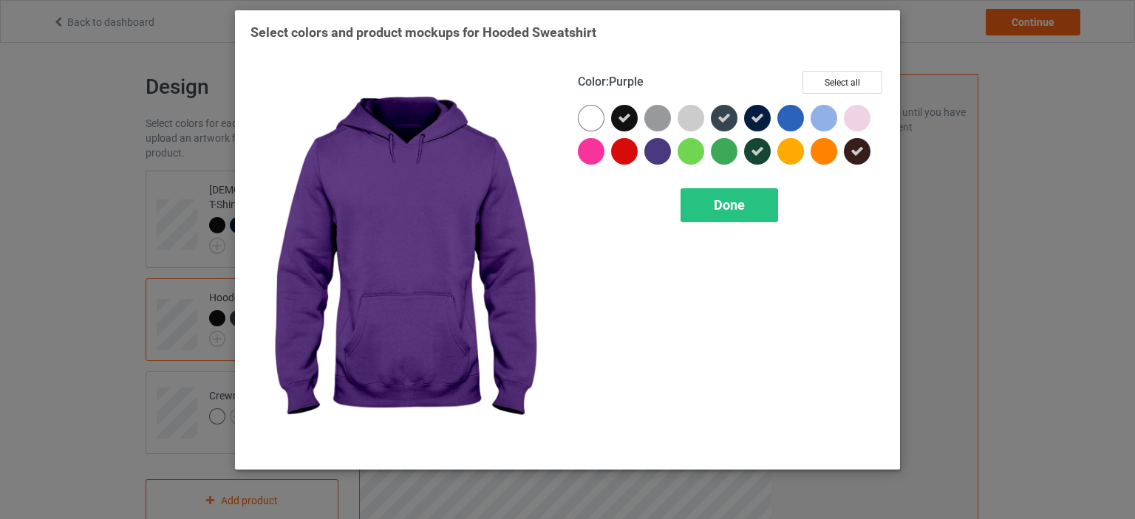
click at [652, 148] on div at bounding box center [657, 151] width 27 height 27
click at [698, 210] on div "Done" at bounding box center [729, 205] width 98 height 34
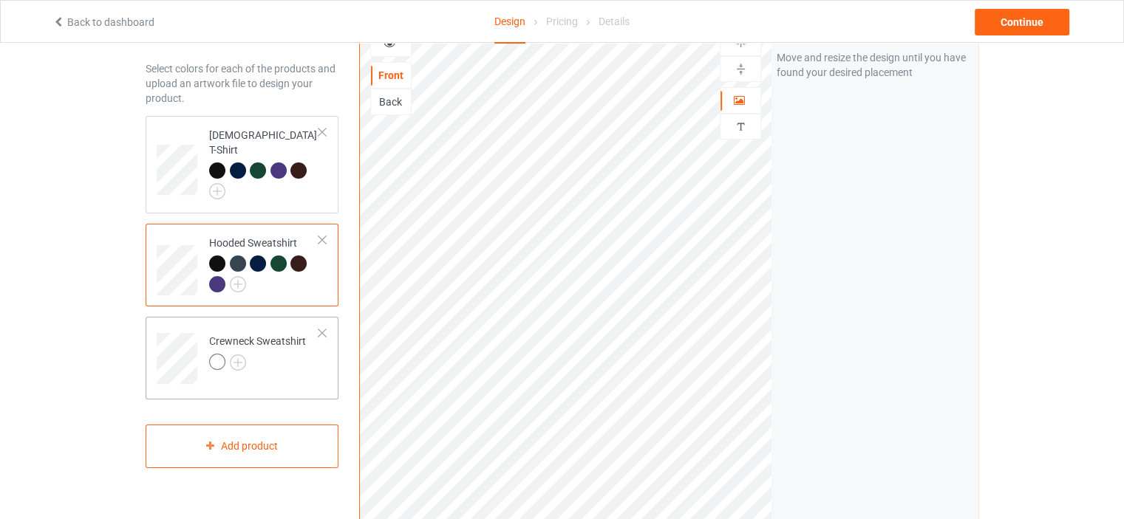
scroll to position [74, 0]
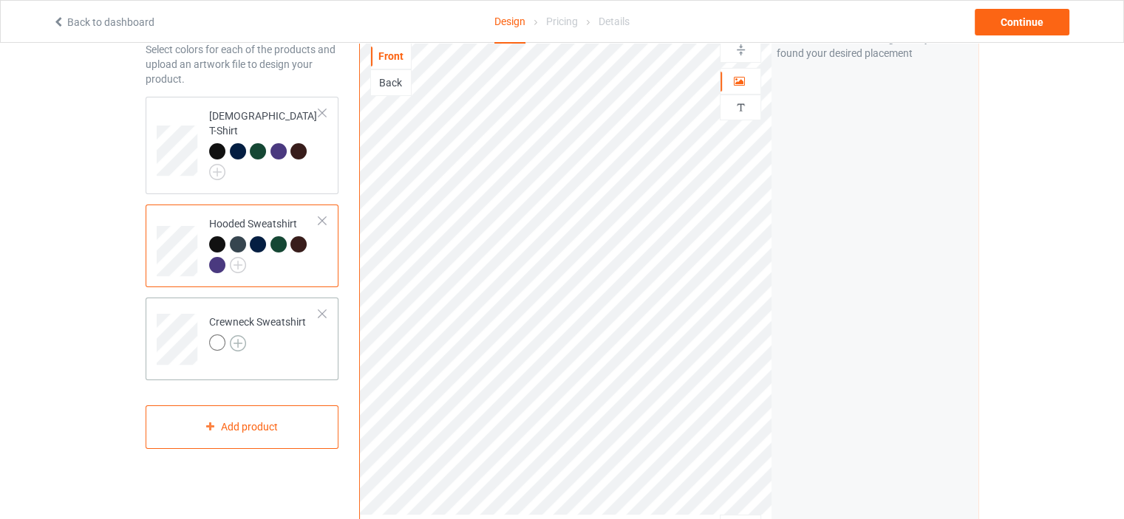
click at [235, 335] on img at bounding box center [238, 343] width 16 height 16
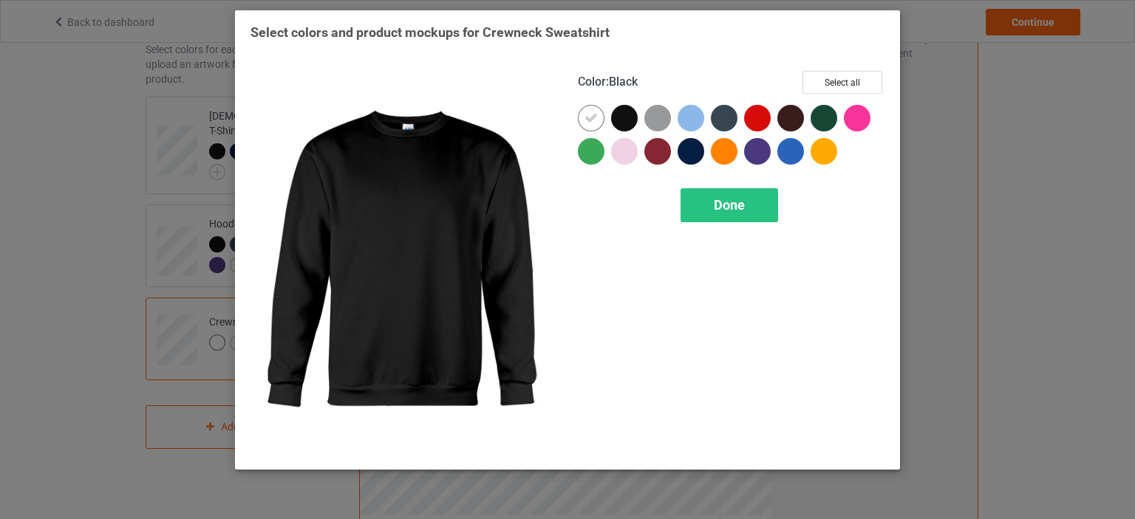
click at [616, 126] on div at bounding box center [624, 118] width 27 height 27
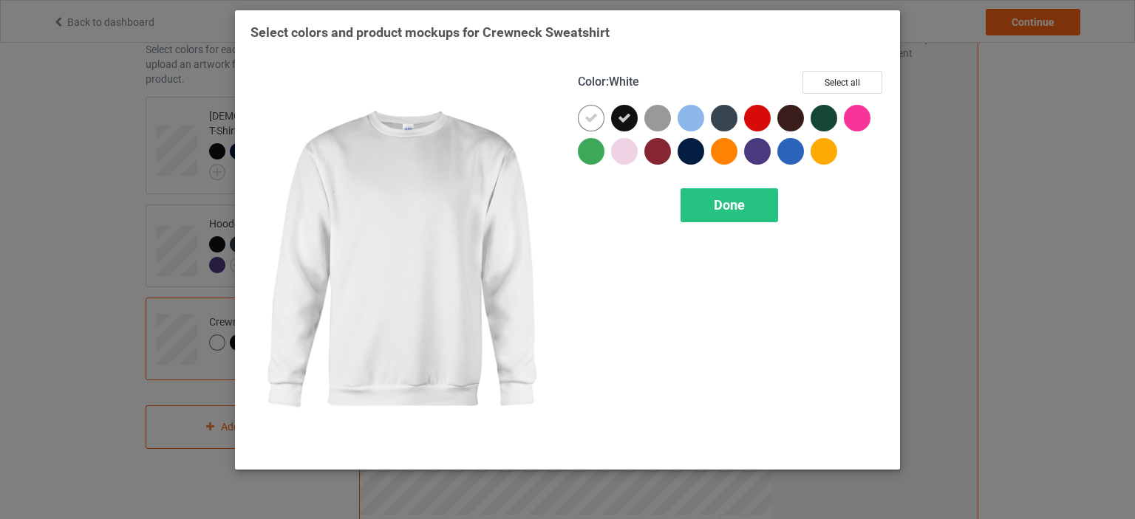
click at [594, 125] on div at bounding box center [591, 118] width 27 height 27
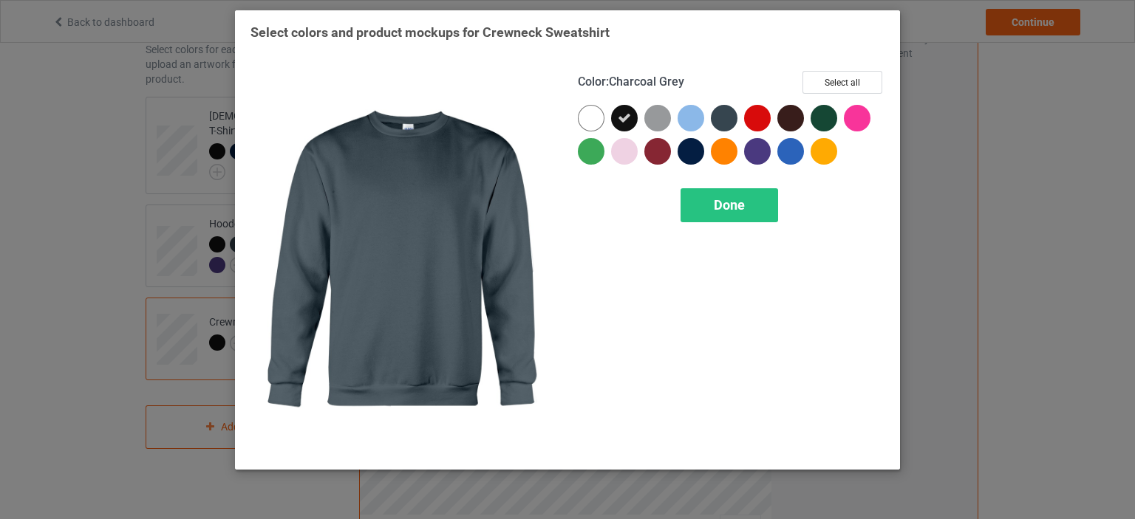
click at [730, 121] on div at bounding box center [724, 118] width 27 height 27
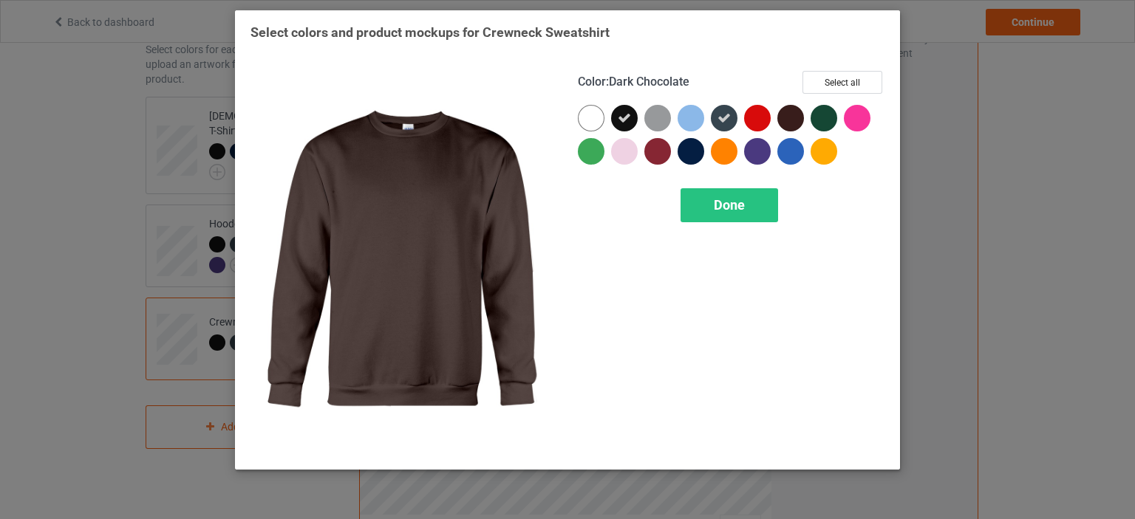
click at [790, 116] on div at bounding box center [790, 118] width 27 height 27
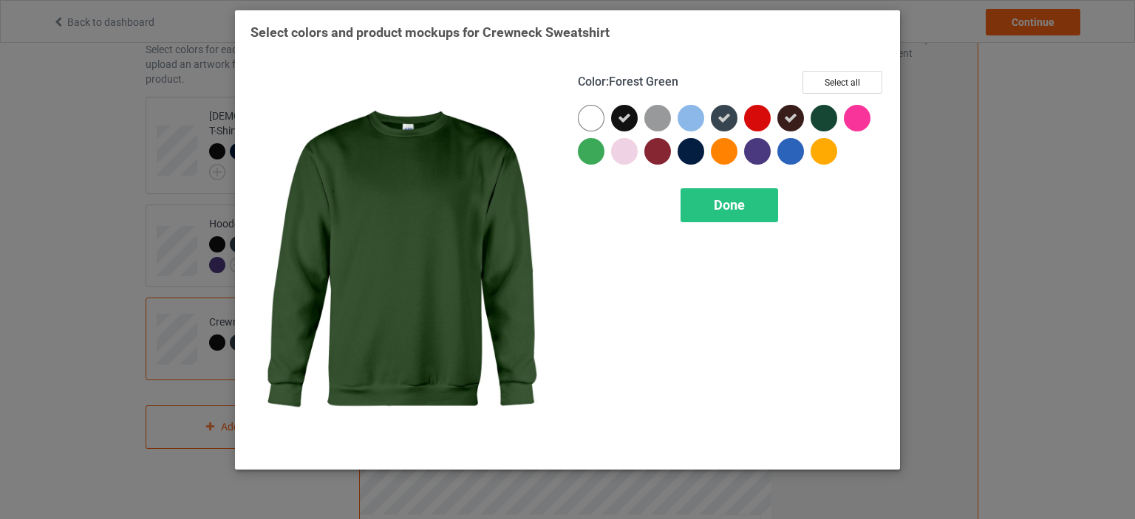
click at [819, 116] on div at bounding box center [823, 118] width 27 height 27
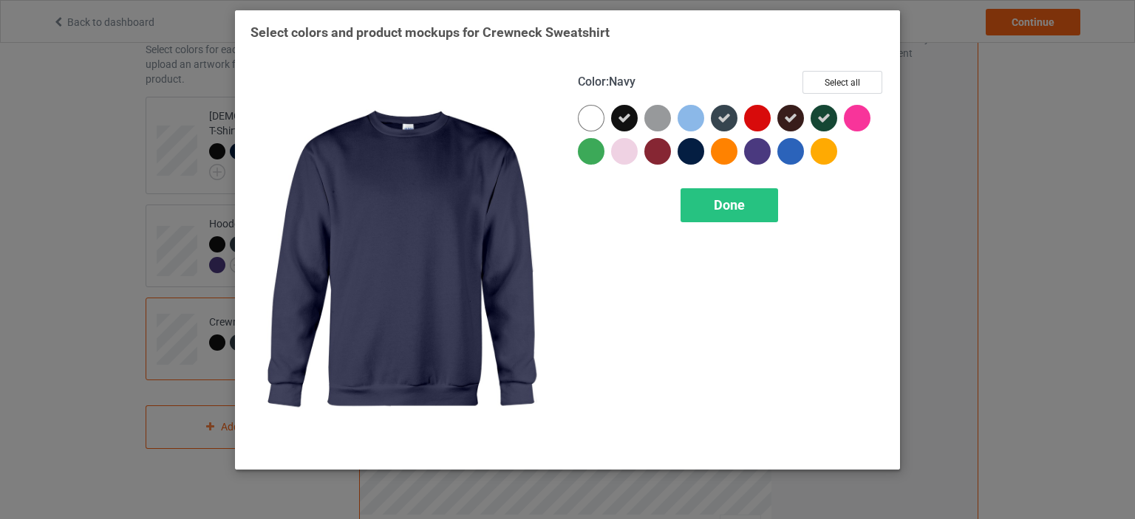
click at [689, 157] on div at bounding box center [690, 151] width 27 height 27
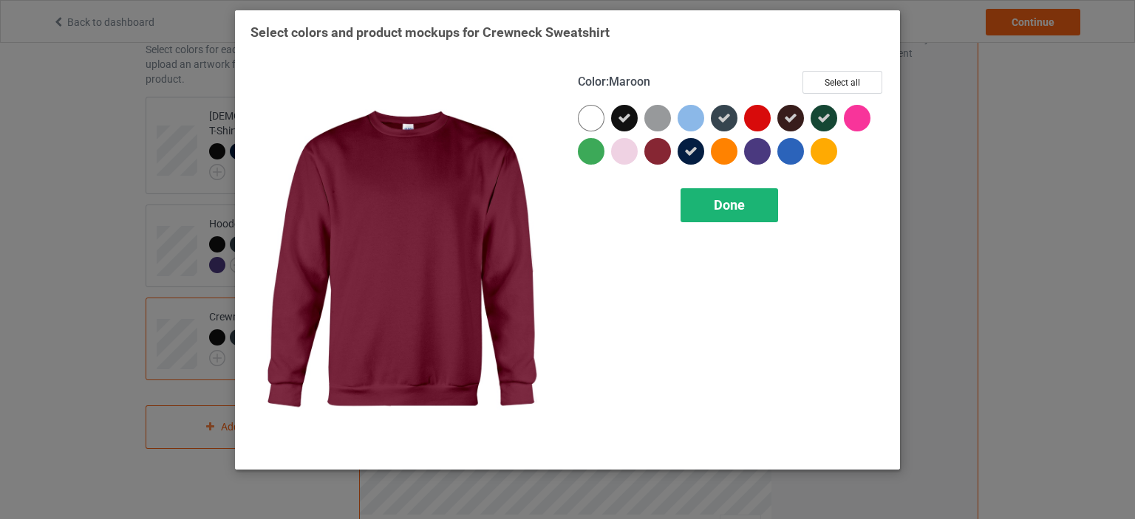
click at [698, 200] on div "Done" at bounding box center [729, 205] width 98 height 34
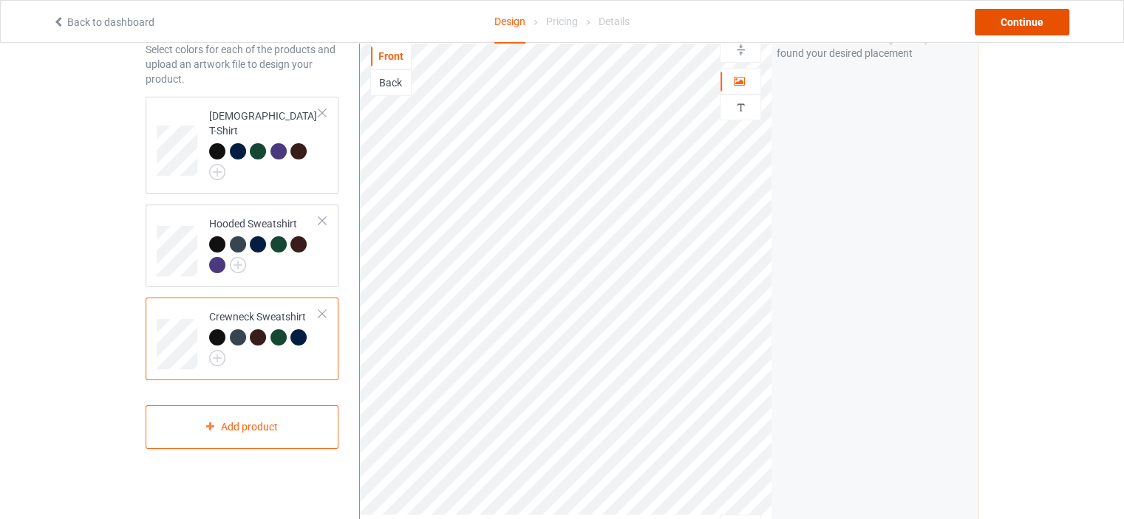
click at [1021, 18] on div "Continue" at bounding box center [1021, 22] width 95 height 27
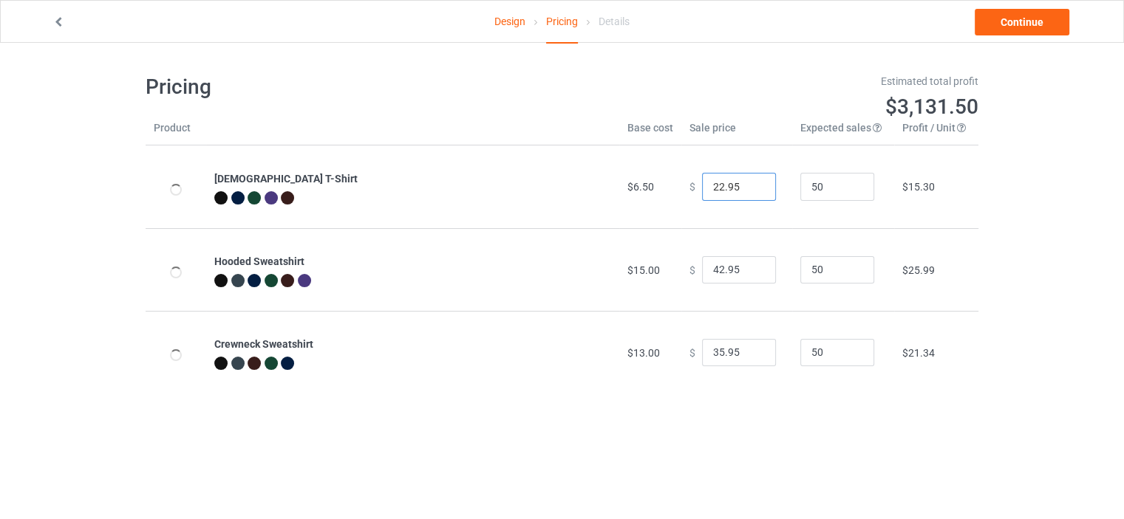
click at [714, 191] on input "22.95" at bounding box center [739, 187] width 74 height 28
type input "16.95"
click at [719, 273] on input "42.95" at bounding box center [739, 270] width 74 height 28
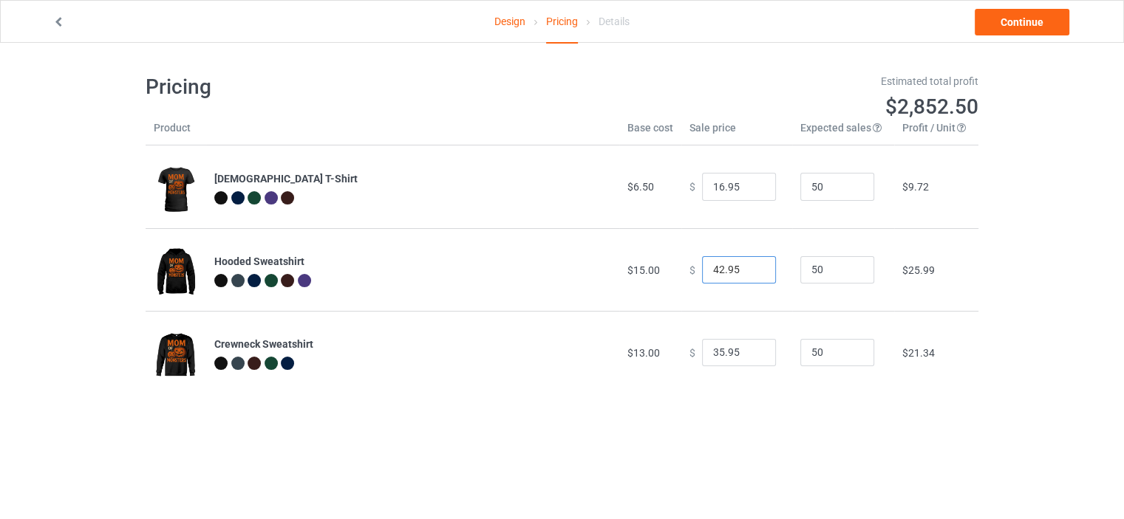
click at [717, 274] on input "42.95" at bounding box center [739, 270] width 74 height 28
type input "27.95"
click at [715, 355] on input "35.95" at bounding box center [739, 353] width 74 height 28
type input "25.95"
click at [1021, 33] on link "Continue" at bounding box center [1021, 22] width 95 height 27
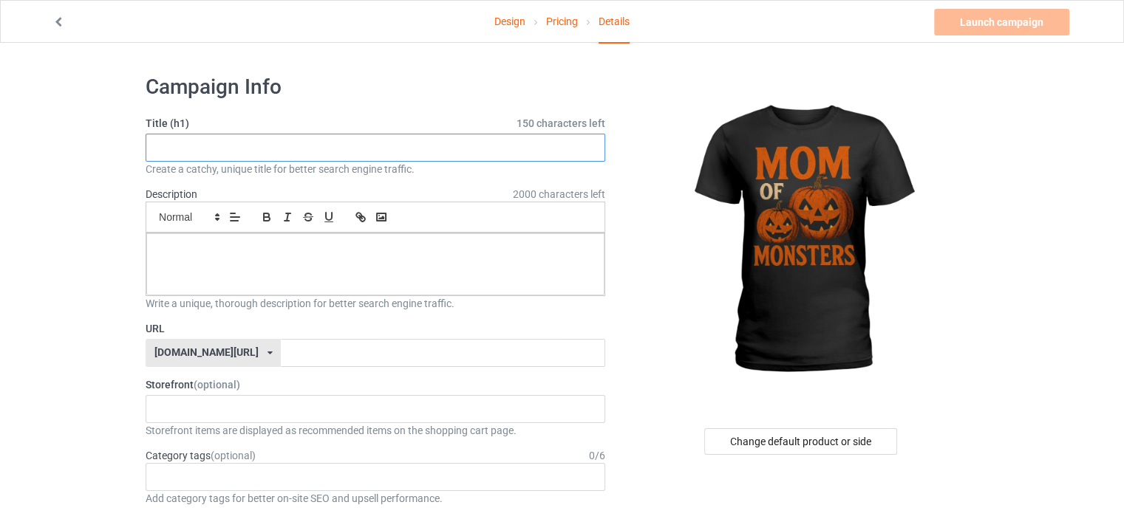
click at [295, 154] on input "text" at bounding box center [375, 148] width 459 height 28
paste input "mom of monsters, [DATE] mom, jack o lantern mom, matching family [DATE], pumpki…"
type input "mom of monsters, [DATE] mom, jack o lantern mom, matching family [DATE], pumpki…"
click at [412, 141] on input "text" at bounding box center [375, 148] width 459 height 28
paste input "[DATE]"
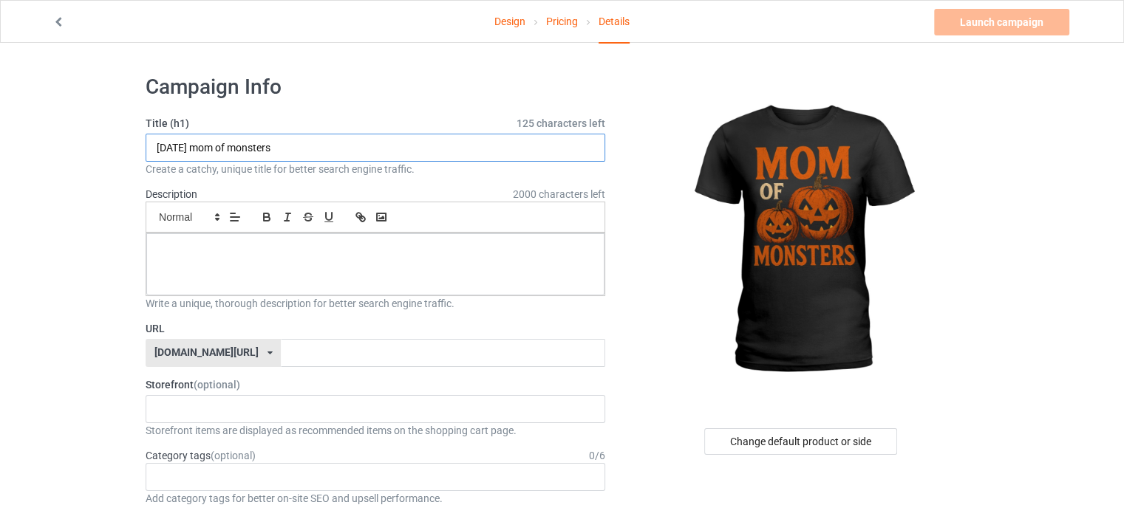
type input "[DATE] mom of monsters"
click at [435, 239] on div at bounding box center [375, 264] width 458 height 62
paste div
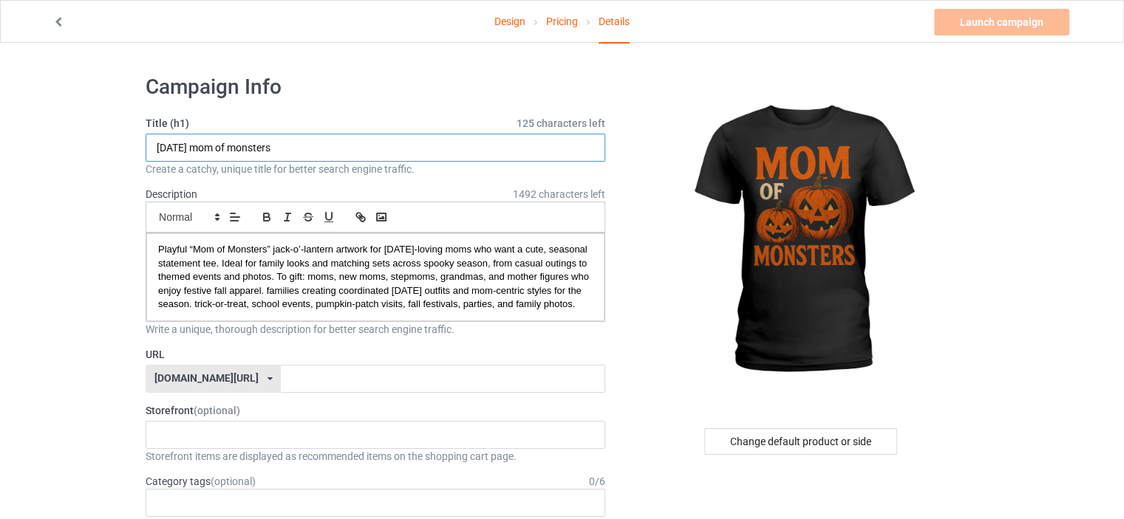
click at [171, 153] on input "[DATE] mom of monsters" at bounding box center [375, 148] width 459 height 28
click at [239, 383] on div "[DOMAIN_NAME][URL]" at bounding box center [206, 378] width 104 height 10
click at [225, 437] on div "[DOMAIN_NAME][URL]" at bounding box center [213, 433] width 134 height 27
click at [225, 437] on div "Loading..." at bounding box center [375, 435] width 459 height 28
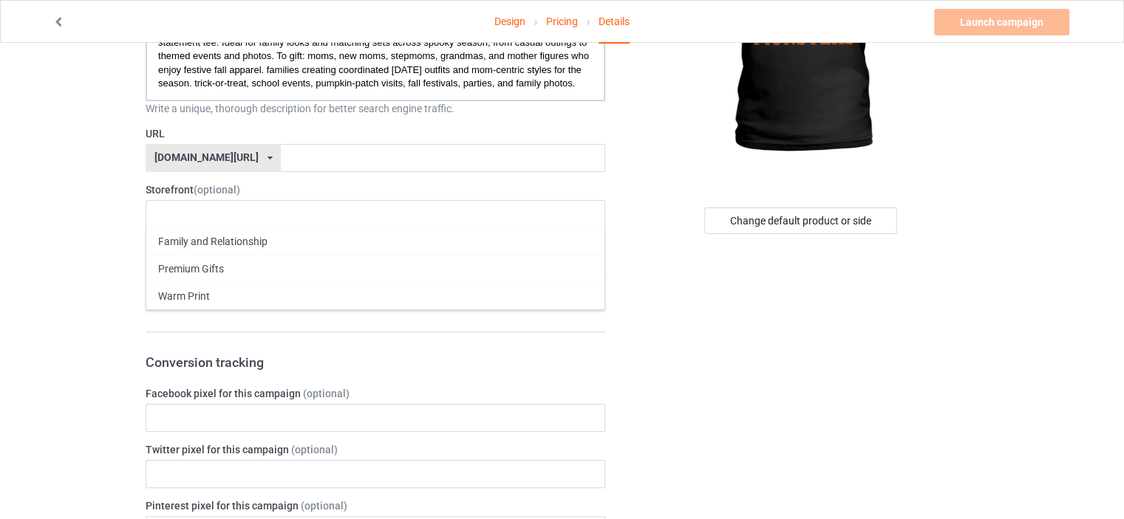
scroll to position [222, 0]
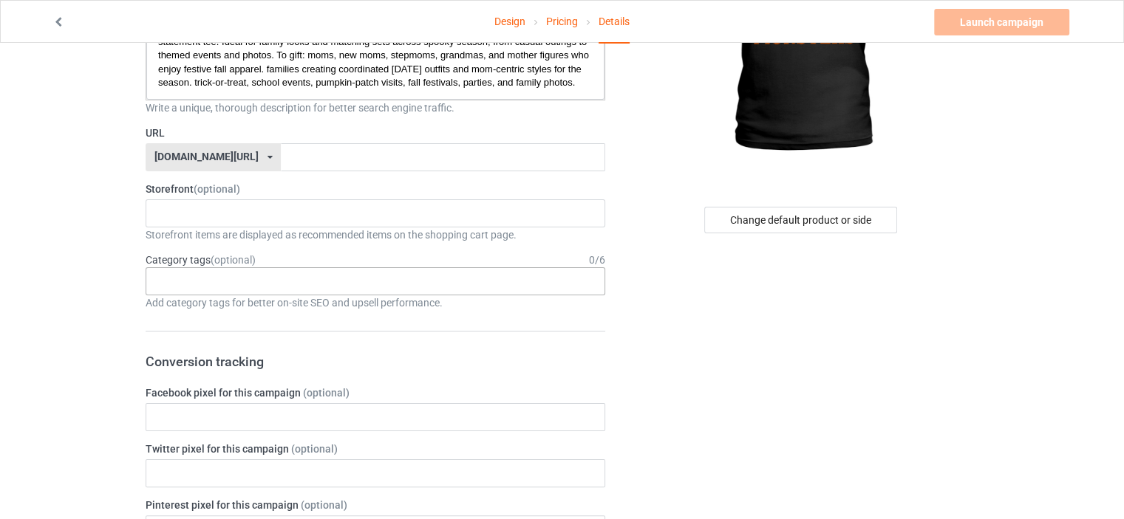
click at [156, 277] on div at bounding box center [165, 275] width 25 height 4
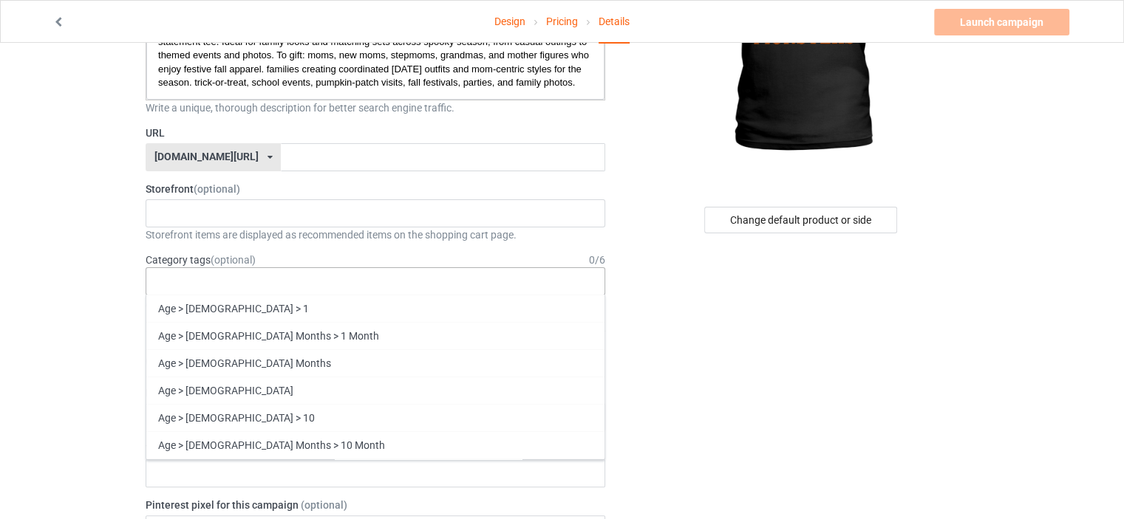
paste input "[DATE]"
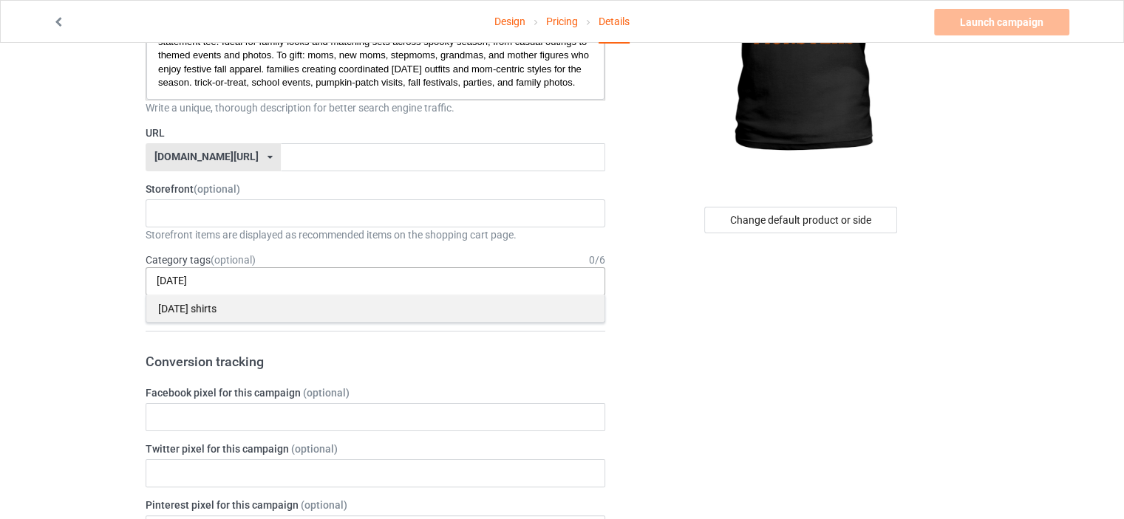
type input "[DATE]"
click at [184, 322] on div "[DATE] shirts" at bounding box center [375, 308] width 458 height 27
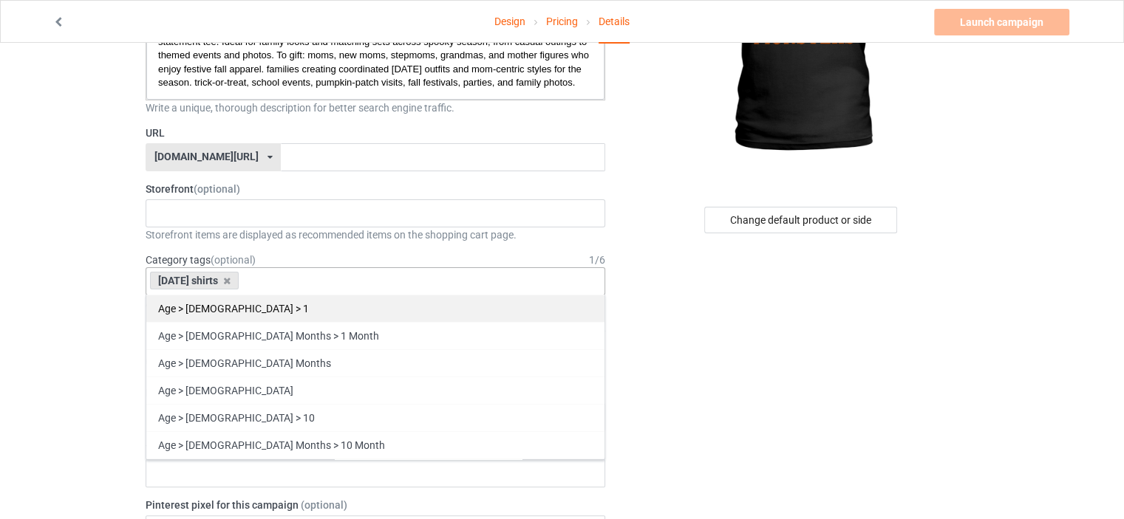
paste input "[DATE]"
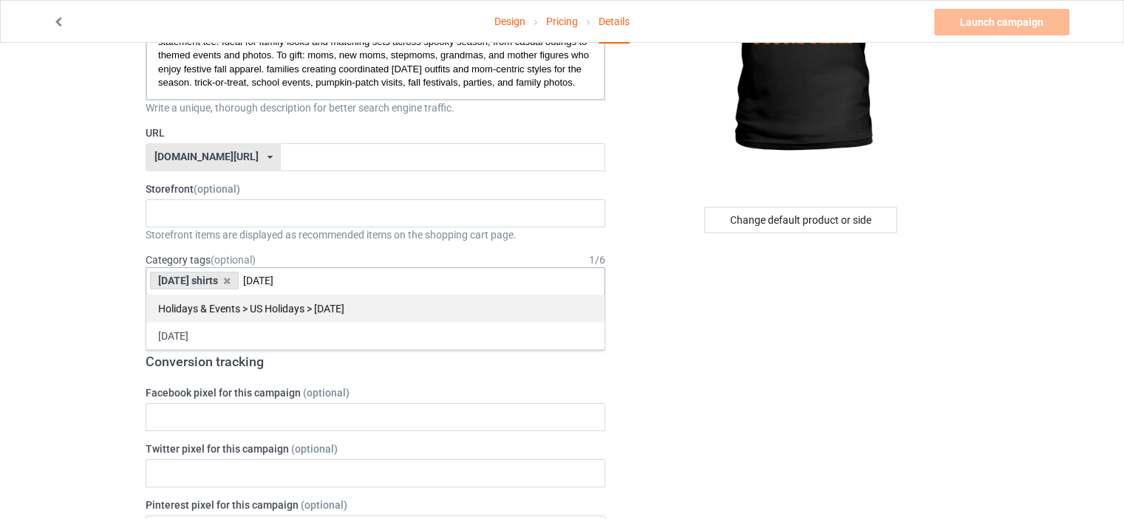
type input "[DATE]"
click at [268, 318] on div "Holidays & Events > US Holidays > [DATE]" at bounding box center [375, 308] width 458 height 27
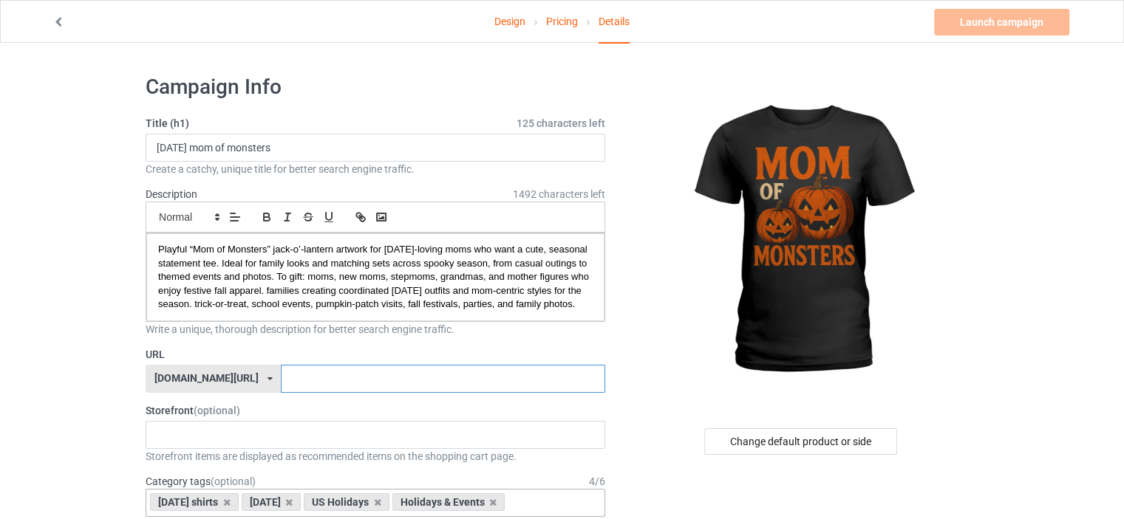
click at [281, 393] on input "text" at bounding box center [443, 379] width 324 height 28
paste input "[DATE]"
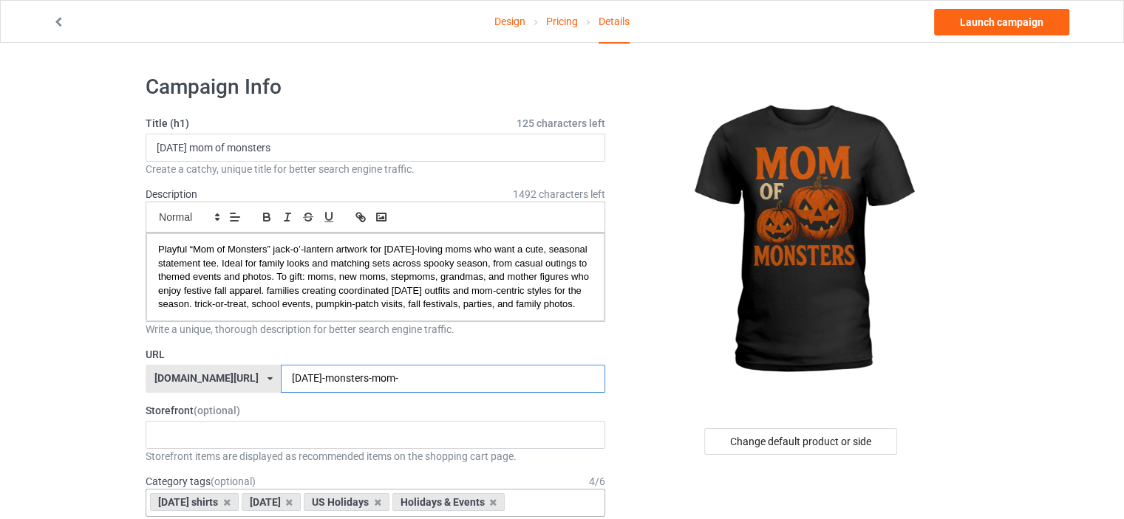
drag, startPoint x: 298, startPoint y: 391, endPoint x: 226, endPoint y: 401, distance: 72.4
click at [227, 393] on div "[DOMAIN_NAME][URL] [DOMAIN_NAME][URL] [DOMAIN_NAME][URL] 61593155afa3620afb3300…" at bounding box center [375, 379] width 459 height 28
click at [338, 389] on input "monsters-mom-" at bounding box center [443, 379] width 324 height 28
paste input "[DATE]-"
type input "monsters-mom-[DATE]"
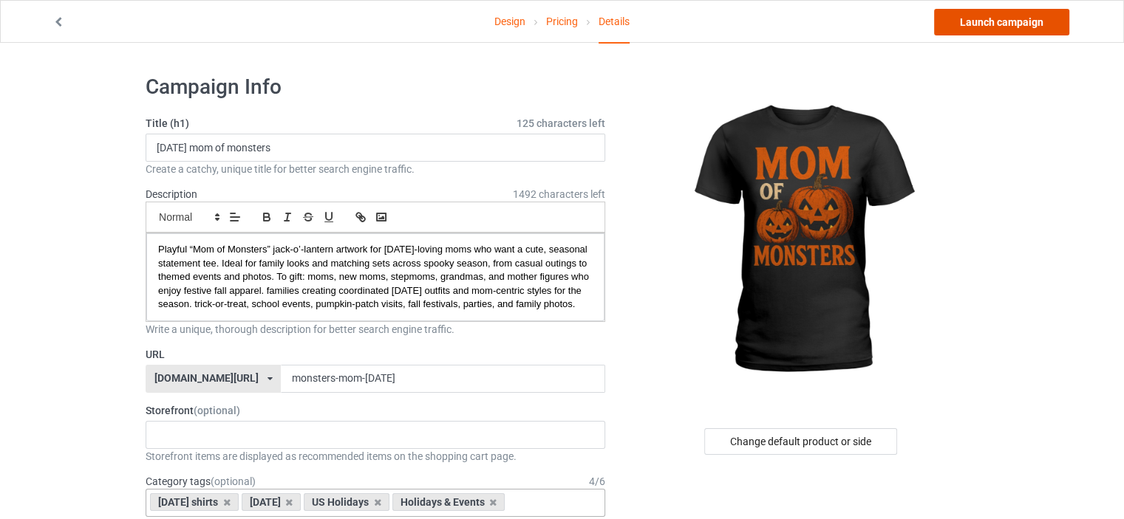
click at [1013, 20] on link "Launch campaign" at bounding box center [1001, 22] width 135 height 27
